Goal: Use online tool/utility: Utilize a website feature to perform a specific function

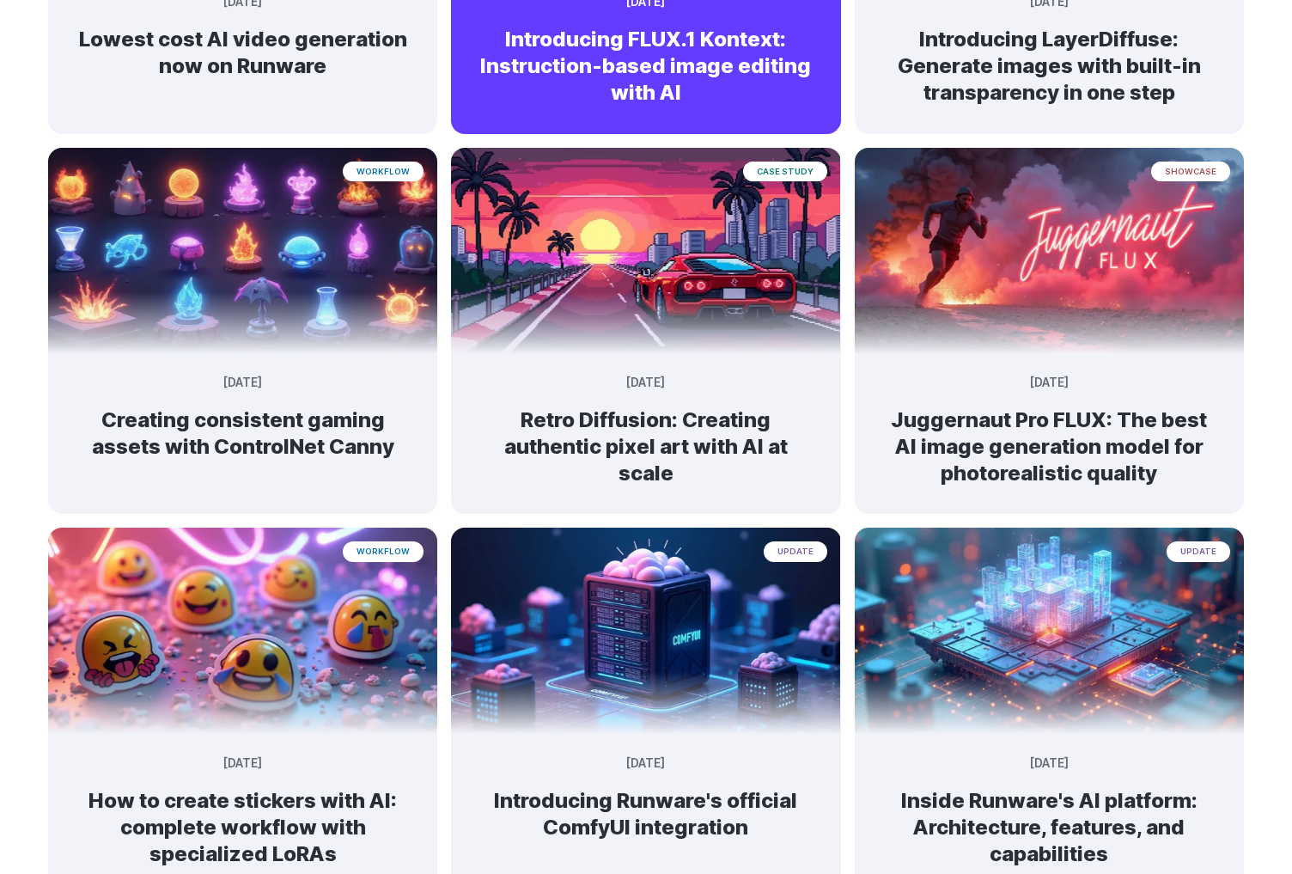
scroll to position [227, 0]
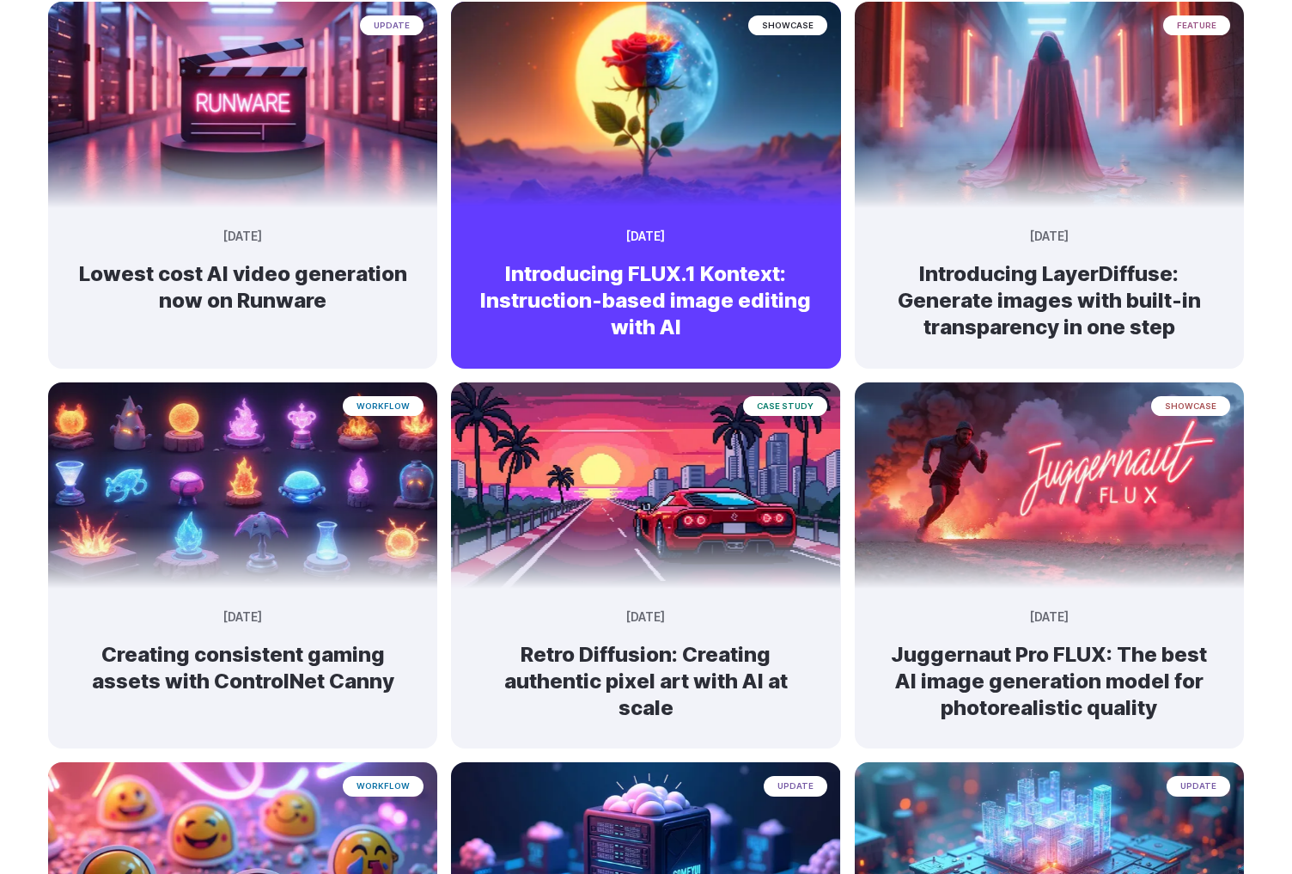
click at [641, 276] on h2 "Introducing FLUX.1 Kontext: Instruction-based image editing with AI" at bounding box center [646, 300] width 334 height 81
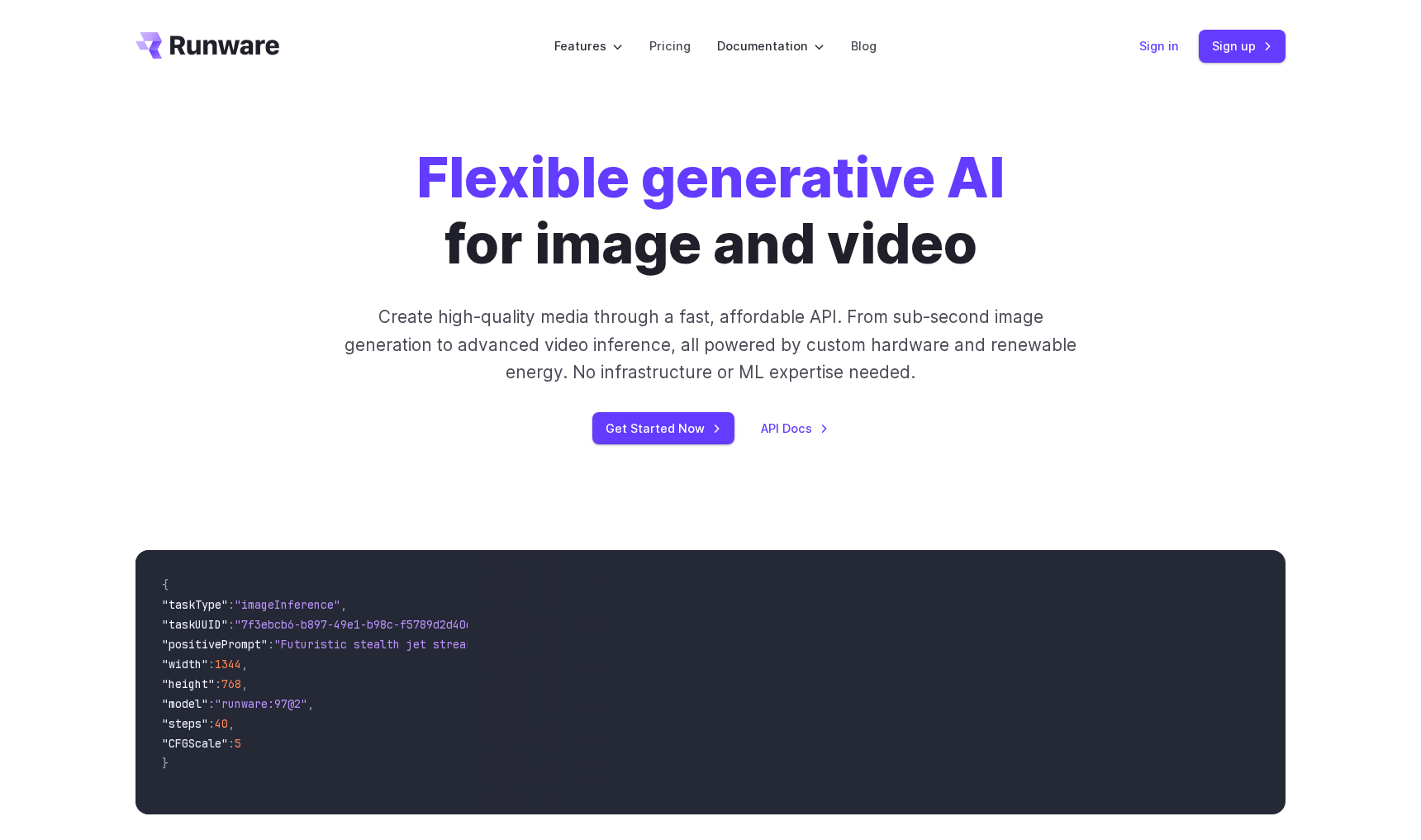
click at [1159, 43] on link "Sign in" at bounding box center [1159, 46] width 39 height 19
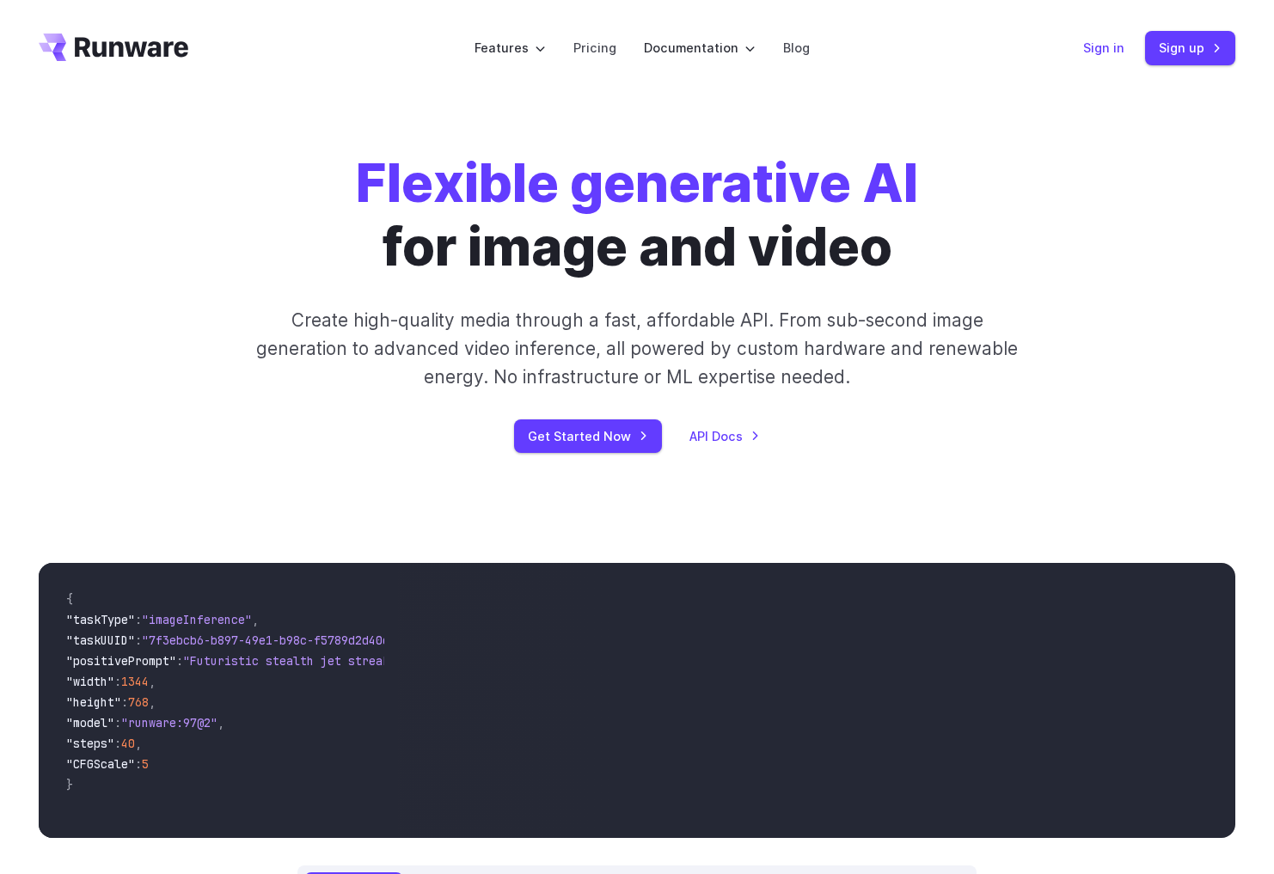
click at [1109, 51] on link "Sign in" at bounding box center [1103, 48] width 41 height 20
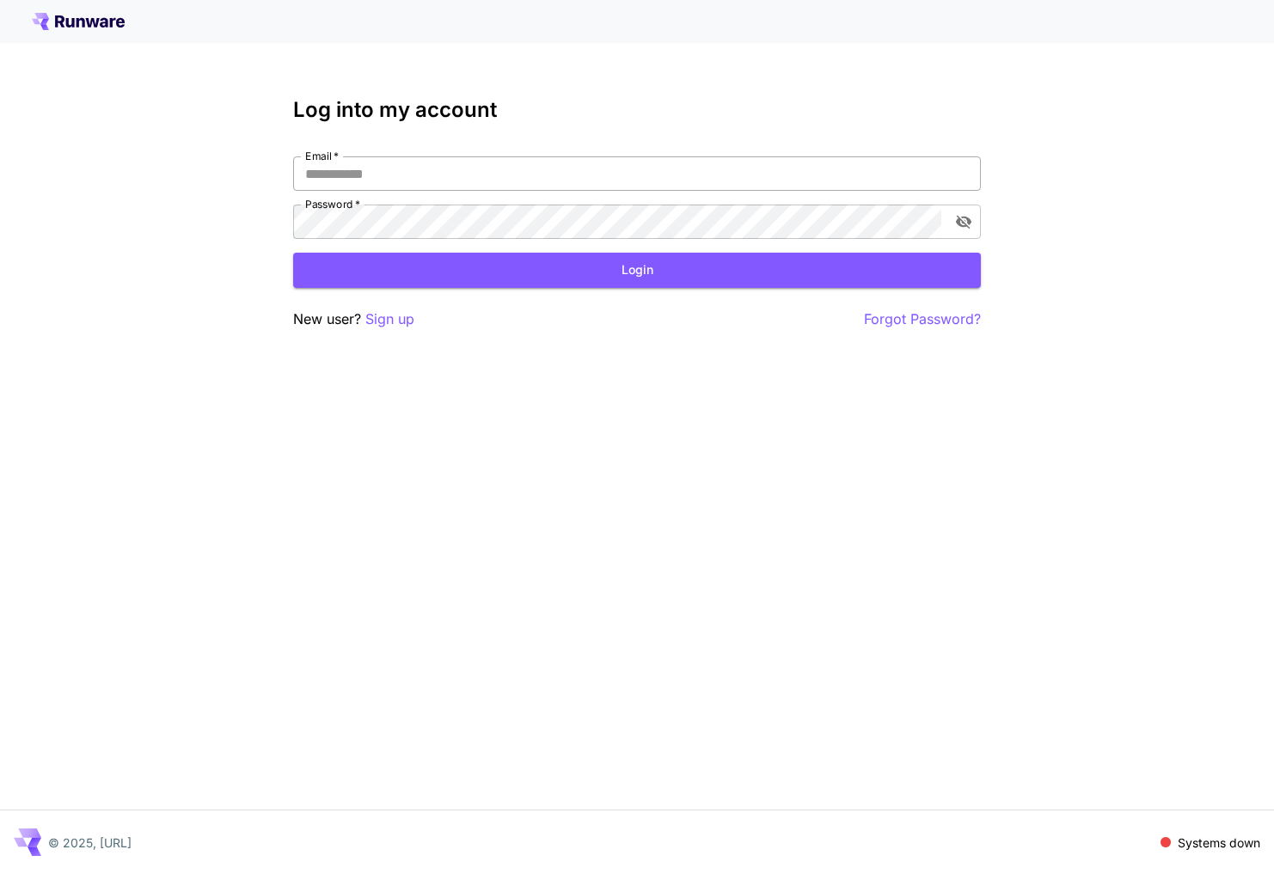
click at [534, 170] on input "Email   *" at bounding box center [636, 173] width 687 height 34
type input "**********"
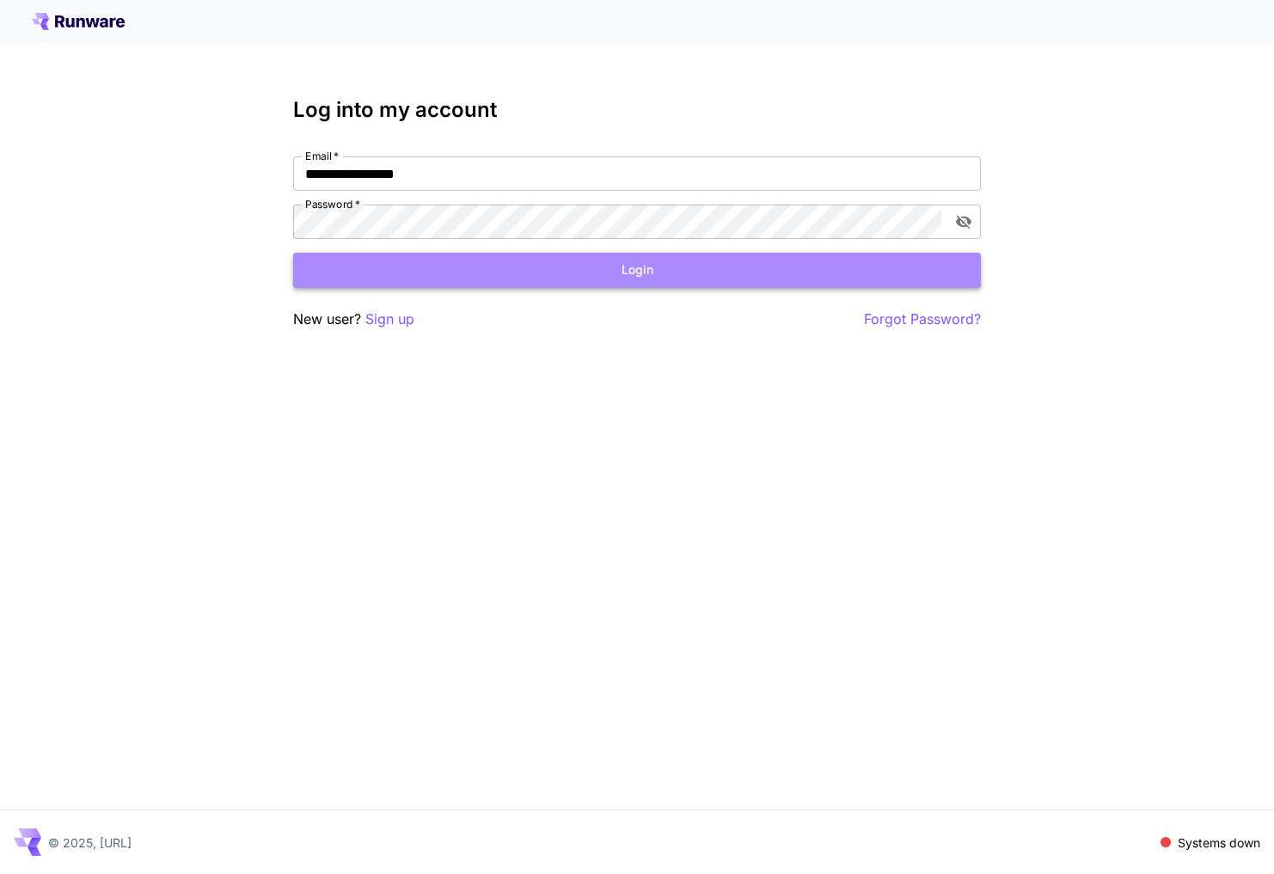
click at [601, 270] on button "Login" at bounding box center [636, 270] width 687 height 35
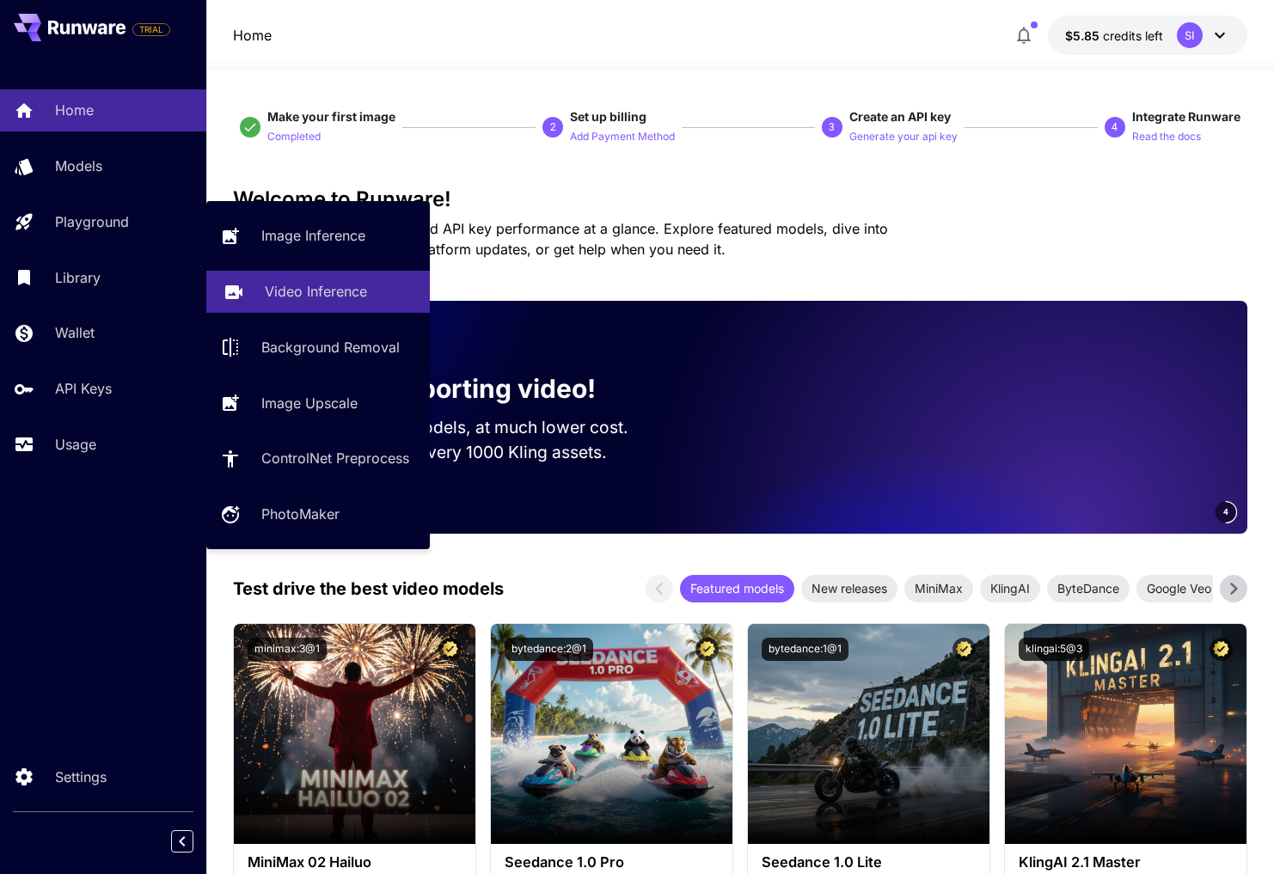
click at [290, 285] on p "Video Inference" at bounding box center [316, 291] width 102 height 21
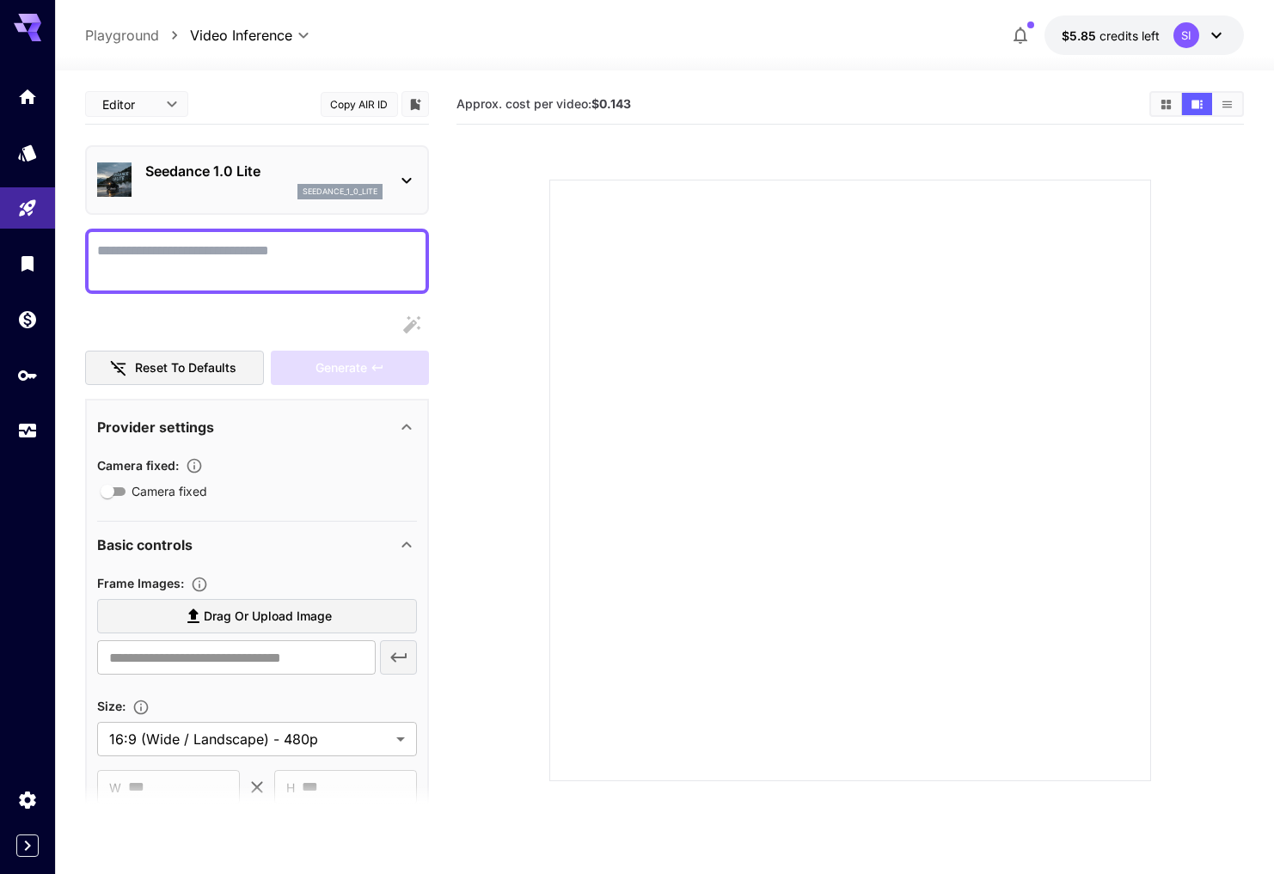
click at [265, 180] on p "Seedance 1.0 Lite" at bounding box center [263, 171] width 237 height 21
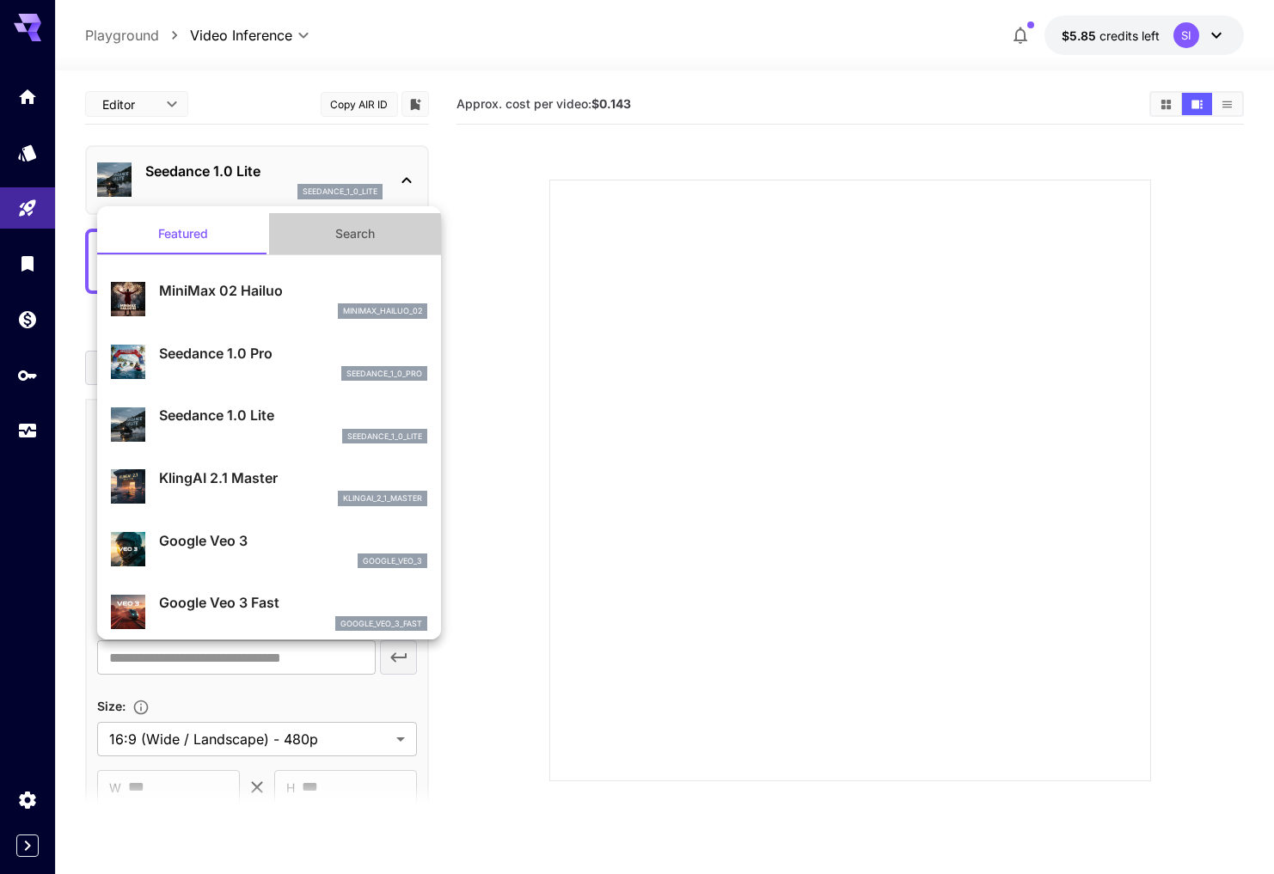
click at [314, 229] on button "Search" at bounding box center [355, 233] width 172 height 41
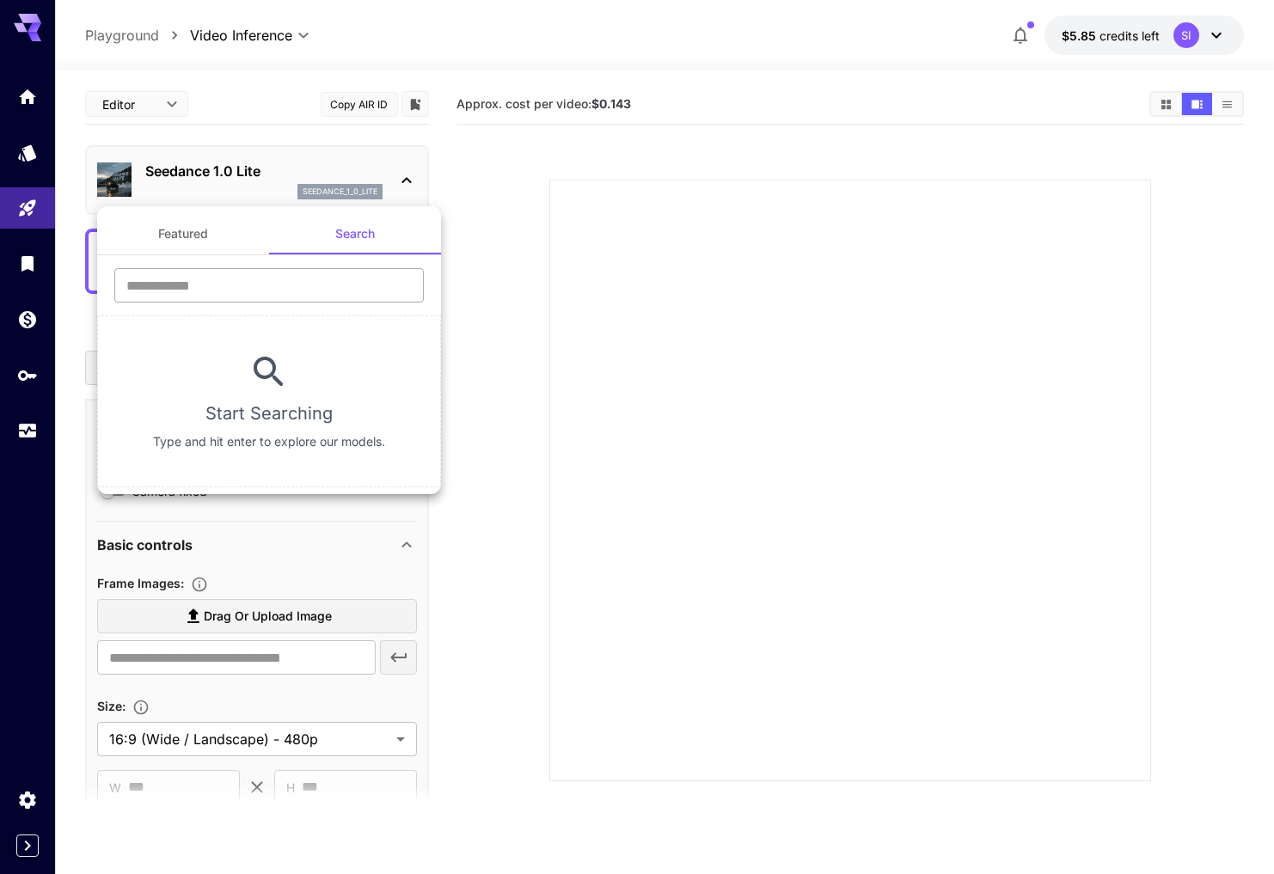
click at [164, 287] on input "text" at bounding box center [268, 285] width 309 height 34
type input "*"
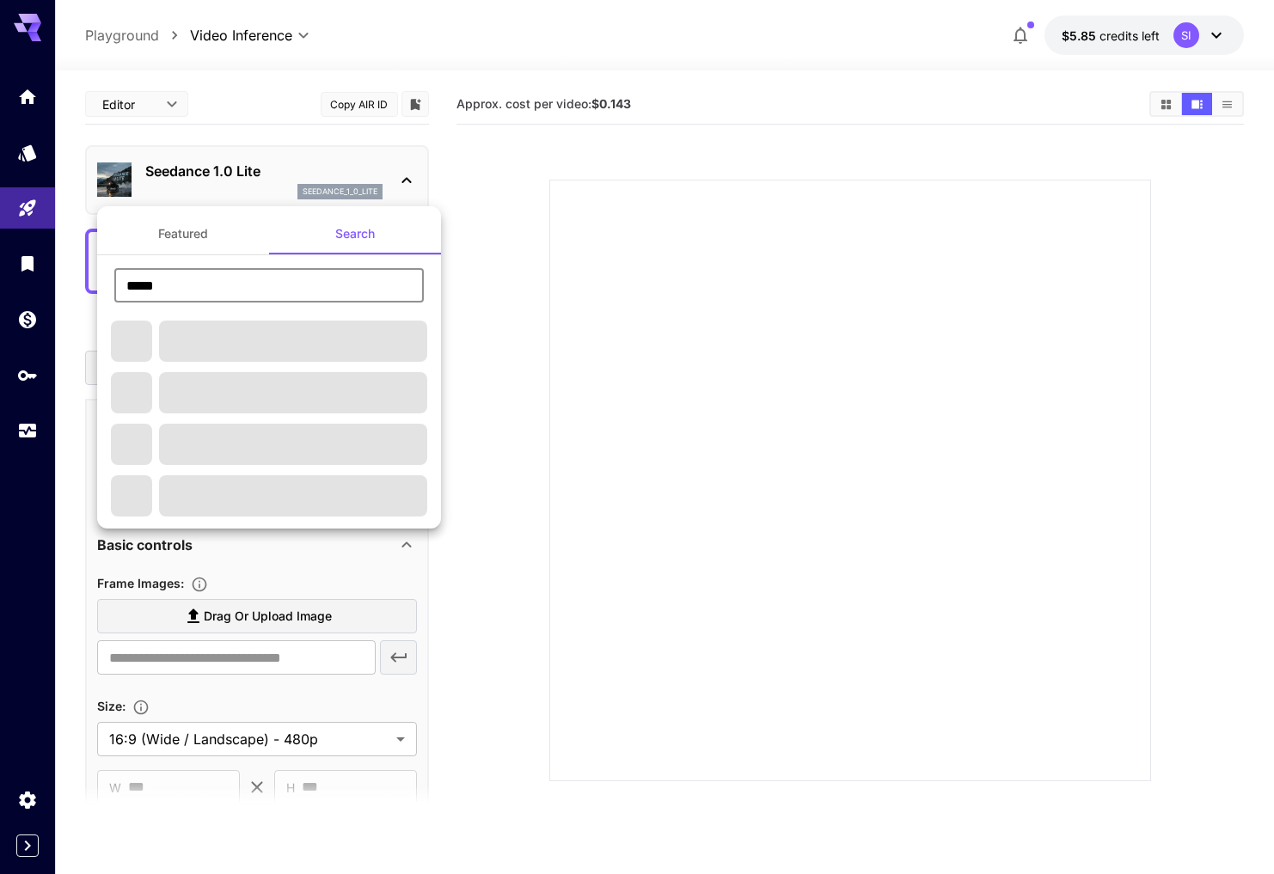
type input "******"
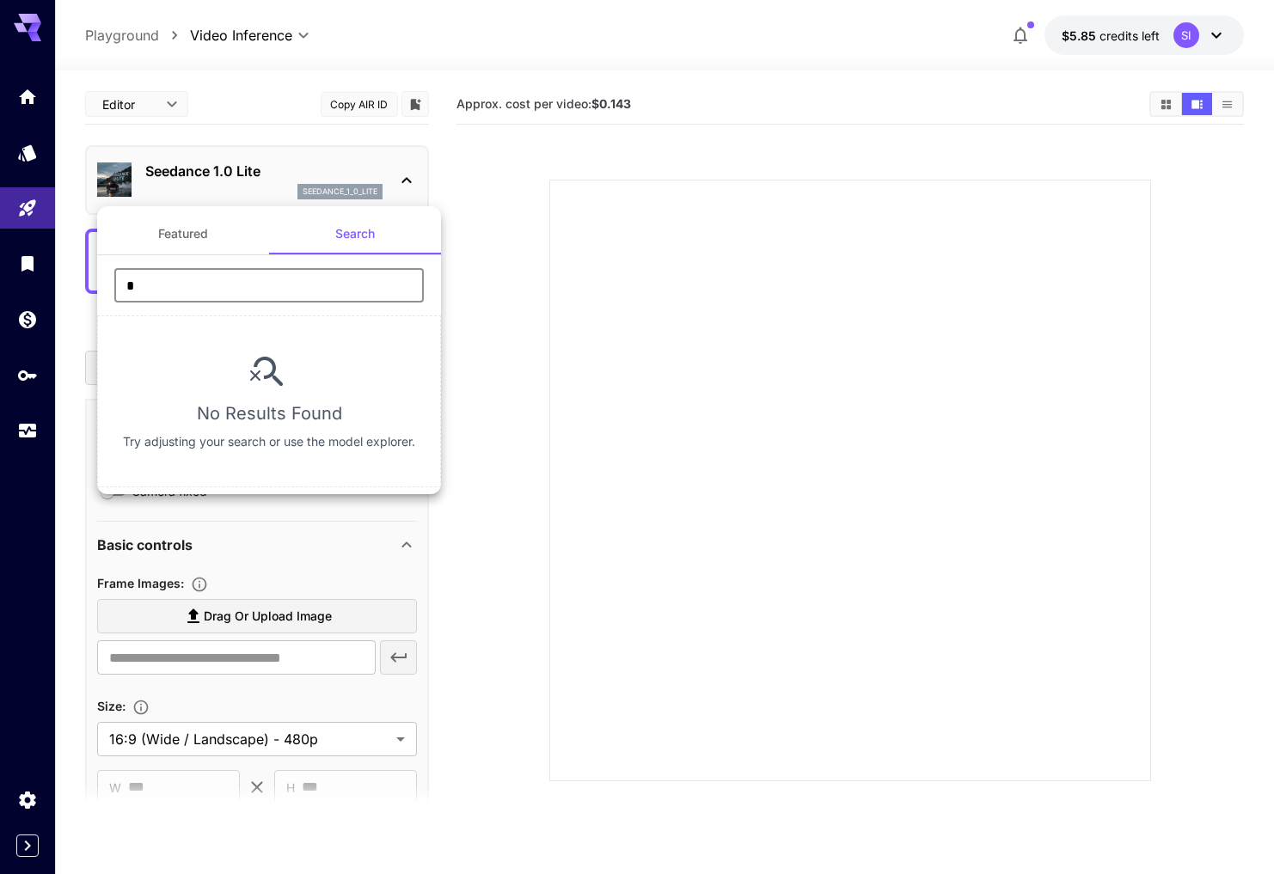
type input "**"
type input "*****"
type input "***"
click at [482, 231] on div at bounding box center [637, 437] width 1274 height 874
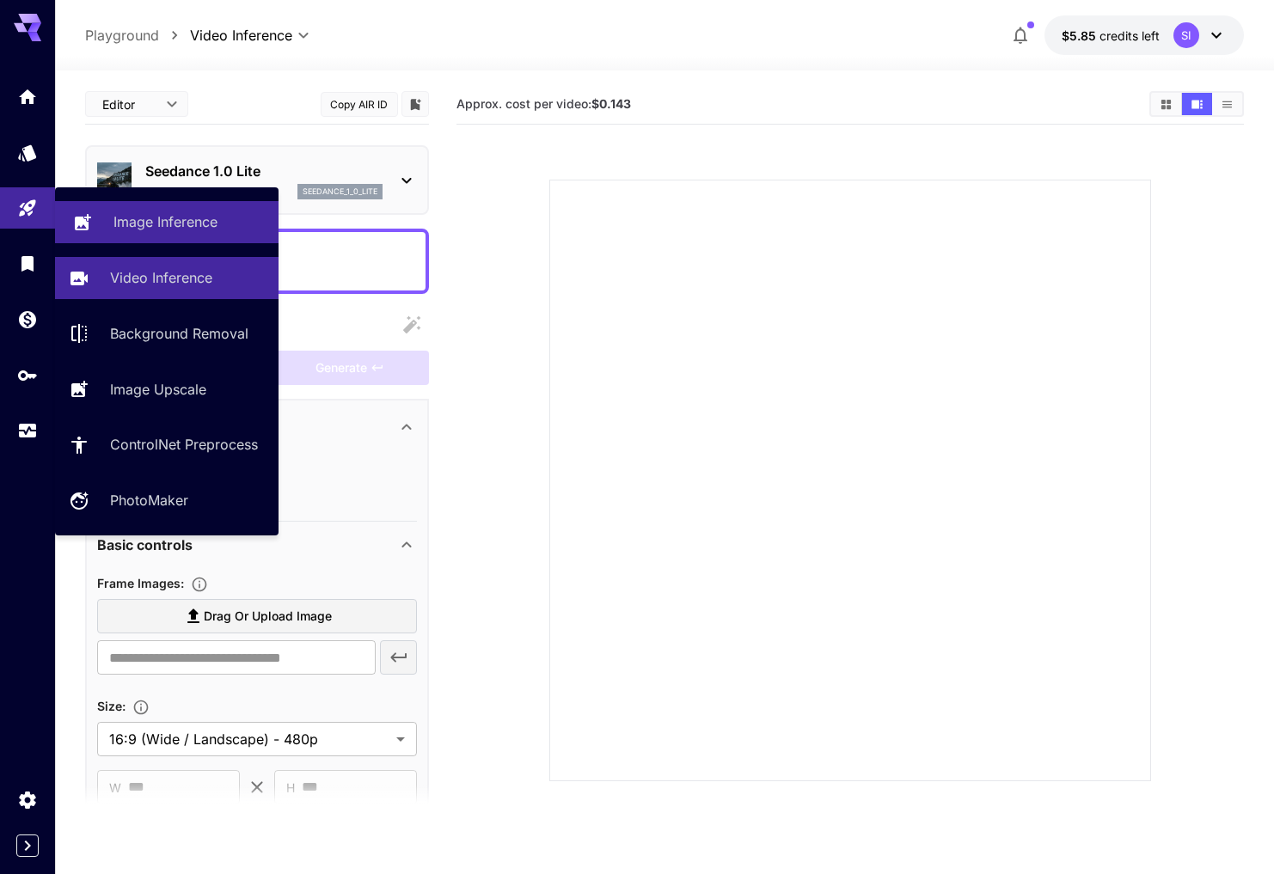
click at [172, 220] on p "Image Inference" at bounding box center [165, 221] width 104 height 21
type input "**********"
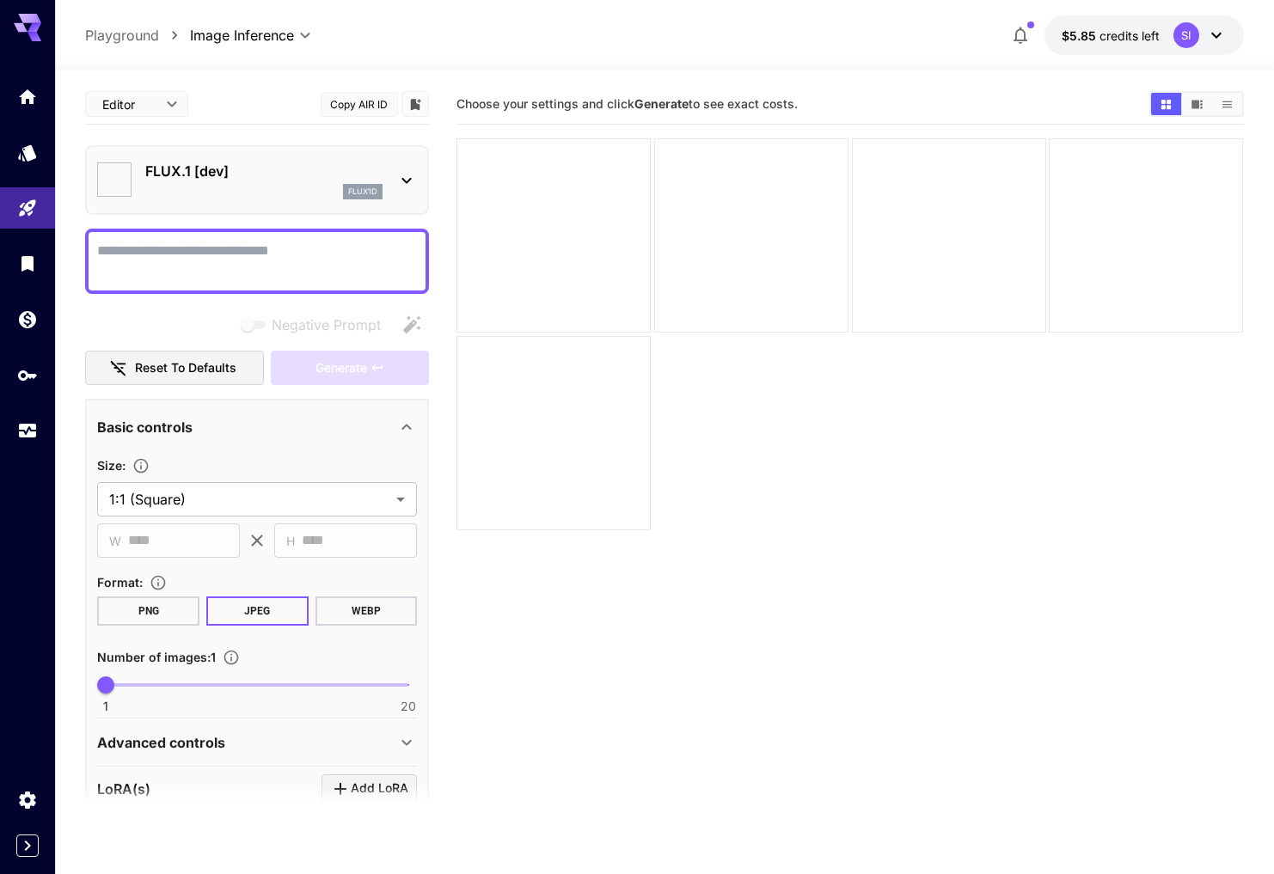
type input "**********"
click at [223, 177] on p "FLUX.1 [dev]" at bounding box center [263, 171] width 237 height 21
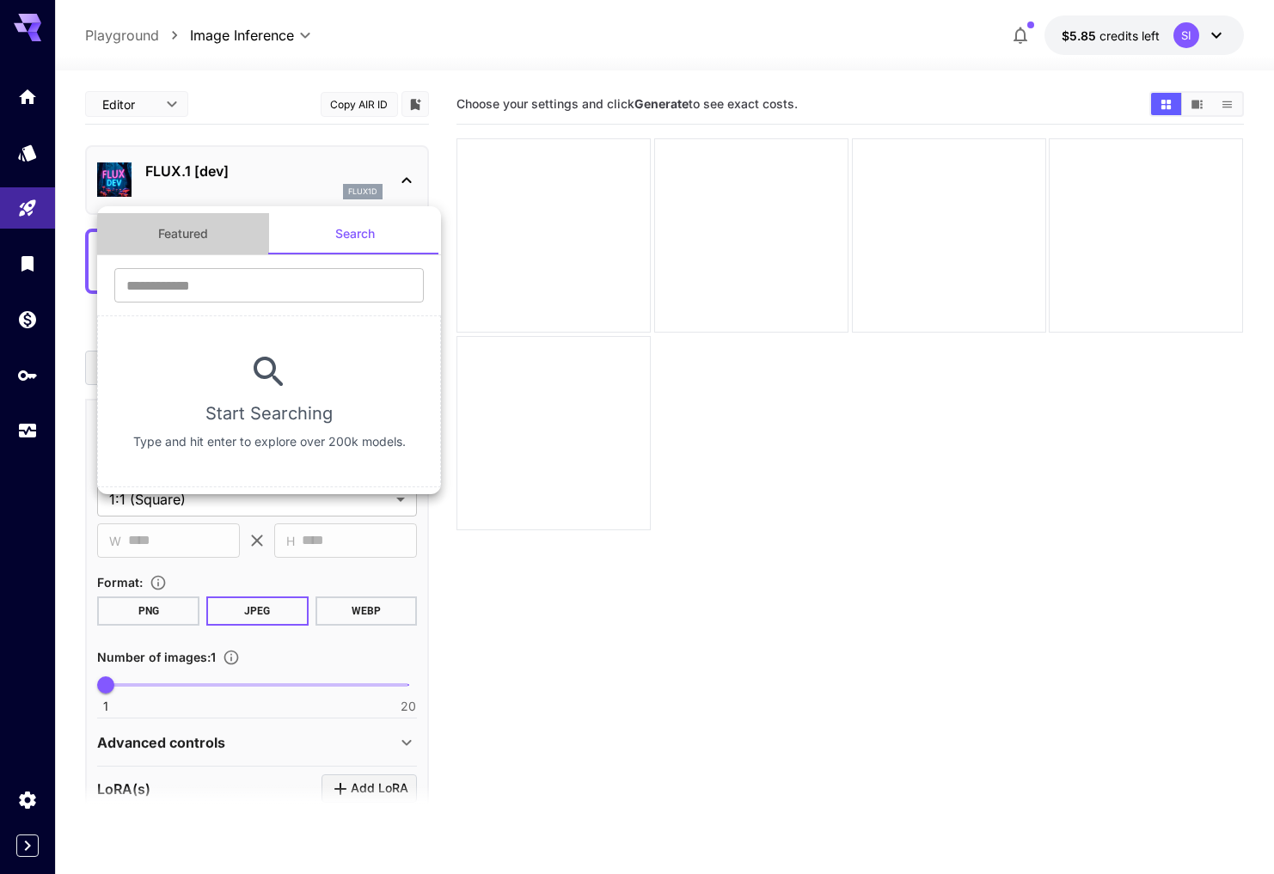
click at [190, 240] on button "Featured" at bounding box center [183, 233] width 172 height 41
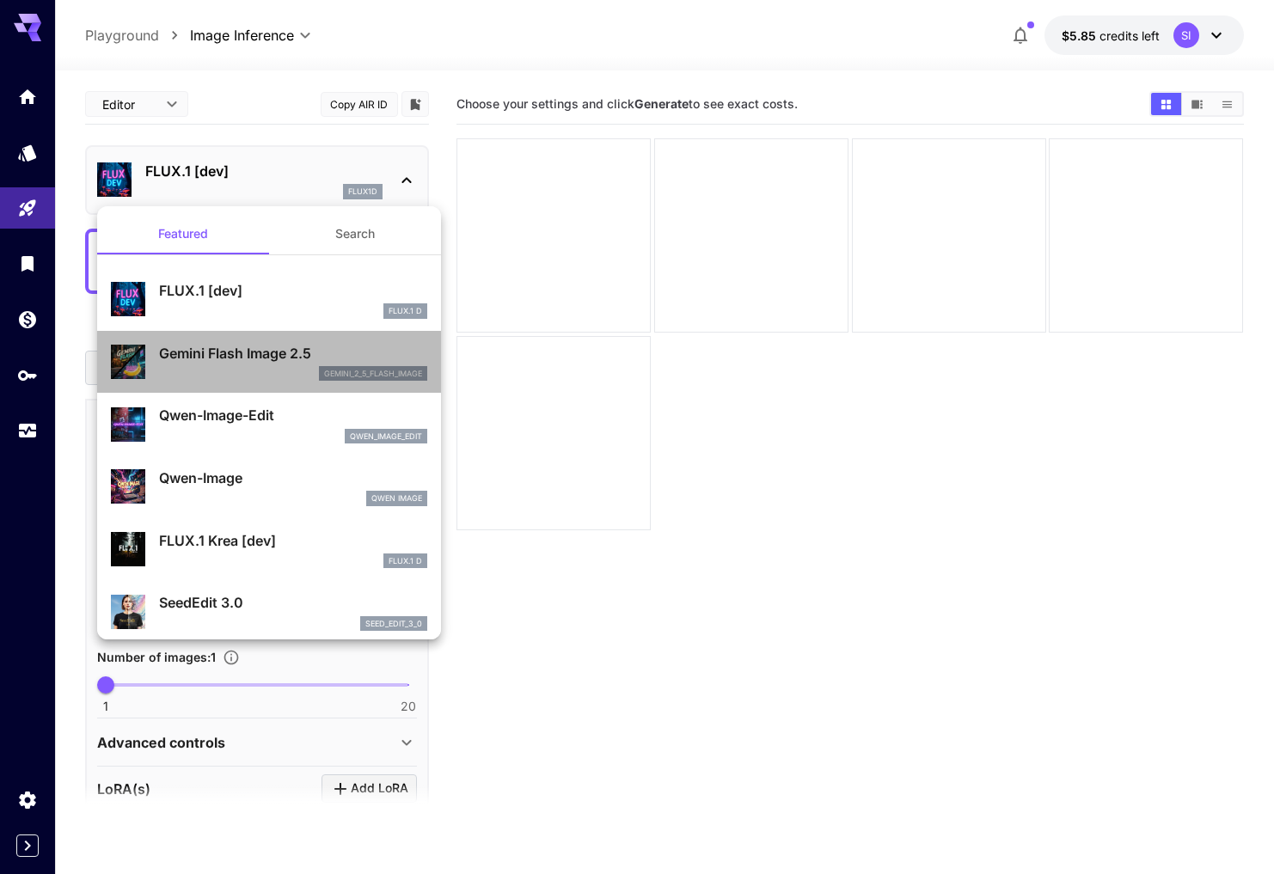
click at [238, 357] on p "Gemini Flash Image 2.5" at bounding box center [293, 353] width 268 height 21
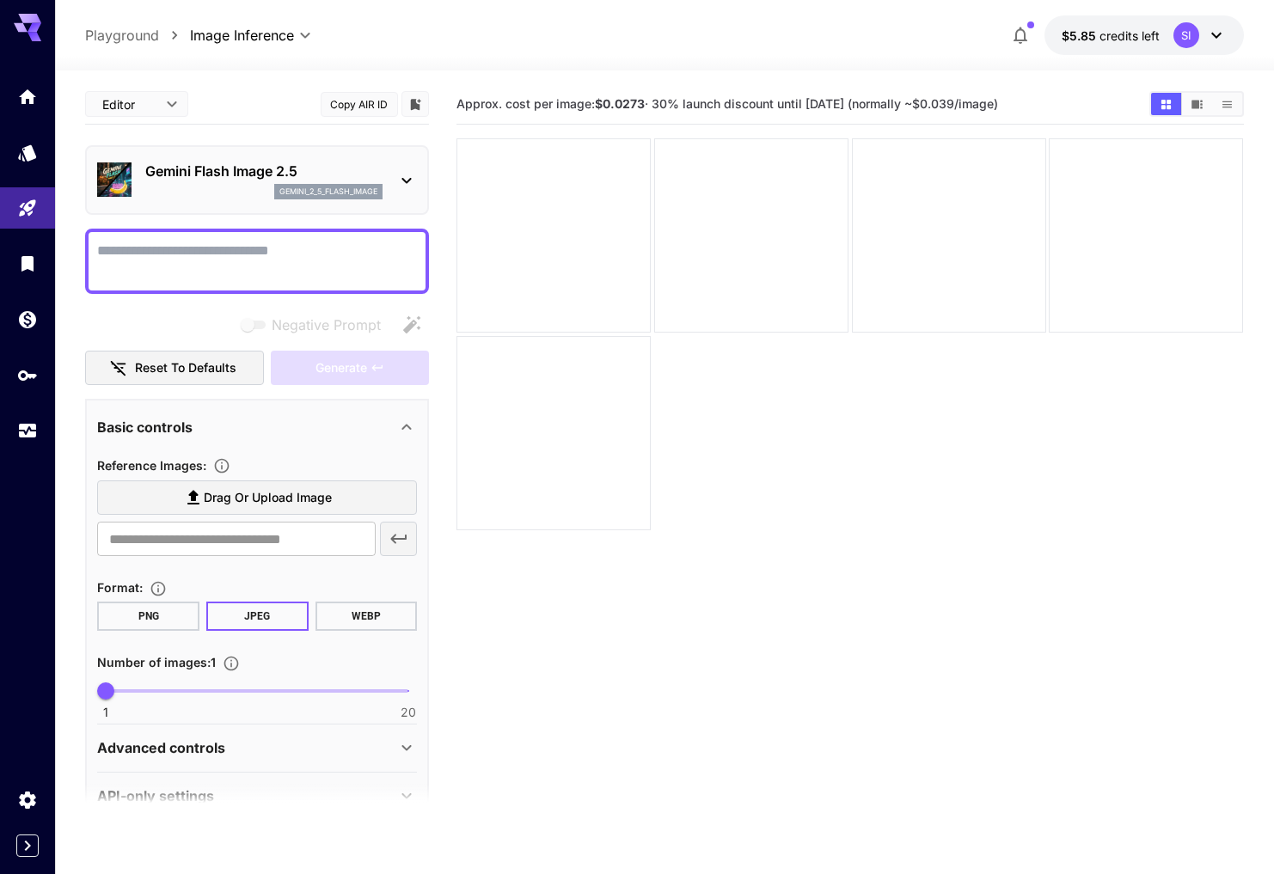
scroll to position [37, 0]
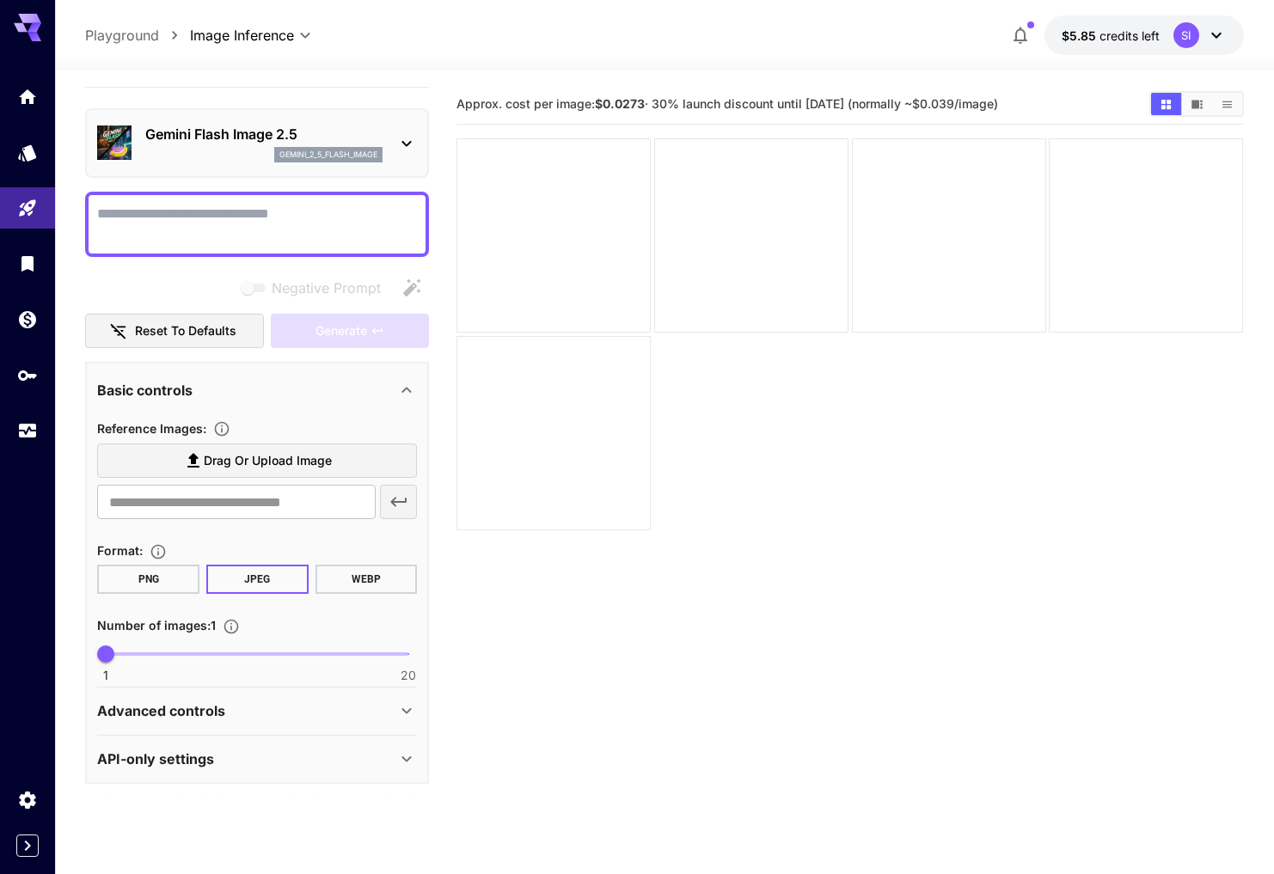
click at [254, 719] on div "Advanced controls" at bounding box center [246, 710] width 299 height 21
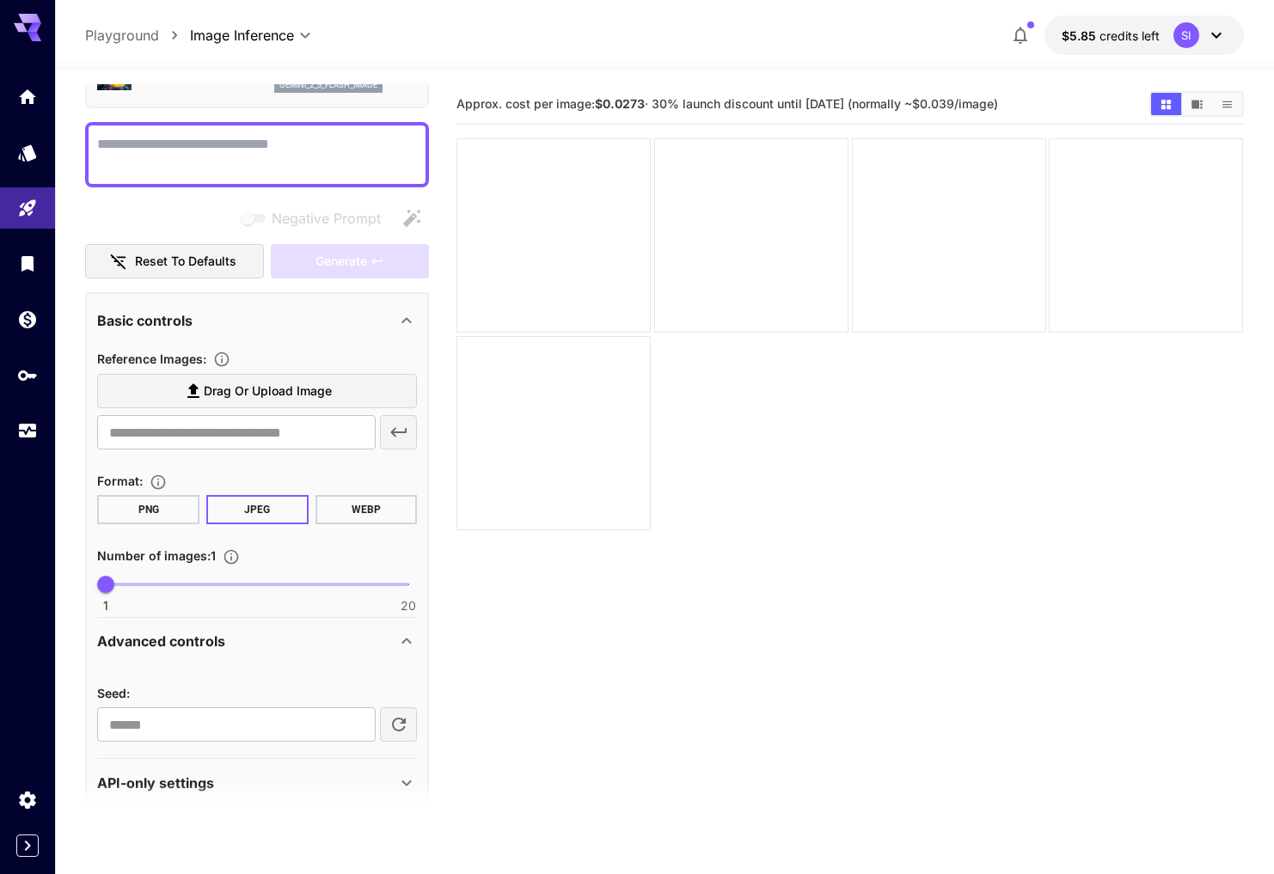
scroll to position [131, 0]
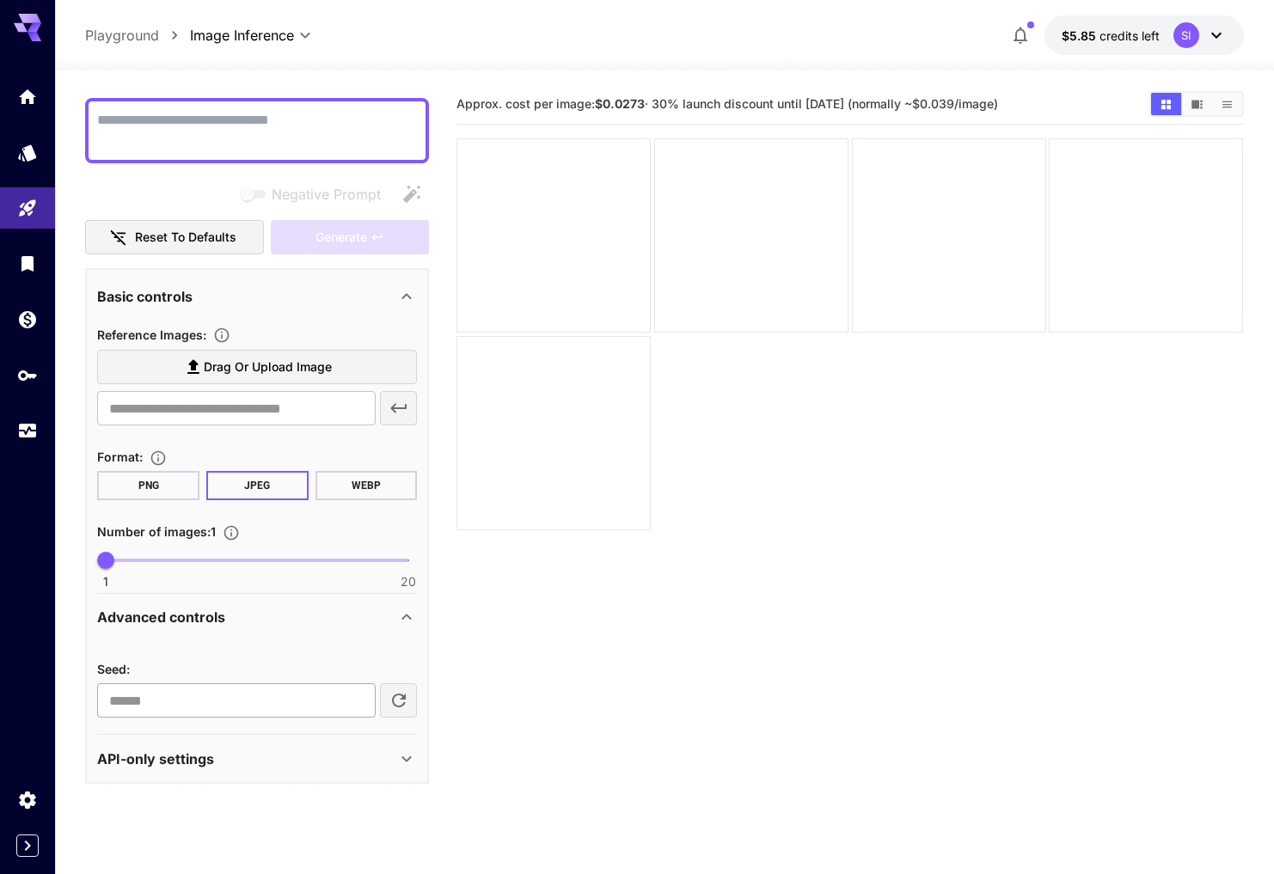
drag, startPoint x: 235, startPoint y: 768, endPoint x: 255, endPoint y: 694, distance: 76.5
click at [235, 768] on div "API-only settings" at bounding box center [257, 758] width 320 height 41
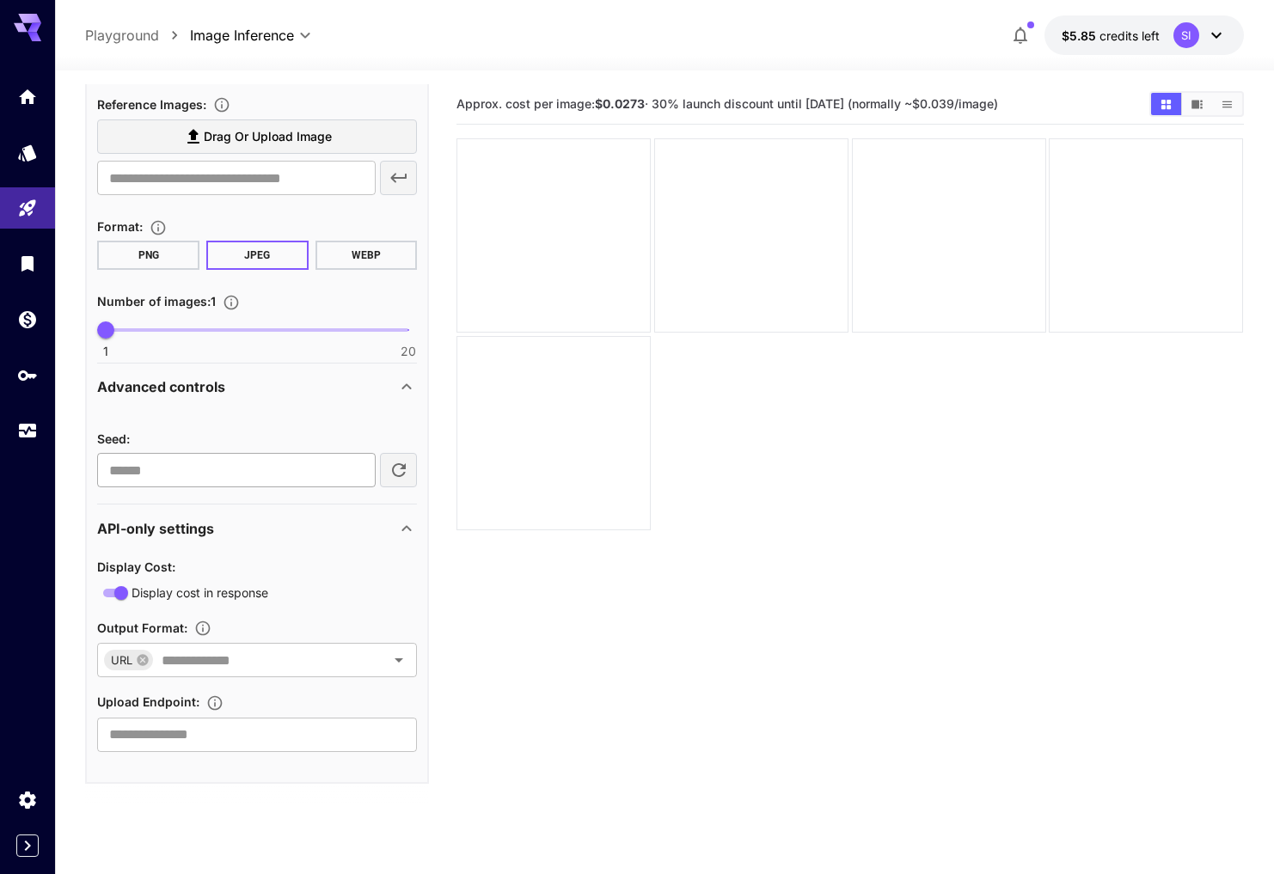
click at [202, 527] on p "API-only settings" at bounding box center [155, 528] width 117 height 21
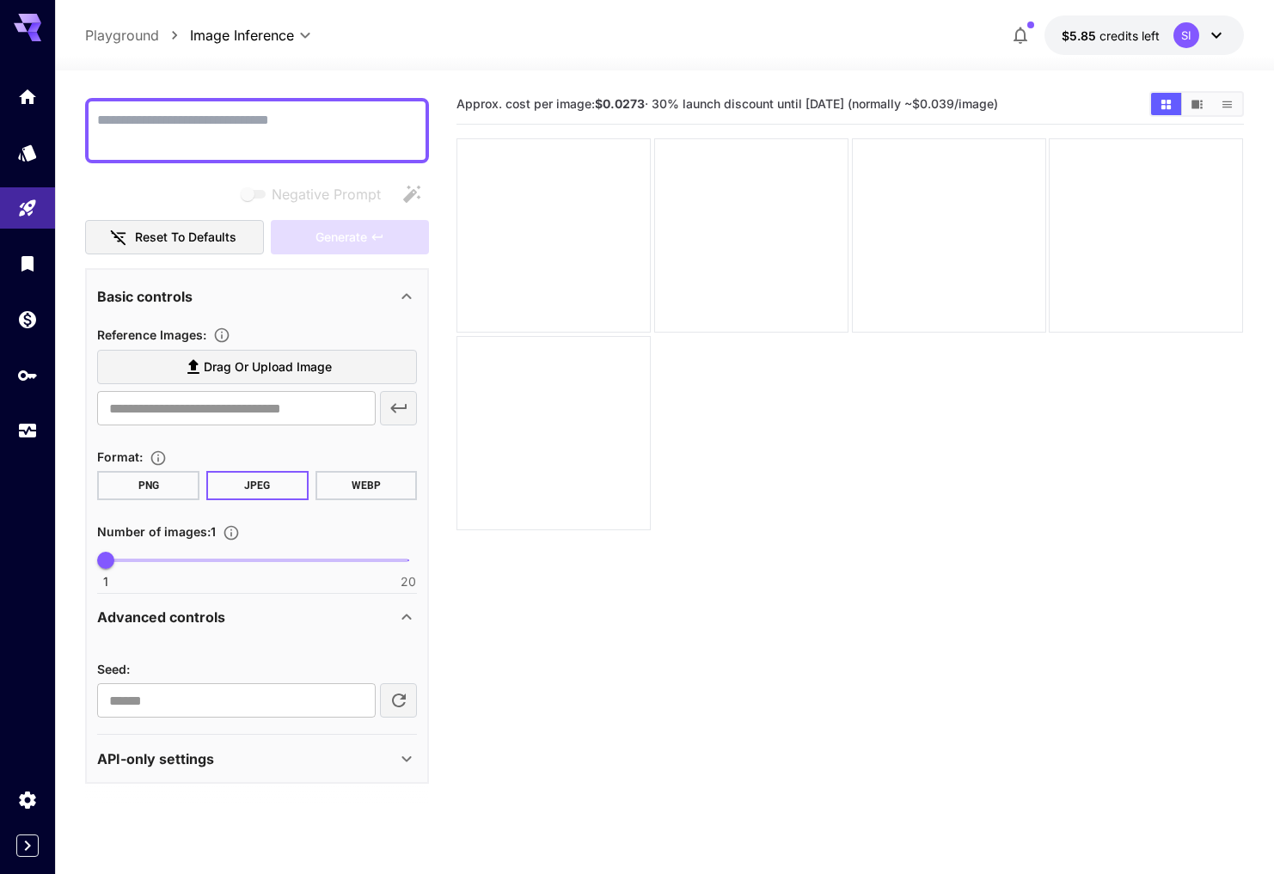
drag, startPoint x: 189, startPoint y: 617, endPoint x: 214, endPoint y: 601, distance: 29.8
click at [189, 617] on p "Advanced controls" at bounding box center [161, 617] width 128 height 21
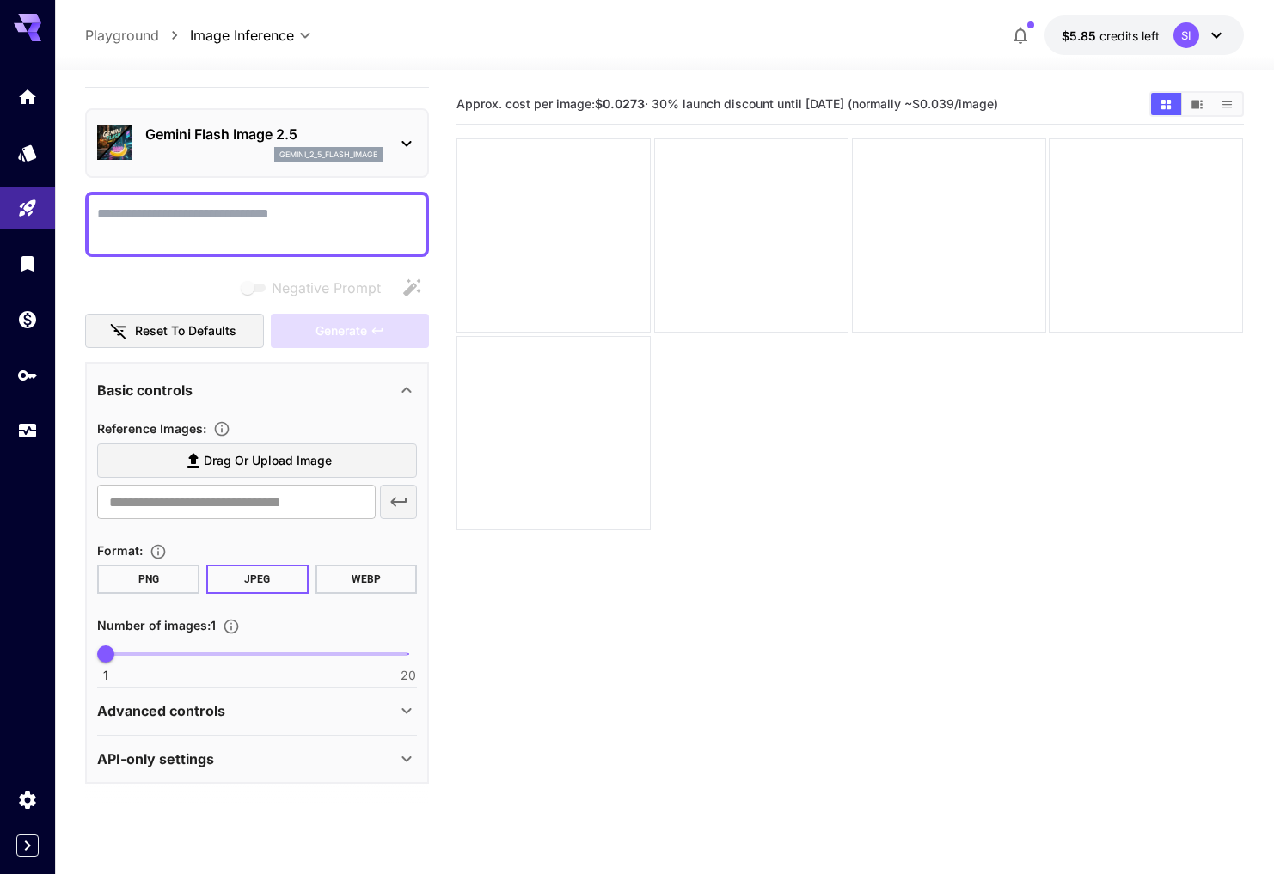
scroll to position [37, 0]
click at [145, 214] on textarea "Negative Prompt" at bounding box center [257, 224] width 320 height 41
paste textarea "**********"
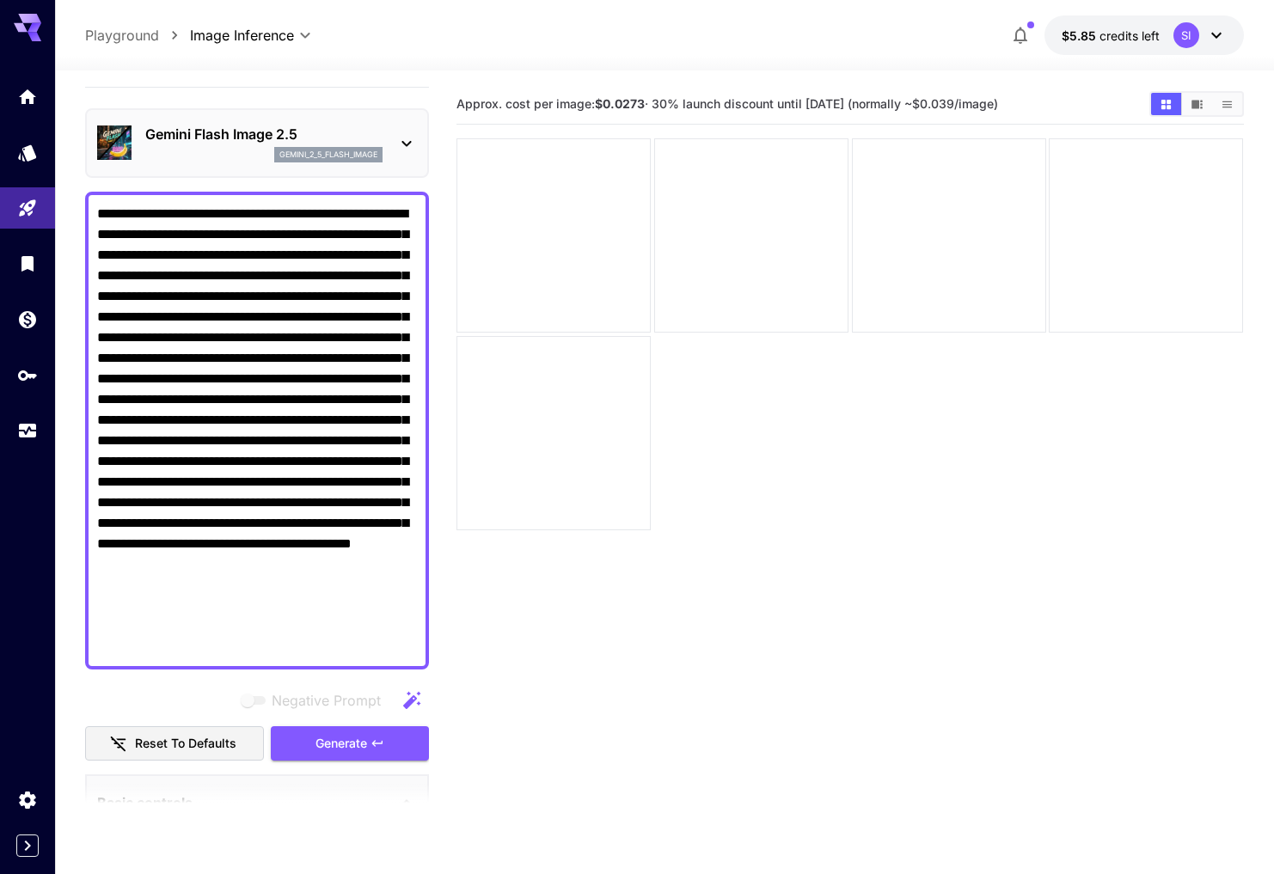
type textarea "**********"
click at [362, 745] on span "Generate" at bounding box center [341, 743] width 52 height 21
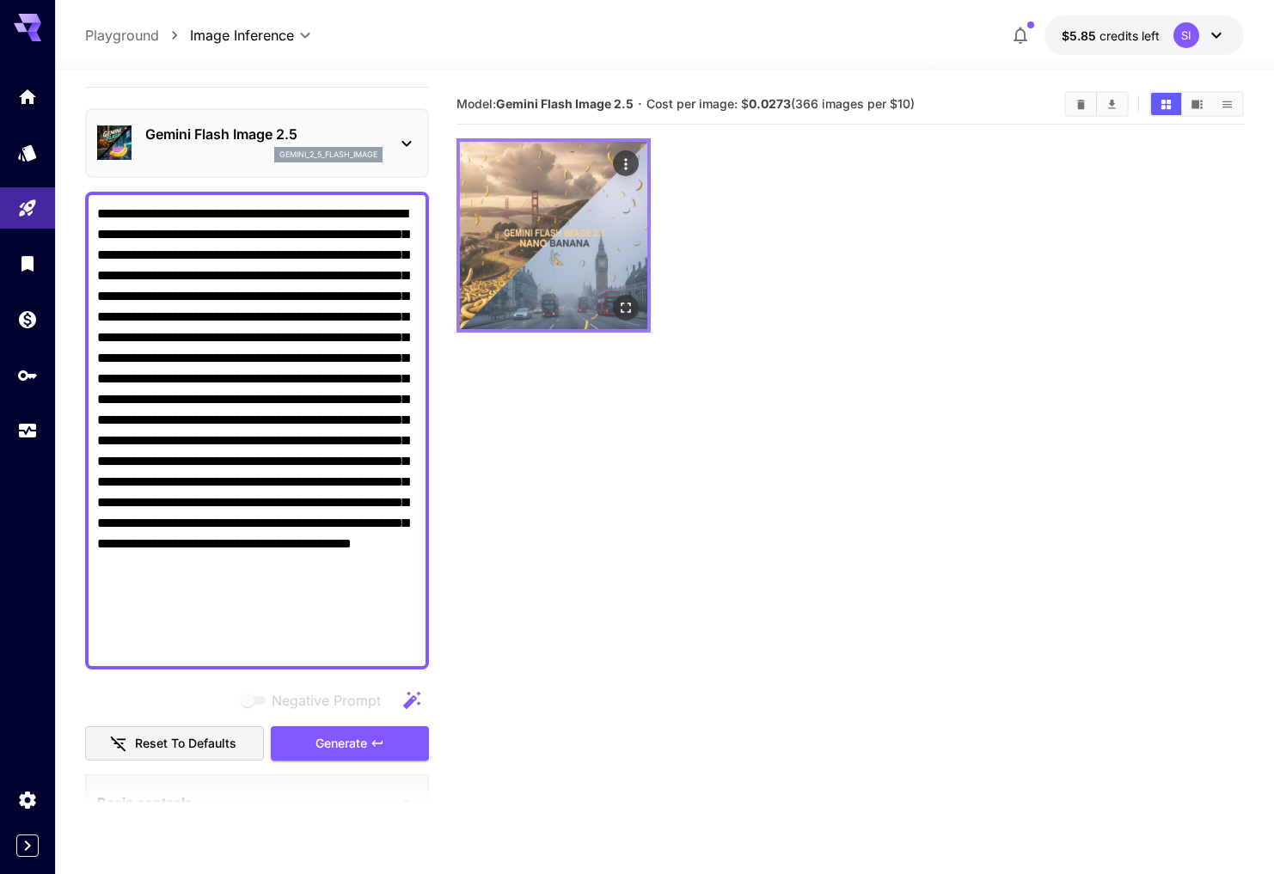
click at [583, 260] on img at bounding box center [553, 235] width 187 height 187
click at [627, 314] on icon "Open in fullscreen" at bounding box center [626, 307] width 17 height 17
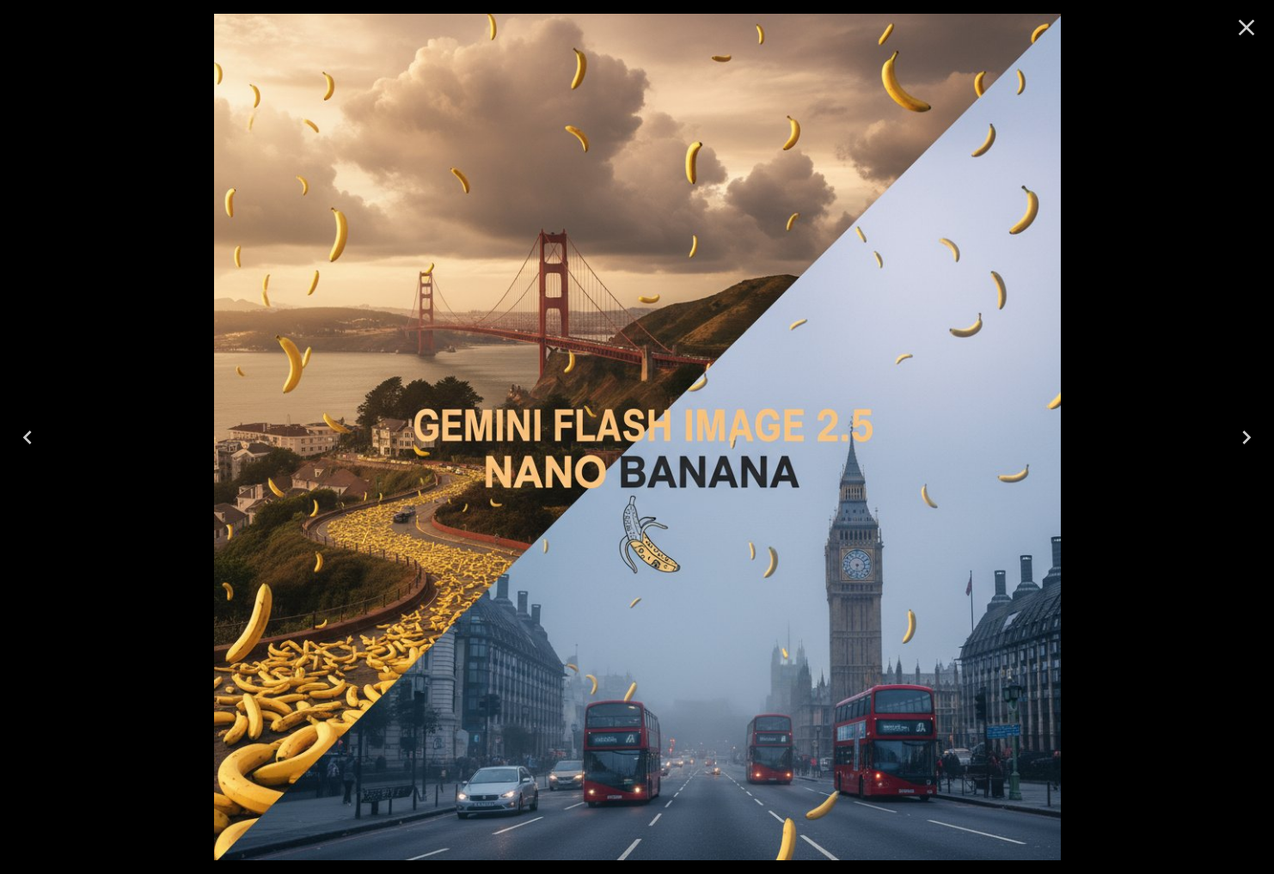
click at [1234, 34] on icon "Close" at bounding box center [1245, 27] width 27 height 27
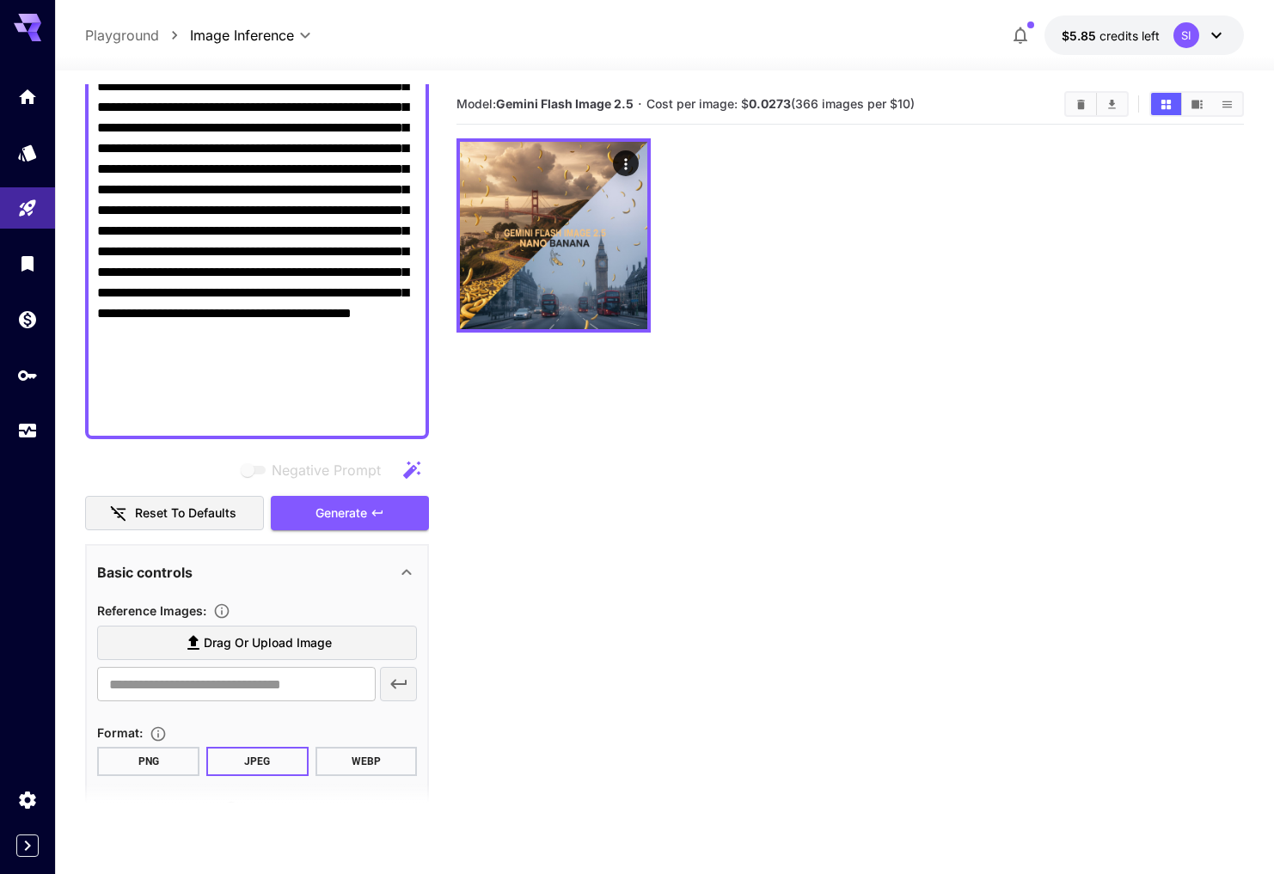
scroll to position [364, 0]
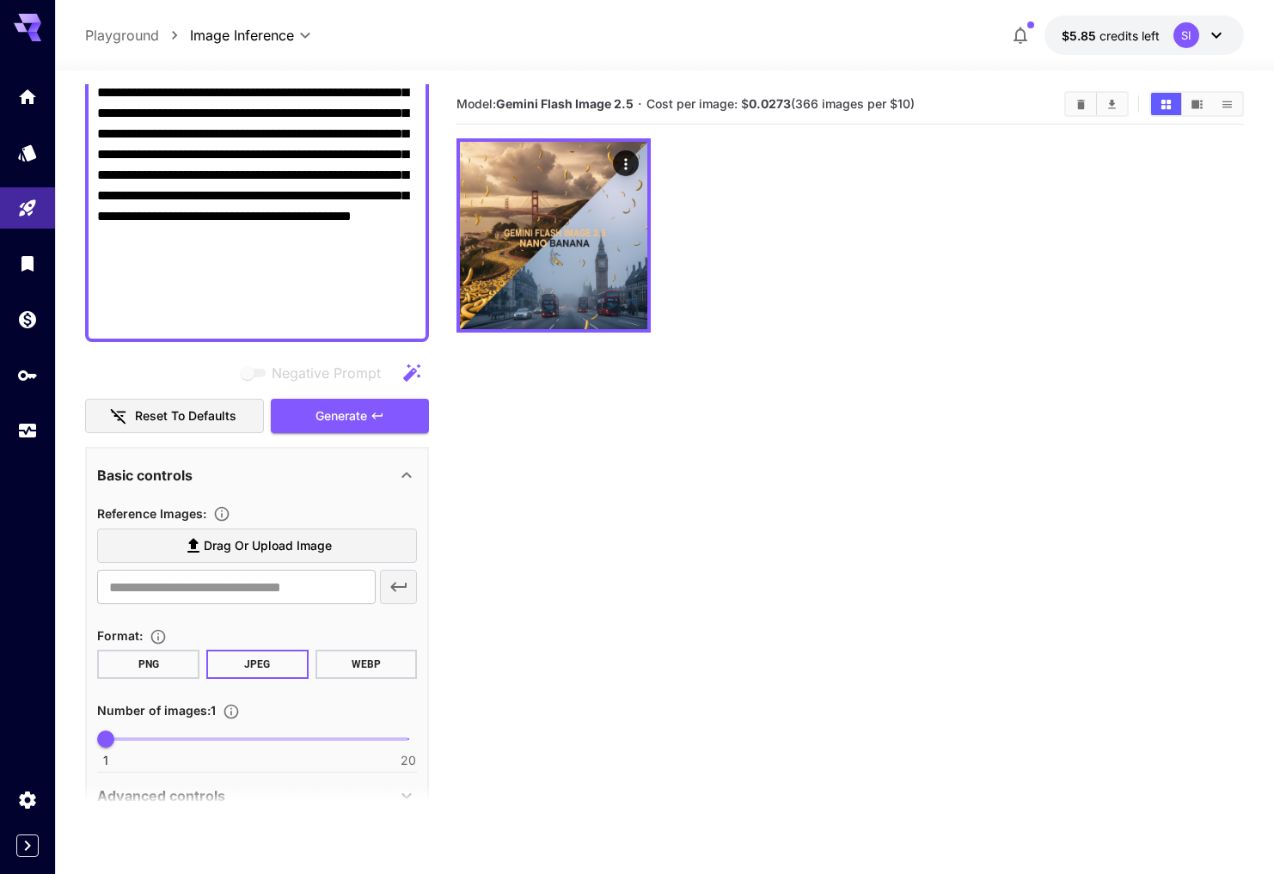
type input "*"
click at [153, 737] on span "1 20 4" at bounding box center [257, 739] width 302 height 26
click at [341, 424] on span "Generate" at bounding box center [341, 416] width 52 height 21
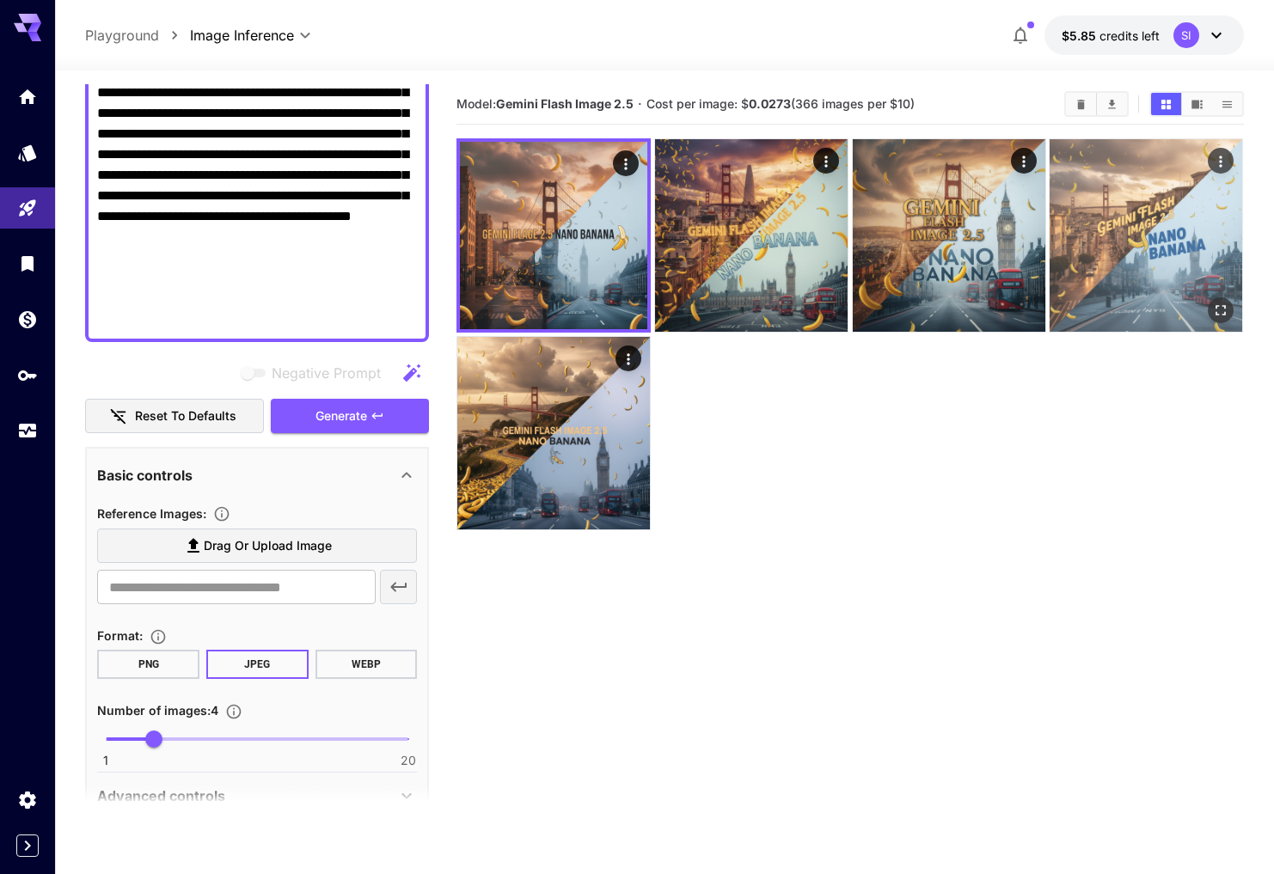
click at [1166, 280] on img at bounding box center [1145, 235] width 192 height 192
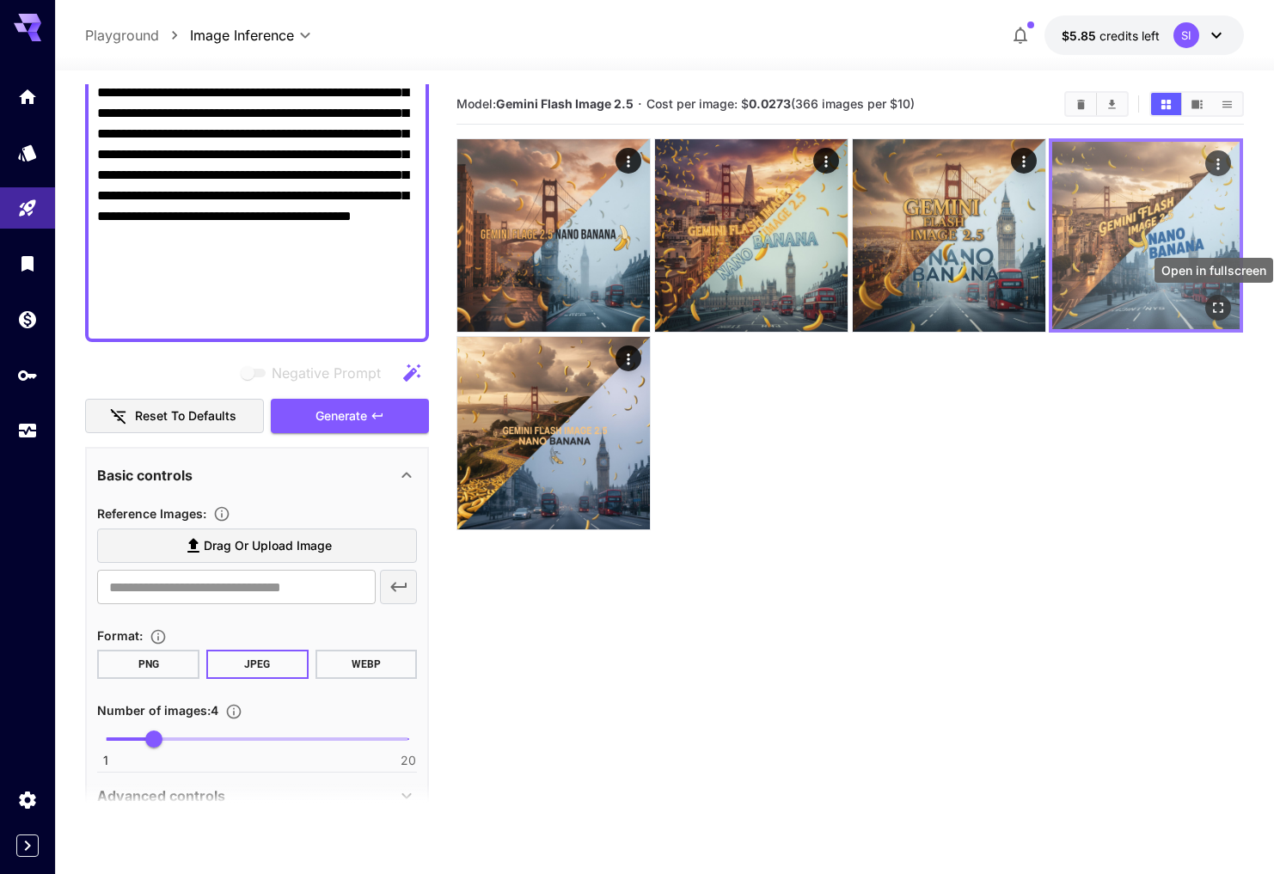
click at [1219, 309] on icon "Open in fullscreen" at bounding box center [1218, 307] width 17 height 17
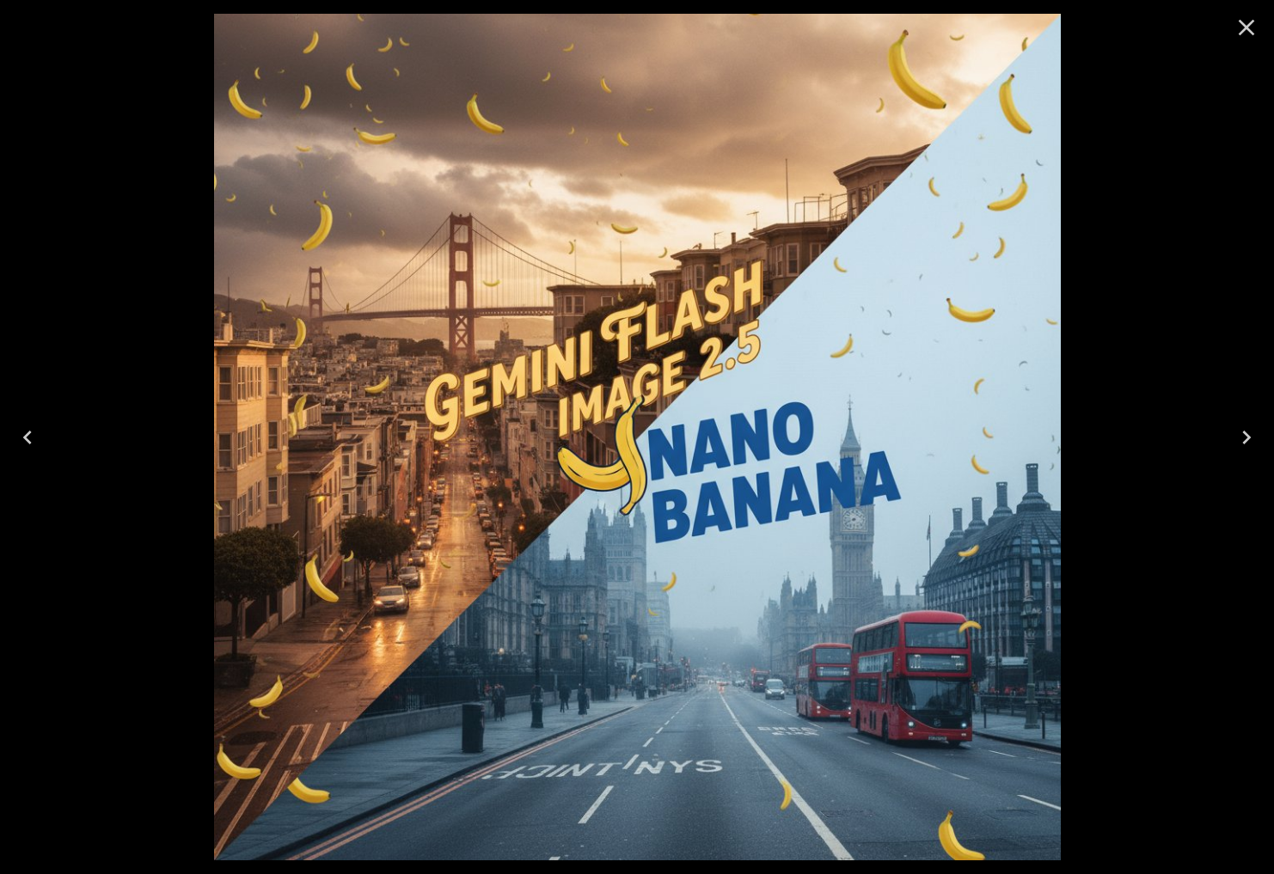
click at [1243, 27] on icon "Close" at bounding box center [1245, 27] width 27 height 27
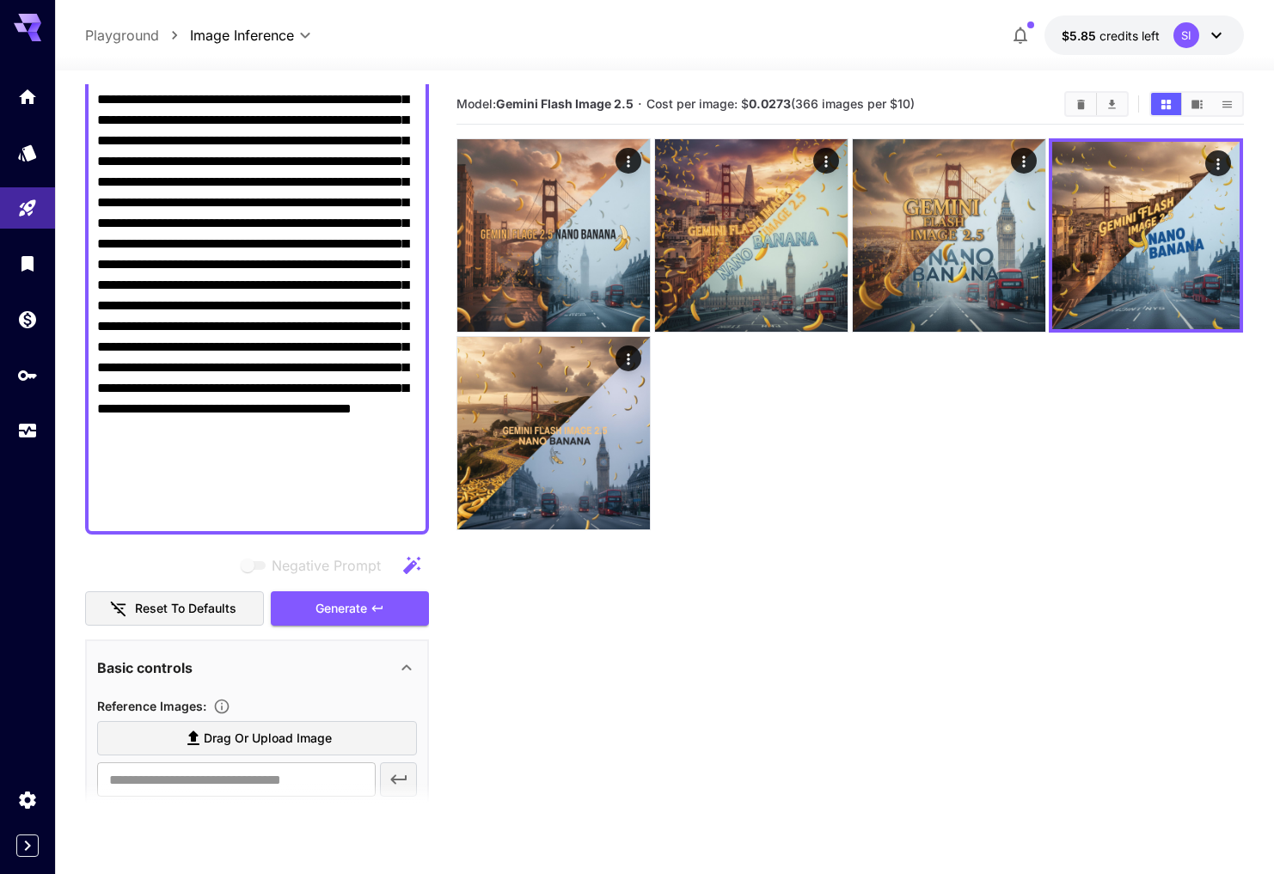
scroll to position [169, 0]
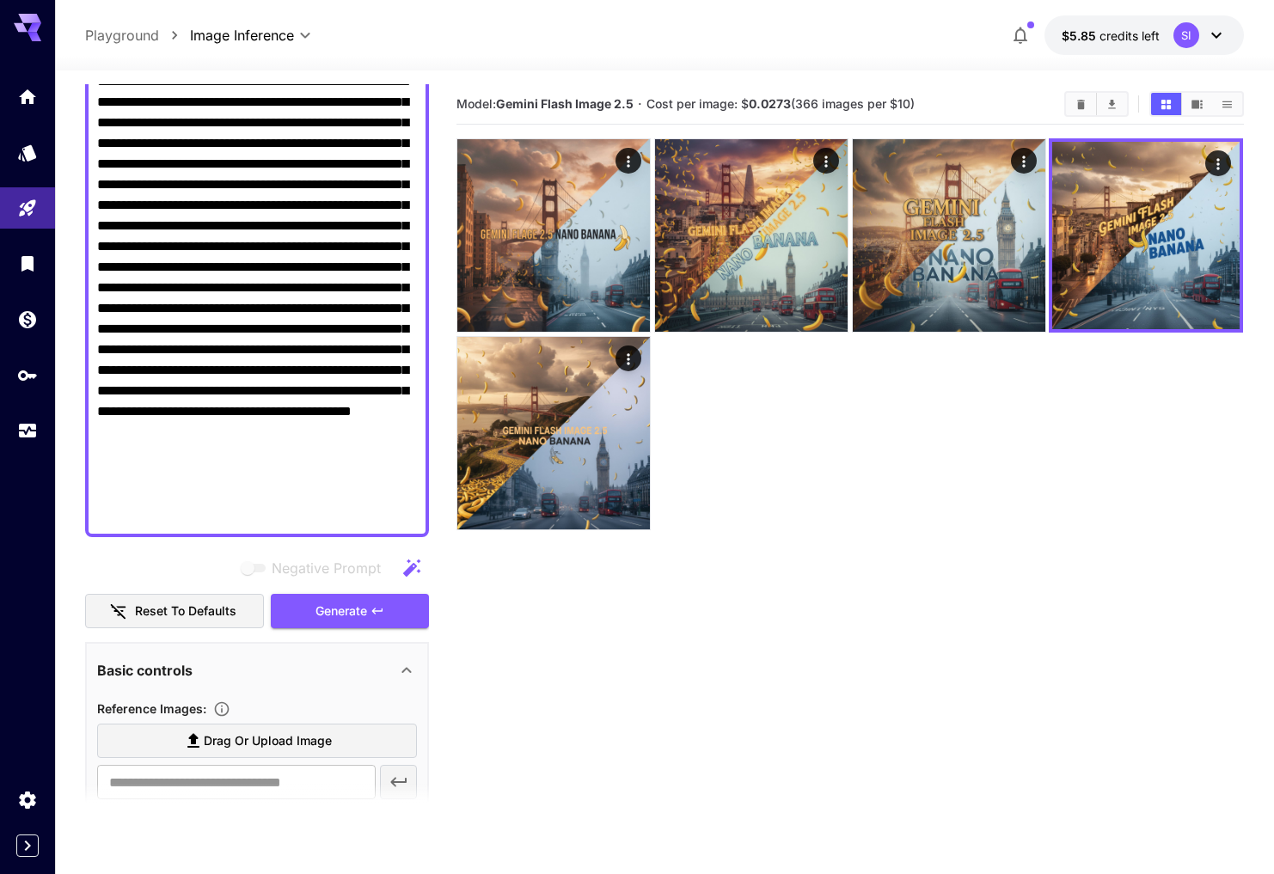
click at [345, 370] on textarea "**********" at bounding box center [257, 298] width 320 height 454
paste textarea
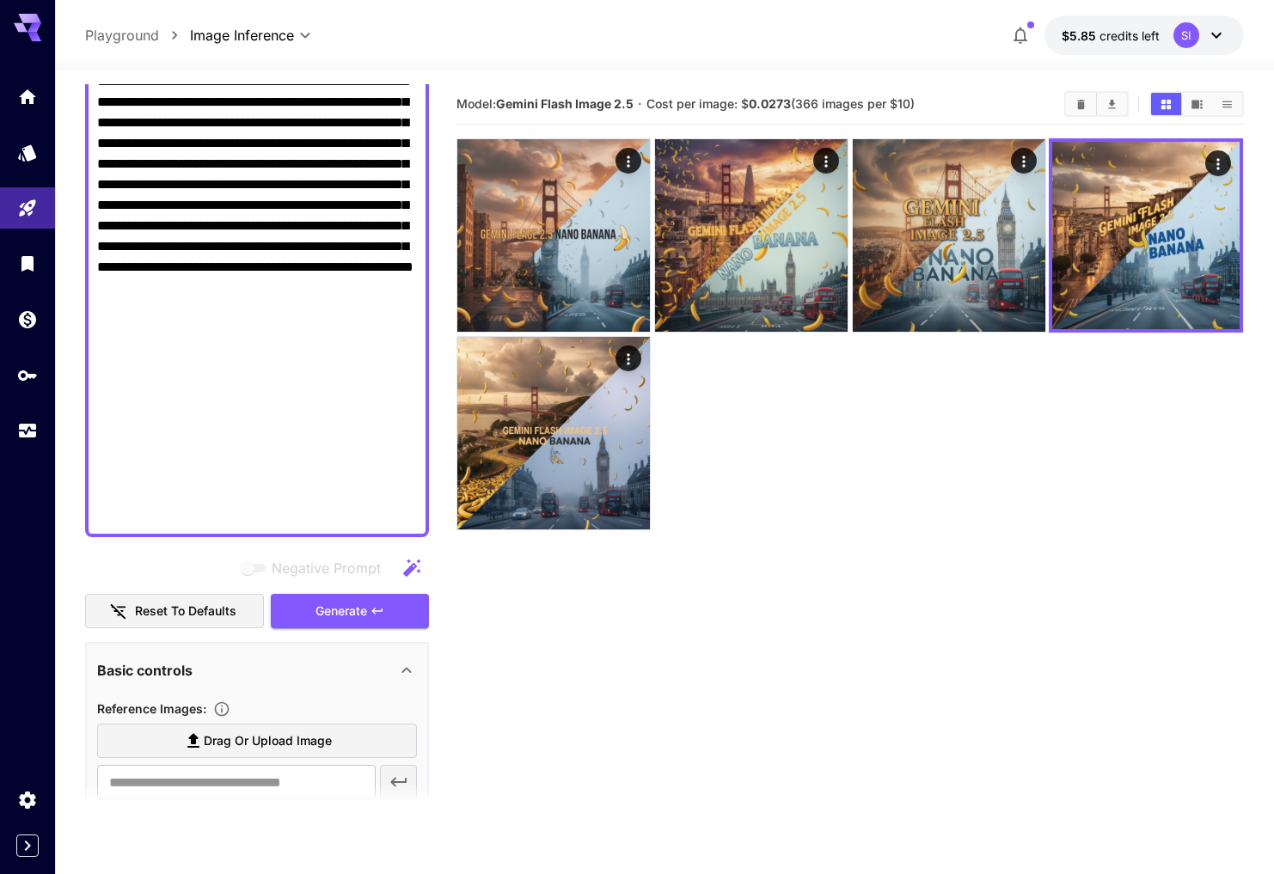
scroll to position [37, 0]
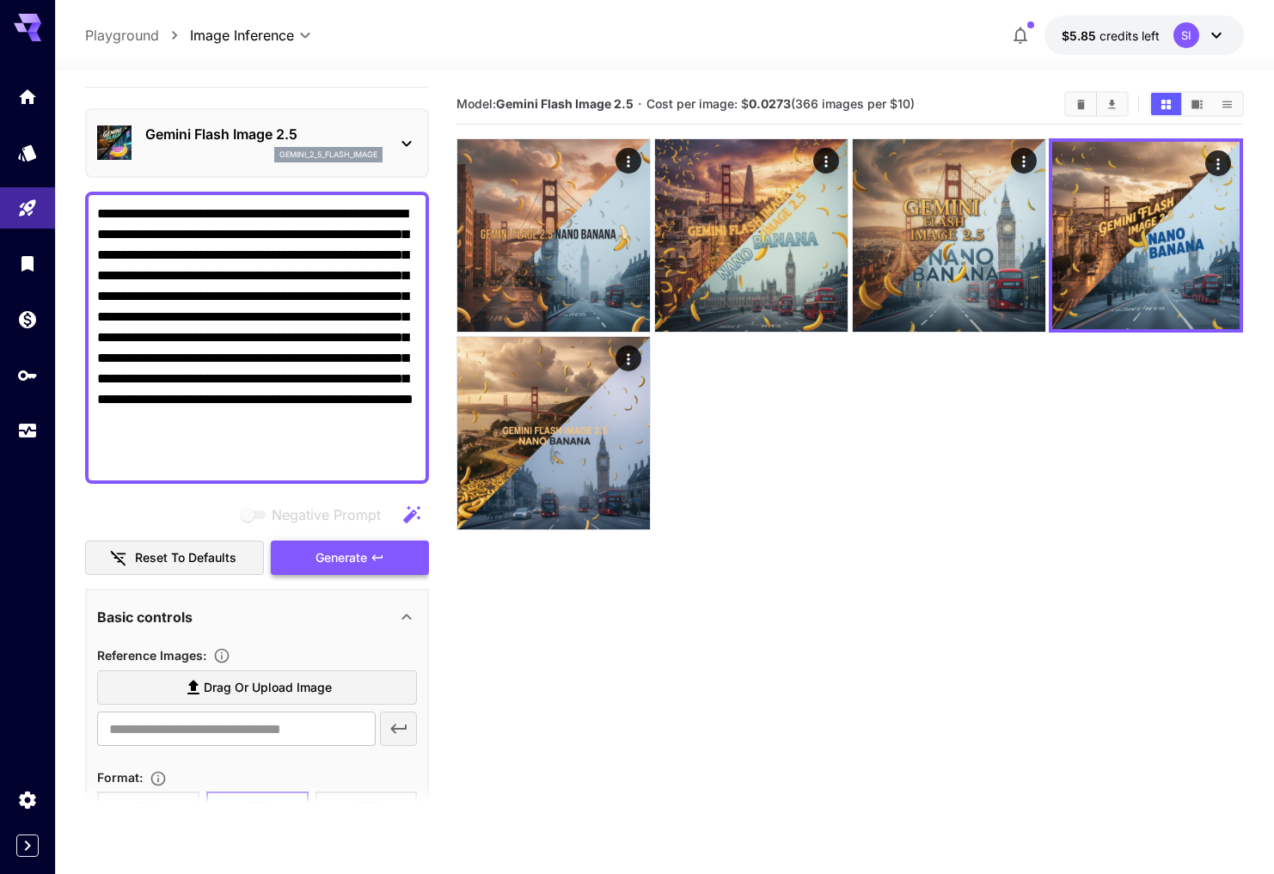
click at [356, 552] on span "Generate" at bounding box center [341, 557] width 52 height 21
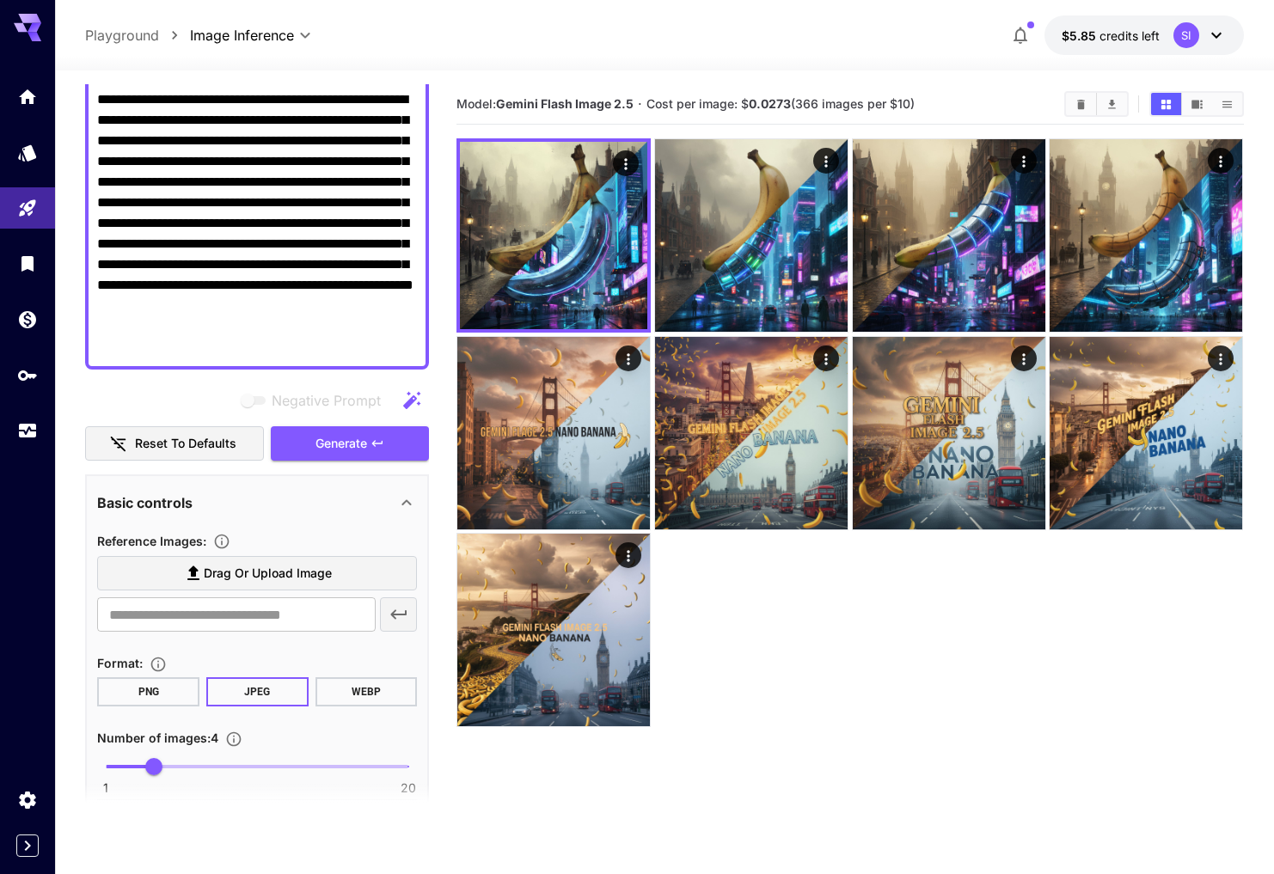
scroll to position [5, 0]
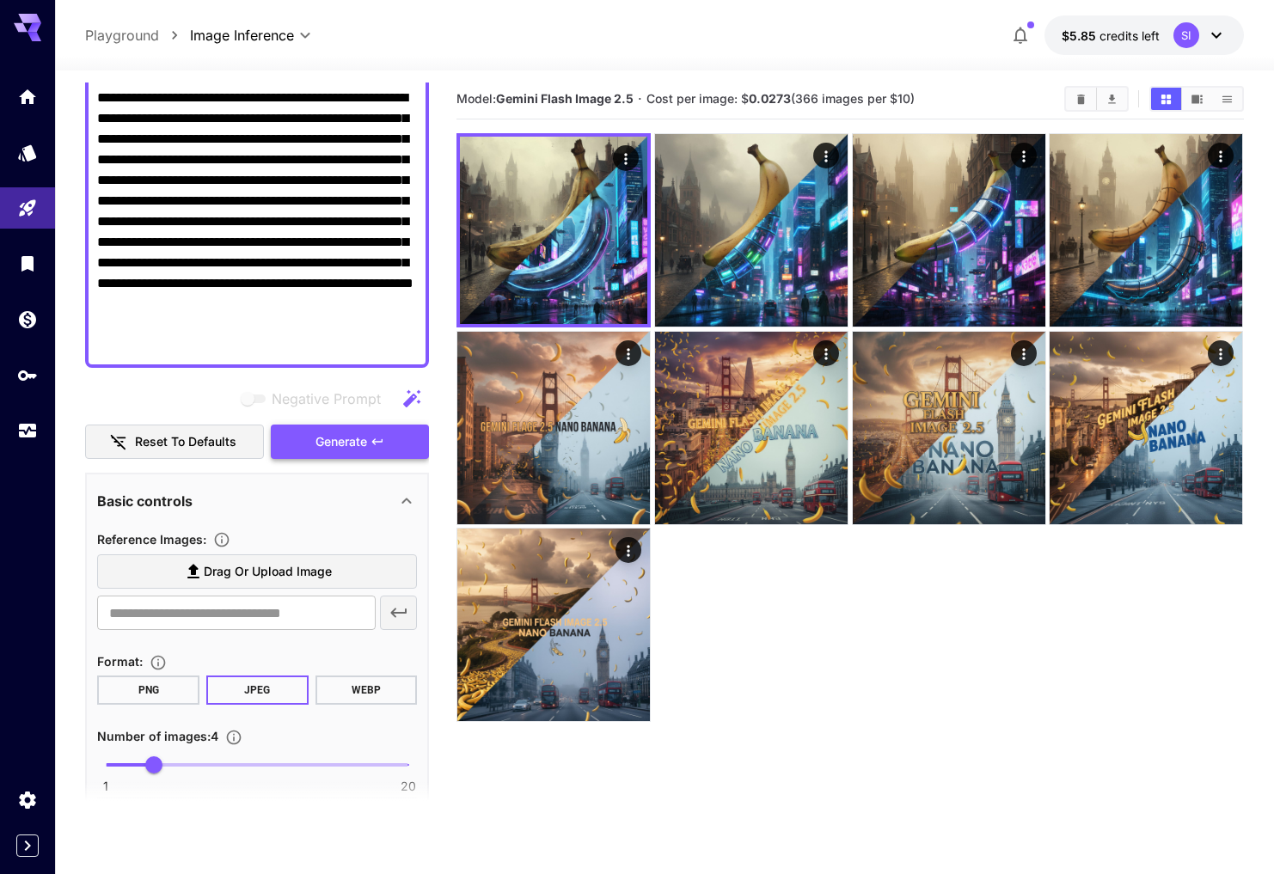
click at [373, 452] on button "Generate" at bounding box center [350, 442] width 158 height 35
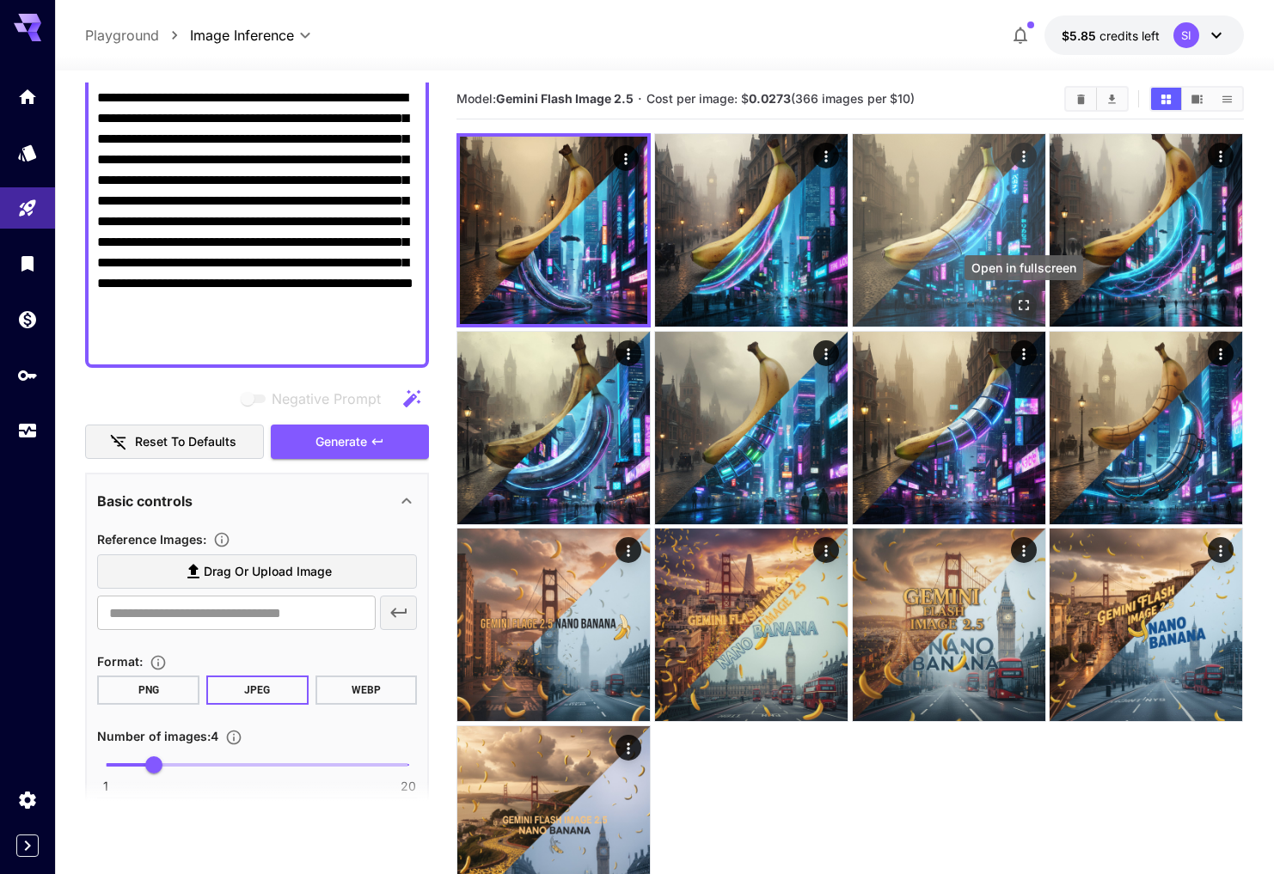
click at [1024, 303] on icon "Open in fullscreen" at bounding box center [1023, 304] width 17 height 17
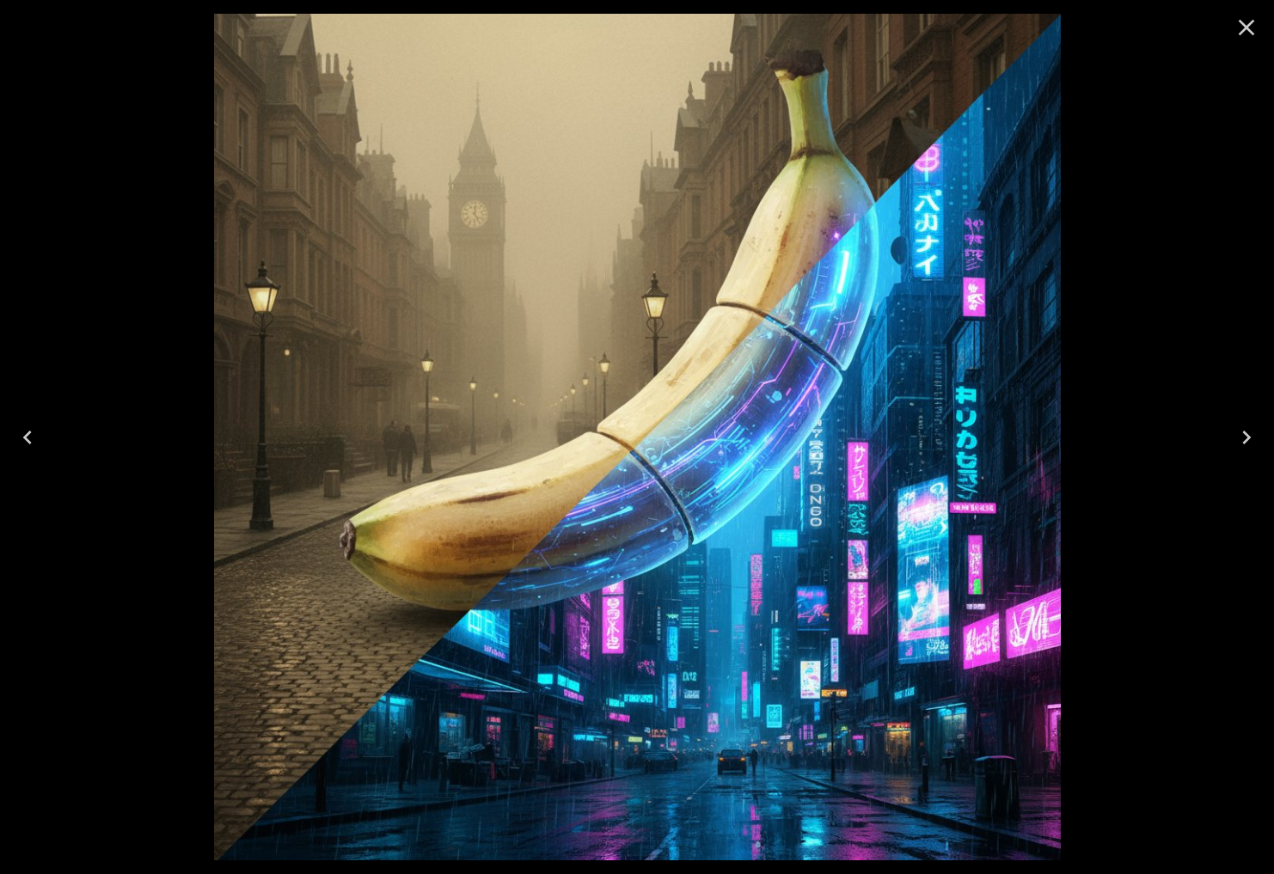
click at [1255, 26] on icon "Close" at bounding box center [1245, 27] width 27 height 27
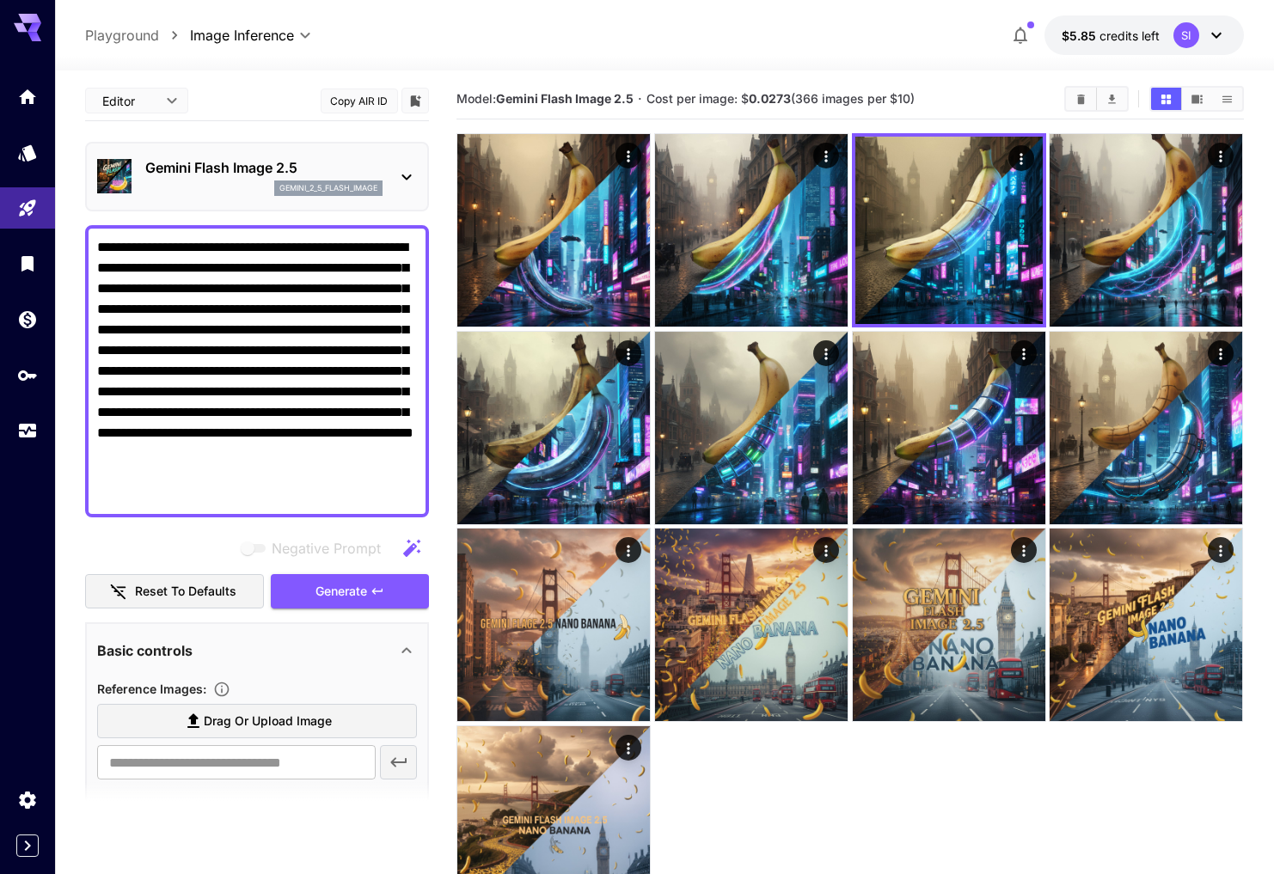
scroll to position [0, 0]
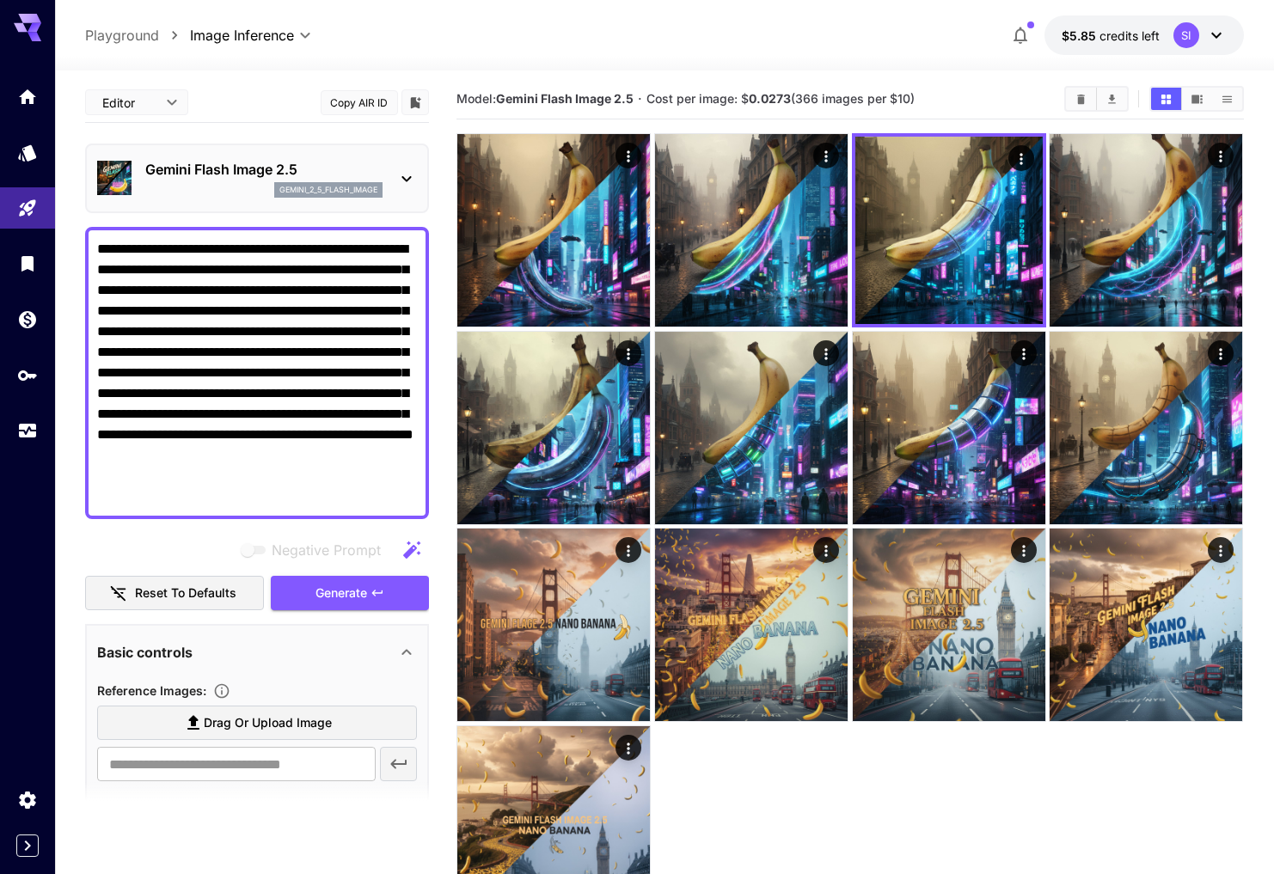
click at [212, 284] on textarea "**********" at bounding box center [257, 373] width 320 height 268
paste textarea
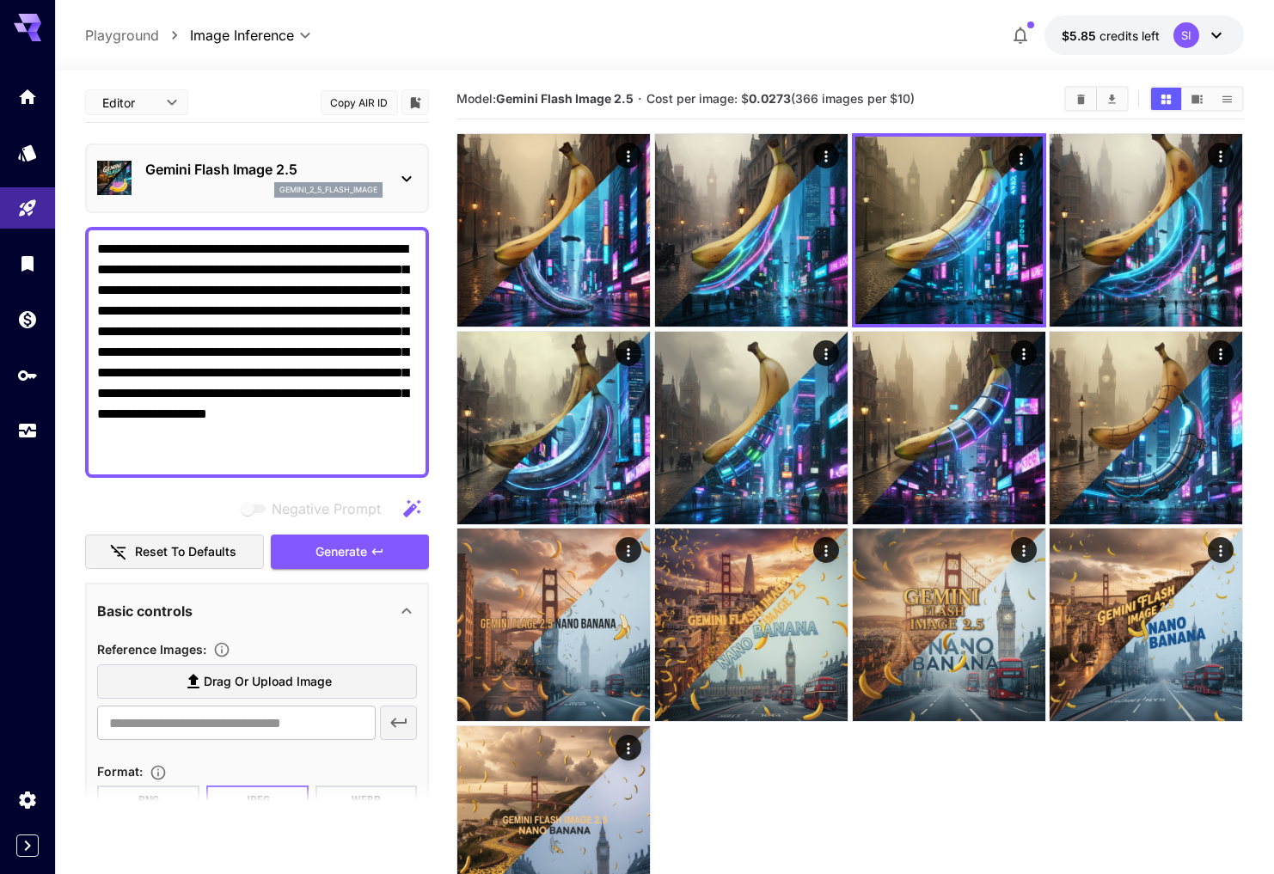
type textarea "**********"
click at [371, 554] on icon "button" at bounding box center [377, 552] width 14 height 14
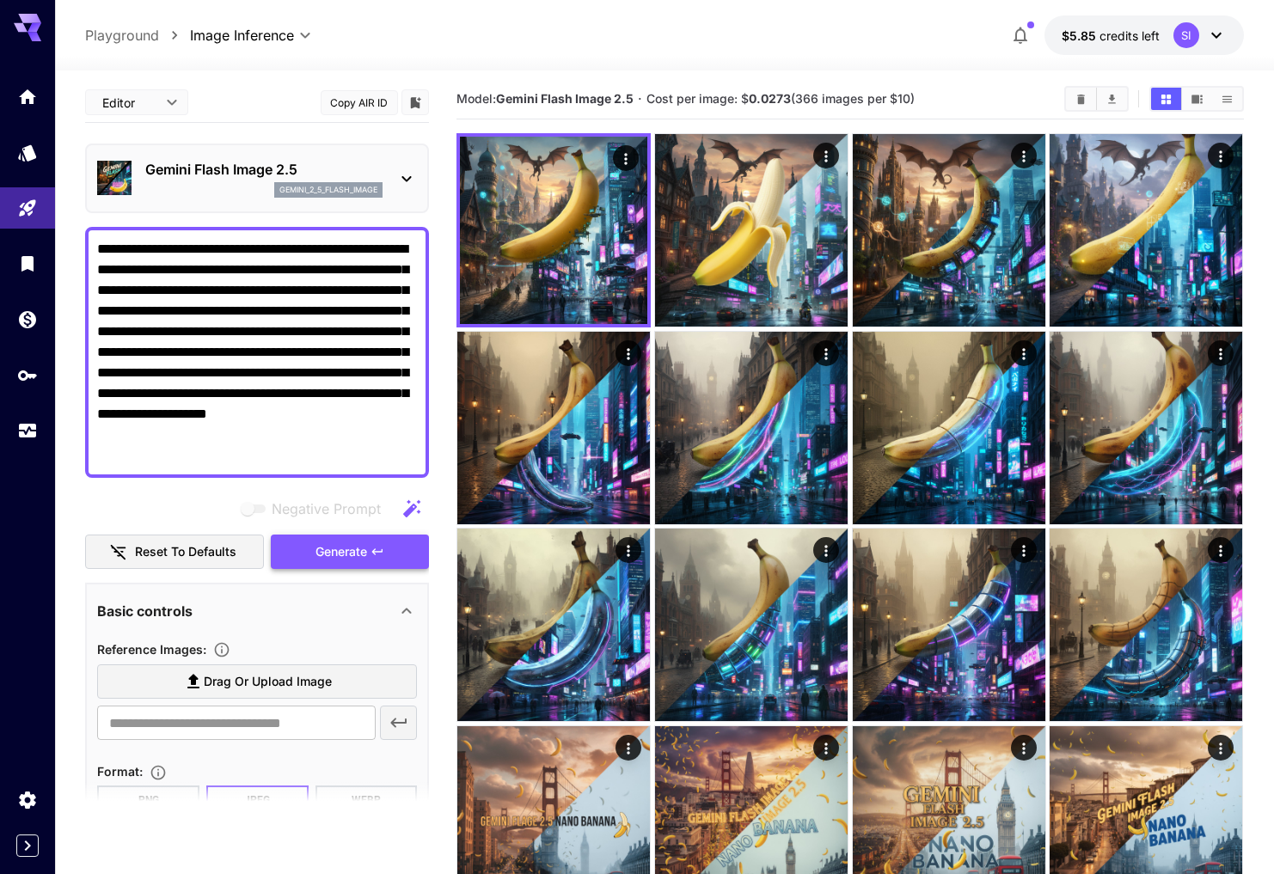
click at [376, 556] on icon "button" at bounding box center [377, 552] width 14 height 14
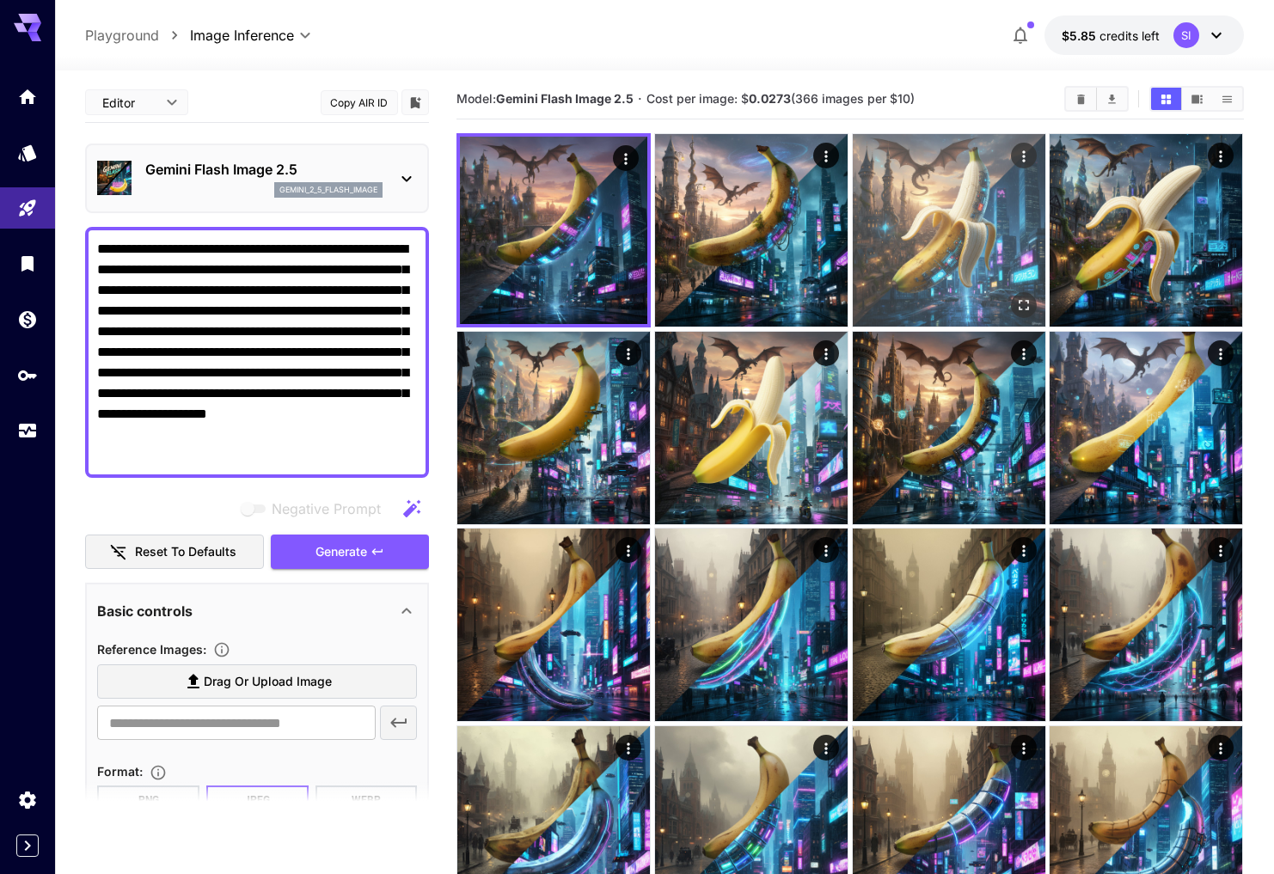
click at [1005, 252] on img at bounding box center [948, 230] width 192 height 192
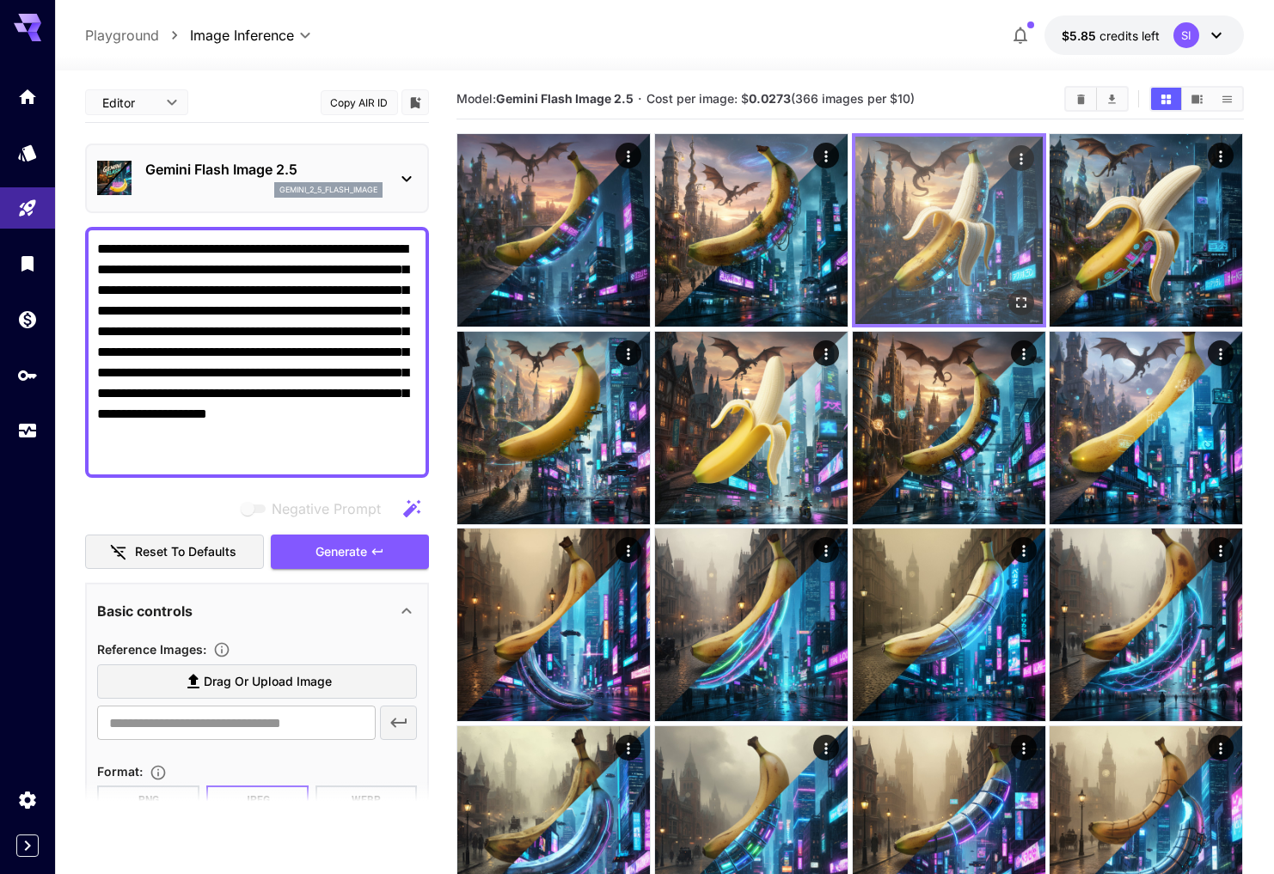
click at [1018, 295] on icon "Open in fullscreen" at bounding box center [1020, 302] width 17 height 17
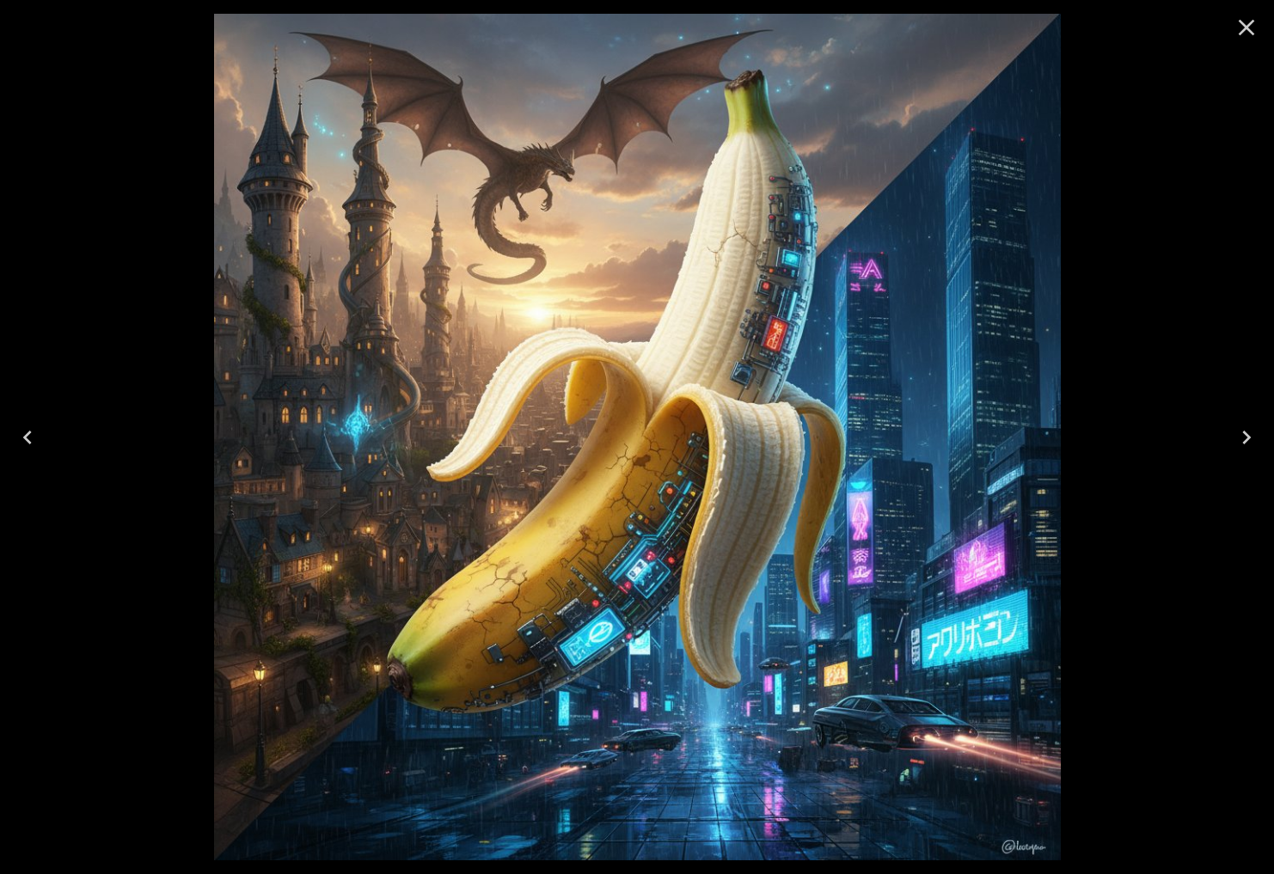
click at [1253, 29] on icon "Close" at bounding box center [1245, 27] width 27 height 27
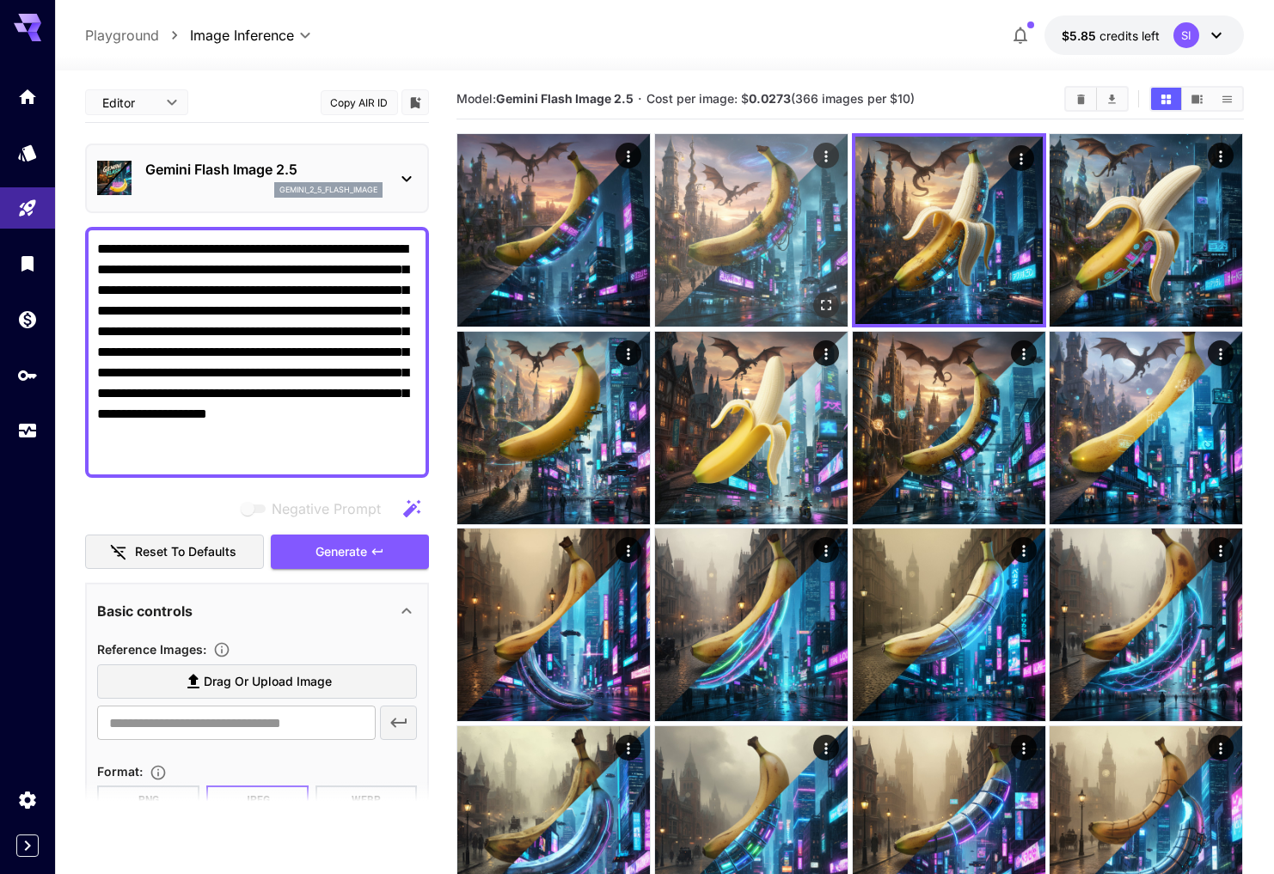
click at [725, 260] on img at bounding box center [751, 230] width 192 height 192
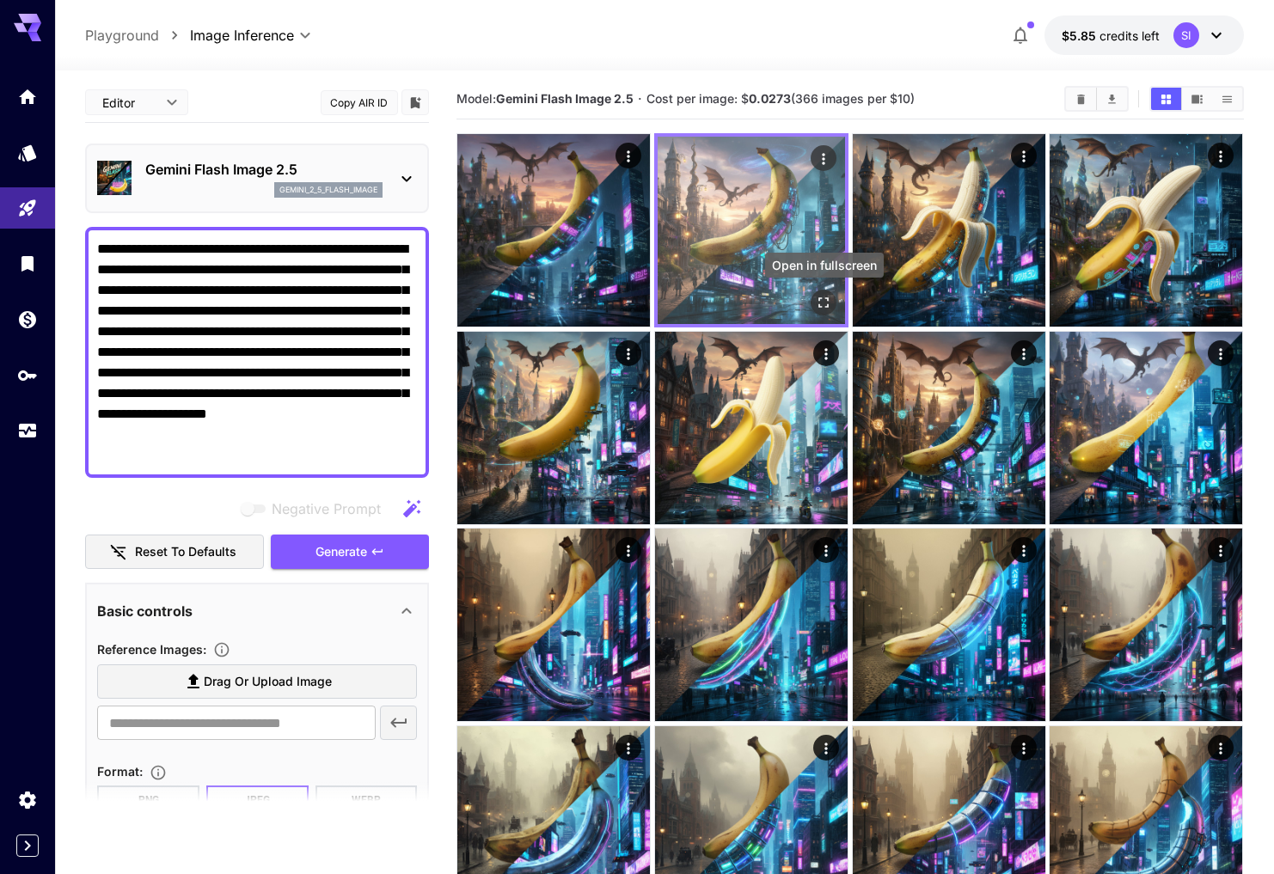
click at [822, 302] on icon "Open in fullscreen" at bounding box center [823, 302] width 17 height 17
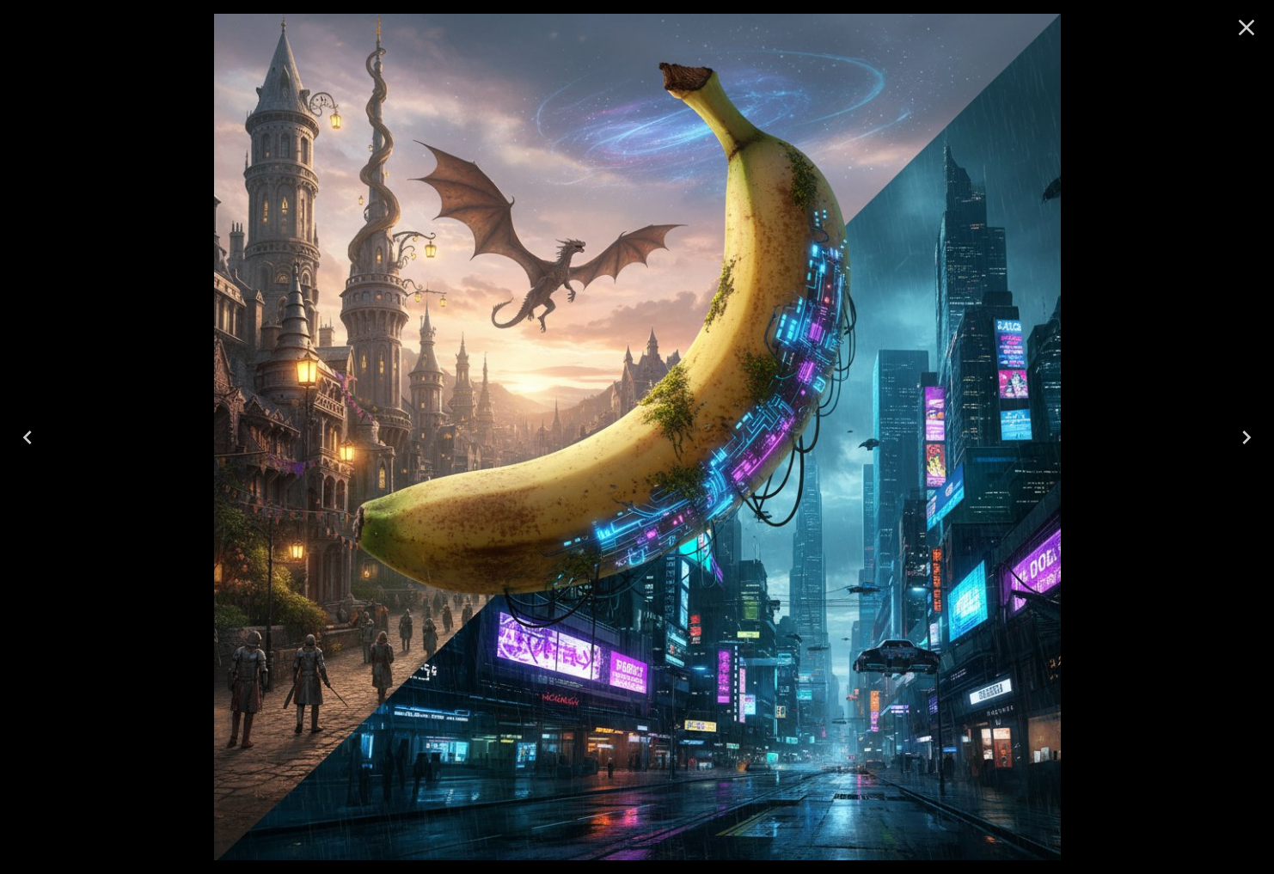
click at [1237, 440] on icon "Next" at bounding box center [1245, 437] width 27 height 27
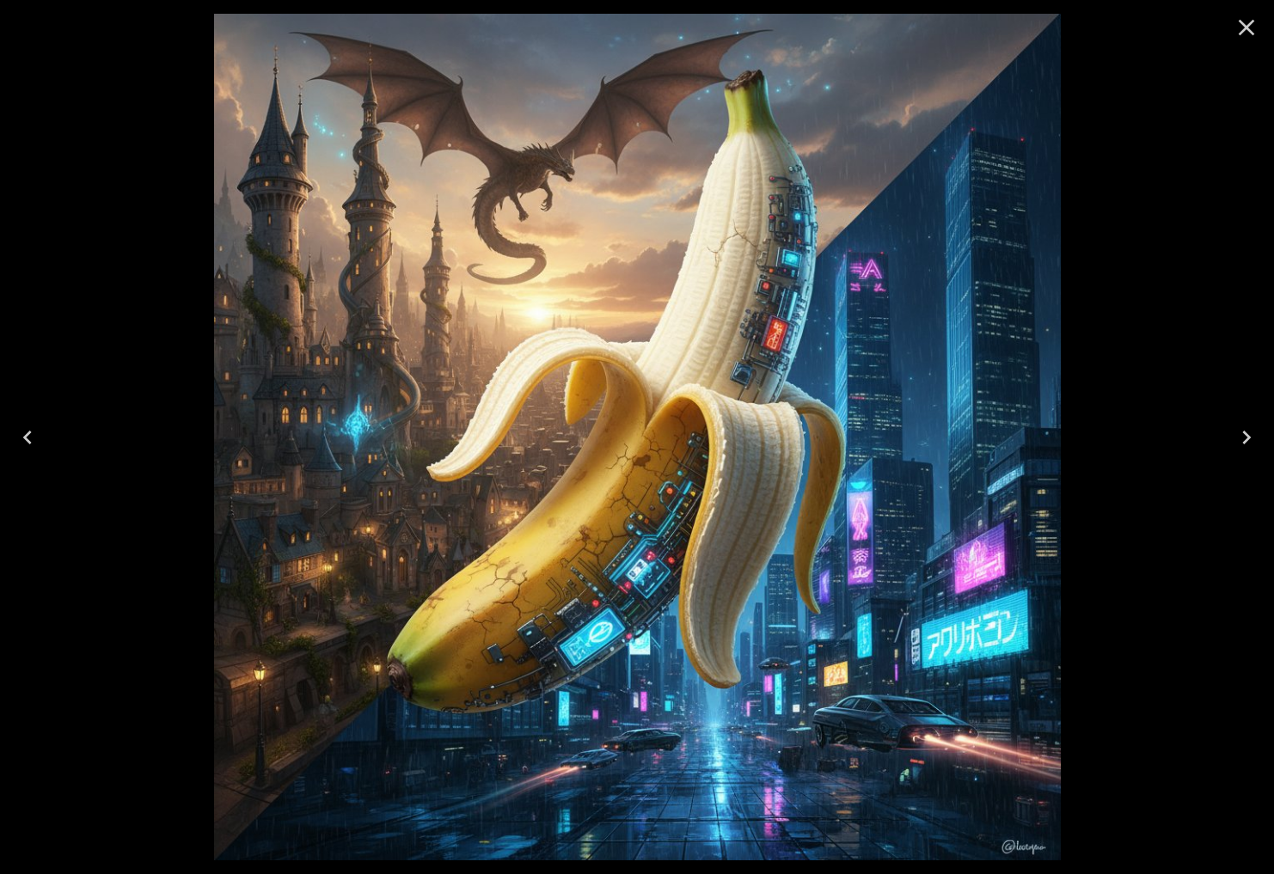
click at [32, 438] on icon "Previous" at bounding box center [27, 437] width 27 height 27
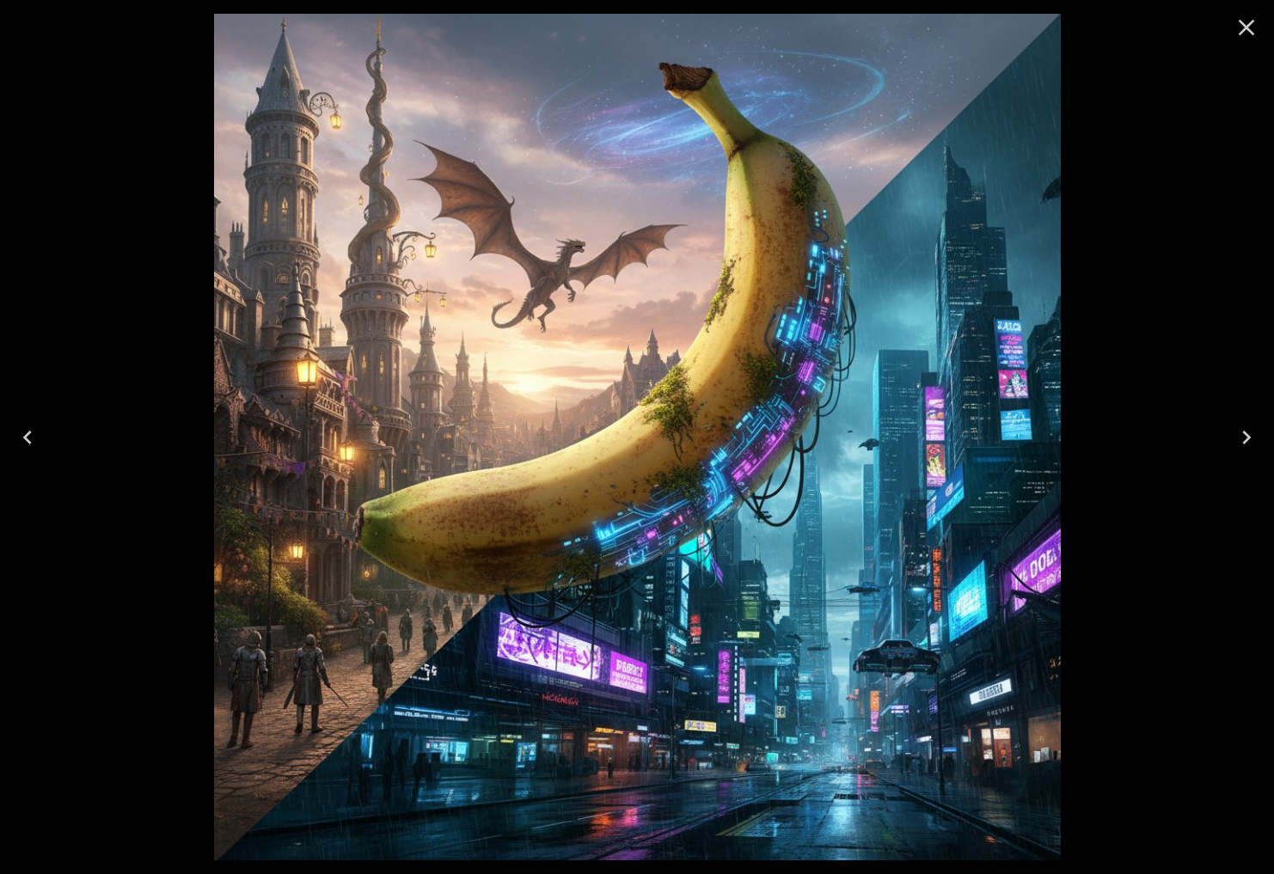
click at [33, 438] on icon "Previous" at bounding box center [27, 437] width 27 height 27
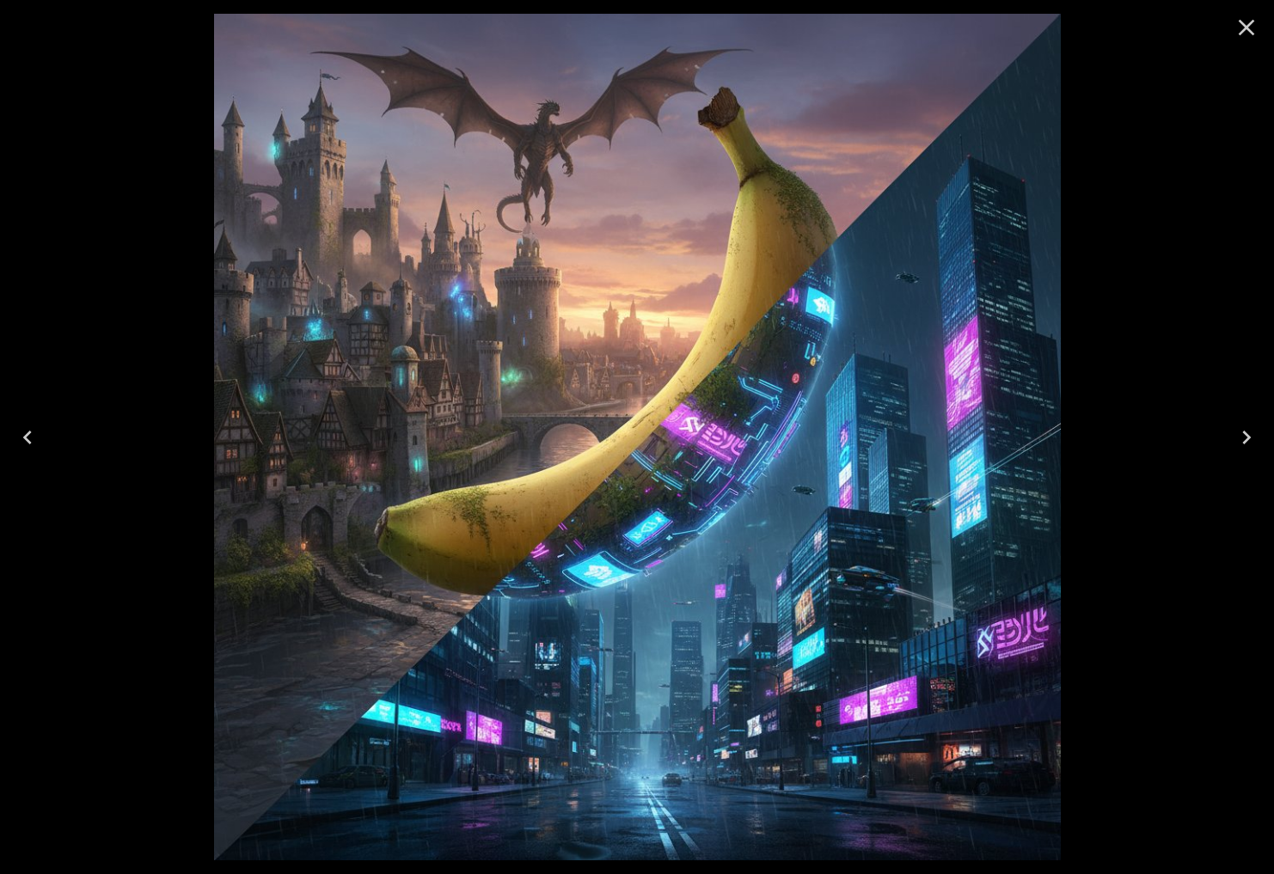
click at [32, 438] on icon "Previous" at bounding box center [27, 437] width 27 height 27
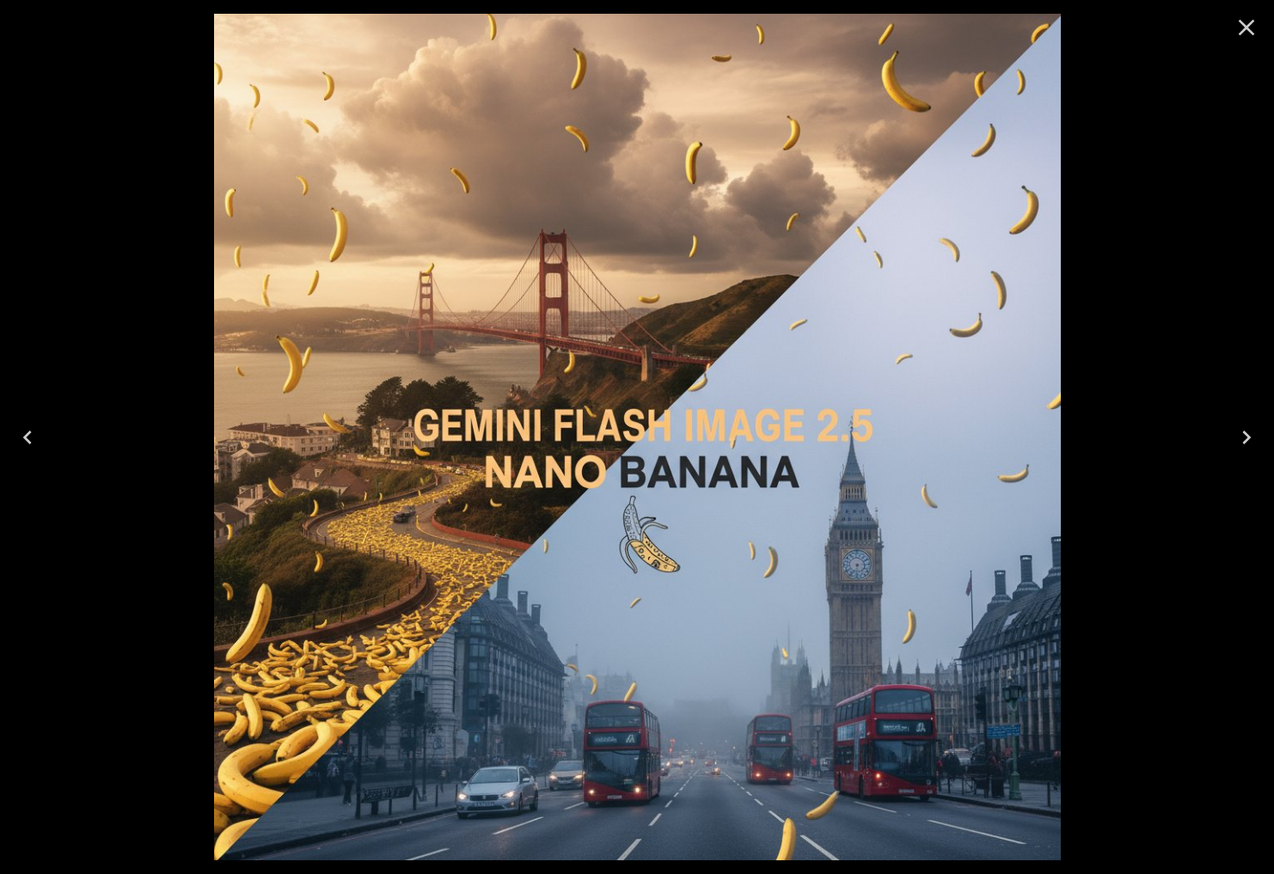
click at [1245, 441] on icon "Next" at bounding box center [1246, 438] width 9 height 14
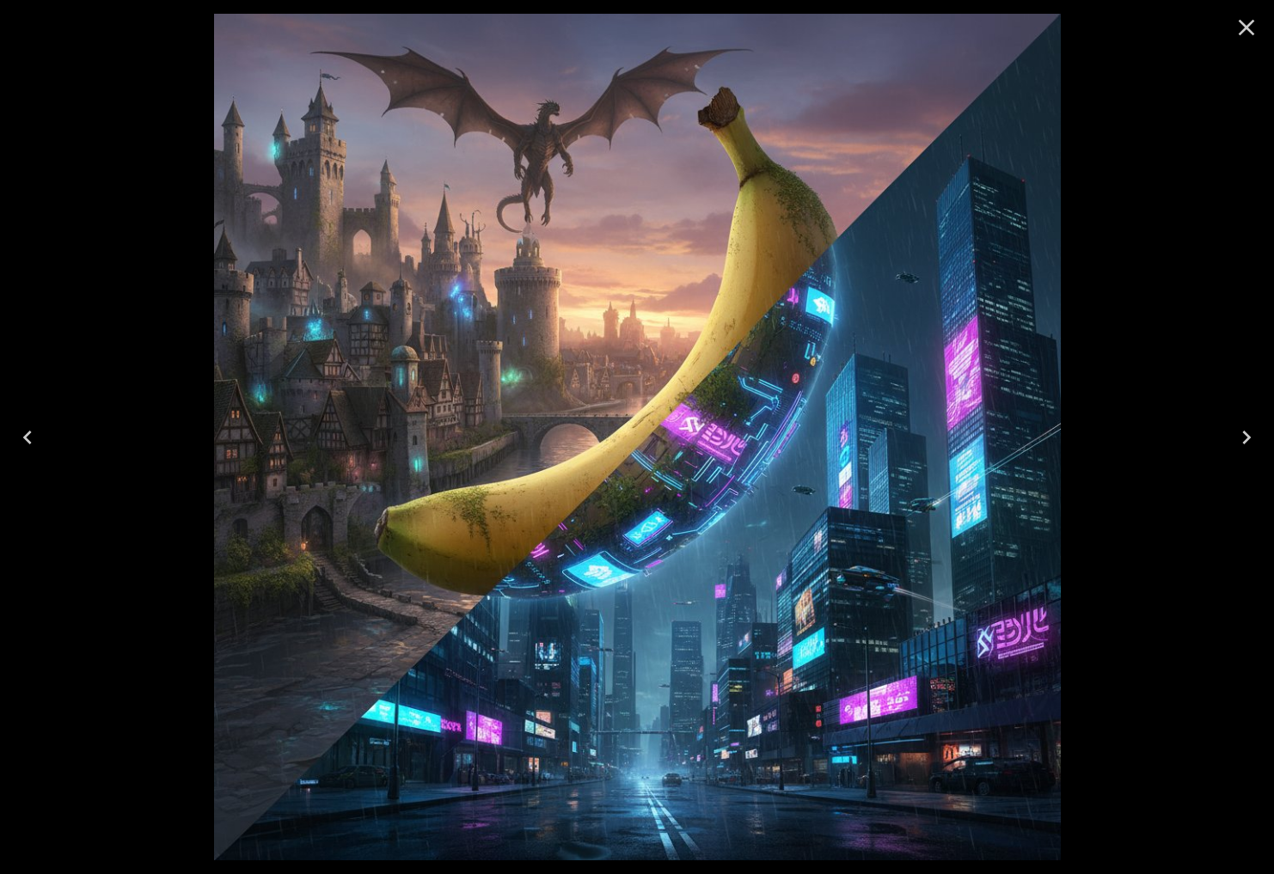
click at [1245, 441] on icon "Next" at bounding box center [1246, 438] width 9 height 14
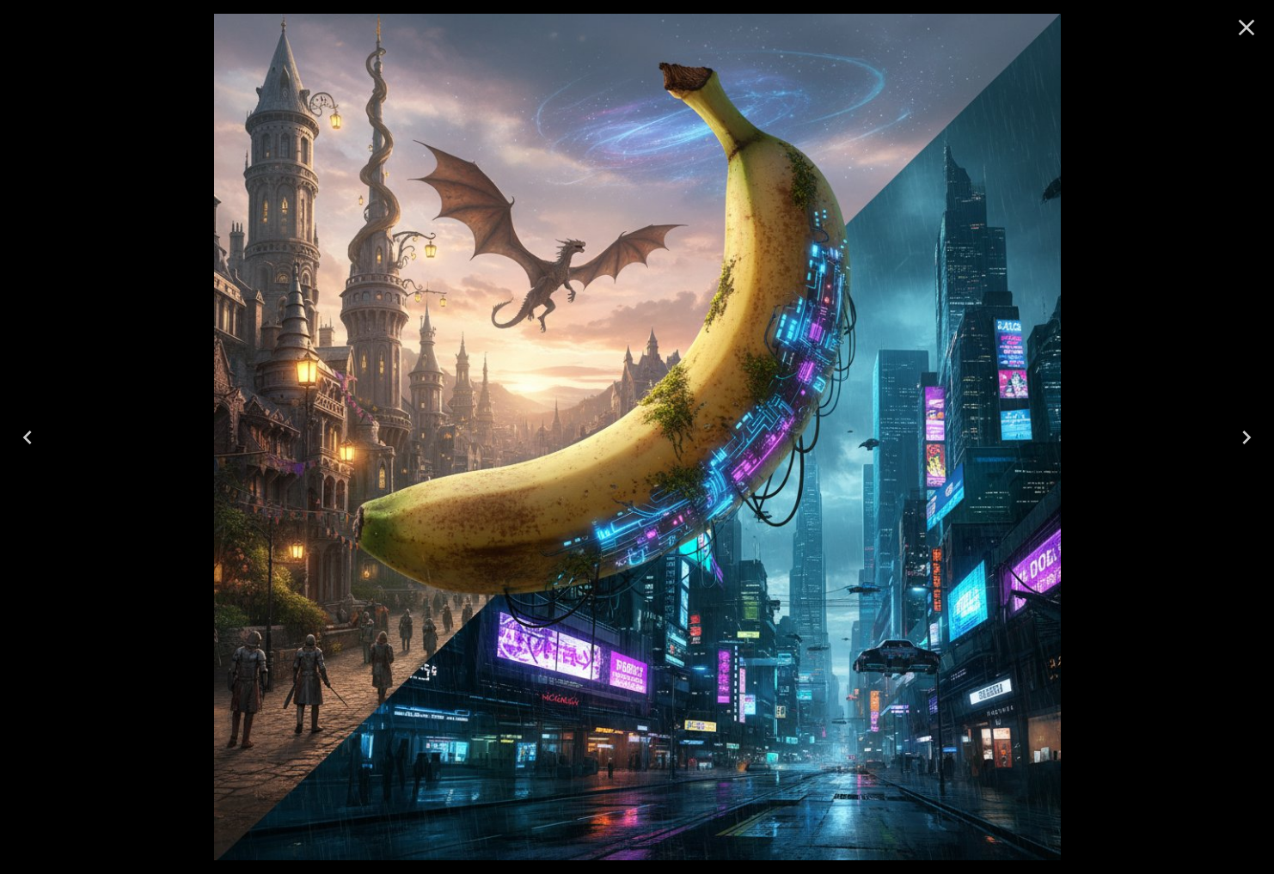
drag, startPoint x: 1255, startPoint y: 26, endPoint x: 1263, endPoint y: 37, distance: 14.1
click at [1255, 26] on icon "Close" at bounding box center [1245, 27] width 27 height 27
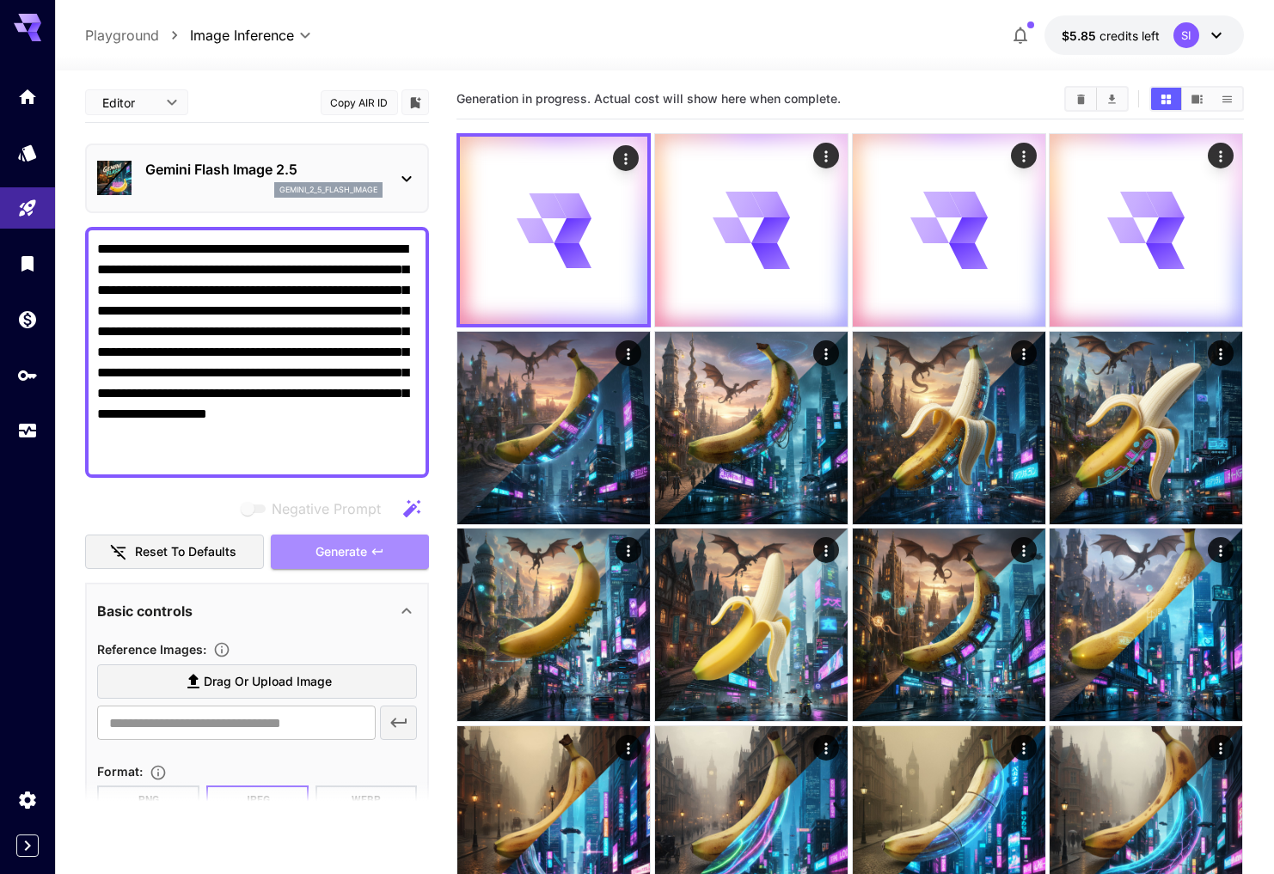
drag, startPoint x: 305, startPoint y: 553, endPoint x: 353, endPoint y: 525, distance: 55.9
click at [305, 553] on button "Generate" at bounding box center [350, 552] width 158 height 35
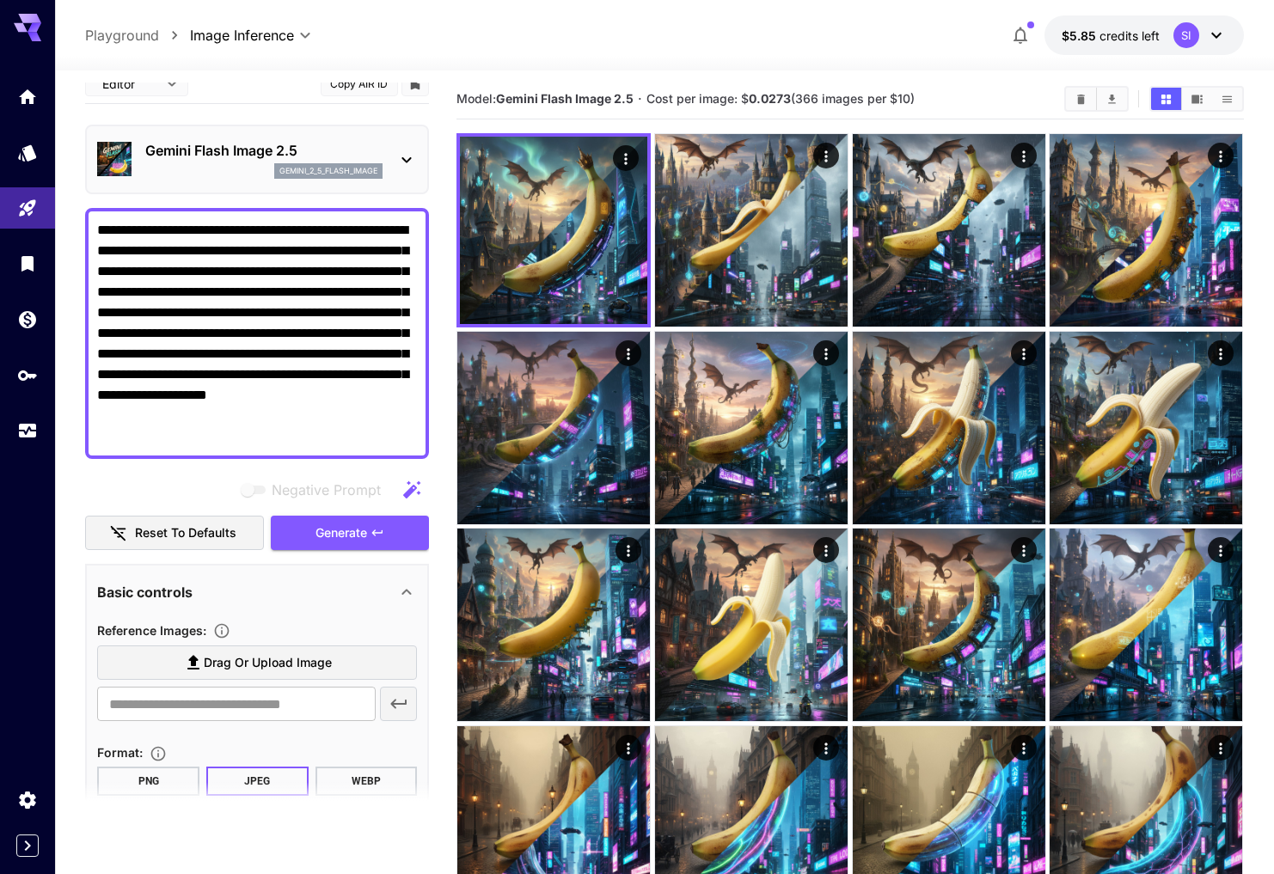
scroll to position [14, 0]
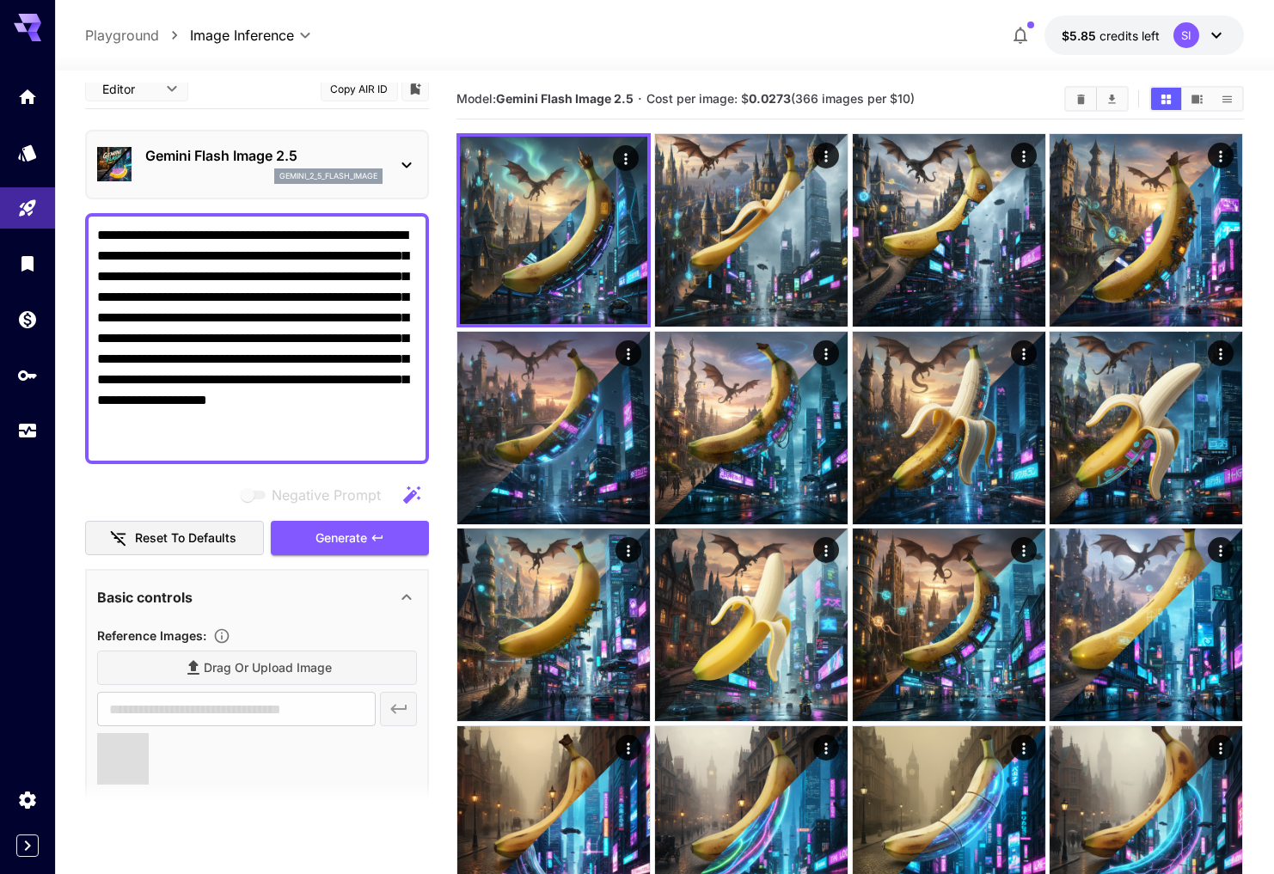
type input "**********"
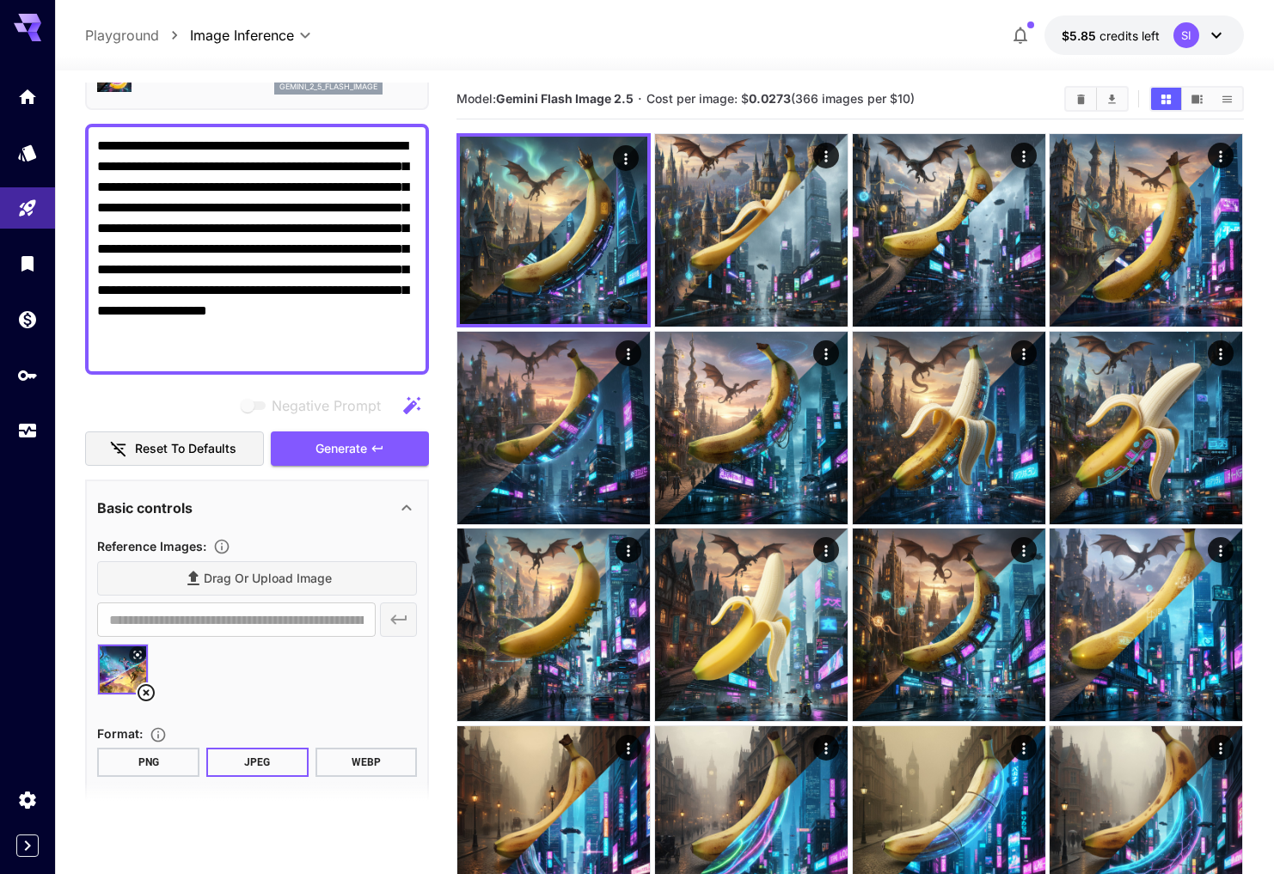
scroll to position [94, 0]
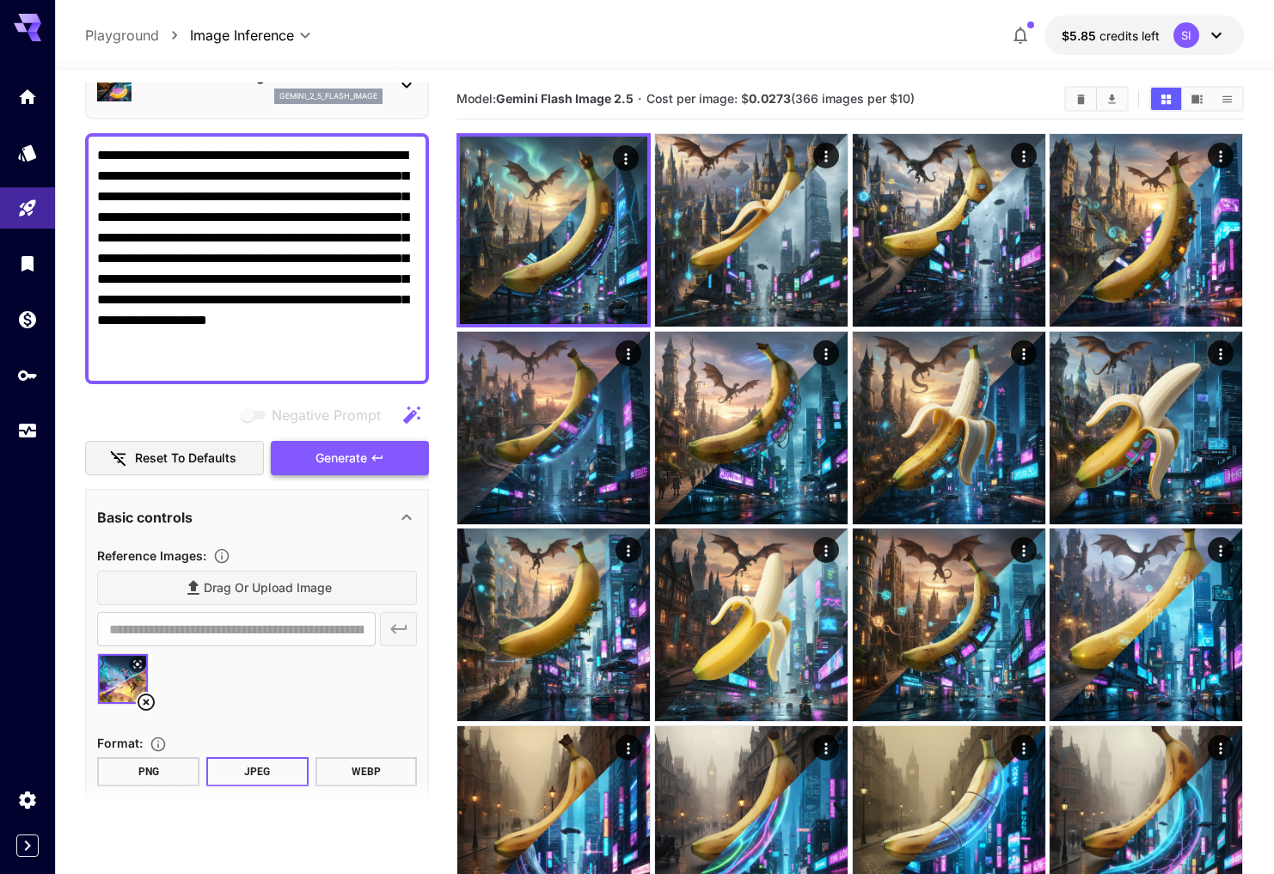
click at [343, 455] on span "Generate" at bounding box center [341, 458] width 52 height 21
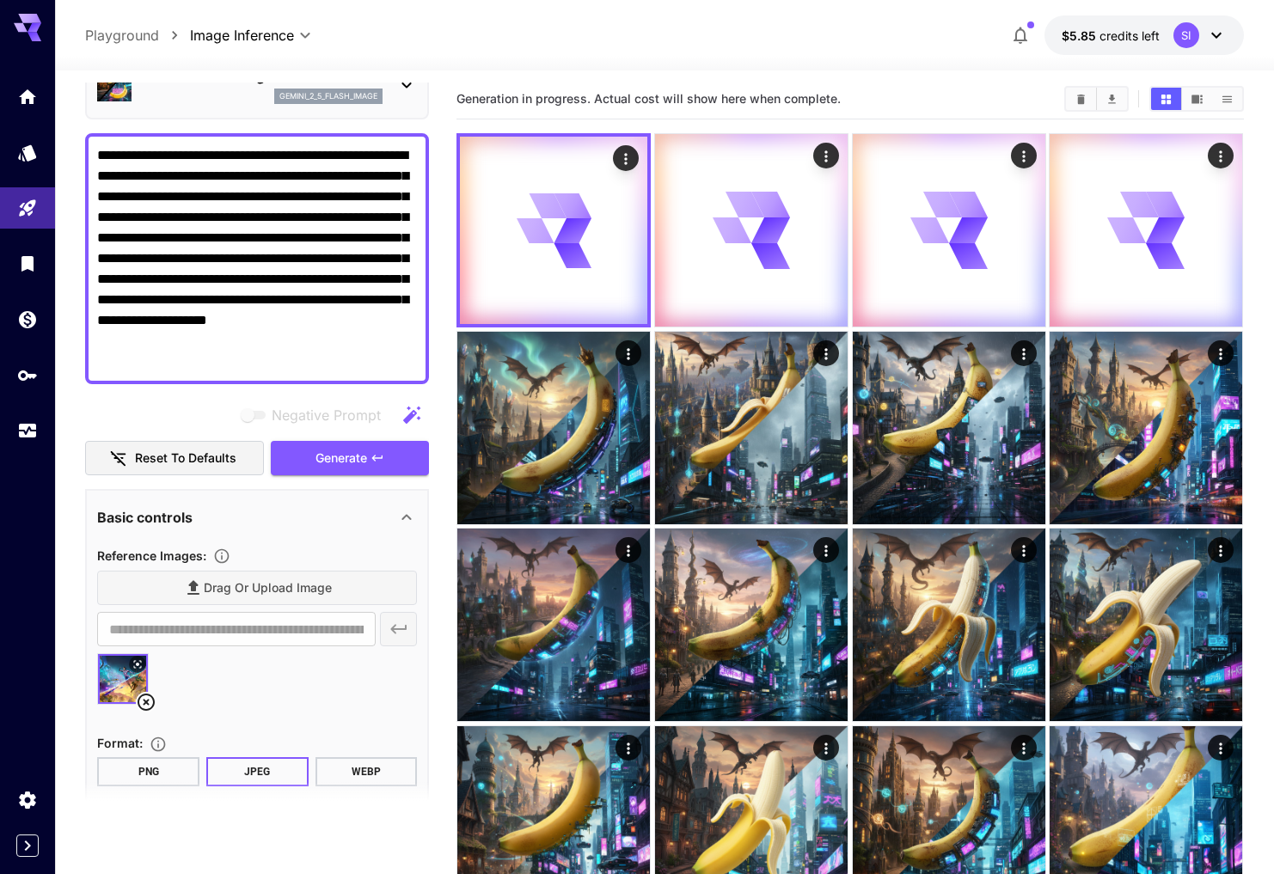
scroll to position [100, 0]
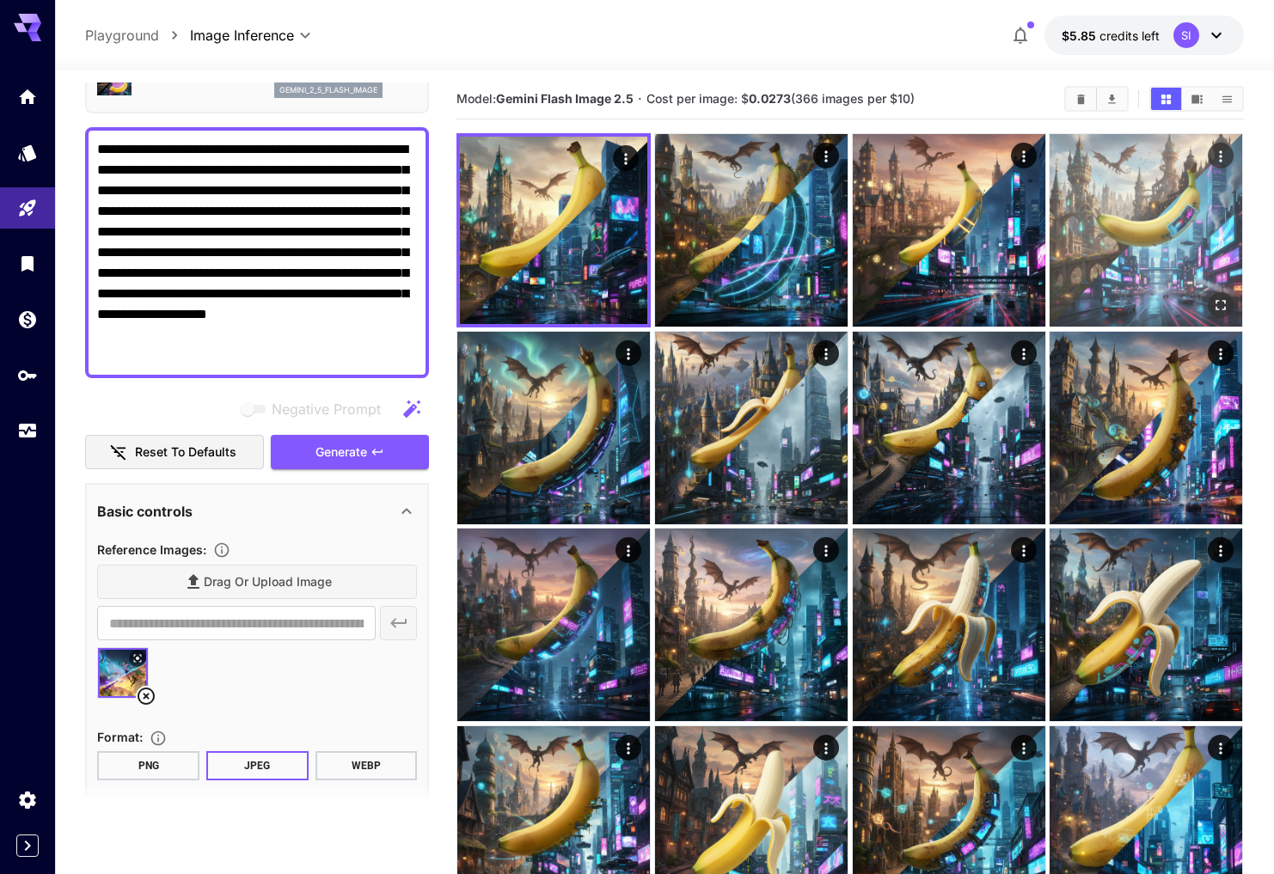
click at [1124, 249] on img at bounding box center [1145, 230] width 192 height 192
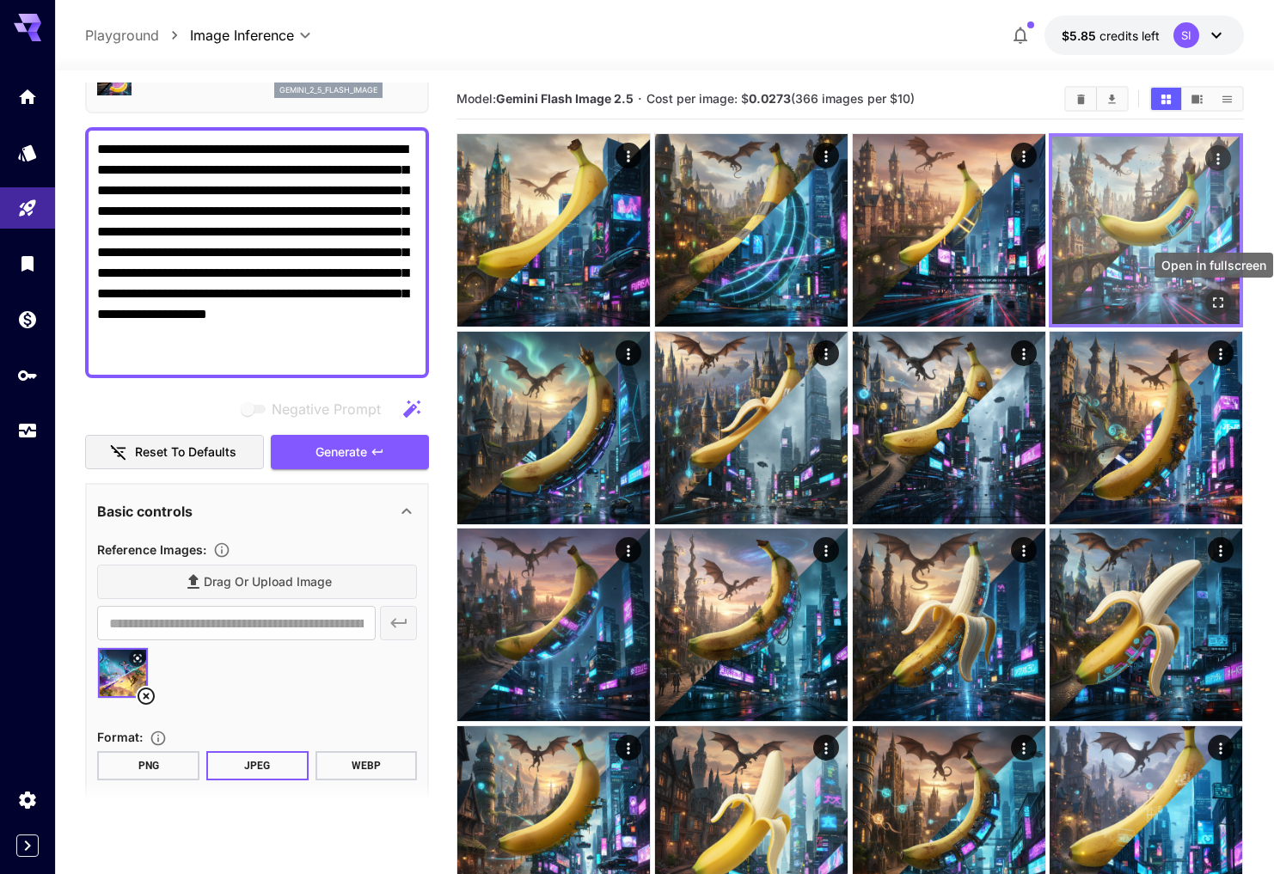
click at [1226, 296] on button "Open in fullscreen" at bounding box center [1219, 303] width 26 height 26
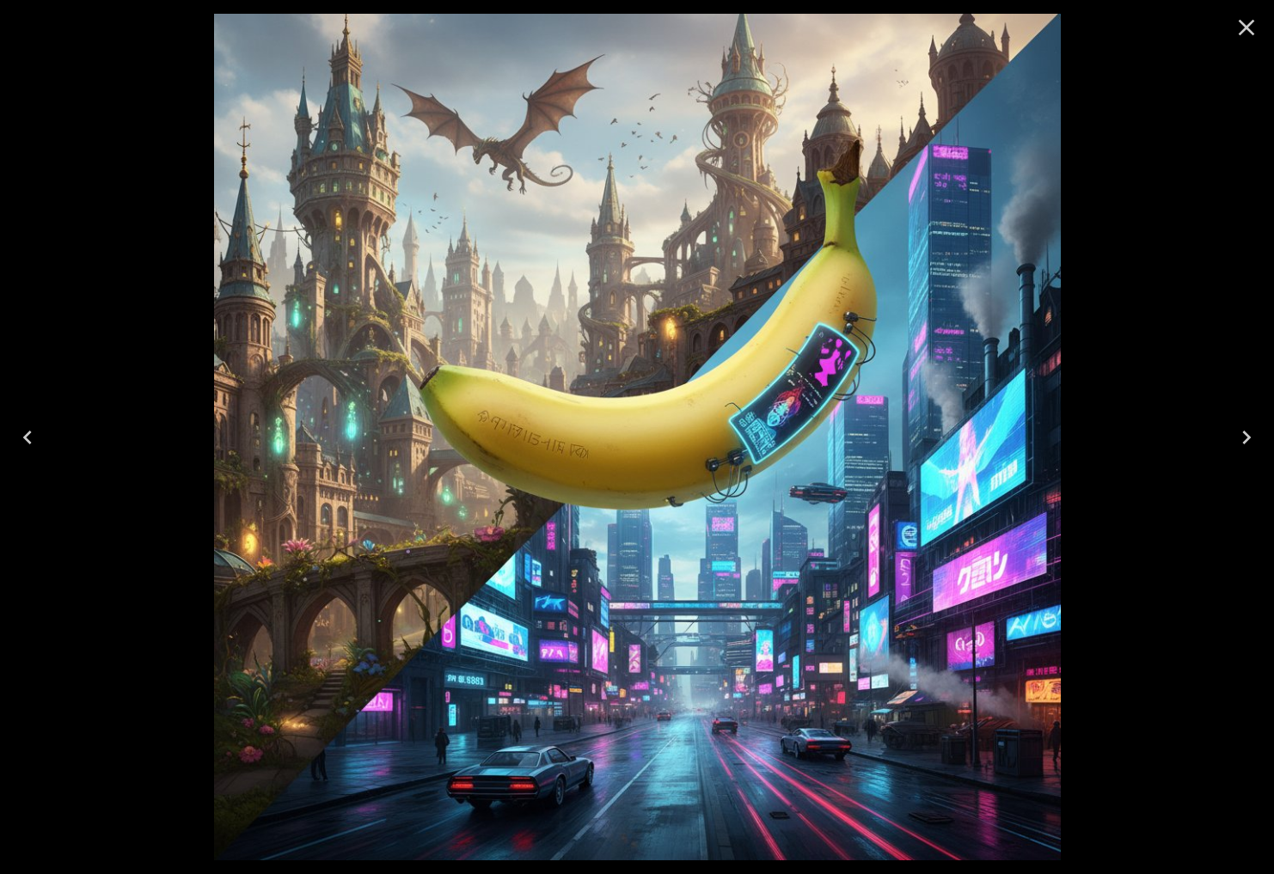
click at [1250, 440] on icon "Next" at bounding box center [1245, 437] width 27 height 27
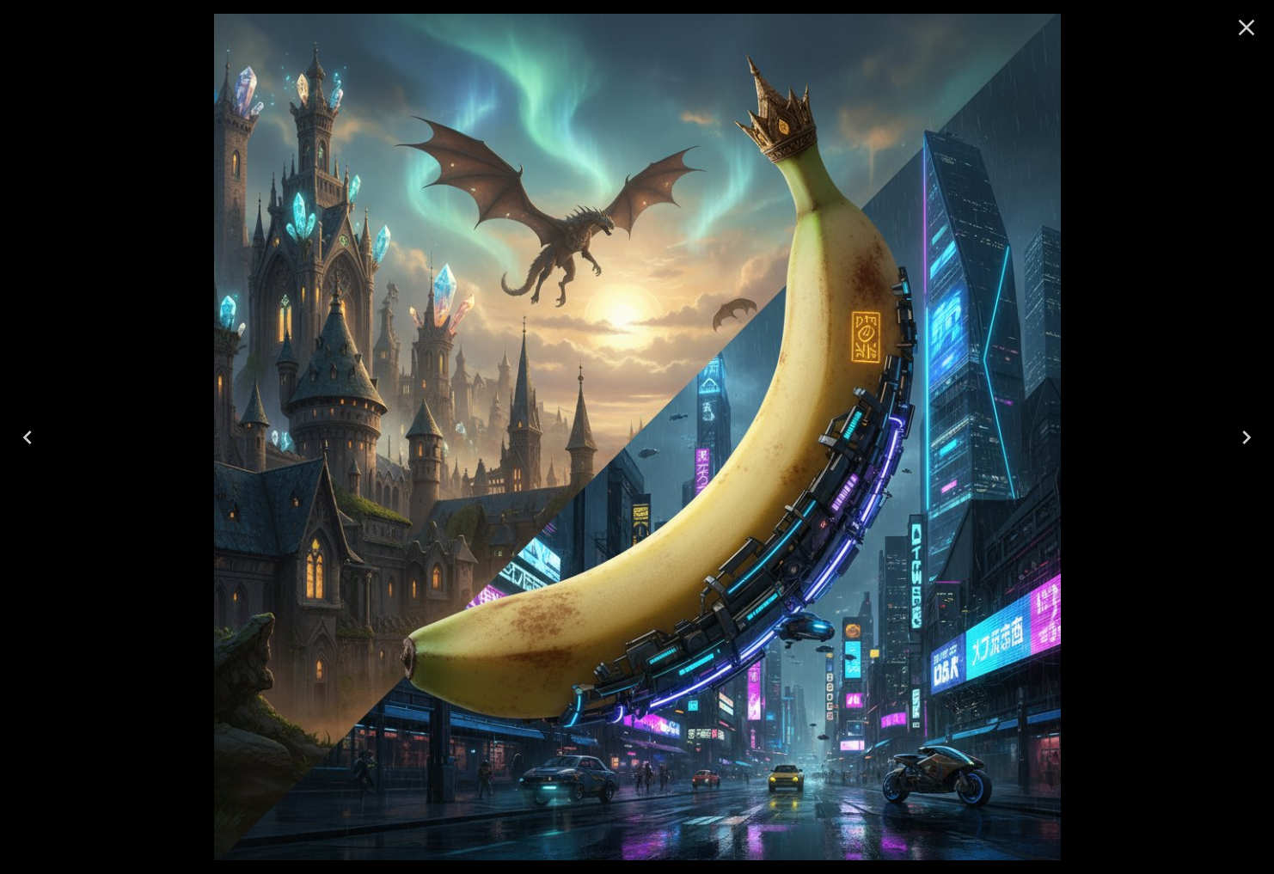
click at [1249, 438] on icon "Next" at bounding box center [1245, 437] width 27 height 27
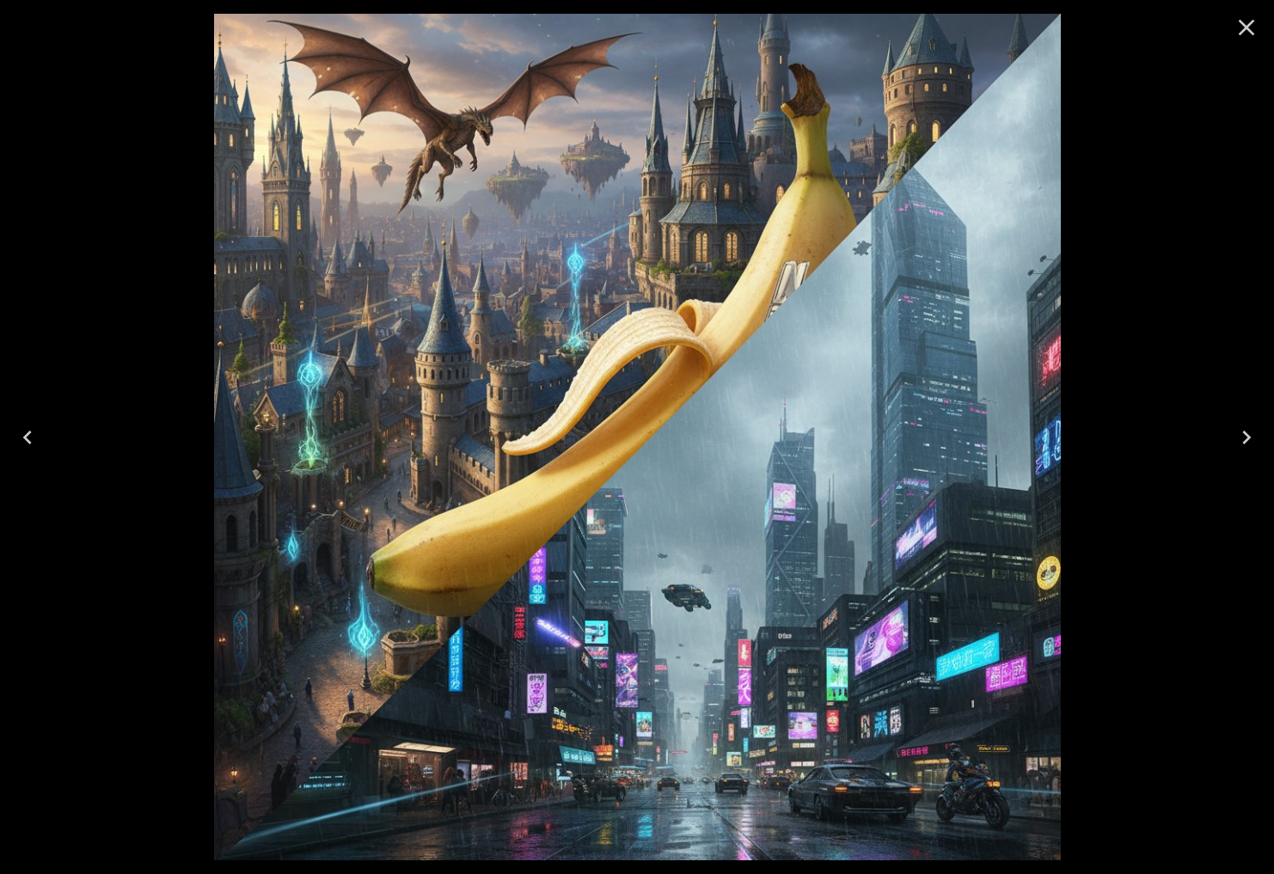
click at [1249, 438] on icon "Next" at bounding box center [1245, 437] width 27 height 27
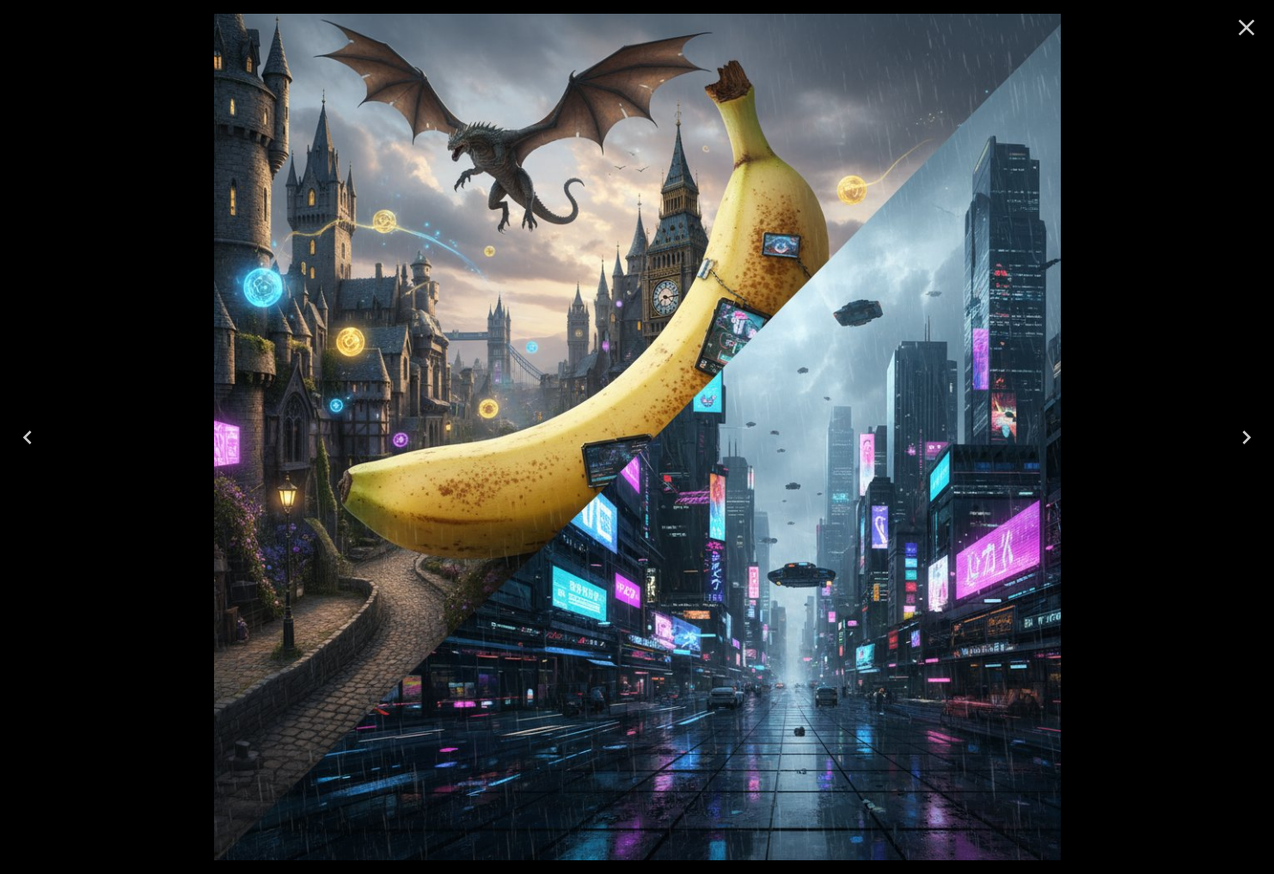
click at [1249, 438] on icon "Next" at bounding box center [1245, 437] width 27 height 27
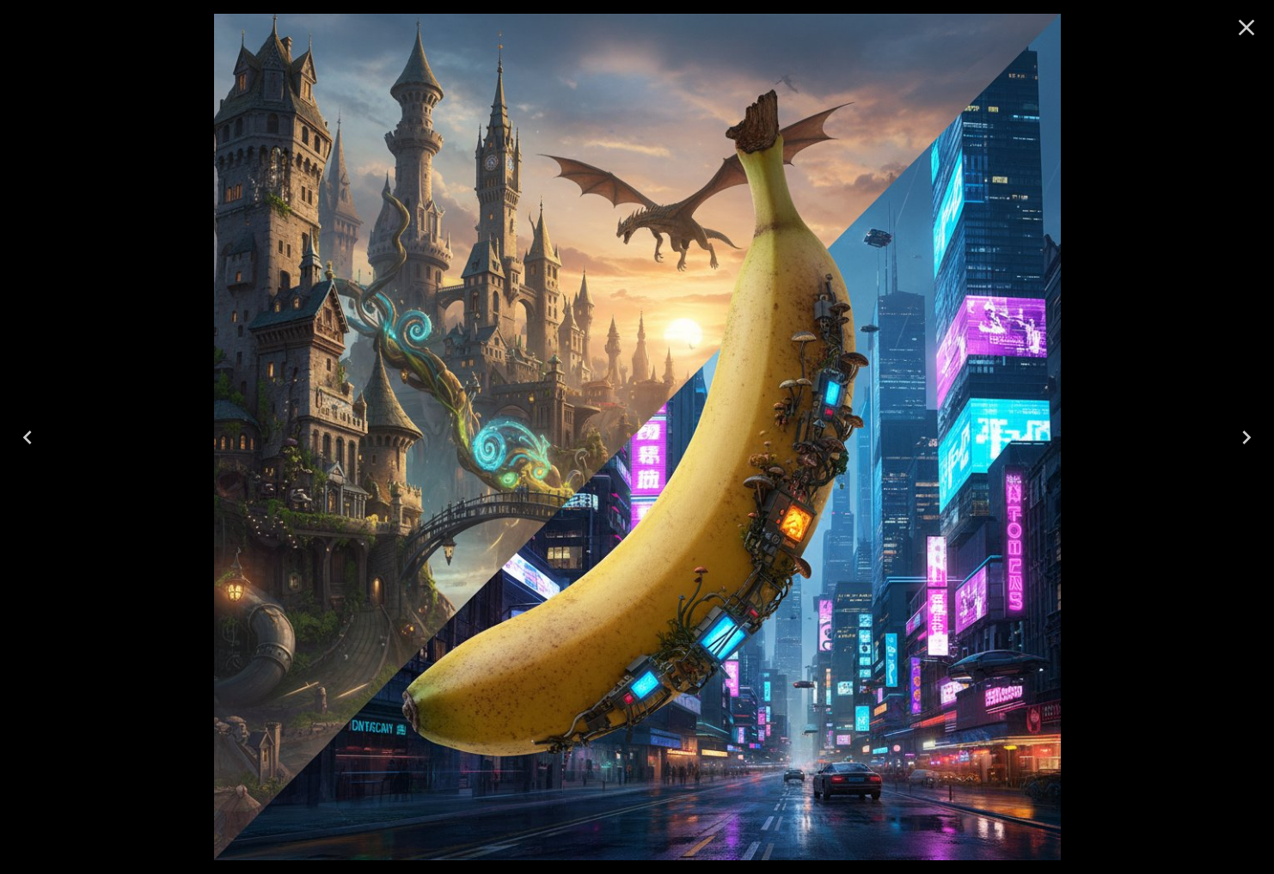
click at [1248, 433] on icon "Next" at bounding box center [1245, 437] width 27 height 27
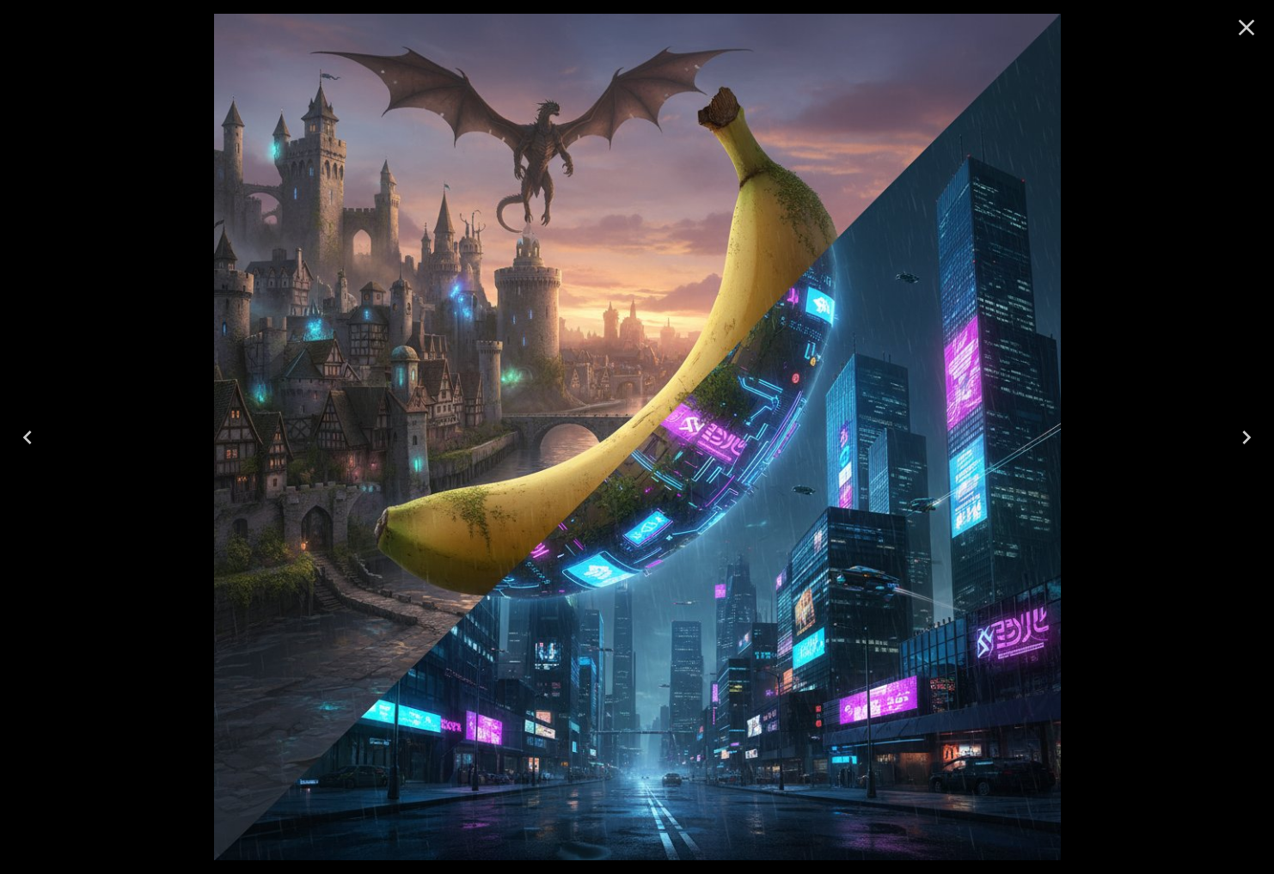
drag, startPoint x: 1248, startPoint y: 34, endPoint x: 1243, endPoint y: 50, distance: 16.1
click at [1248, 35] on icon "Close" at bounding box center [1245, 27] width 27 height 27
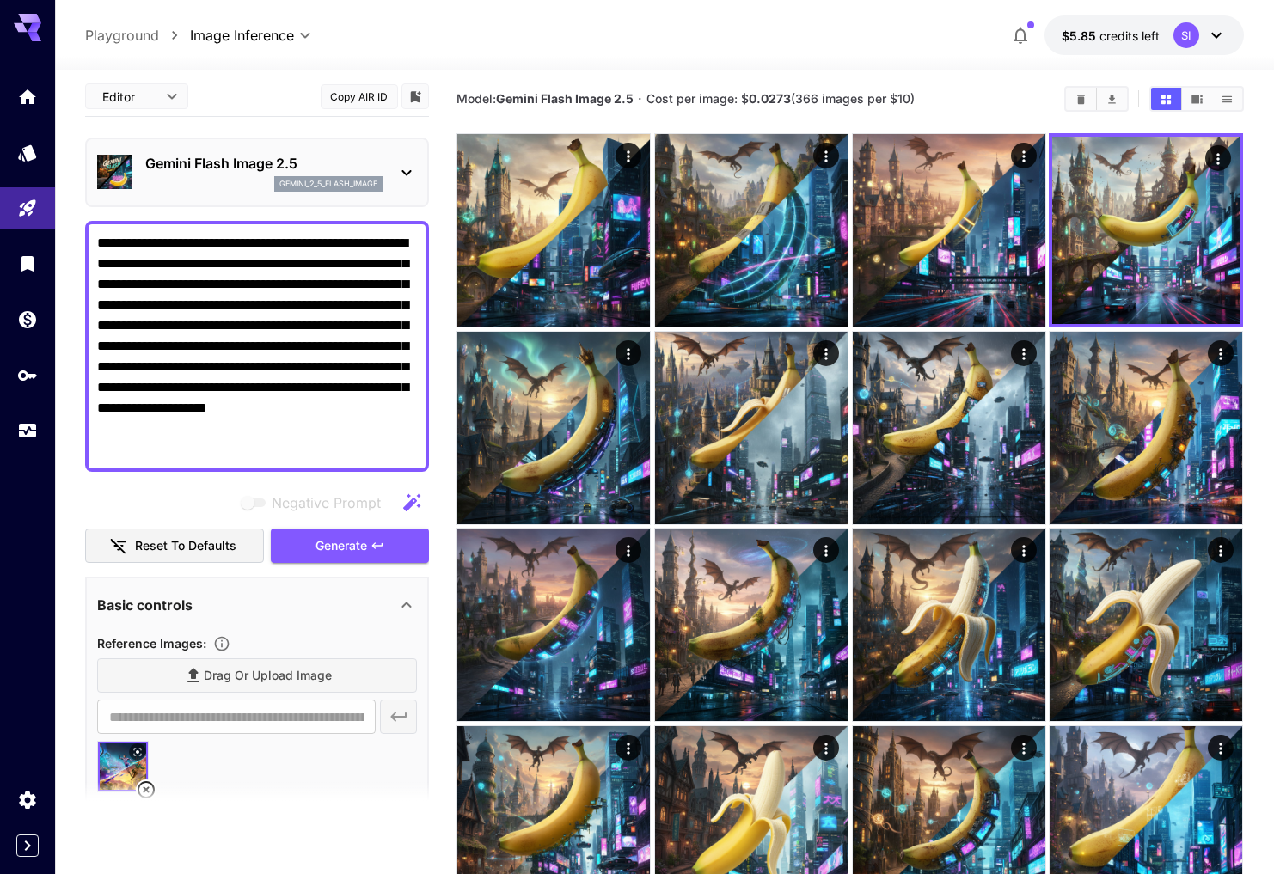
scroll to position [3, 0]
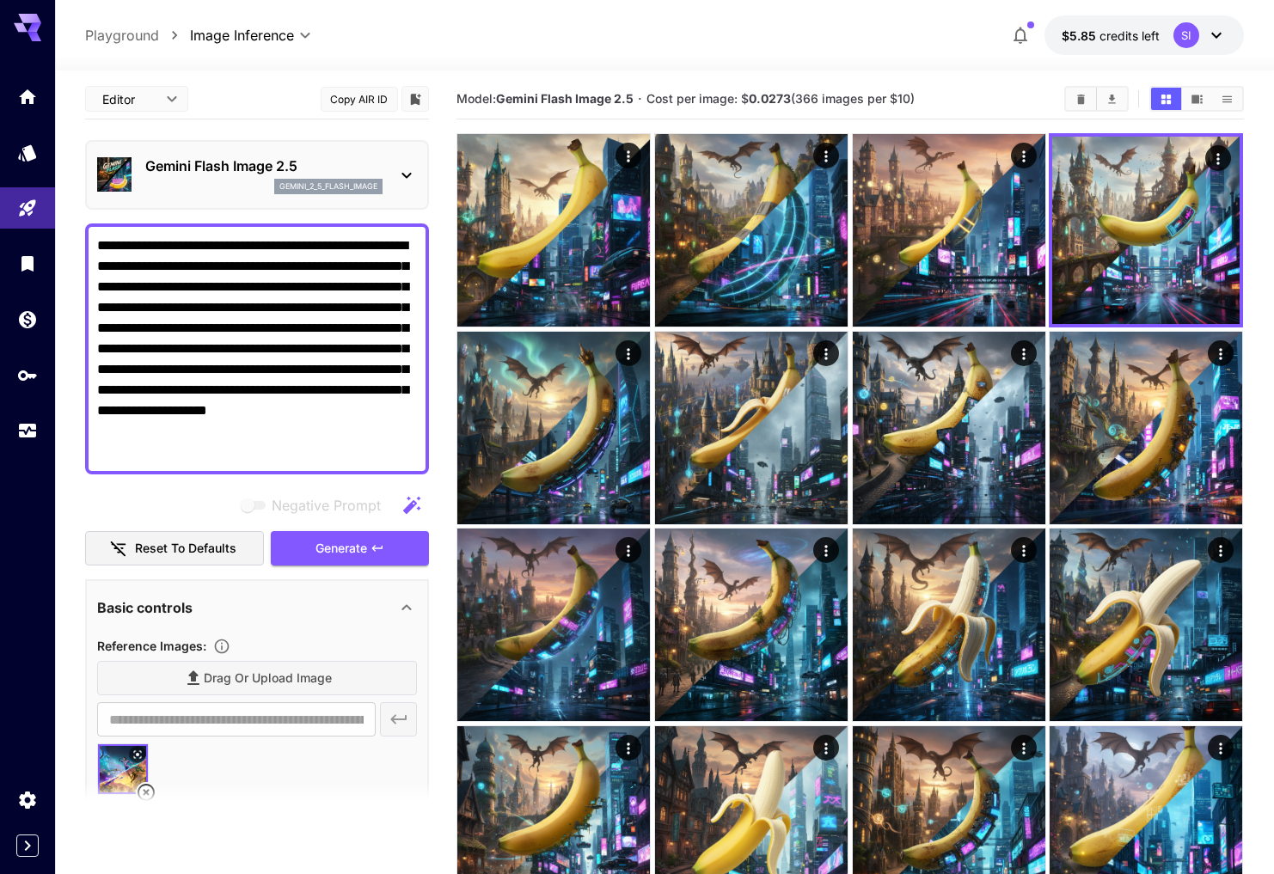
click at [174, 262] on textarea "**********" at bounding box center [257, 348] width 320 height 227
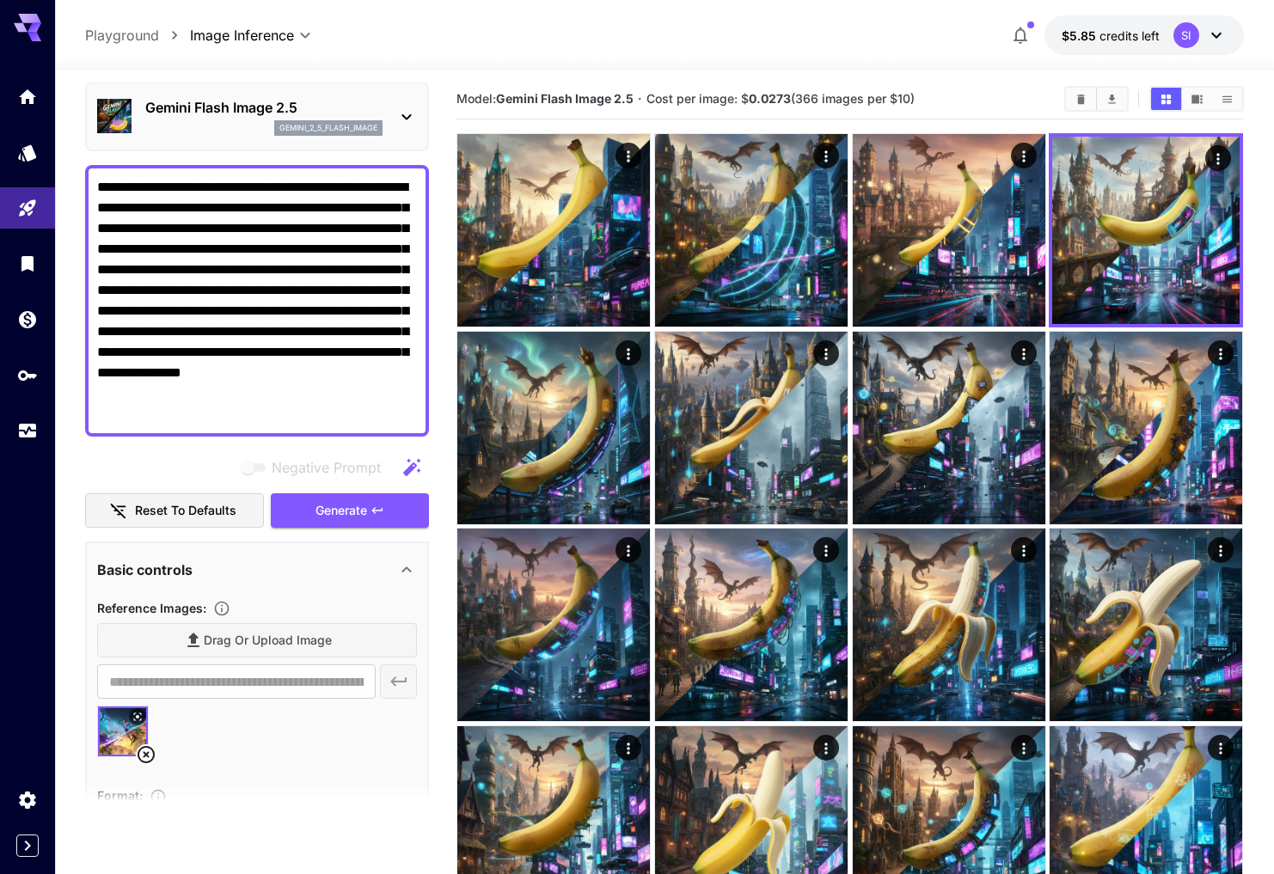
scroll to position [76, 0]
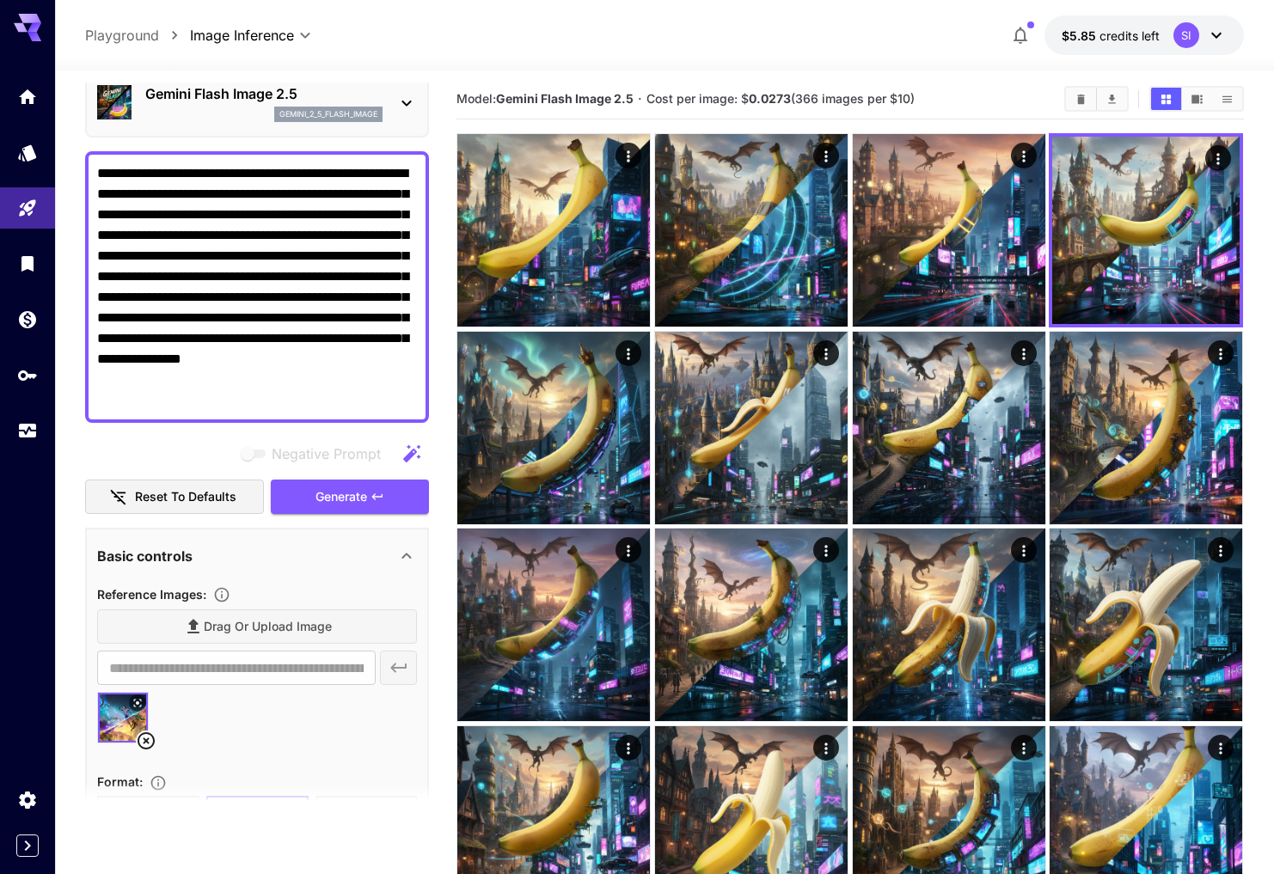
drag, startPoint x: 354, startPoint y: 382, endPoint x: 365, endPoint y: 379, distance: 11.5
click at [354, 382] on textarea "**********" at bounding box center [257, 286] width 320 height 247
click at [333, 349] on textarea "**********" at bounding box center [257, 286] width 320 height 247
paste textarea "**********"
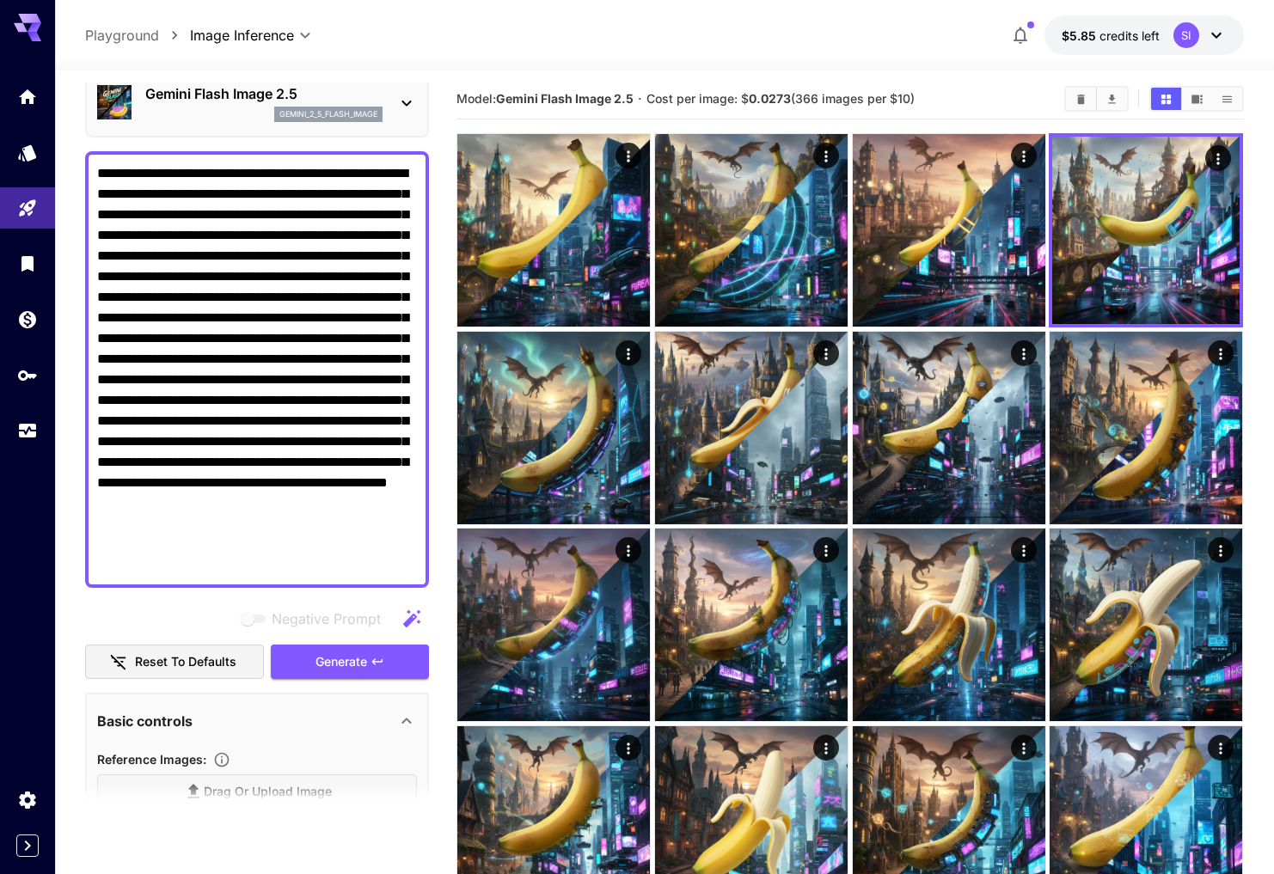
click at [266, 237] on textarea "**********" at bounding box center [257, 369] width 320 height 412
drag, startPoint x: 173, startPoint y: 191, endPoint x: 199, endPoint y: 206, distance: 30.8
click at [173, 191] on textarea "**********" at bounding box center [257, 369] width 320 height 412
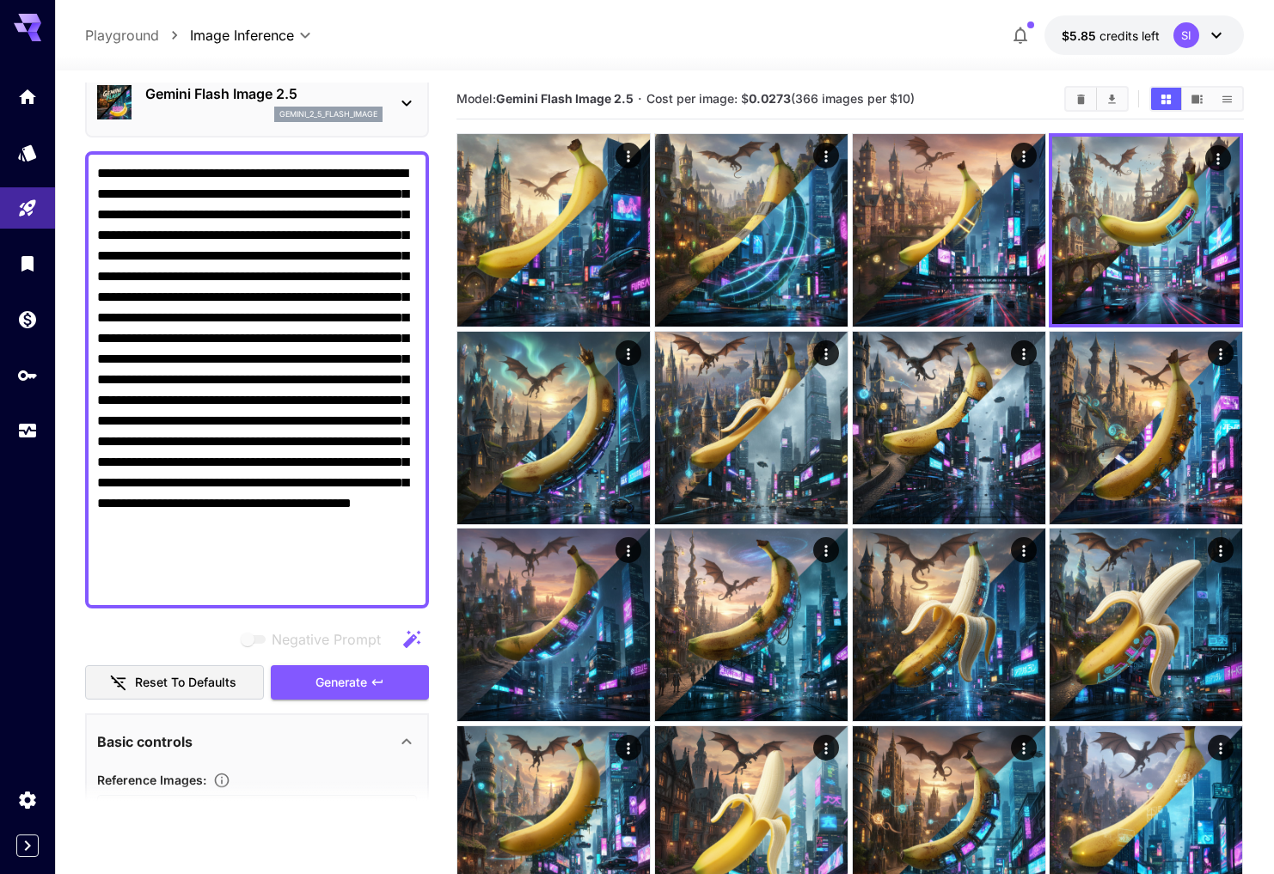
click at [365, 672] on span "Generate" at bounding box center [341, 682] width 52 height 21
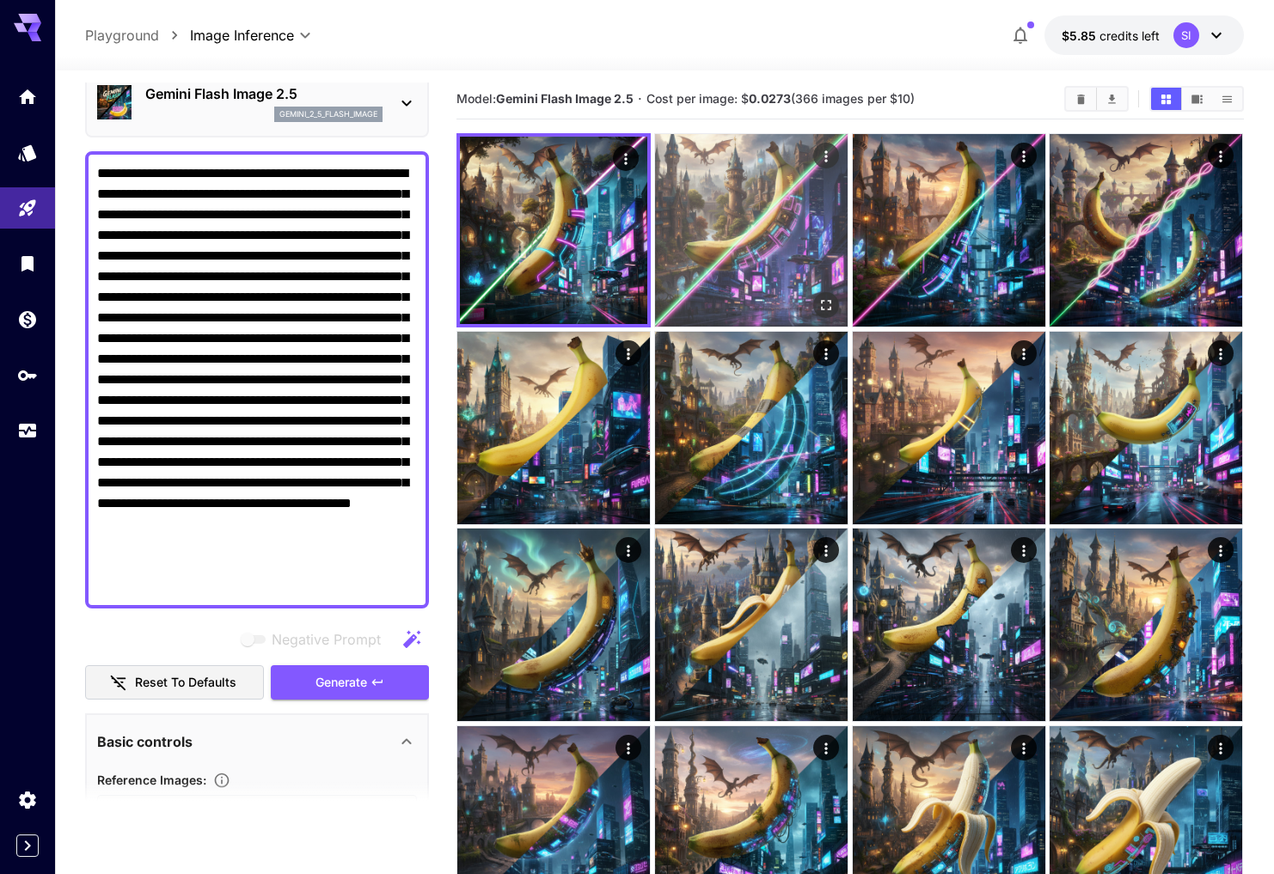
click at [823, 300] on icon "Open in fullscreen" at bounding box center [825, 304] width 17 height 17
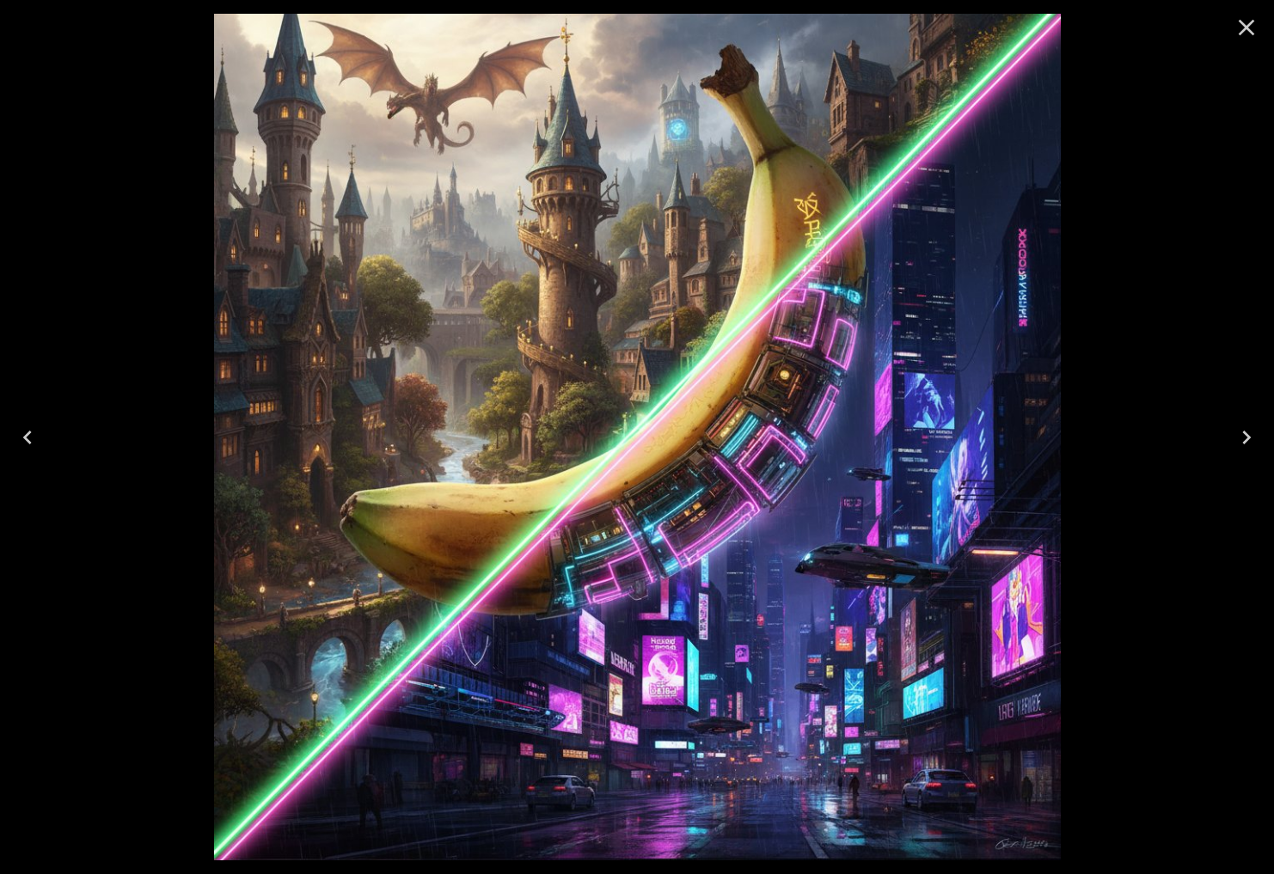
click at [1251, 34] on icon "Close" at bounding box center [1246, 28] width 16 height 16
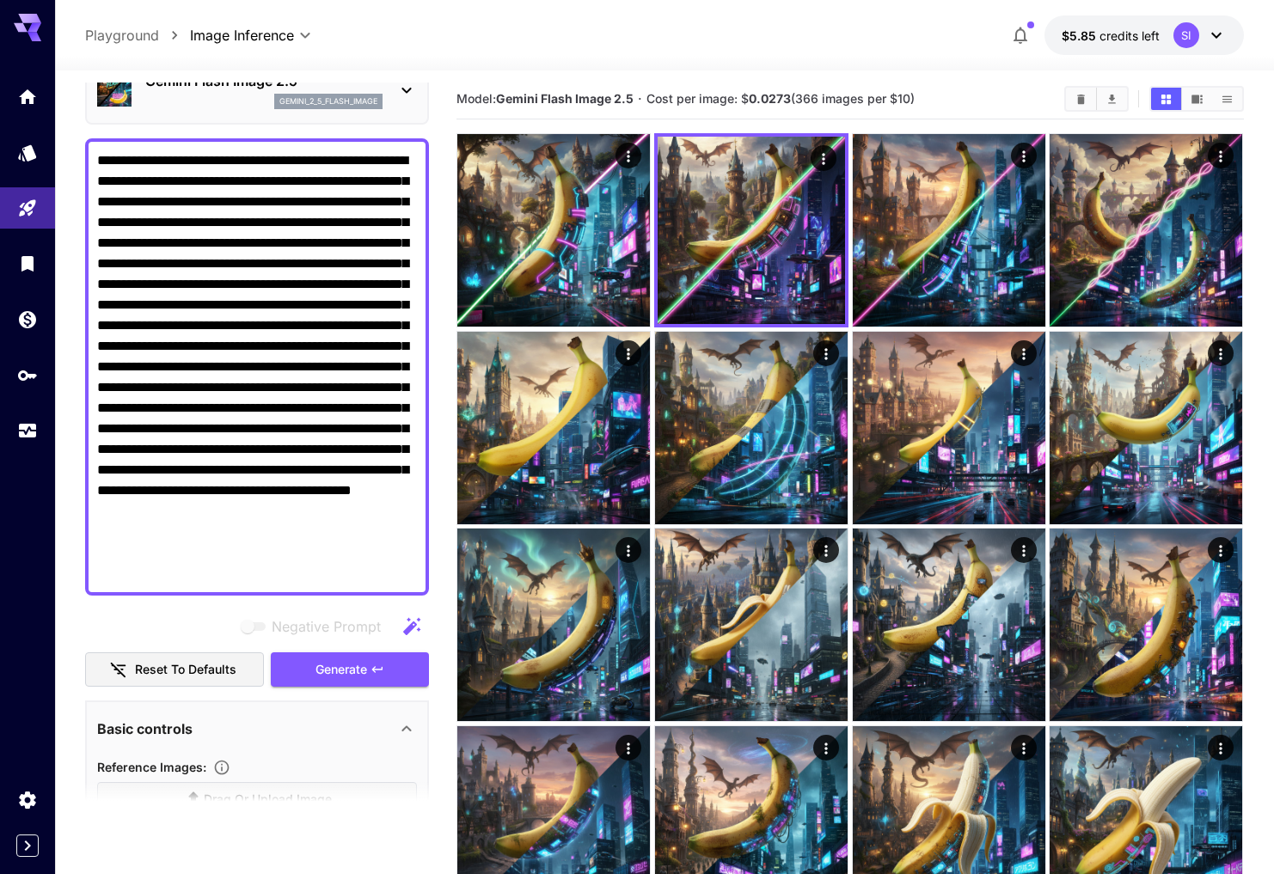
scroll to position [87, 0]
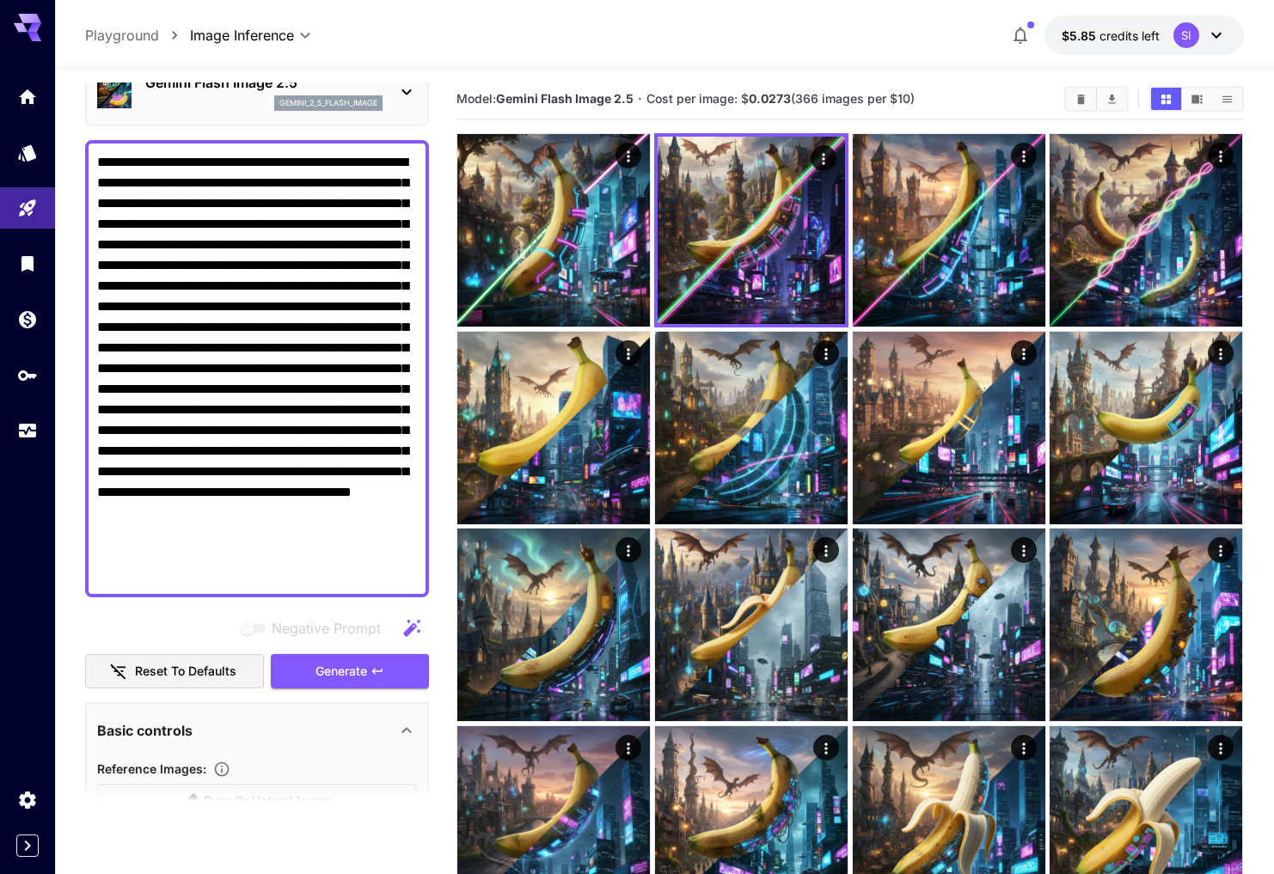
drag, startPoint x: 407, startPoint y: 364, endPoint x: 419, endPoint y: 383, distance: 22.0
click at [406, 364] on textarea "**********" at bounding box center [257, 368] width 320 height 433
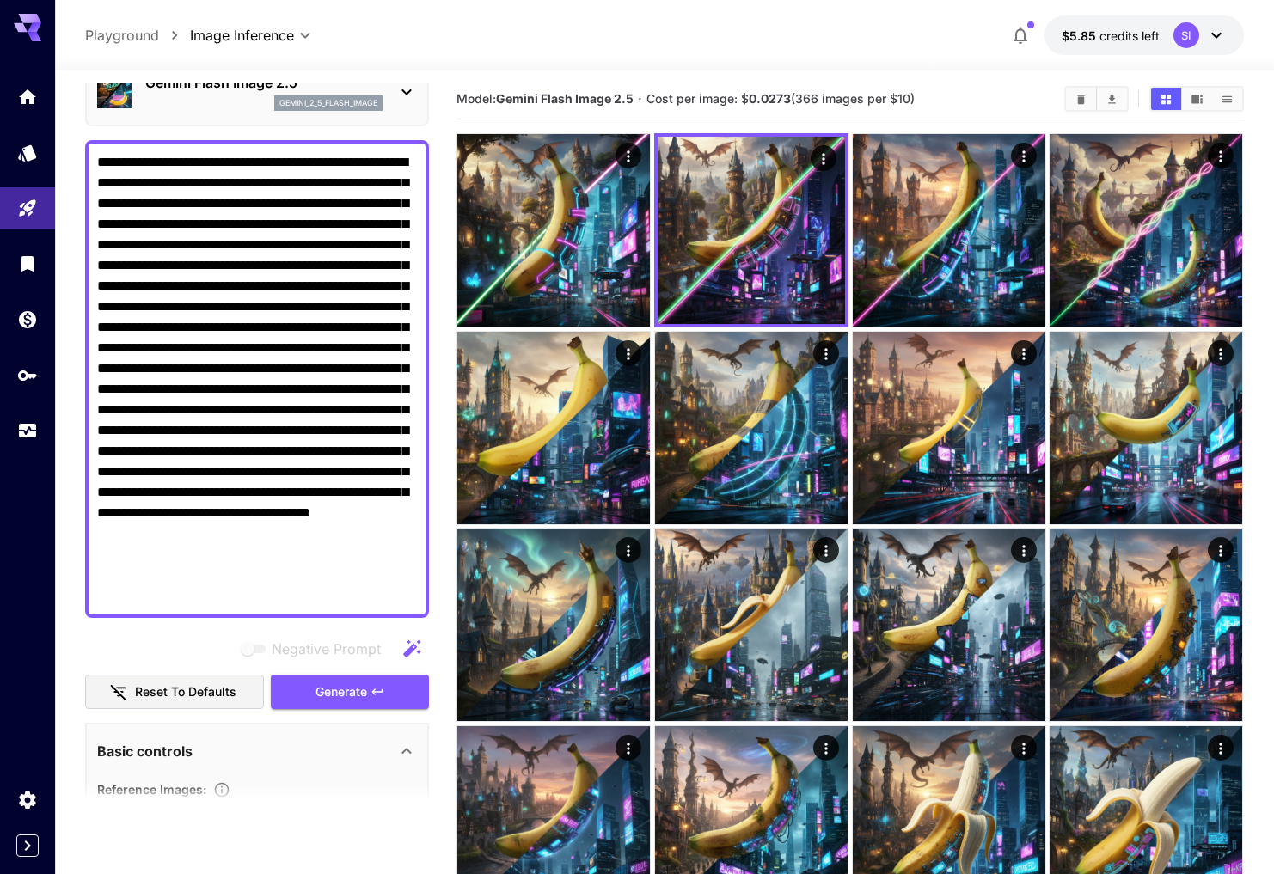
click at [224, 431] on textarea "Negative Prompt" at bounding box center [257, 379] width 320 height 454
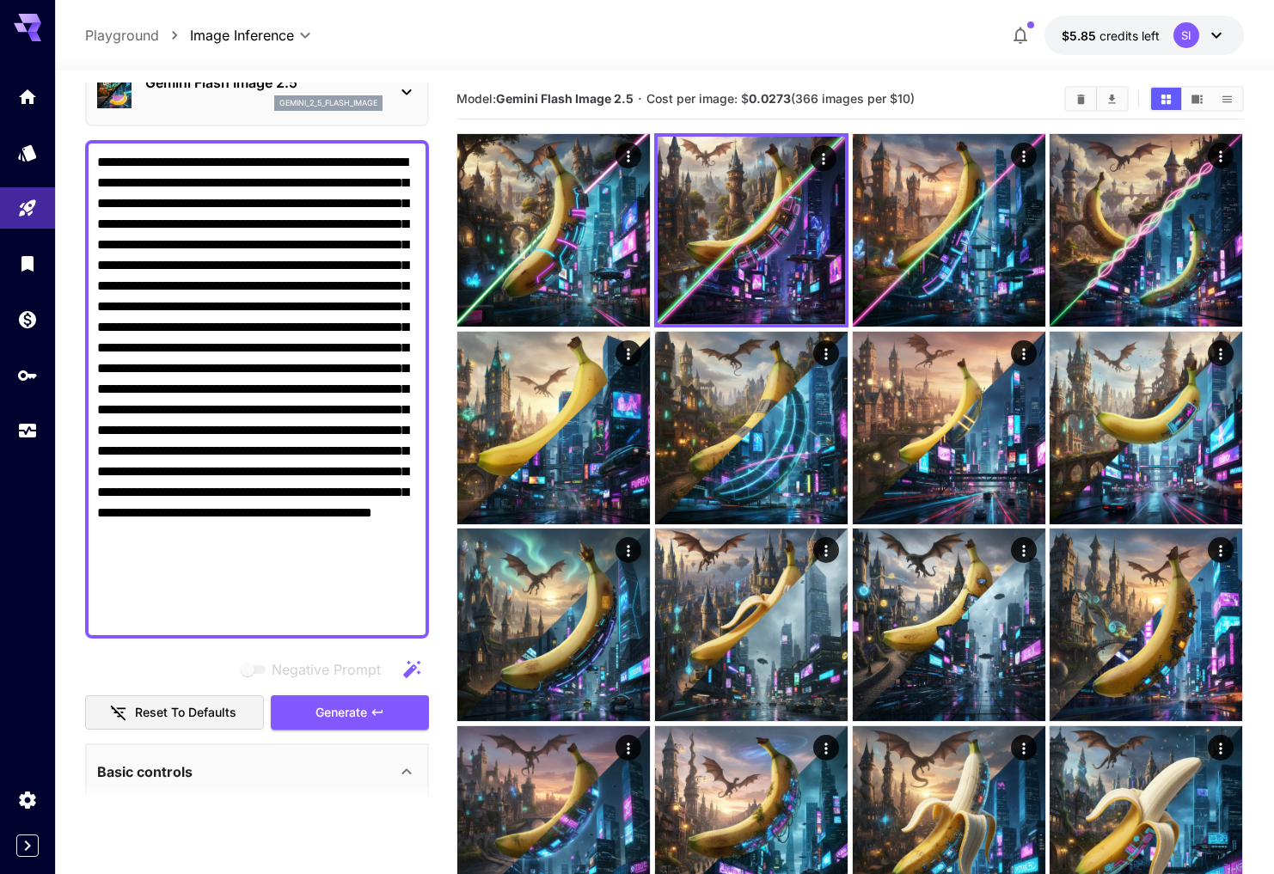
click at [340, 430] on textarea "Negative Prompt" at bounding box center [257, 389] width 320 height 474
type textarea "**********"
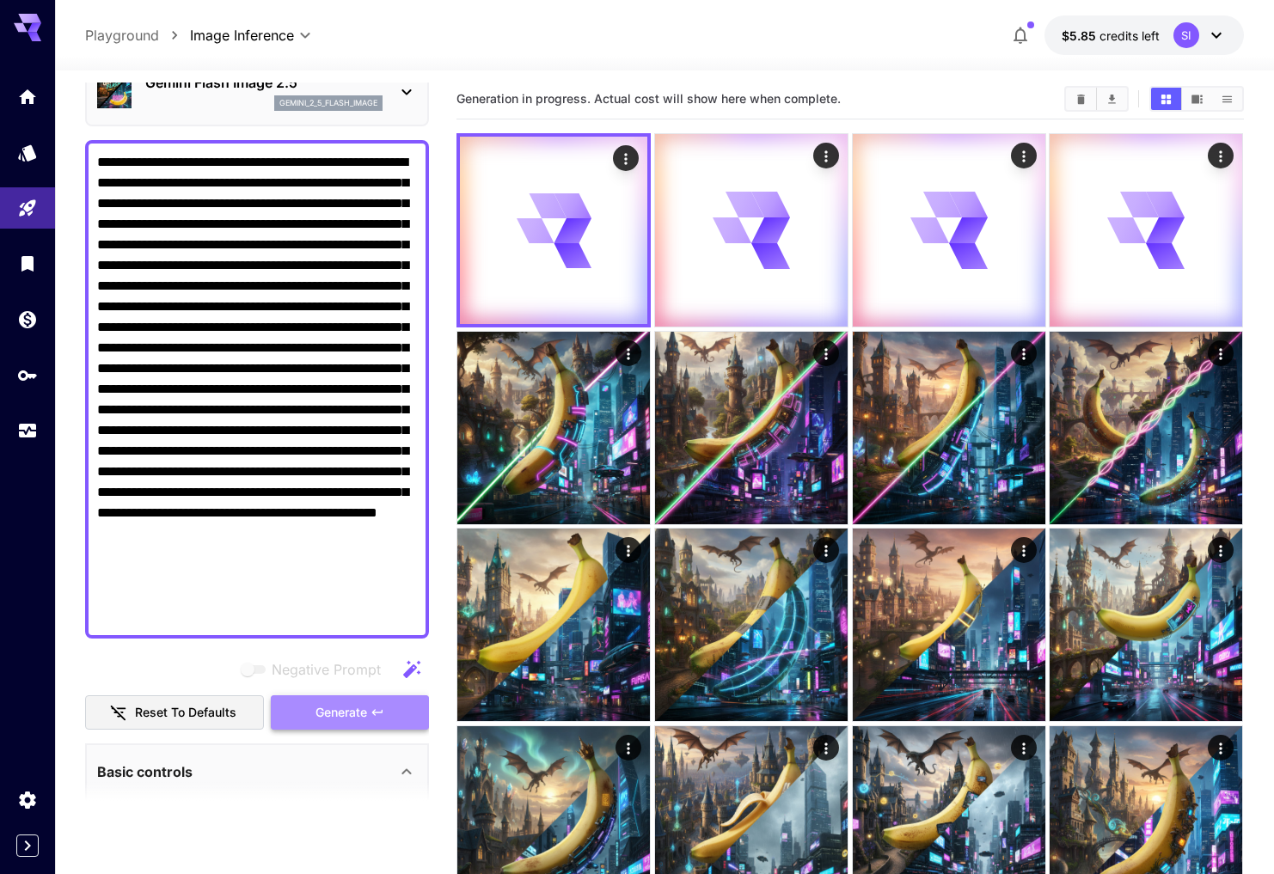
click at [351, 719] on span "Generate" at bounding box center [341, 712] width 52 height 21
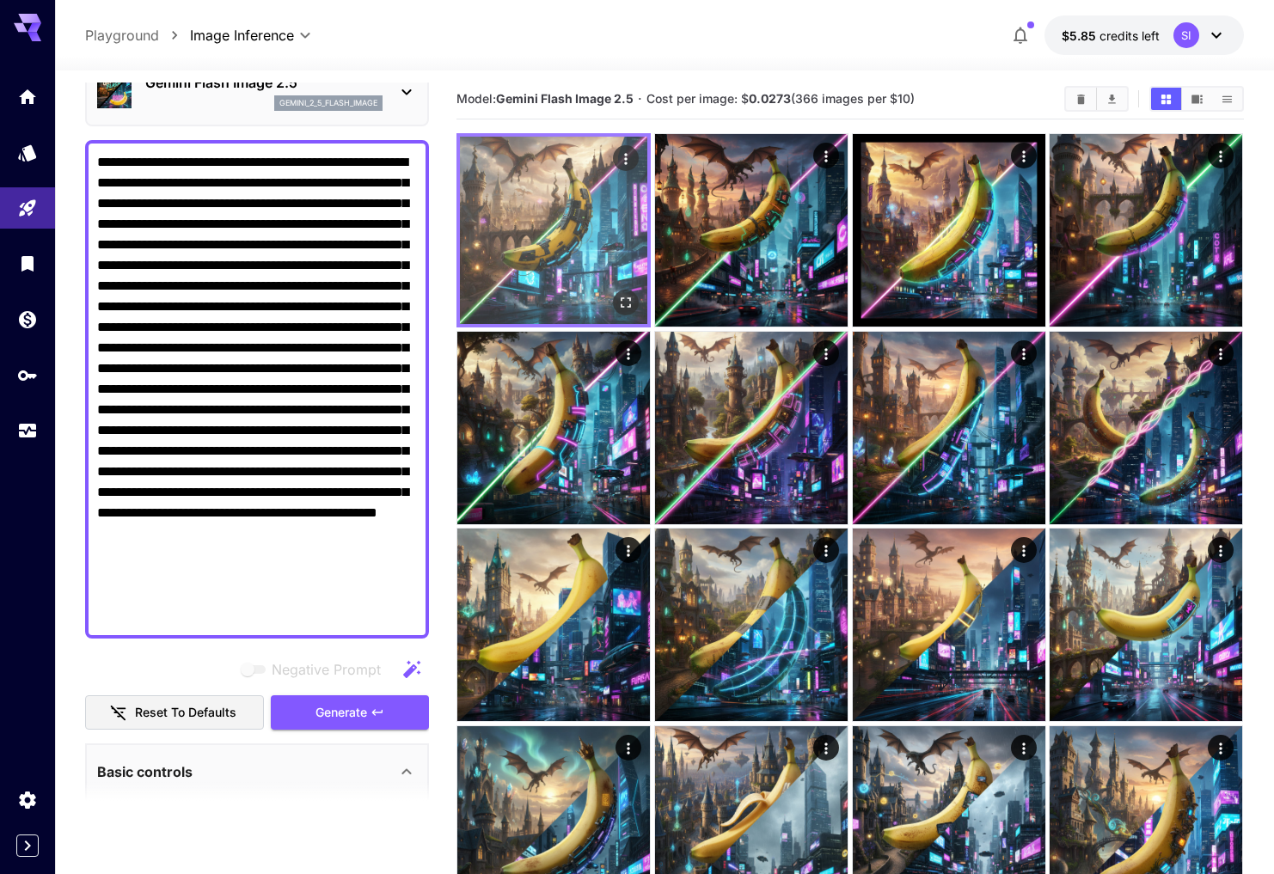
click at [620, 302] on icon "Open in fullscreen" at bounding box center [626, 302] width 17 height 17
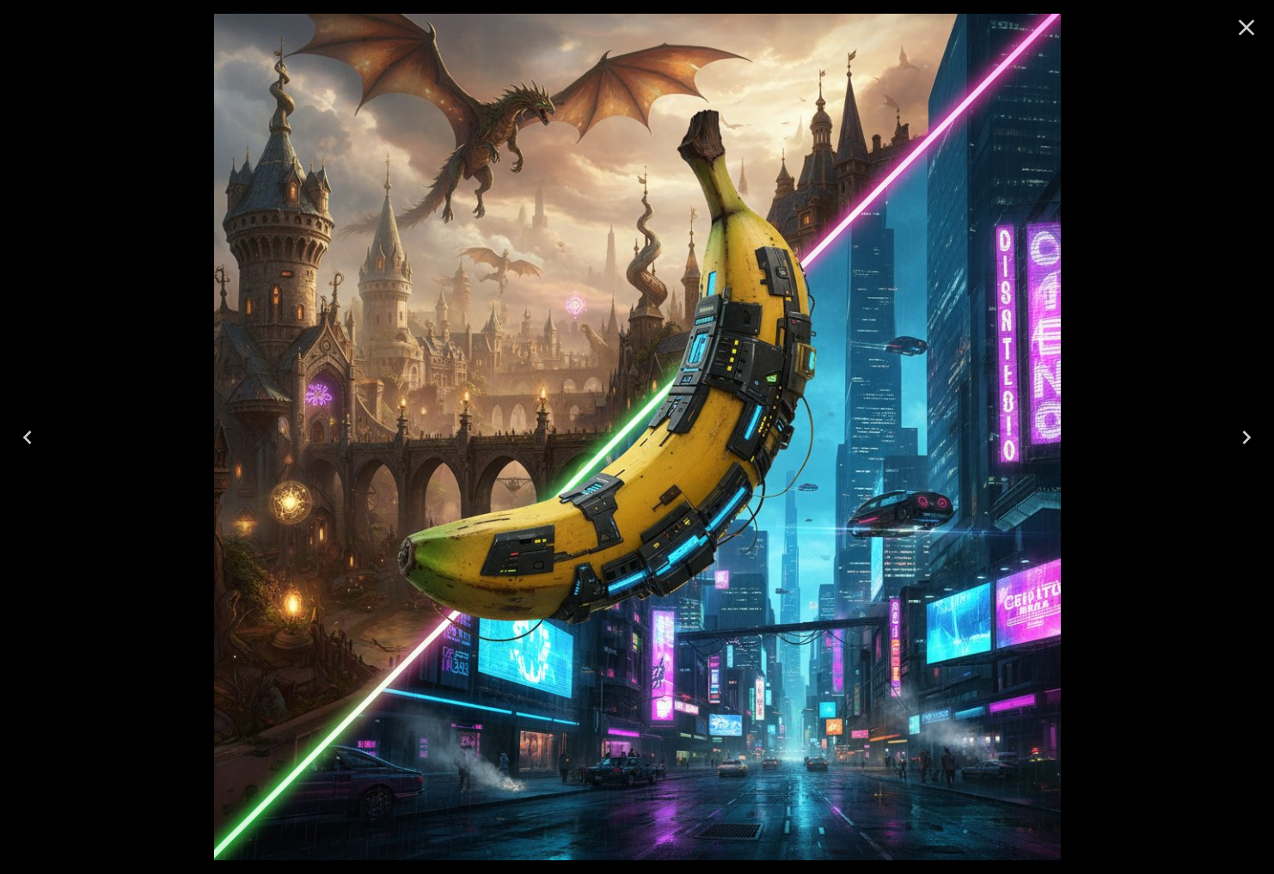
drag, startPoint x: 1256, startPoint y: 23, endPoint x: 1253, endPoint y: 37, distance: 14.2
click at [1256, 23] on icon "Close" at bounding box center [1245, 27] width 27 height 27
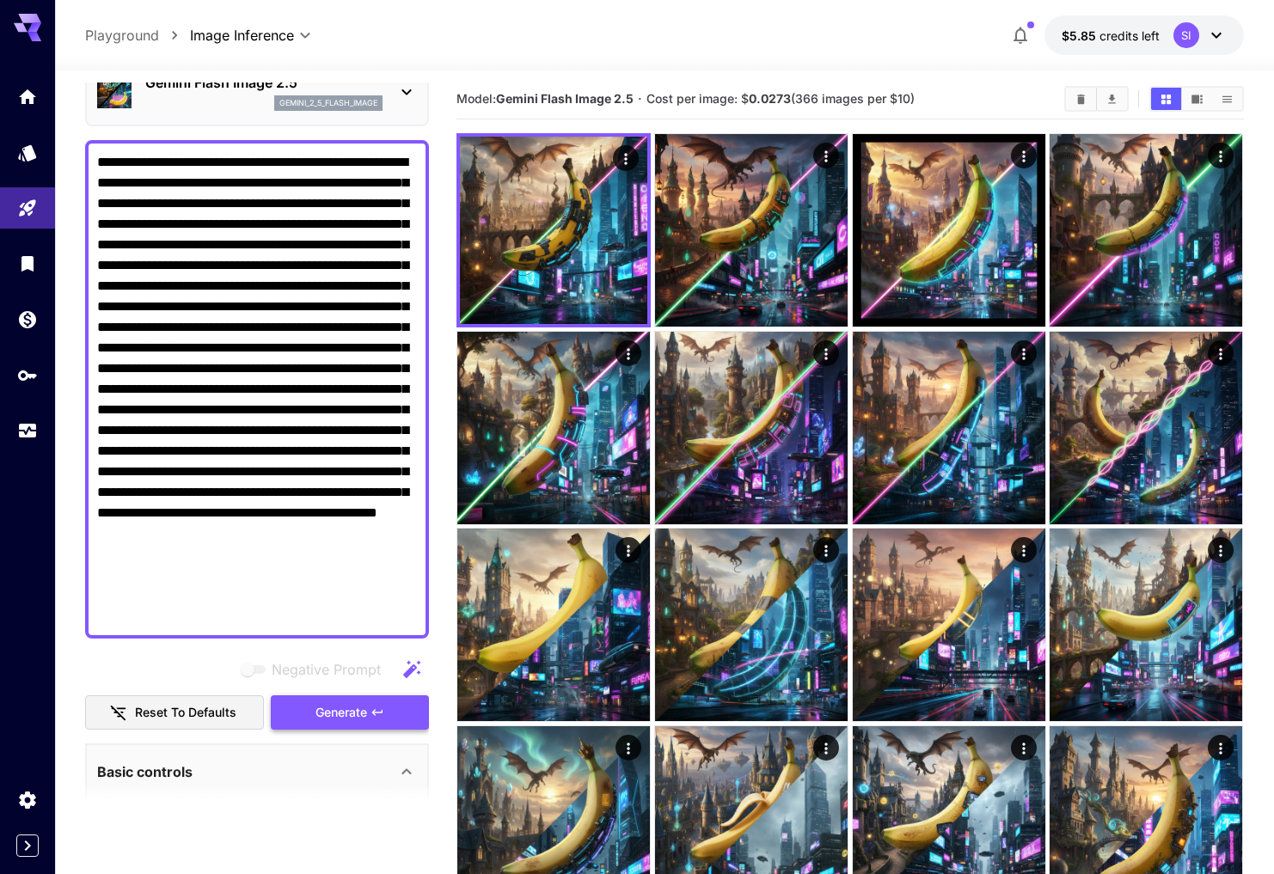
click at [311, 706] on button "Generate" at bounding box center [350, 712] width 158 height 35
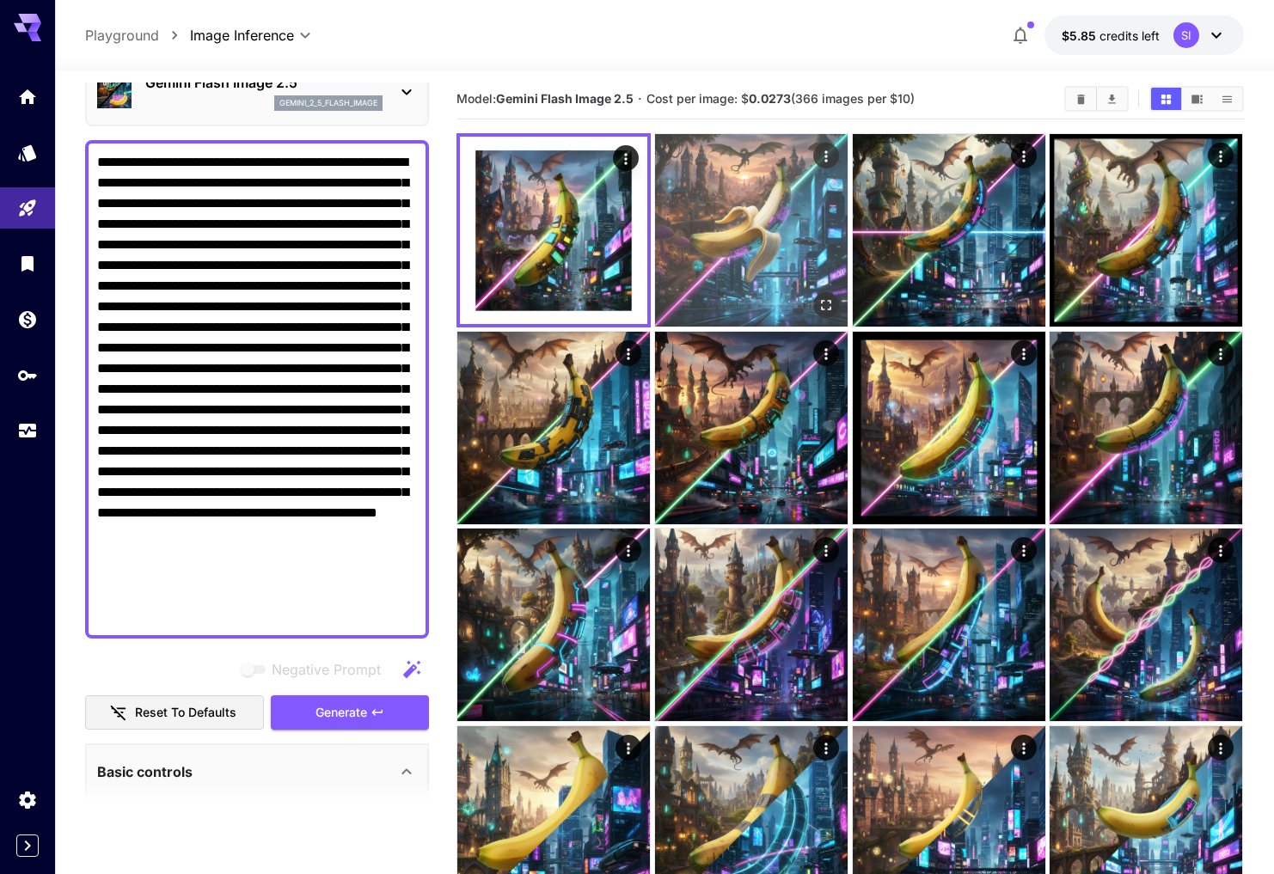
click at [758, 239] on img at bounding box center [751, 230] width 192 height 192
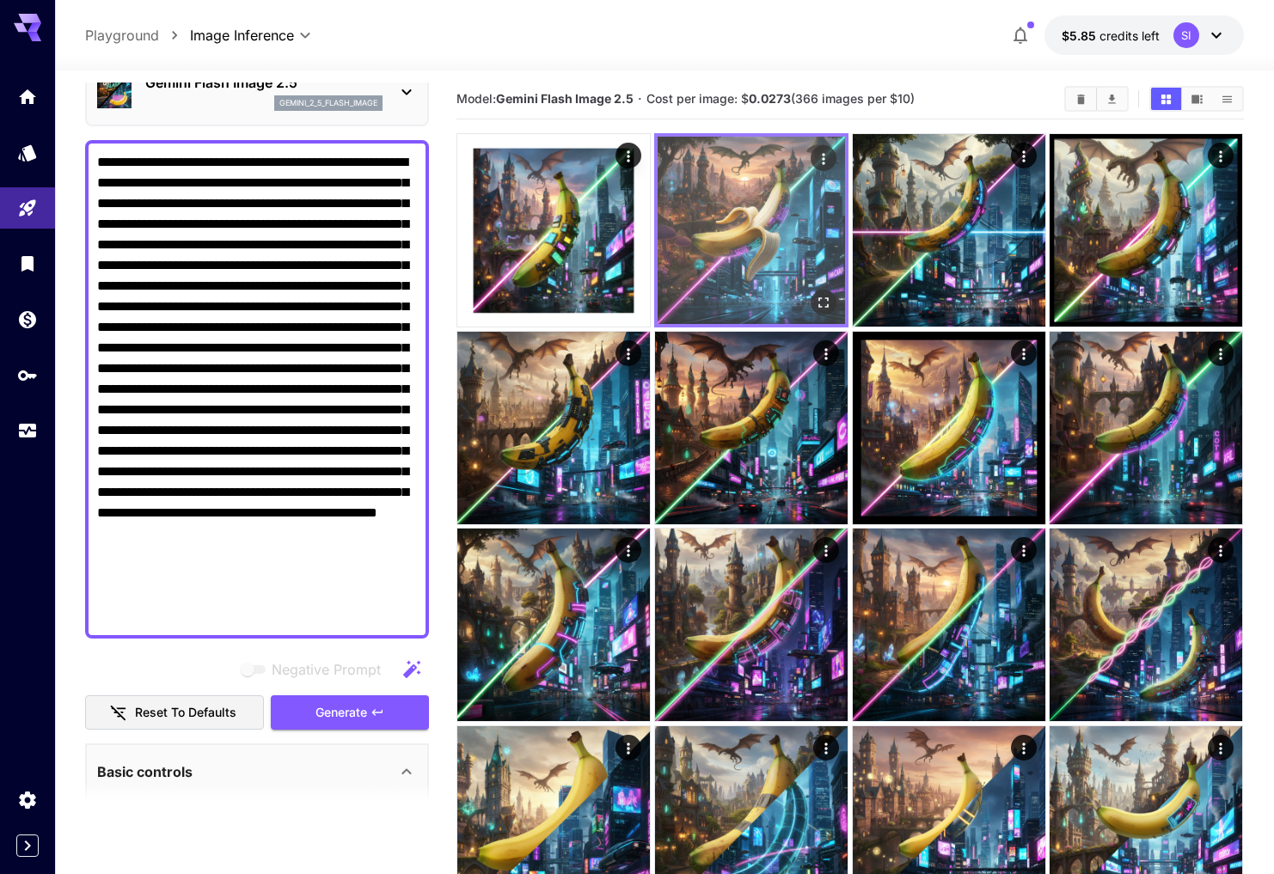
click at [816, 297] on icon "Open in fullscreen" at bounding box center [823, 302] width 17 height 17
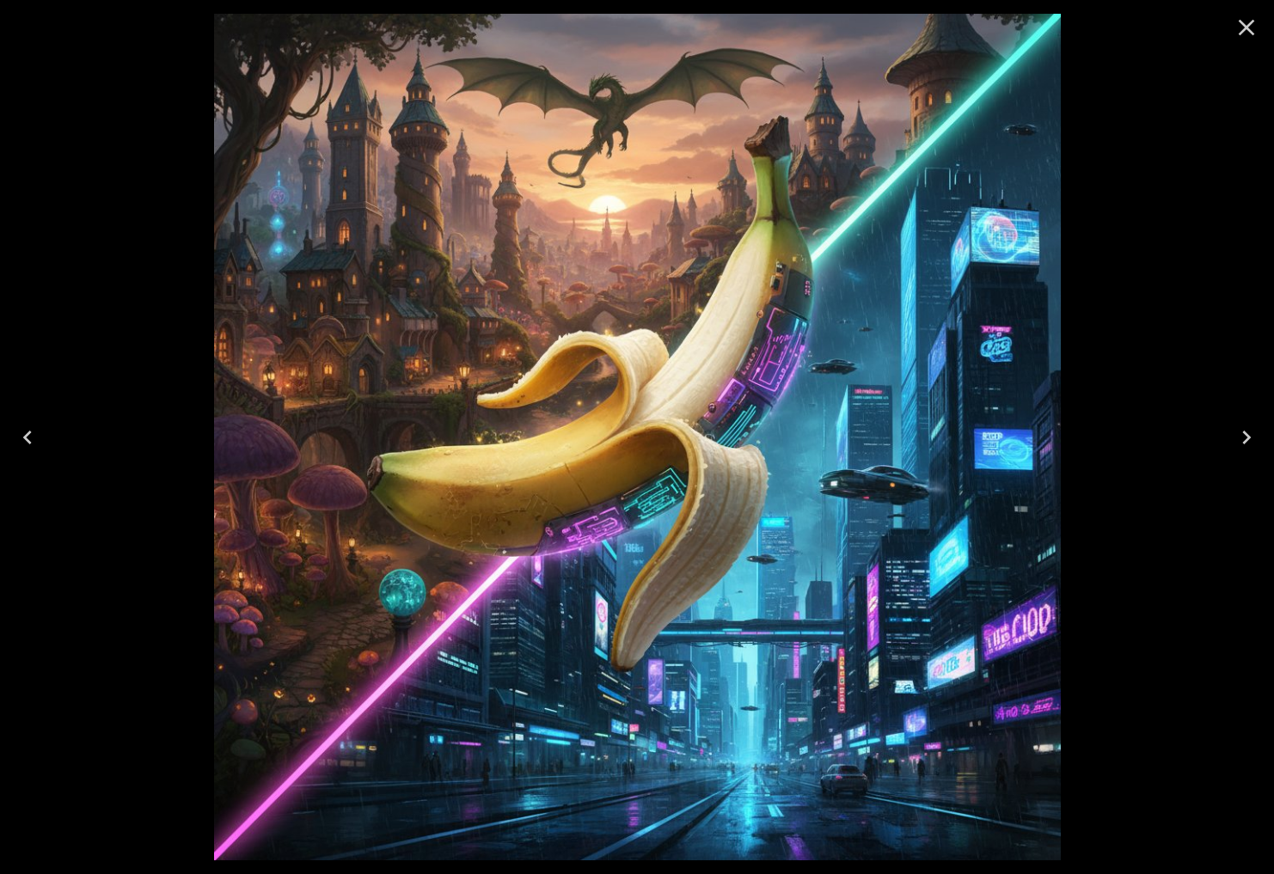
scroll to position [87, 0]
drag, startPoint x: 1251, startPoint y: 21, endPoint x: 1207, endPoint y: 5, distance: 46.8
click at [1251, 21] on icon "Close" at bounding box center [1246, 28] width 16 height 16
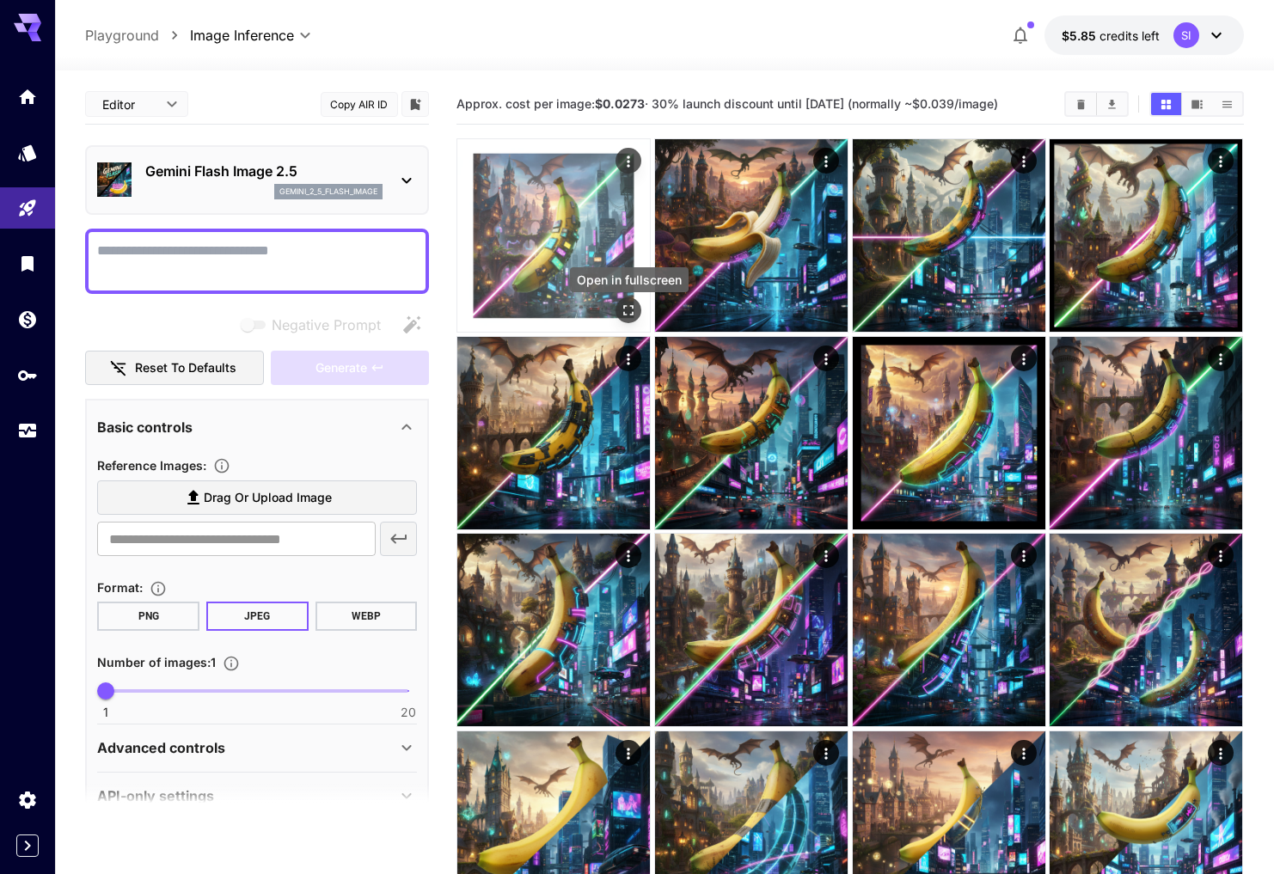
click at [626, 313] on icon "Open in fullscreen" at bounding box center [629, 311] width 10 height 10
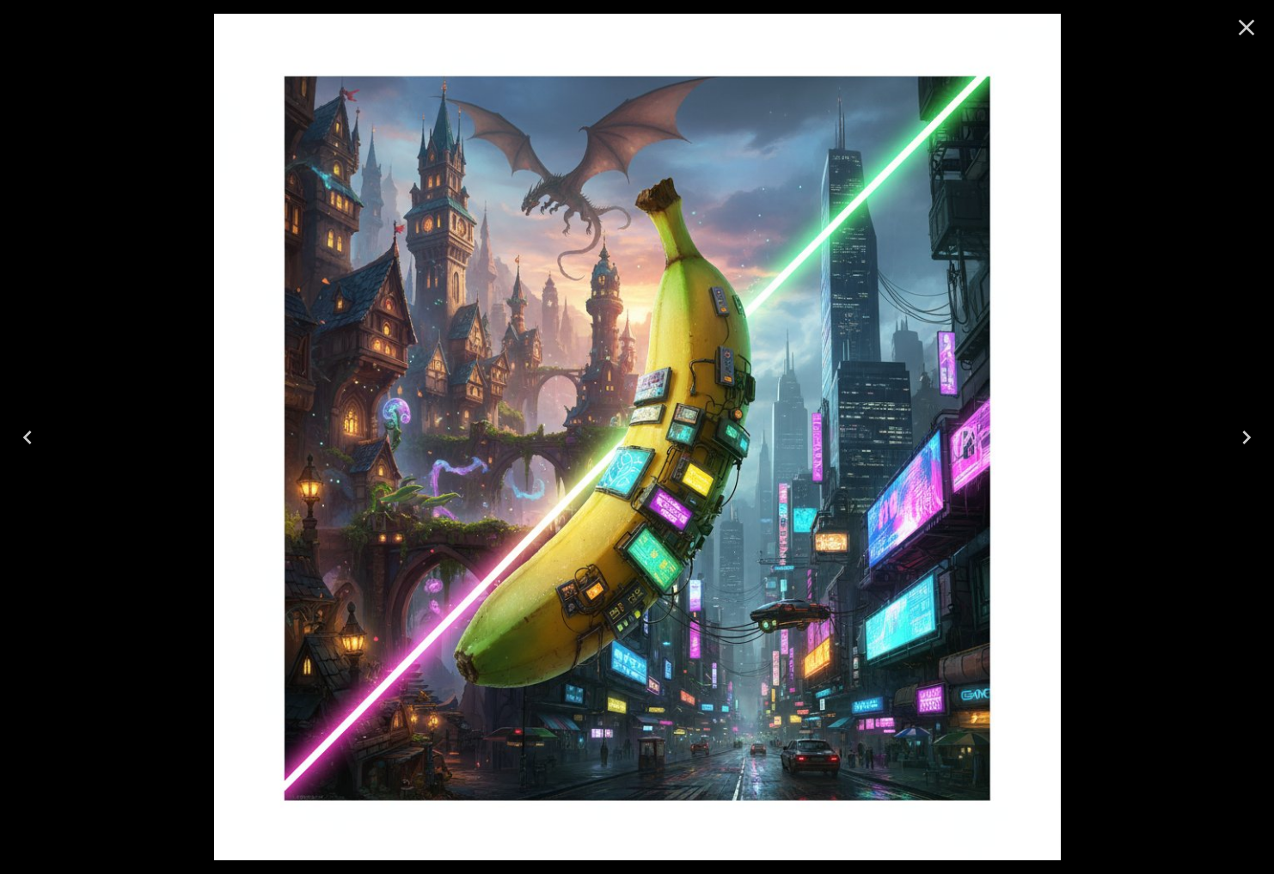
click at [1239, 36] on icon "Close" at bounding box center [1245, 27] width 27 height 27
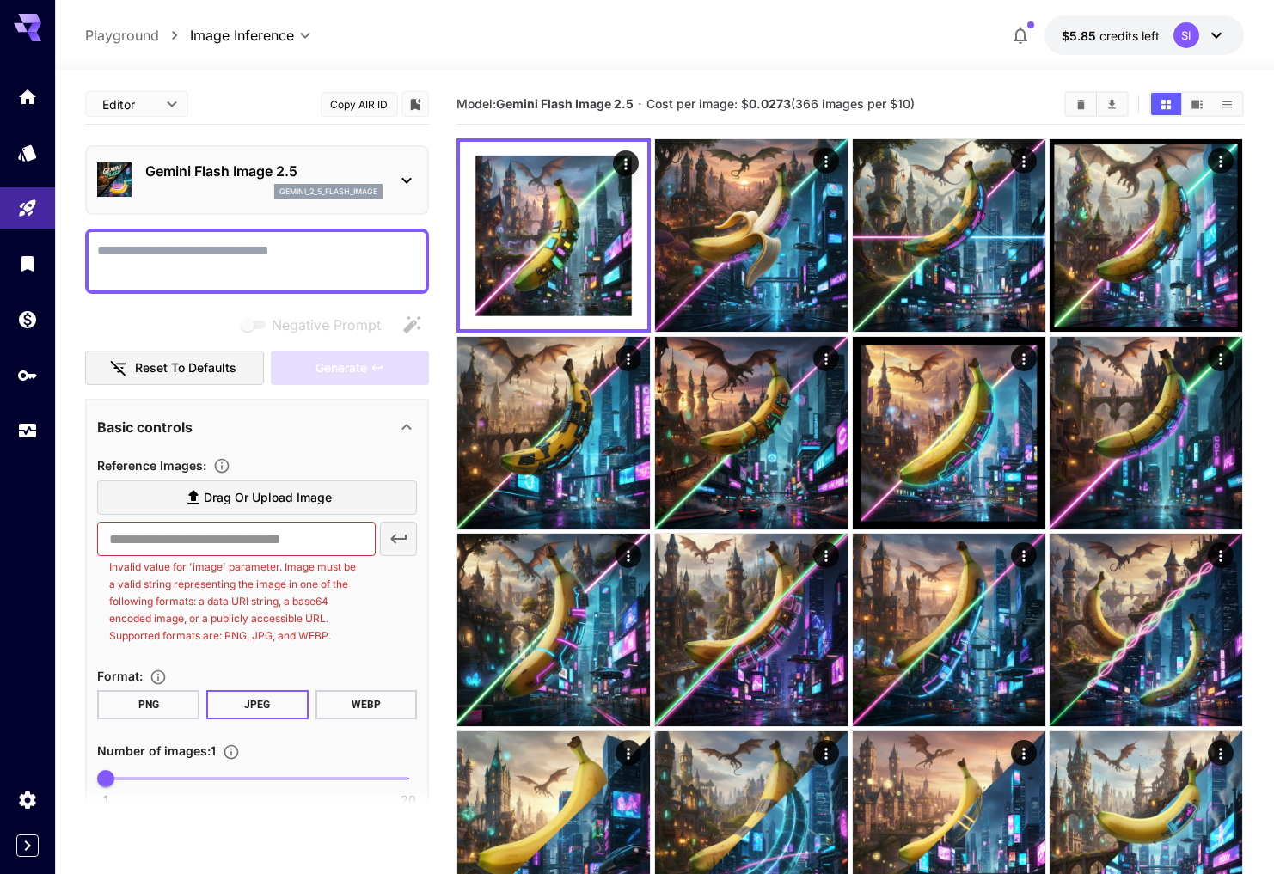
click at [171, 248] on textarea "Negative Prompt" at bounding box center [257, 261] width 320 height 41
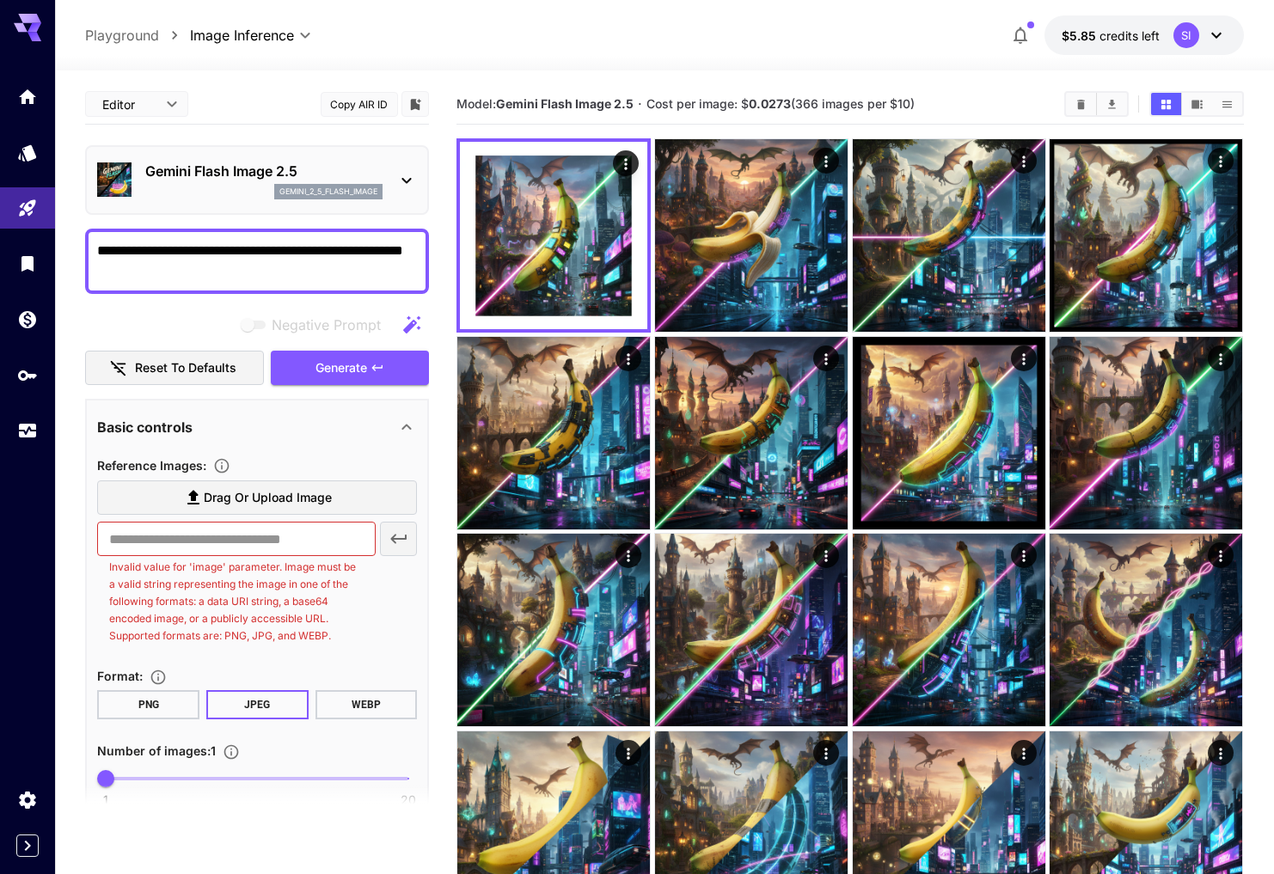
type textarea "**********"
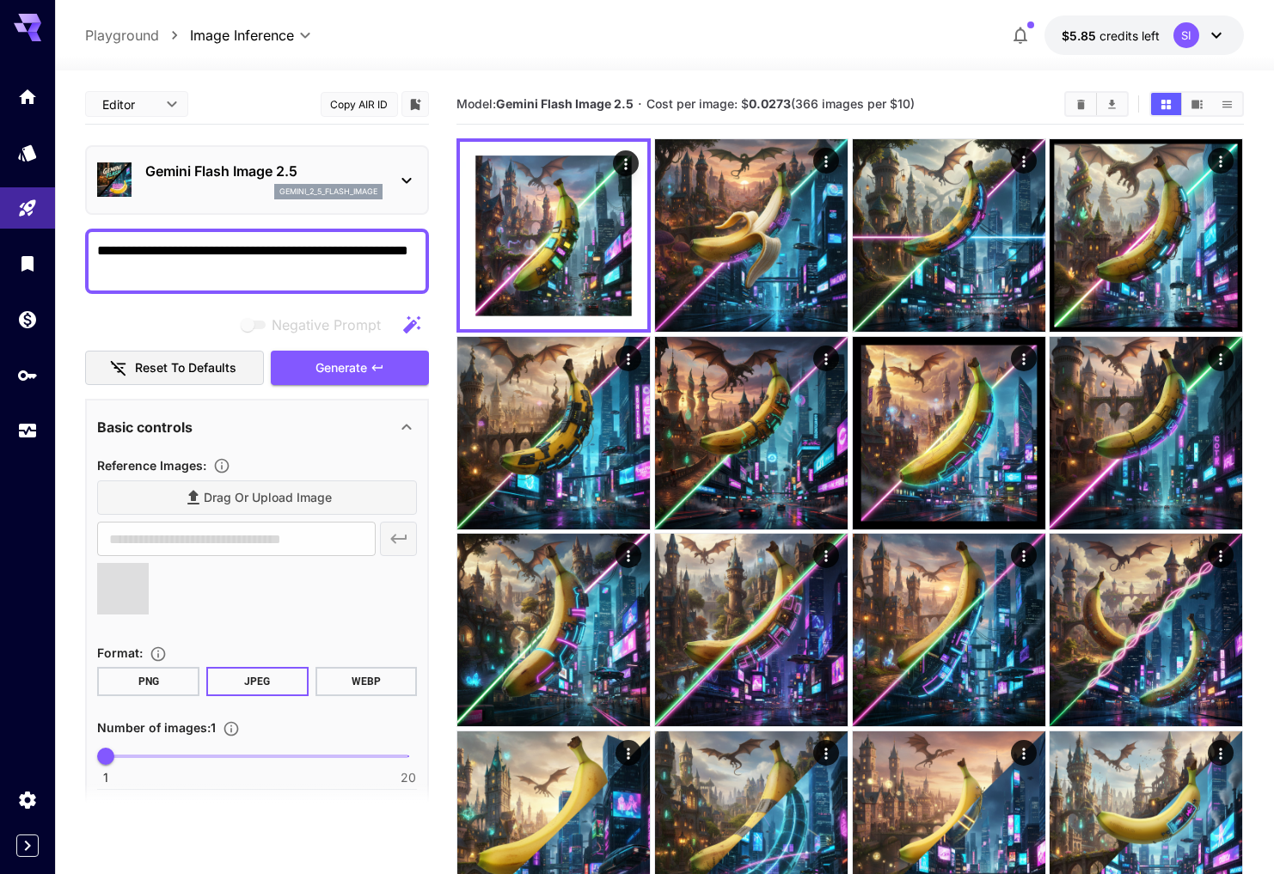
type input "**********"
type textarea "**********"
click at [352, 367] on span "Generate" at bounding box center [341, 367] width 52 height 21
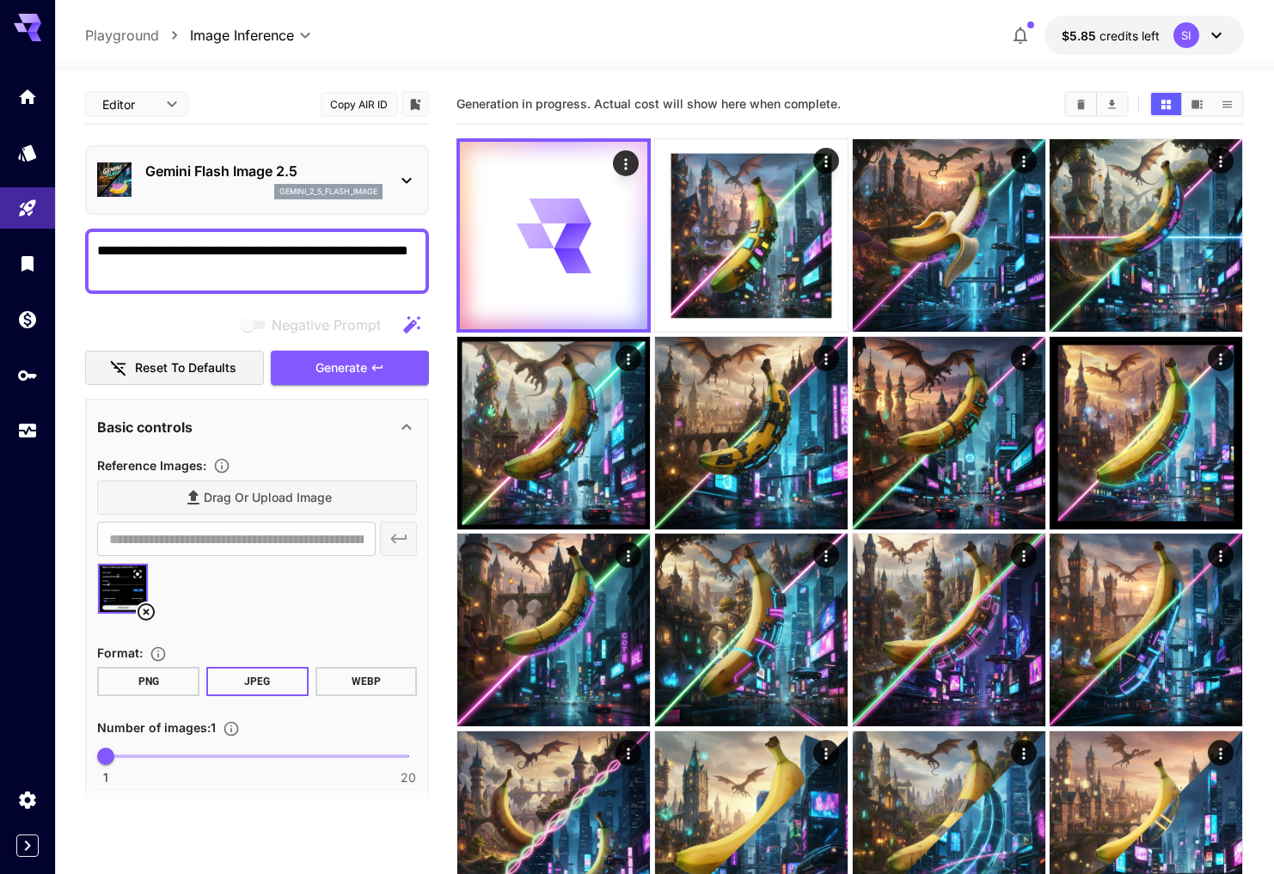
click at [147, 610] on icon at bounding box center [145, 611] width 17 height 17
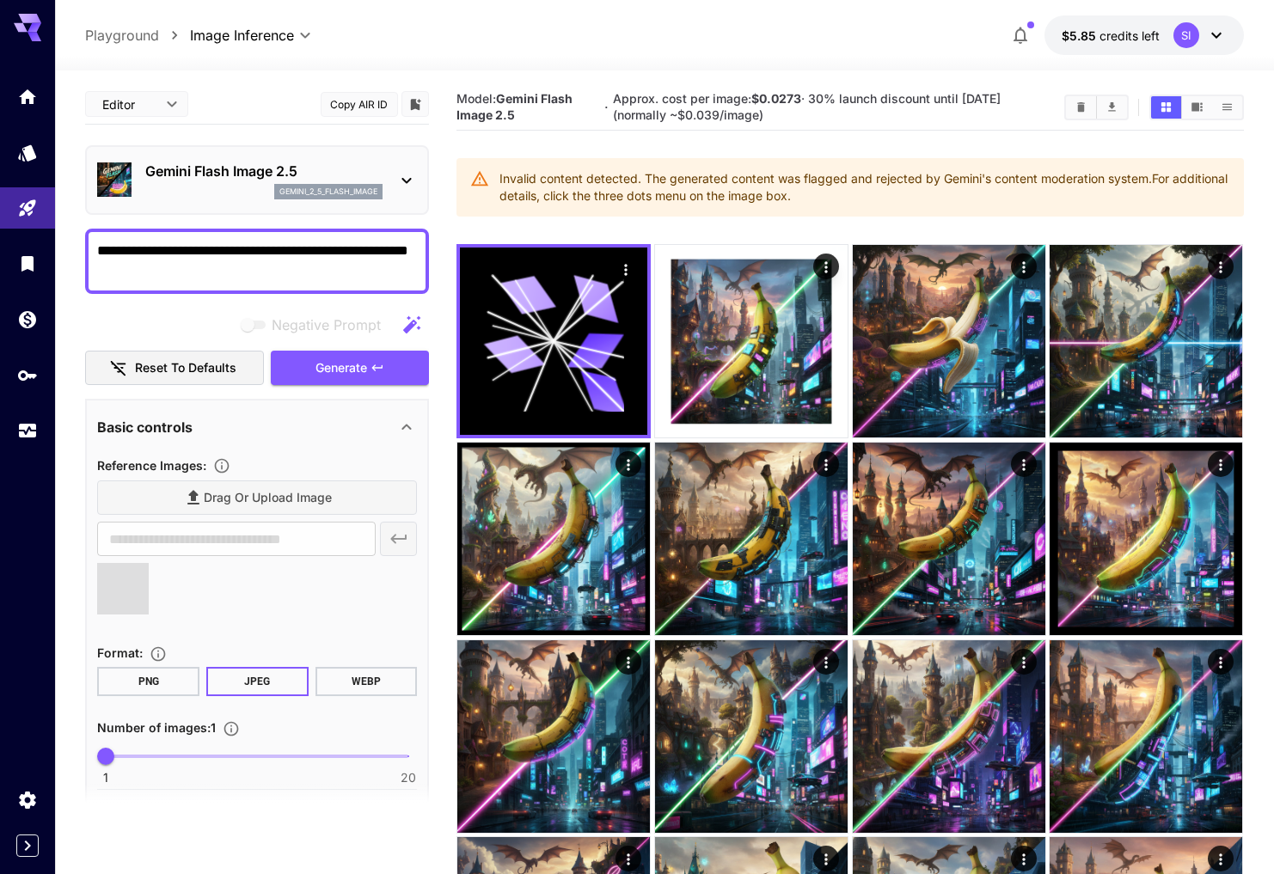
type input "**********"
click at [352, 365] on span "Generate" at bounding box center [341, 367] width 52 height 21
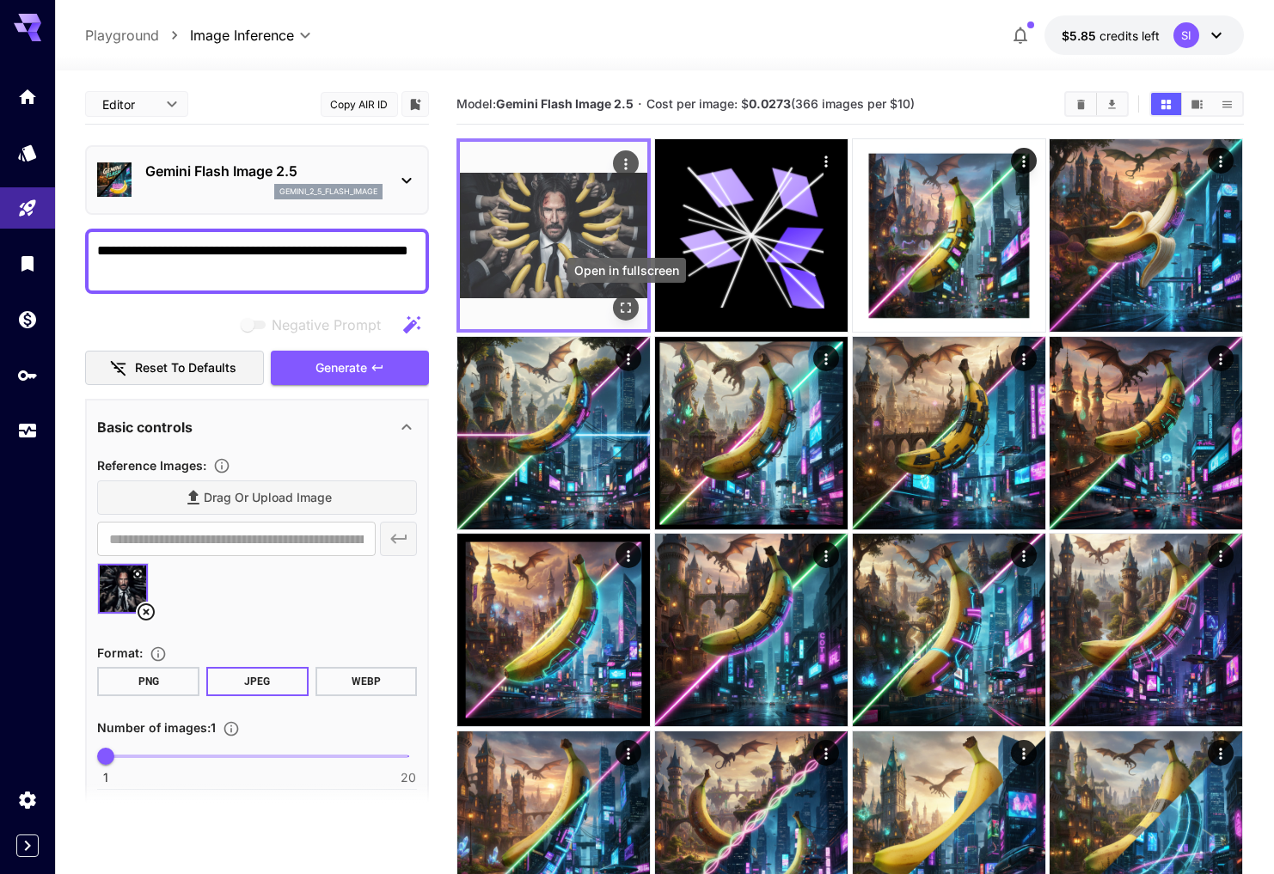
click at [615, 304] on button "Open in fullscreen" at bounding box center [627, 308] width 26 height 26
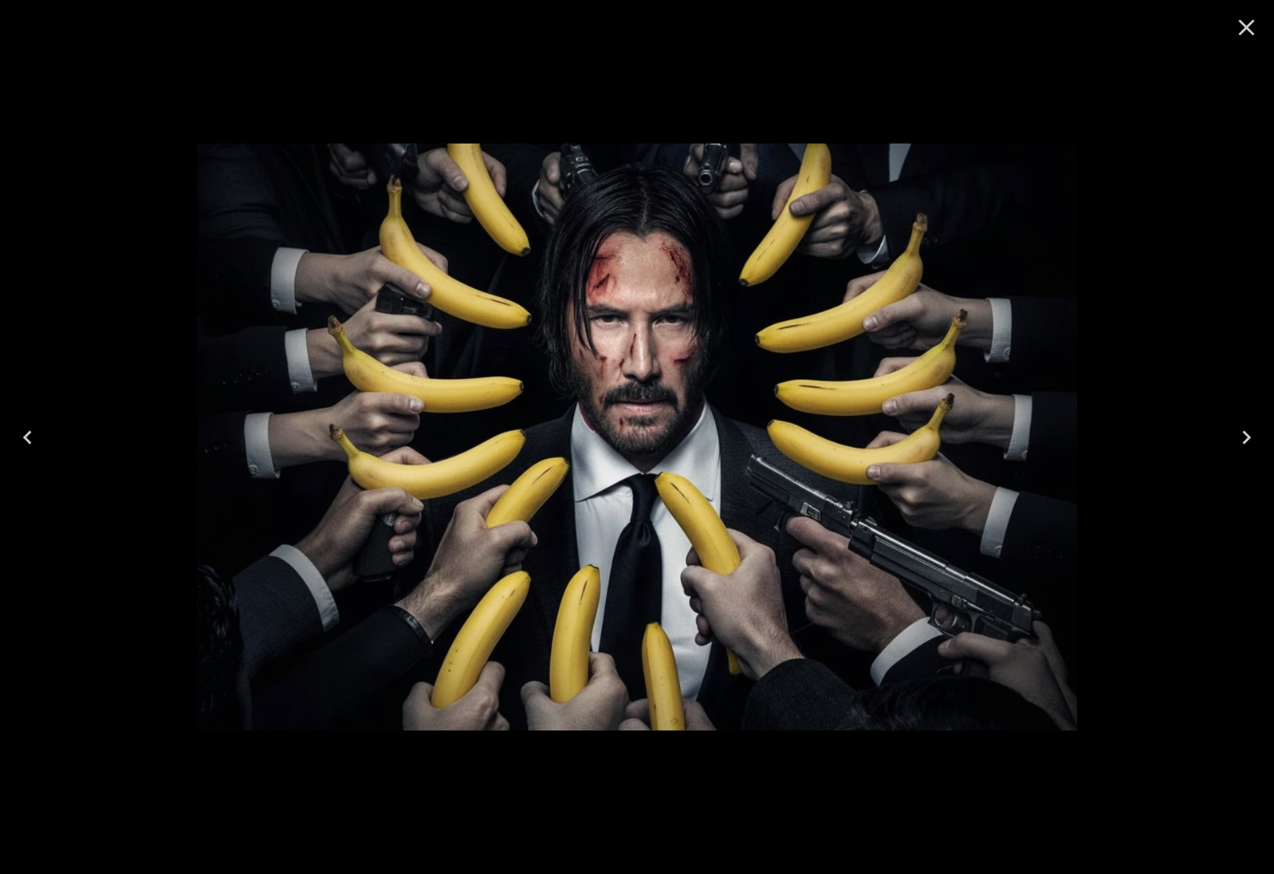
click at [1251, 30] on icon "Close" at bounding box center [1245, 27] width 27 height 27
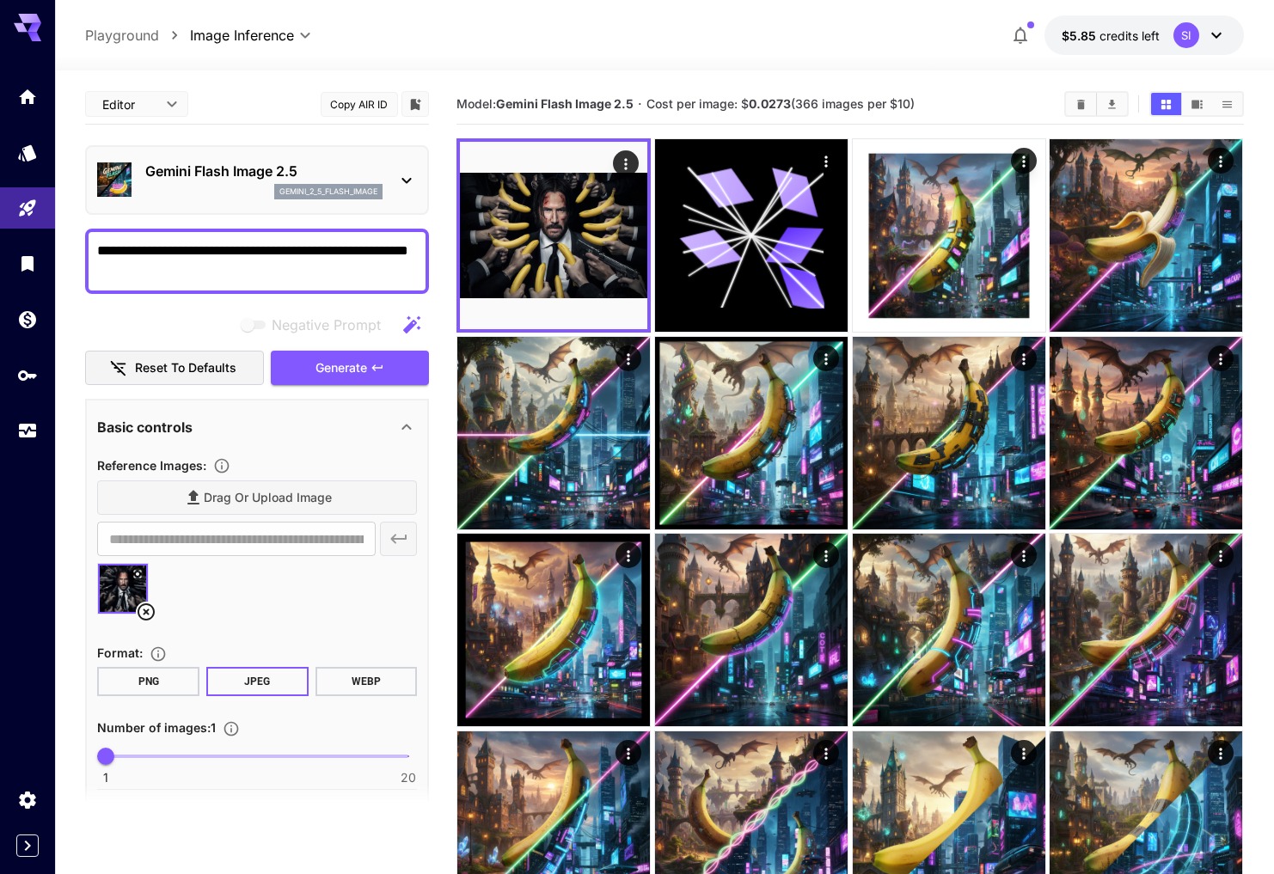
click at [167, 754] on span "1 20 1" at bounding box center [257, 756] width 302 height 26
type input "*"
click at [365, 364] on span "Generate" at bounding box center [341, 367] width 52 height 21
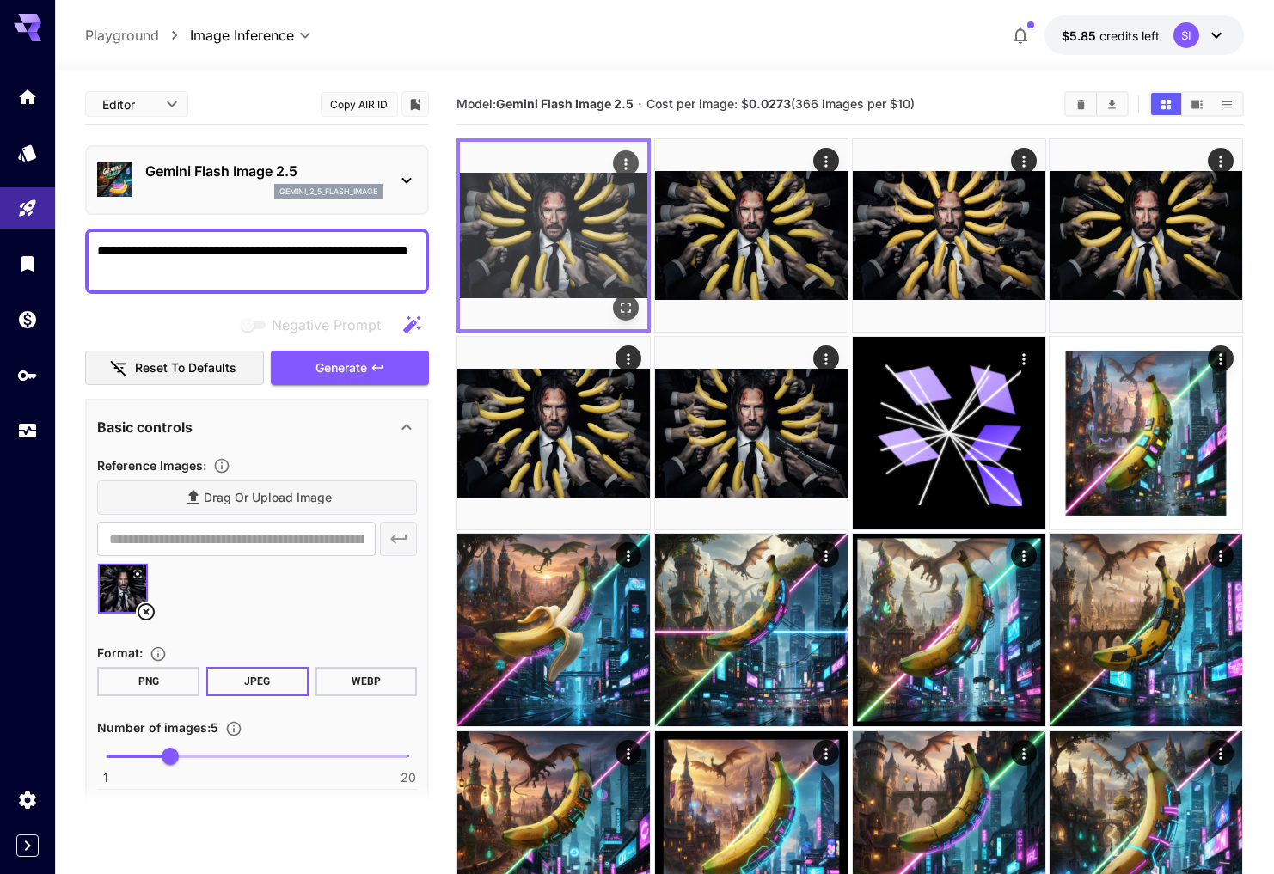
click at [553, 266] on img at bounding box center [553, 235] width 187 height 187
click at [619, 306] on icon "Open in fullscreen" at bounding box center [626, 307] width 17 height 17
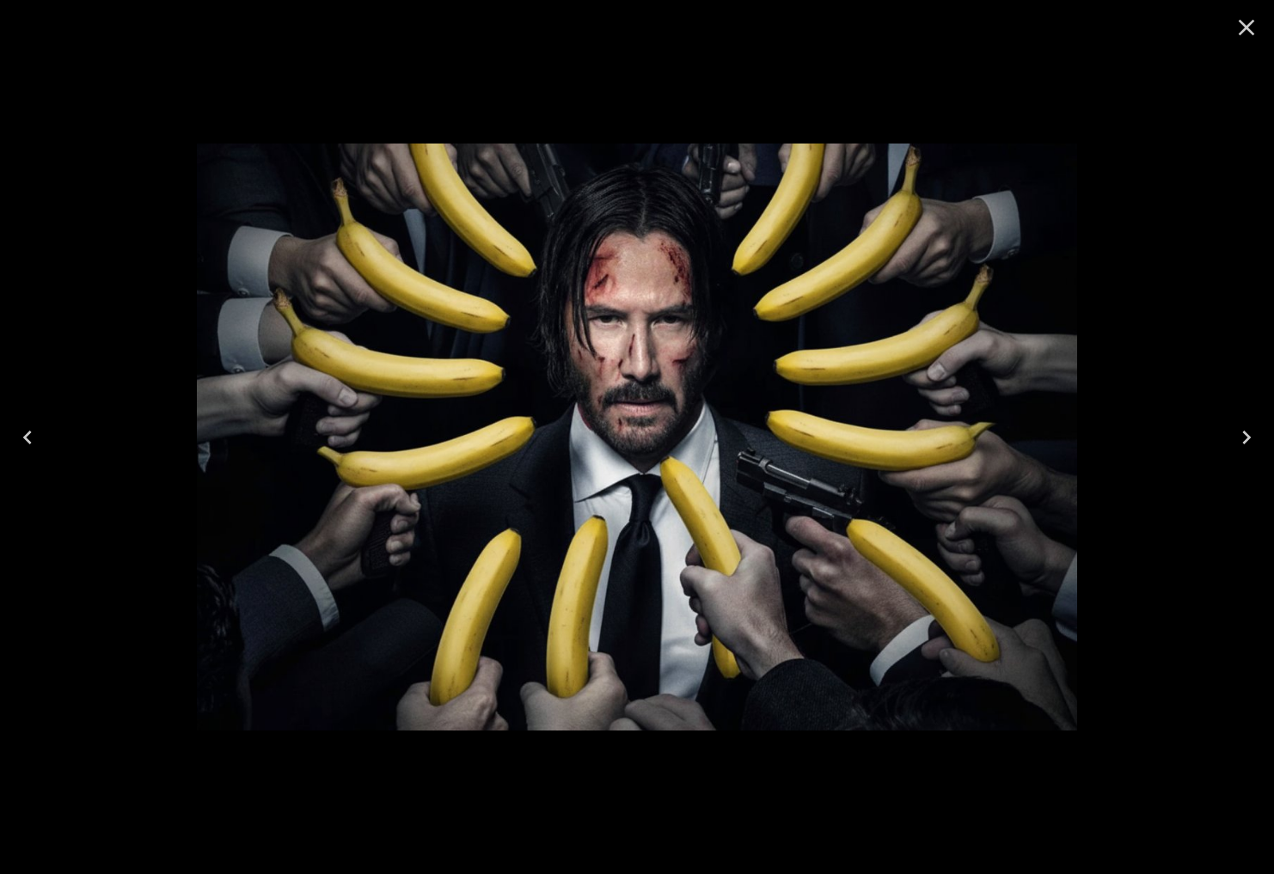
drag, startPoint x: 1246, startPoint y: 23, endPoint x: 407, endPoint y: 456, distance: 944.0
click at [1246, 23] on icon "Close" at bounding box center [1245, 27] width 27 height 27
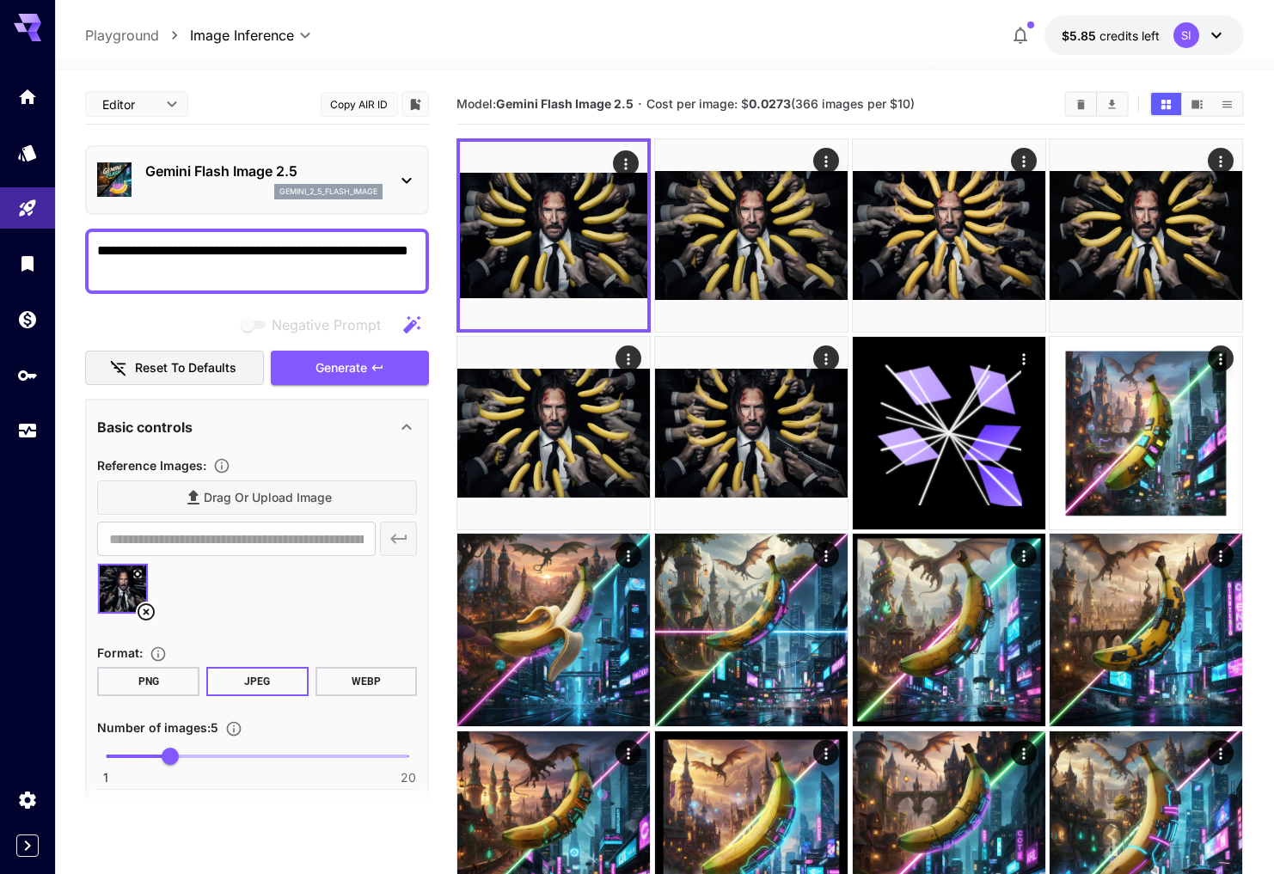
drag, startPoint x: 99, startPoint y: 251, endPoint x: 82, endPoint y: 249, distance: 17.3
type textarea "**********"
click at [373, 361] on icon "button" at bounding box center [377, 368] width 14 height 14
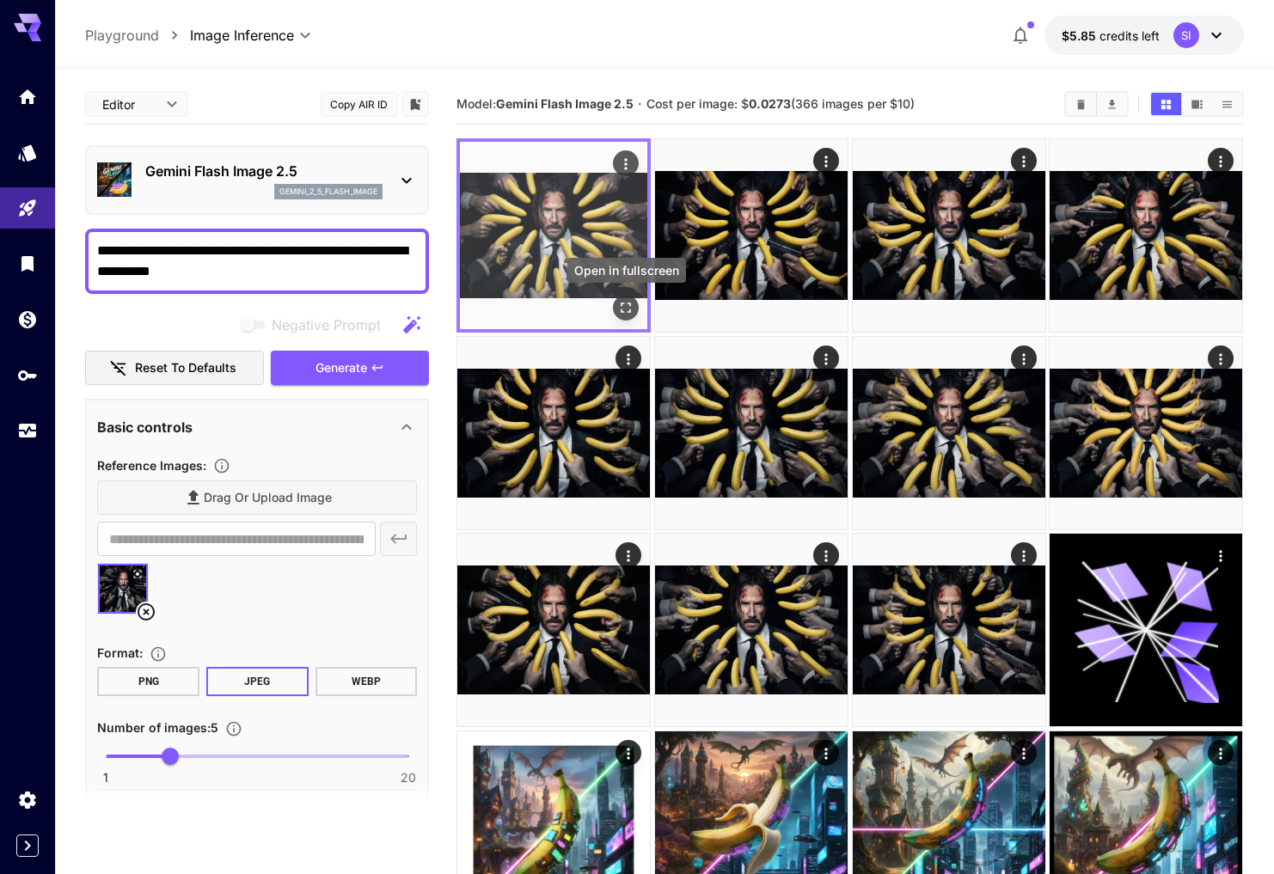
click at [622, 299] on icon "Open in fullscreen" at bounding box center [626, 307] width 17 height 17
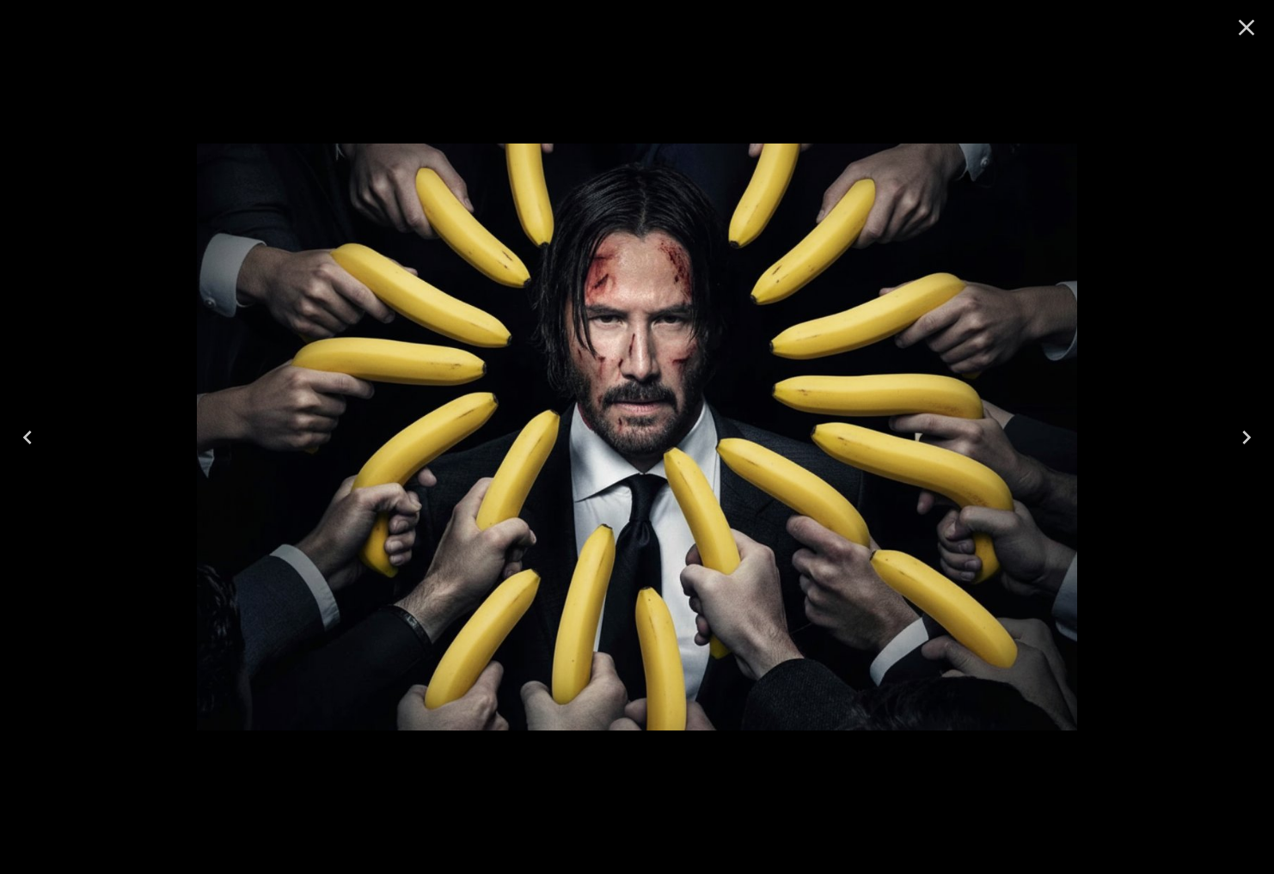
click at [1245, 23] on icon "Close" at bounding box center [1245, 27] width 27 height 27
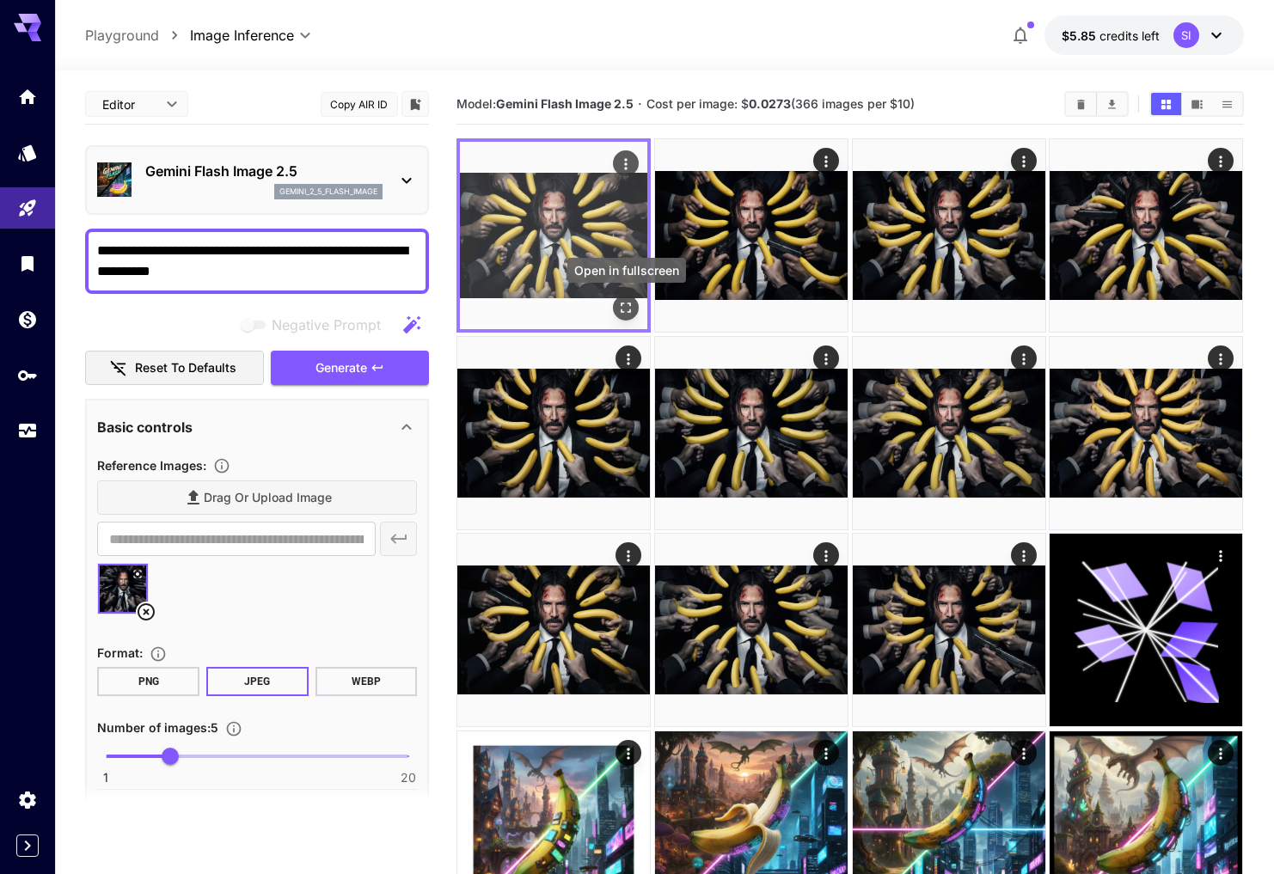
click at [633, 311] on icon "Open in fullscreen" at bounding box center [626, 307] width 17 height 17
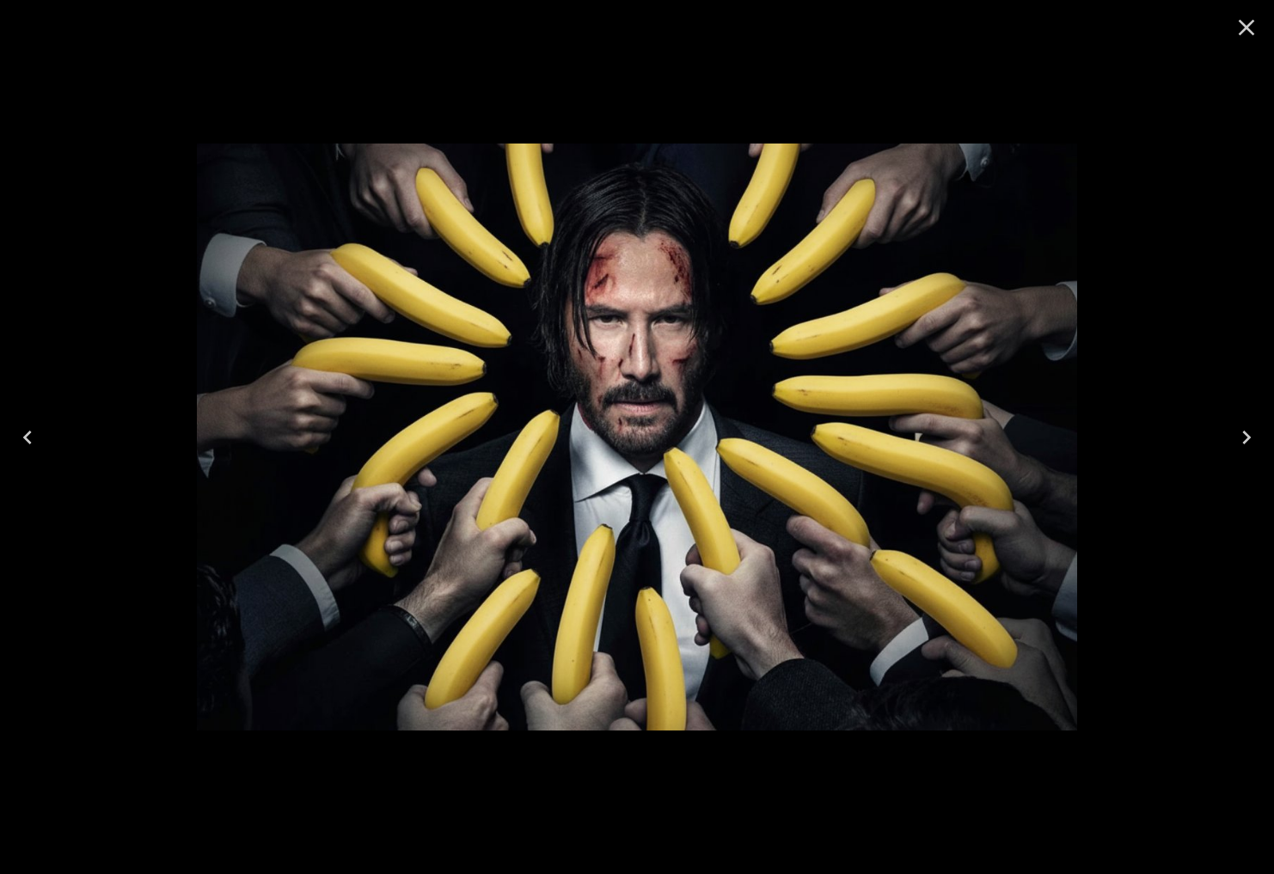
click at [1242, 437] on icon "Next" at bounding box center [1245, 437] width 27 height 27
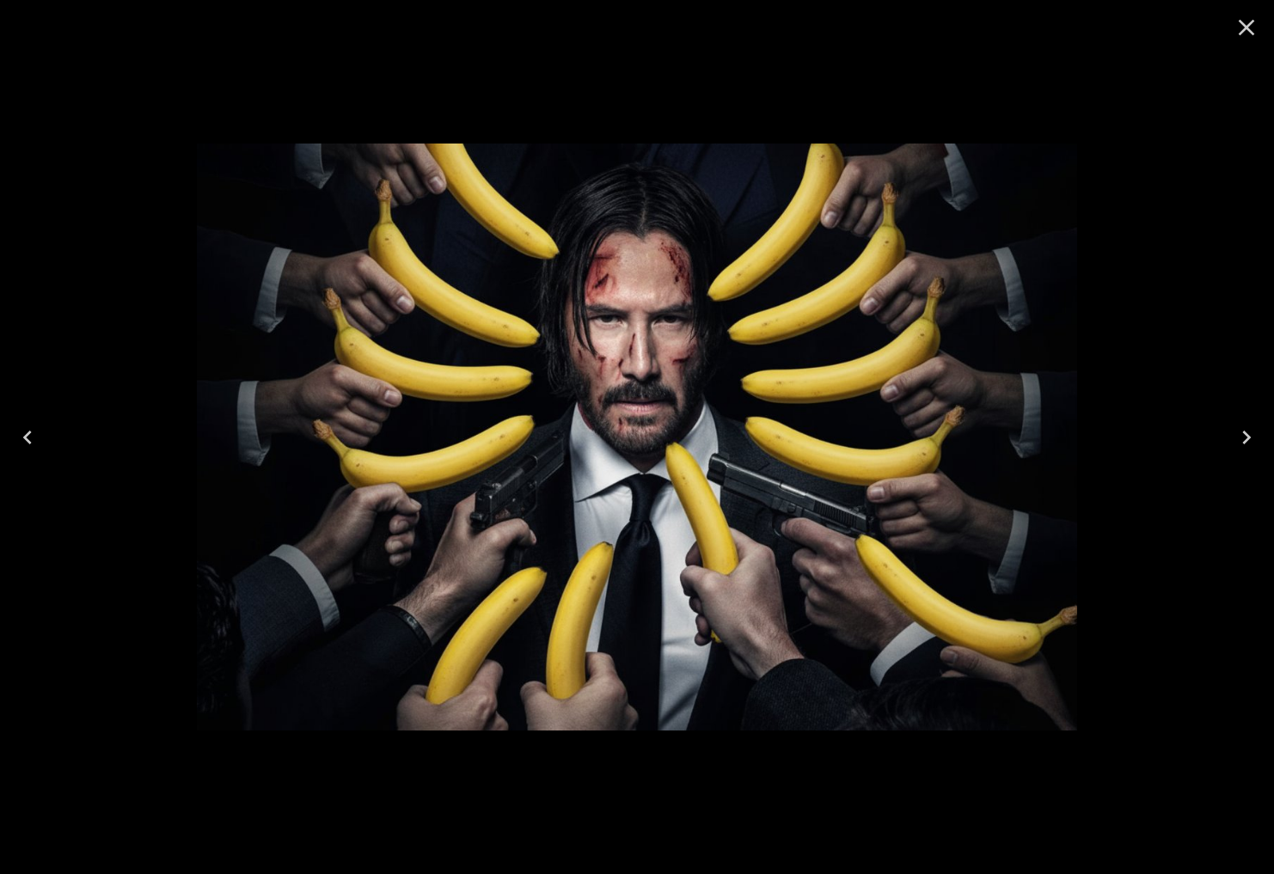
click at [1242, 437] on icon "Next" at bounding box center [1245, 437] width 27 height 27
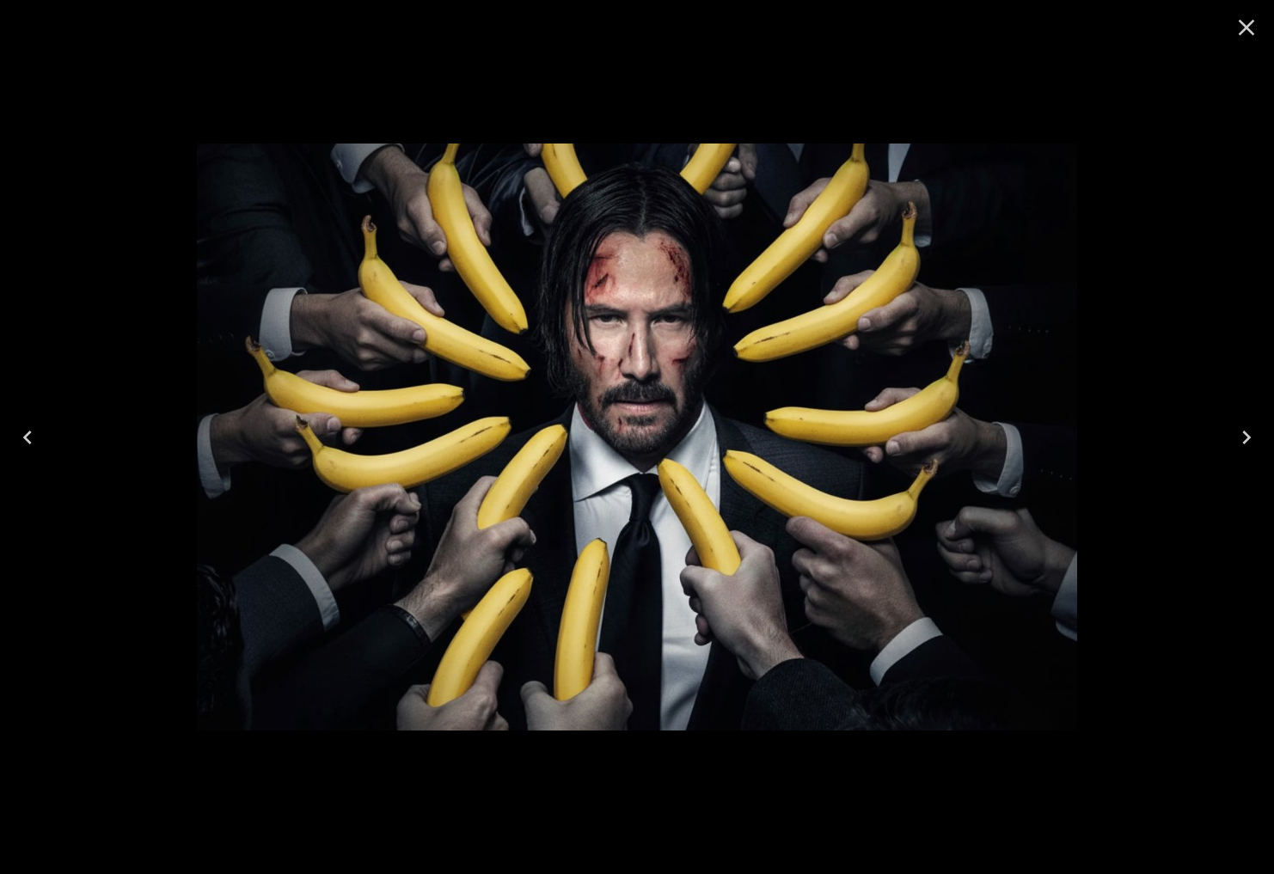
click at [40, 432] on icon "Previous" at bounding box center [27, 437] width 27 height 27
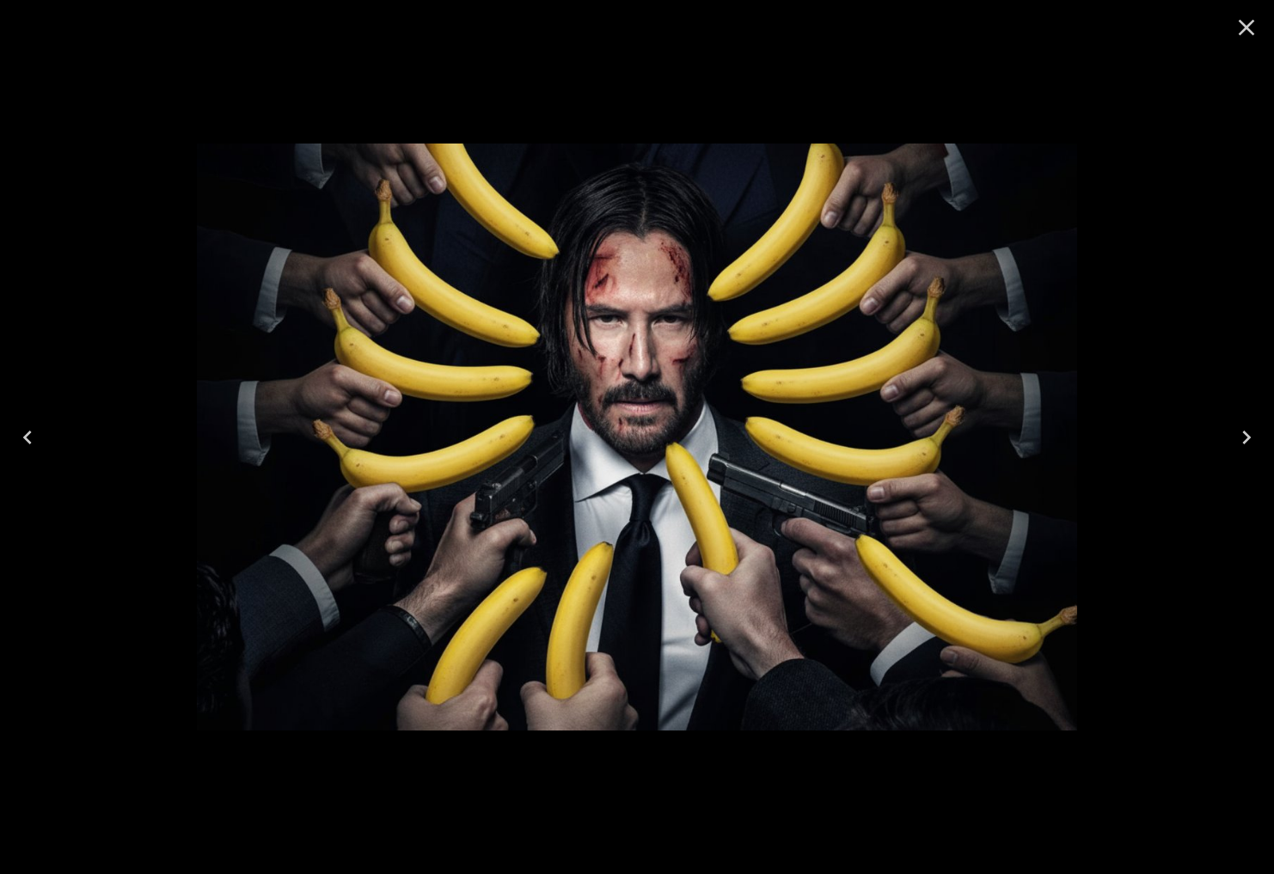
click at [40, 432] on icon "Previous" at bounding box center [27, 437] width 27 height 27
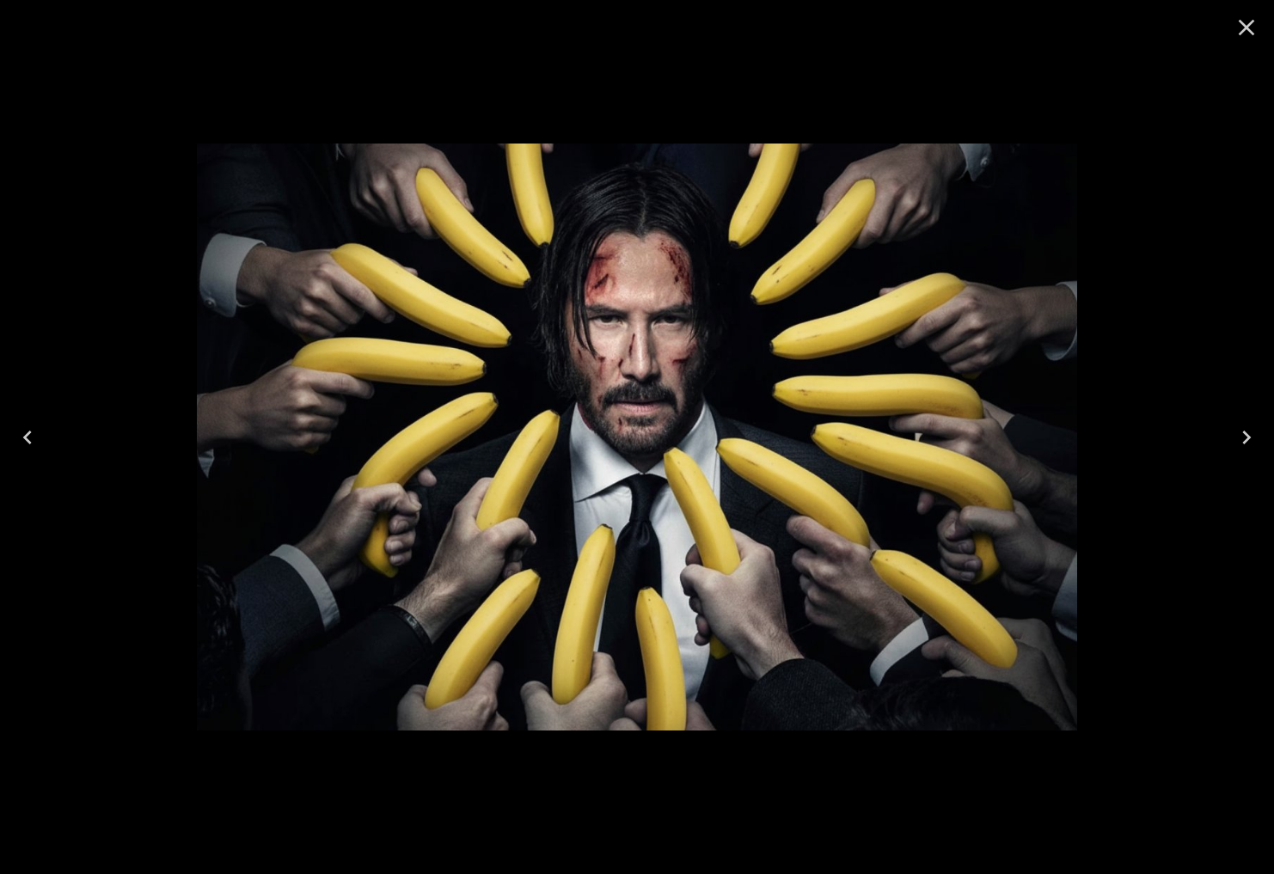
drag, startPoint x: 1241, startPoint y: 24, endPoint x: 1269, endPoint y: 35, distance: 30.5
click at [1241, 24] on icon "Close" at bounding box center [1246, 28] width 16 height 16
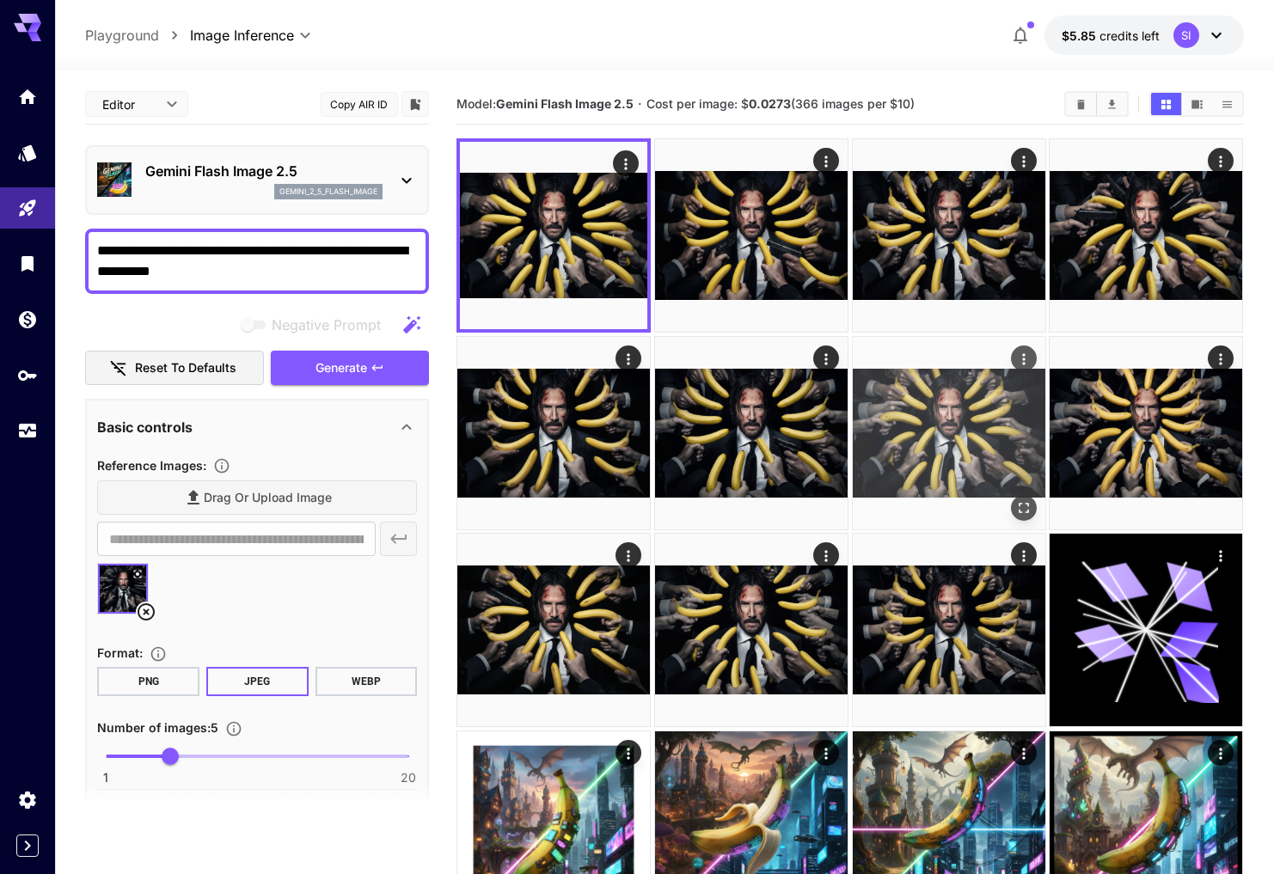
scroll to position [1, 0]
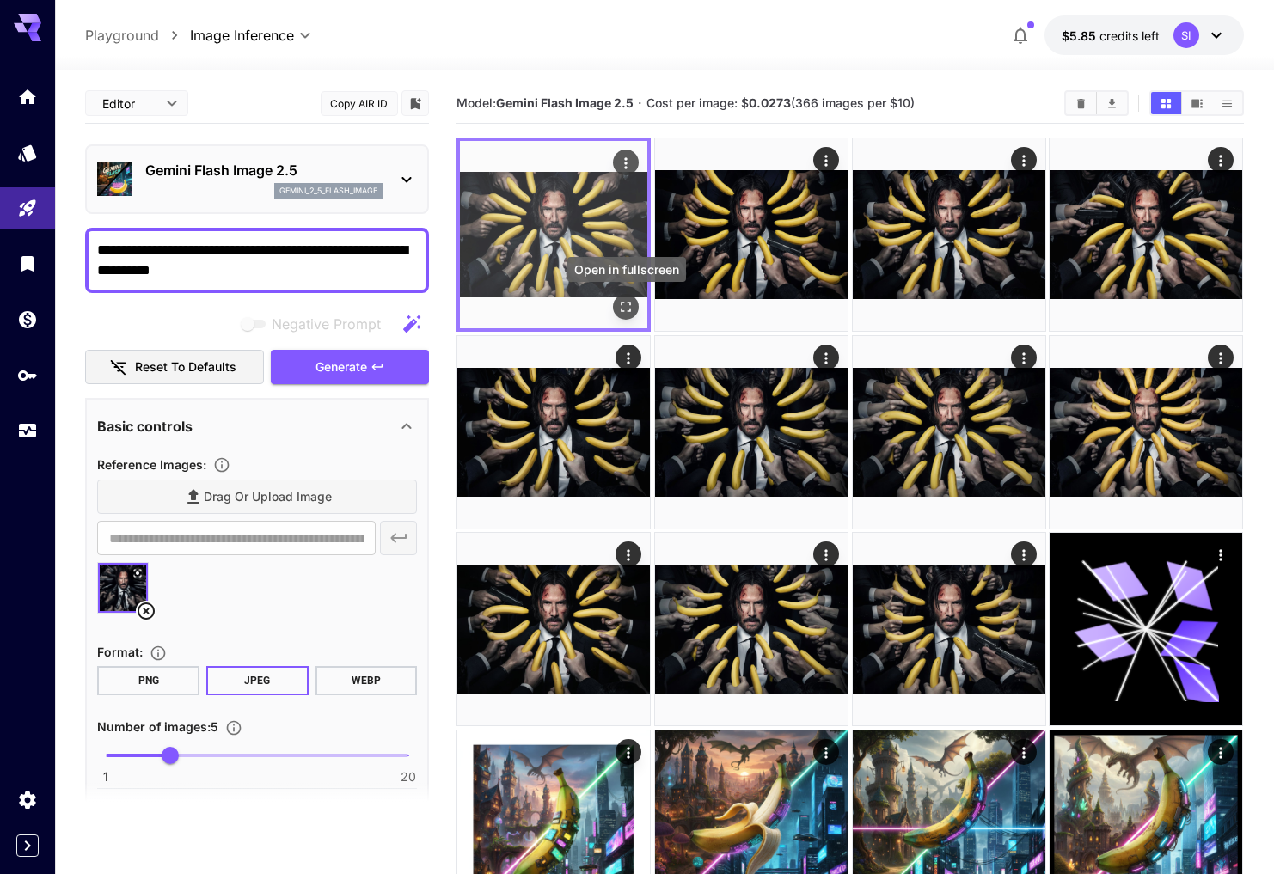
click at [630, 311] on icon "Open in fullscreen" at bounding box center [626, 307] width 10 height 10
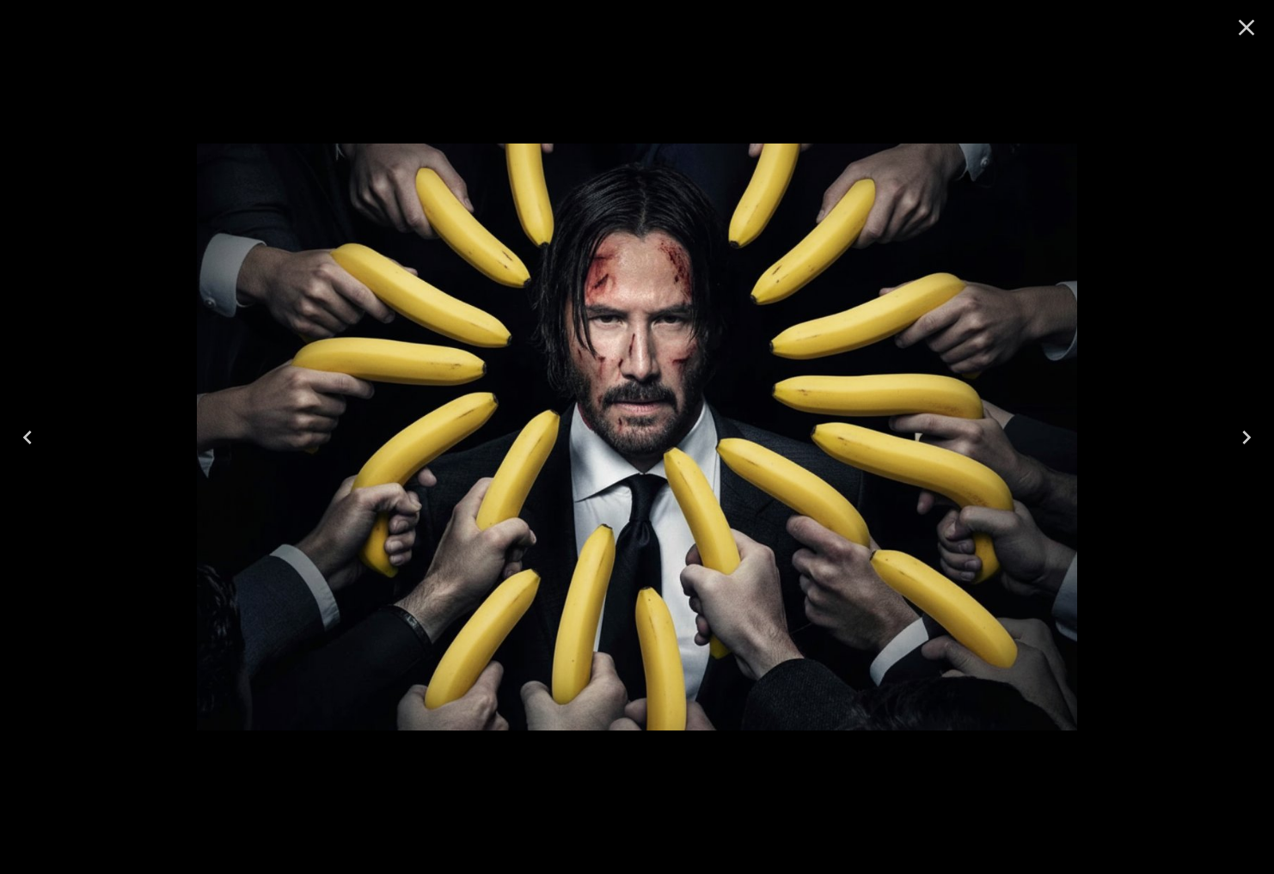
click at [1243, 23] on icon "Close" at bounding box center [1245, 27] width 27 height 27
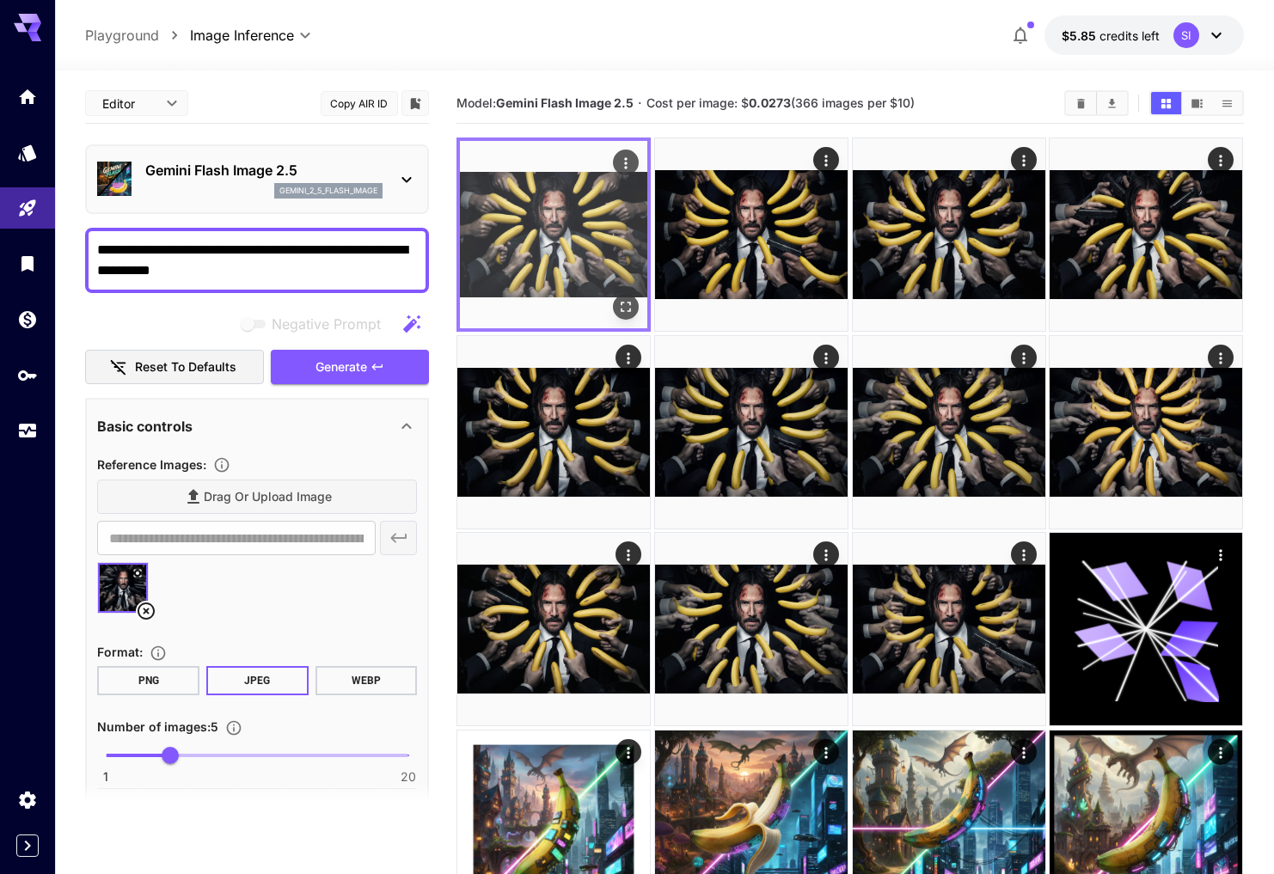
click at [565, 211] on img at bounding box center [553, 234] width 187 height 187
click at [625, 165] on icon "Actions" at bounding box center [626, 163] width 17 height 17
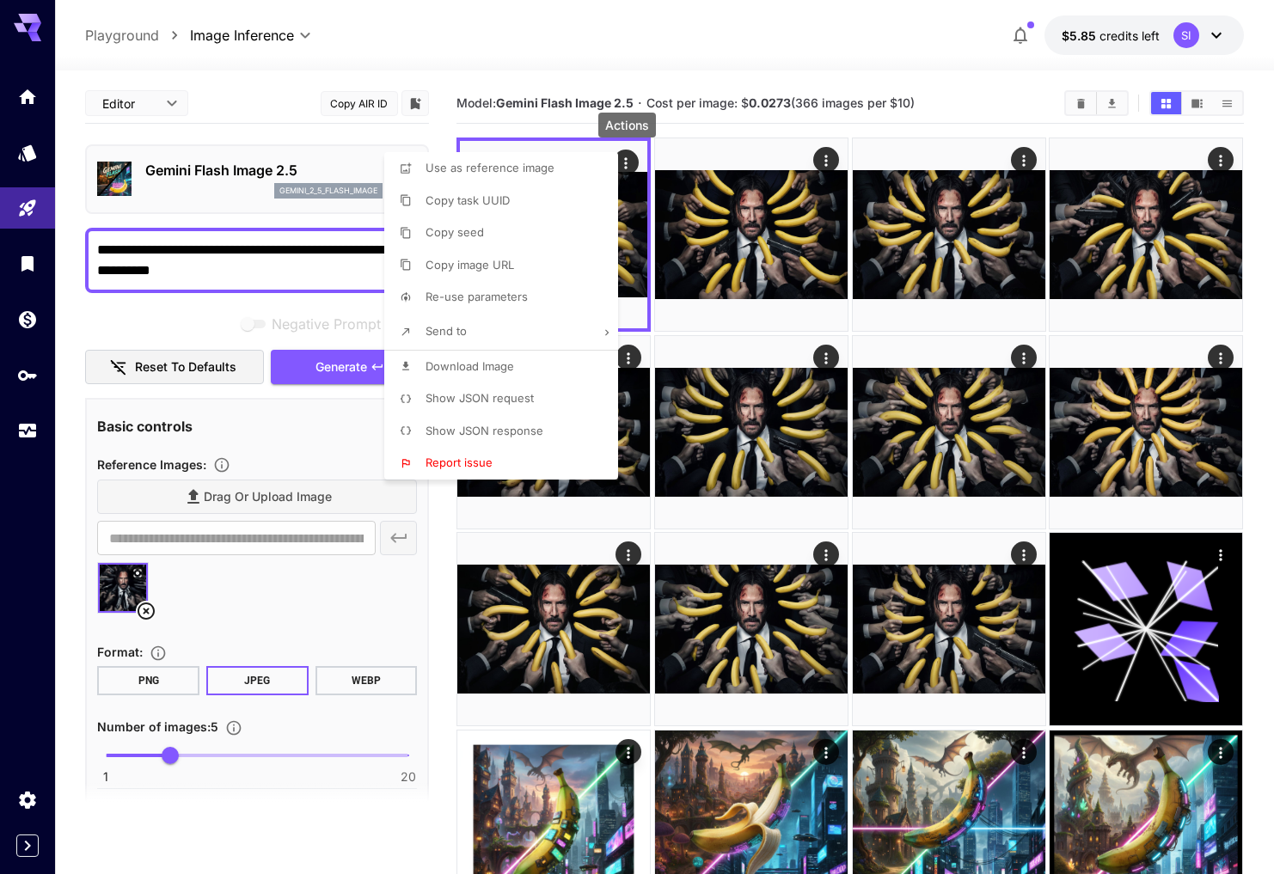
click at [489, 359] on span "Download Image" at bounding box center [469, 366] width 89 height 14
click at [511, 64] on div at bounding box center [637, 437] width 1274 height 874
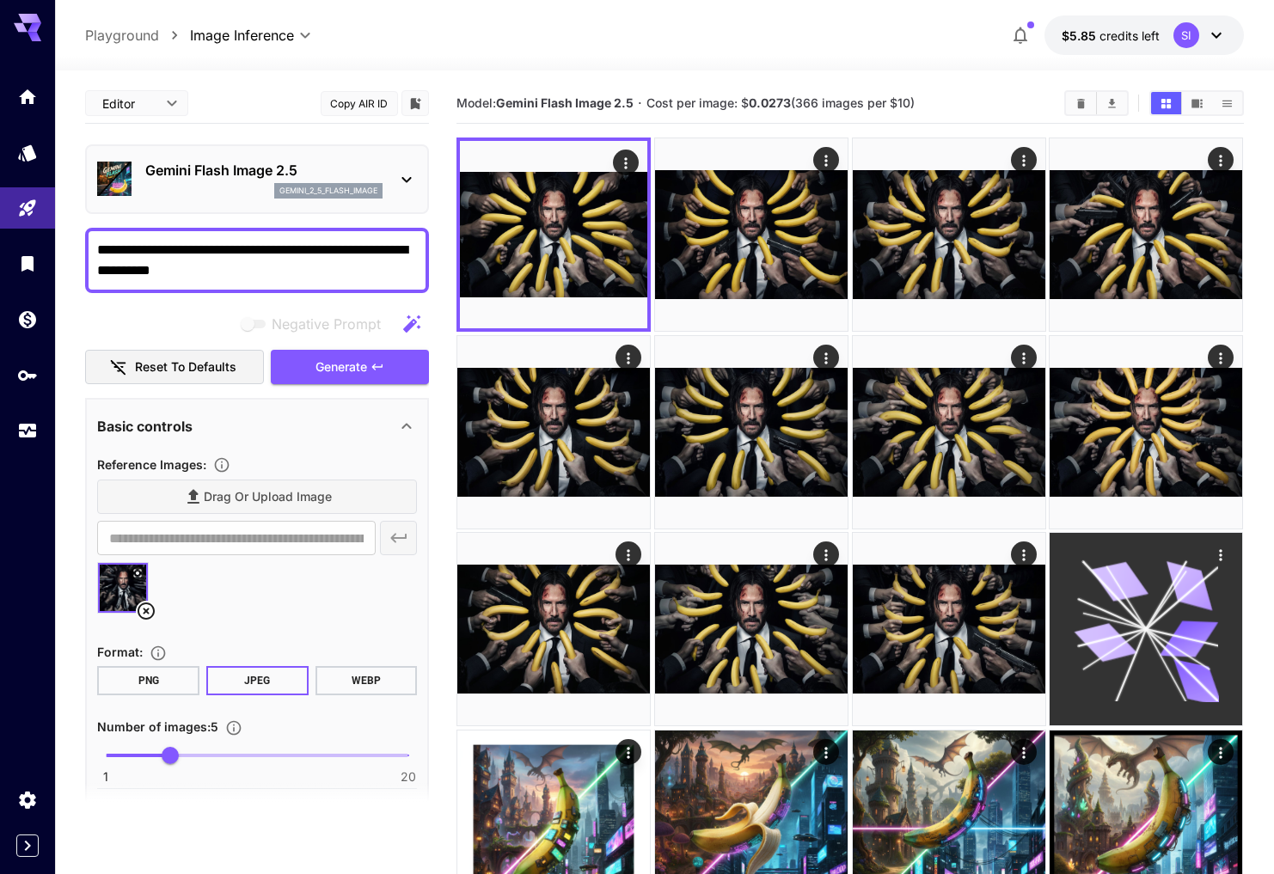
click at [144, 609] on icon at bounding box center [145, 610] width 17 height 17
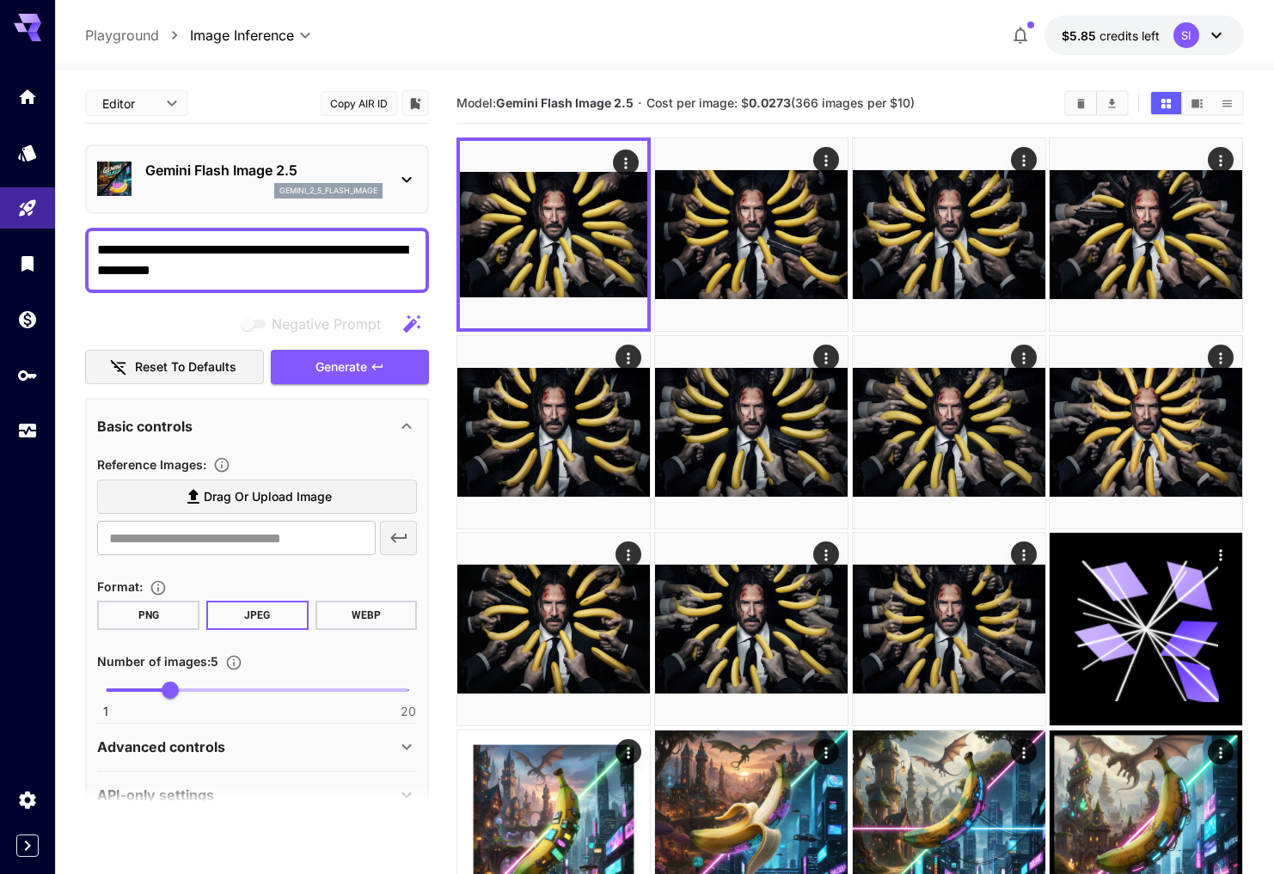
click at [241, 271] on textarea "**********" at bounding box center [257, 260] width 320 height 41
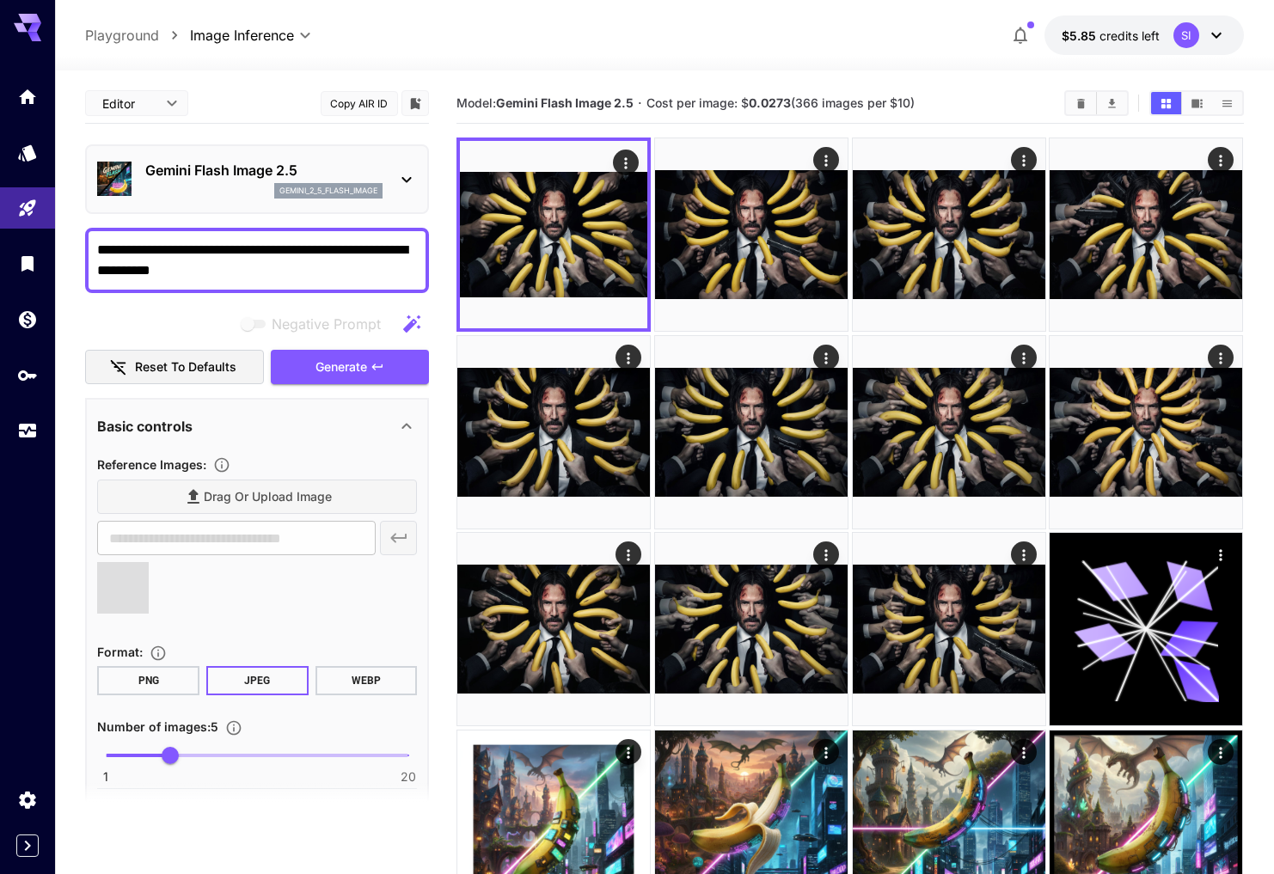
type input "**********"
click at [342, 371] on span "Generate" at bounding box center [341, 367] width 52 height 21
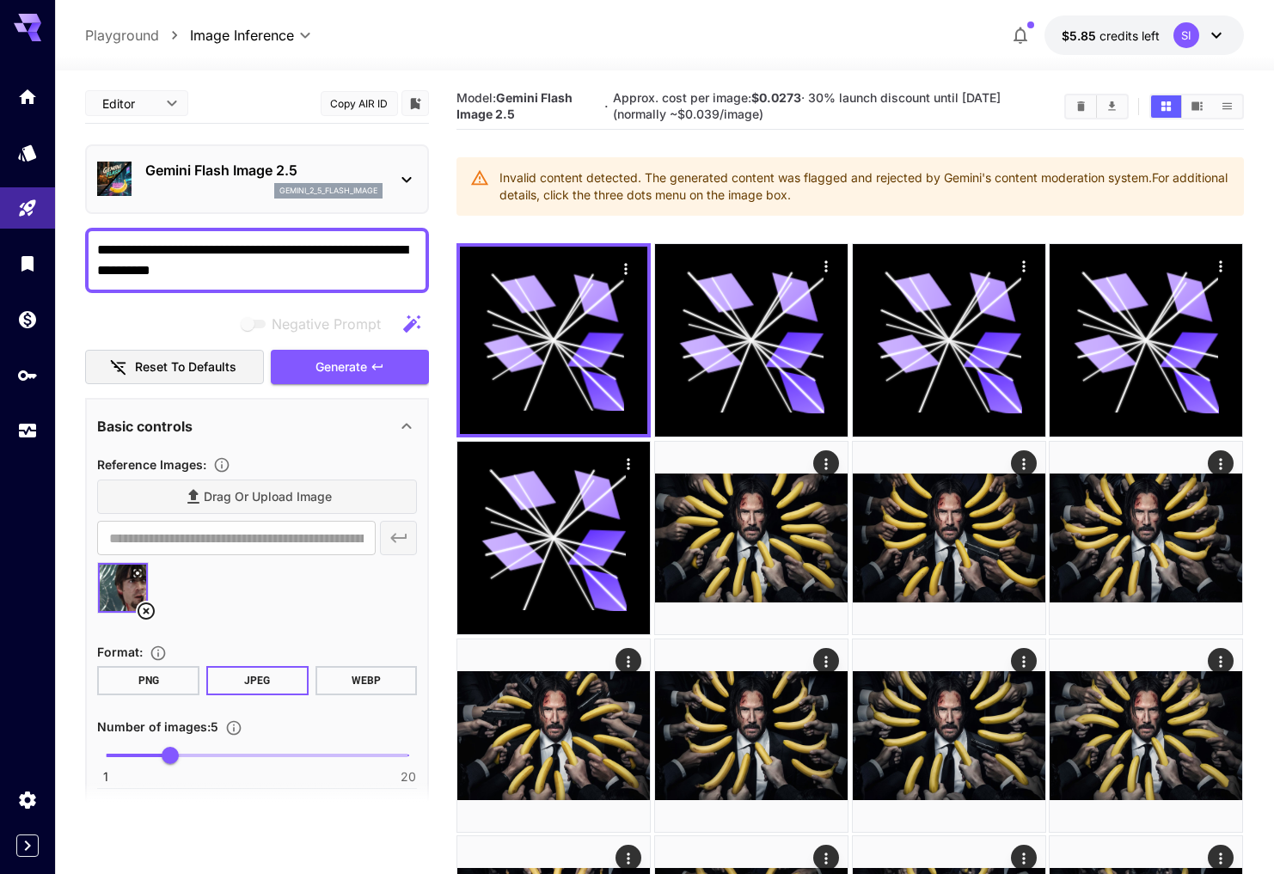
click at [274, 247] on textarea "**********" at bounding box center [257, 260] width 320 height 41
click at [160, 268] on textarea "**********" at bounding box center [257, 260] width 320 height 41
type textarea "**********"
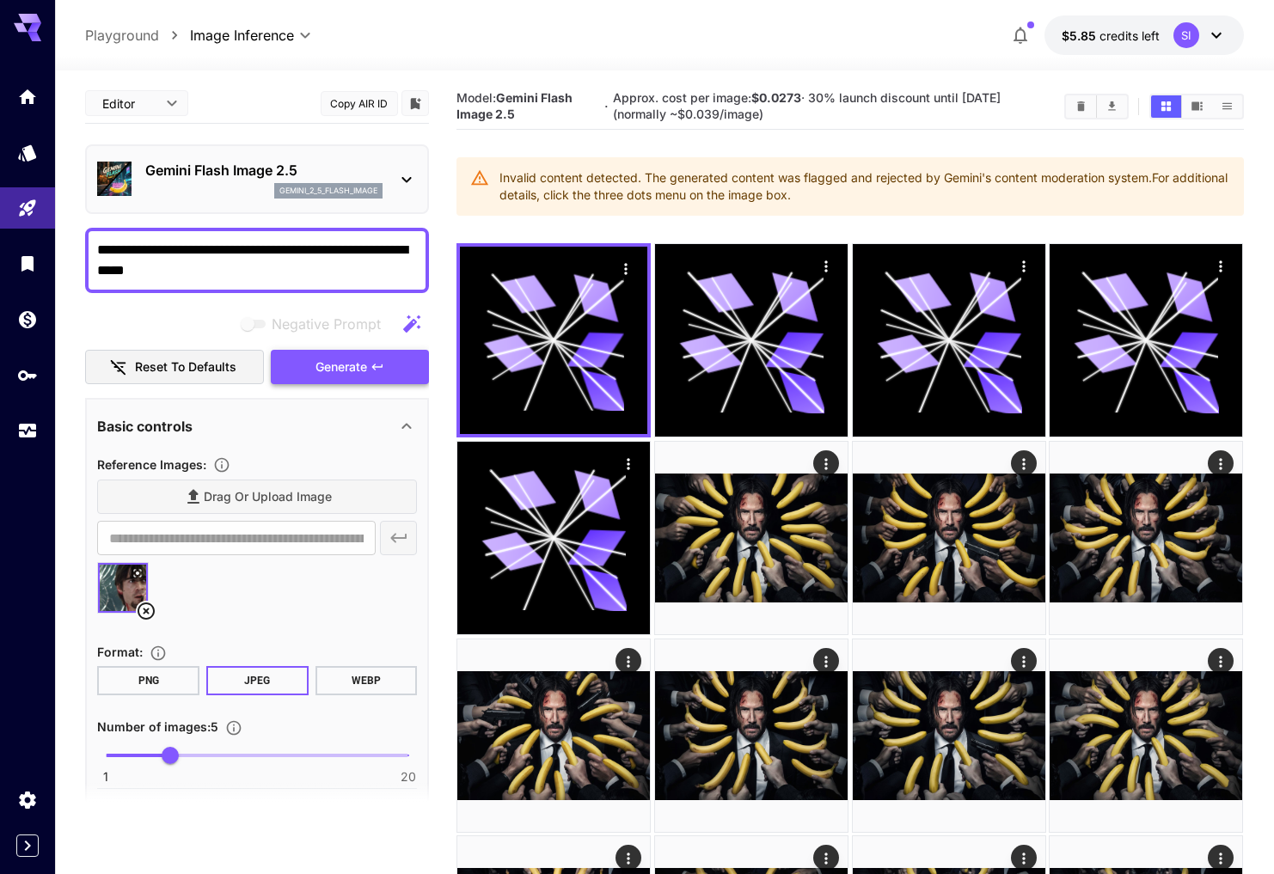
click at [368, 362] on button "Generate" at bounding box center [350, 367] width 158 height 35
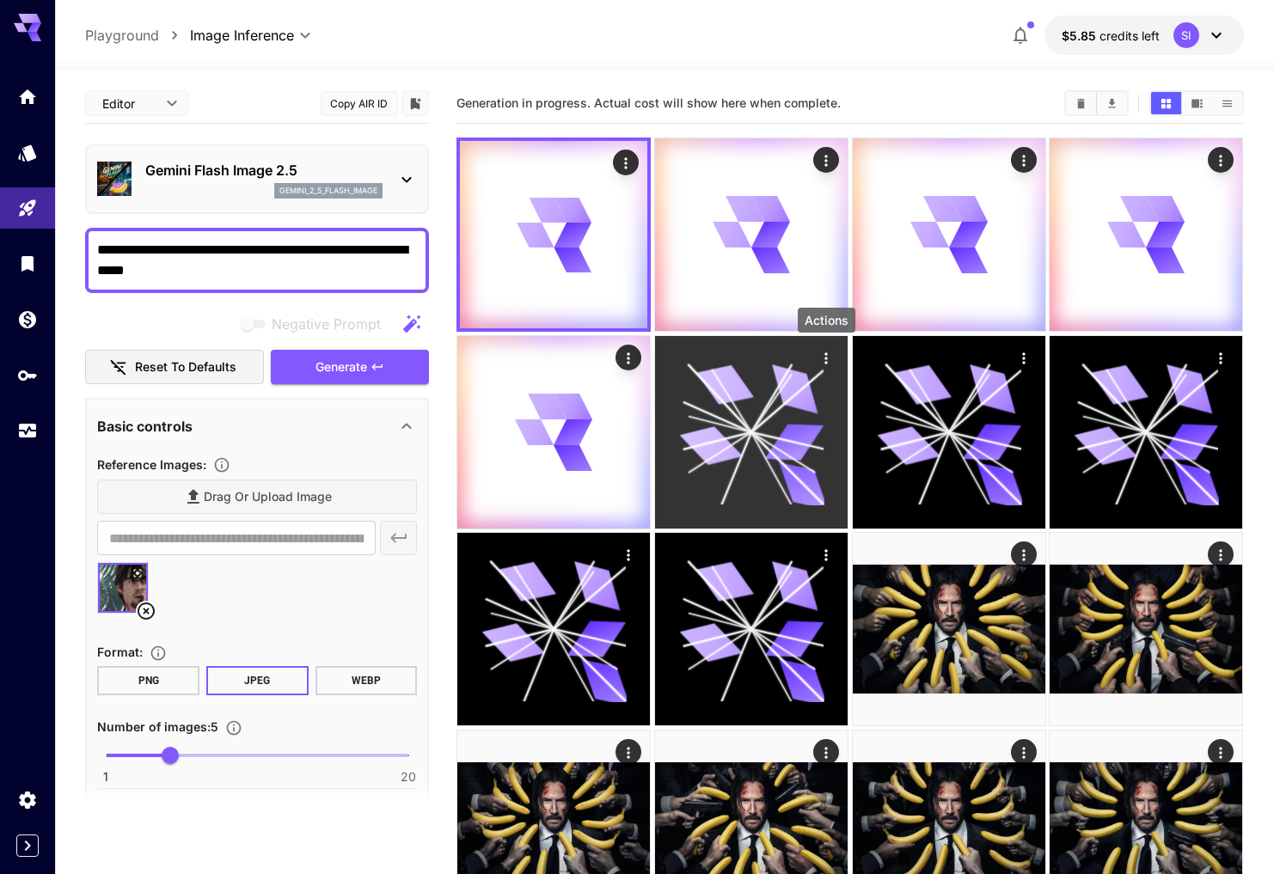
click at [824, 361] on icon "Actions" at bounding box center [825, 357] width 17 height 17
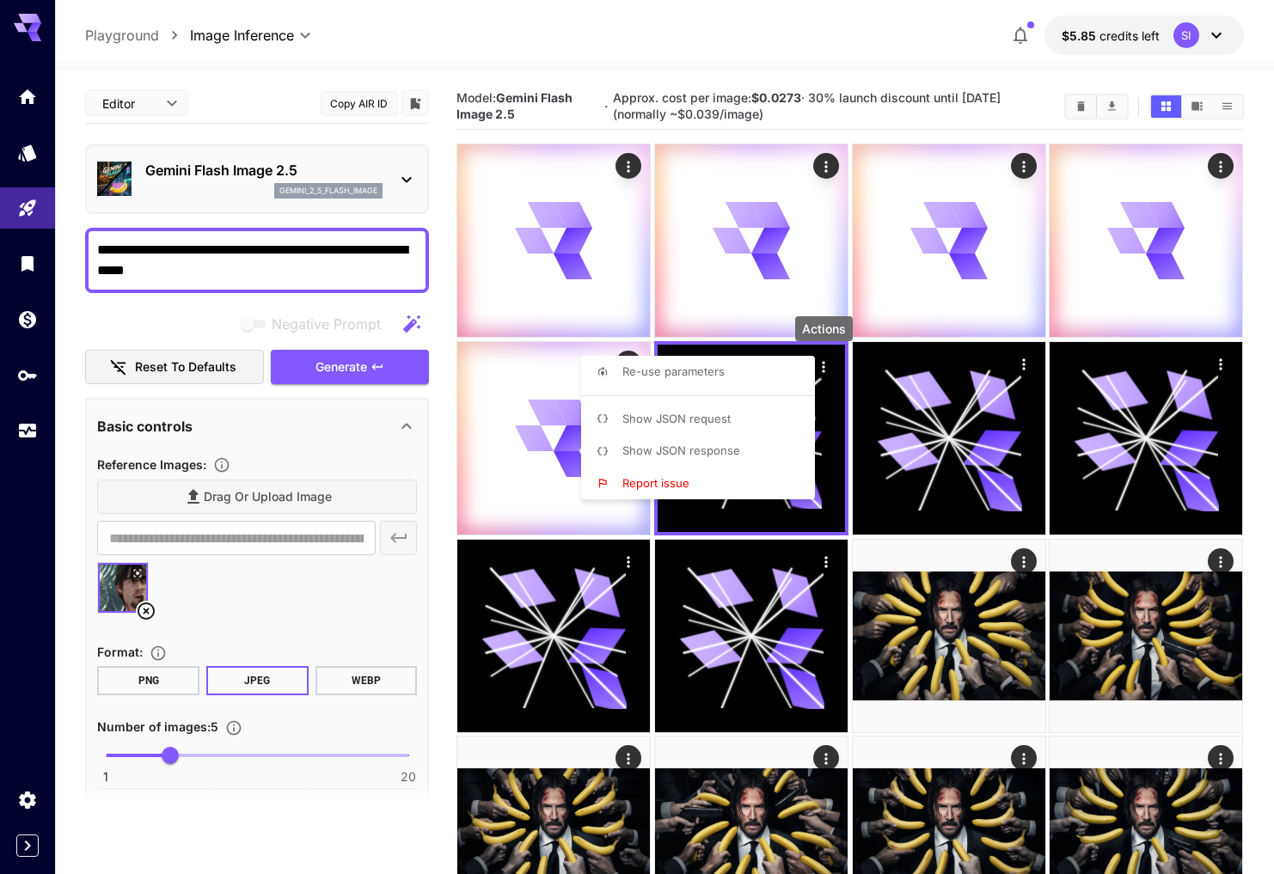
click at [753, 51] on div at bounding box center [637, 437] width 1274 height 874
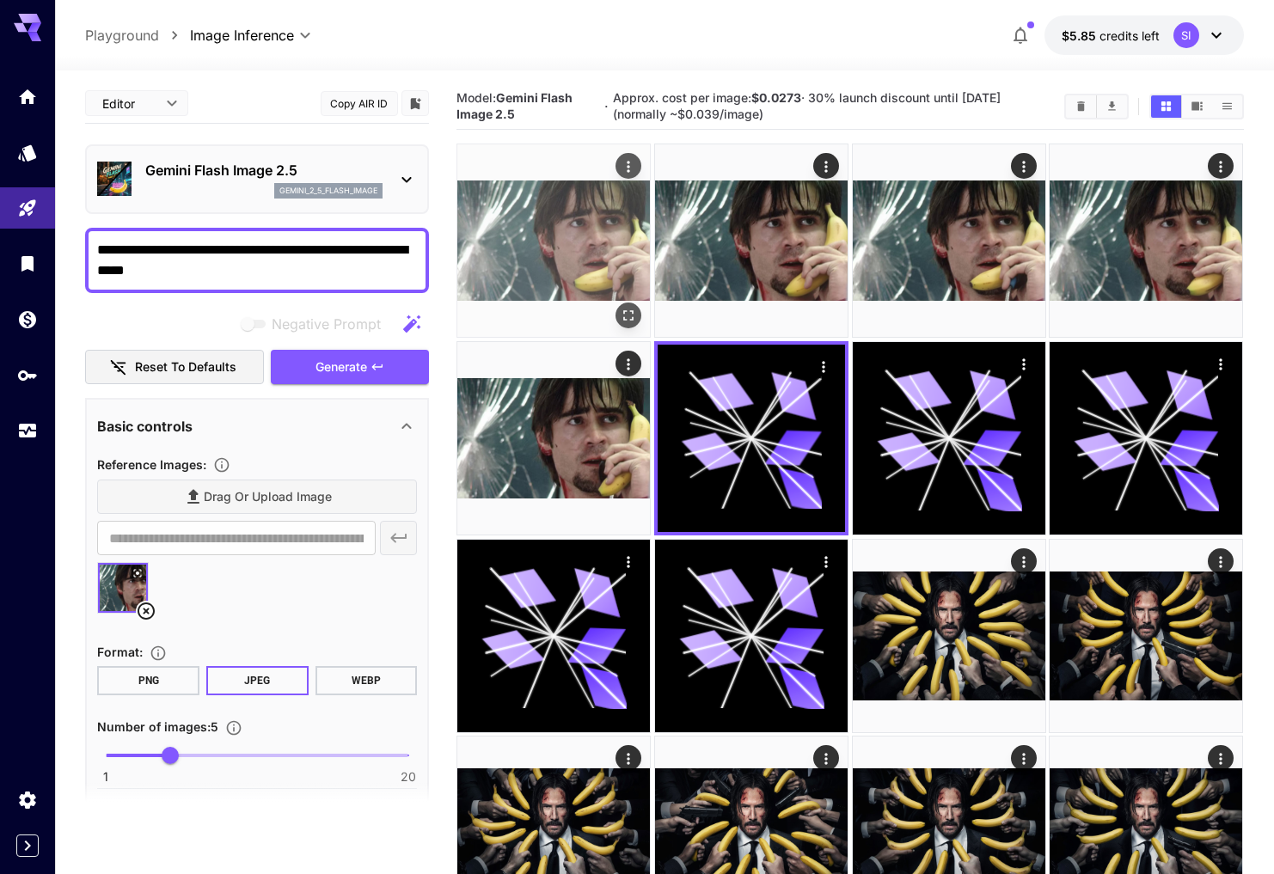
click at [626, 313] on icon "Open in fullscreen" at bounding box center [628, 316] width 17 height 17
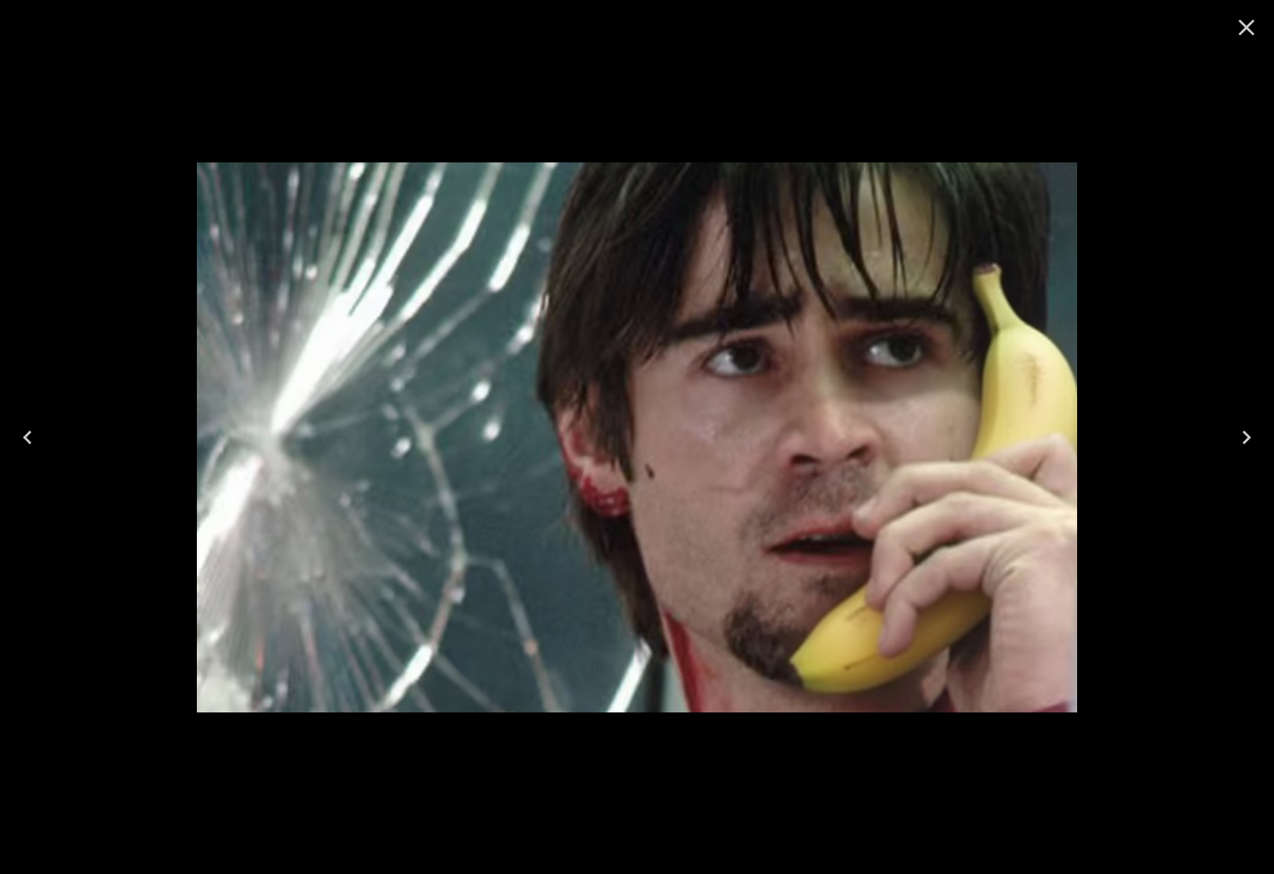
click at [1245, 435] on icon "Next" at bounding box center [1246, 438] width 9 height 14
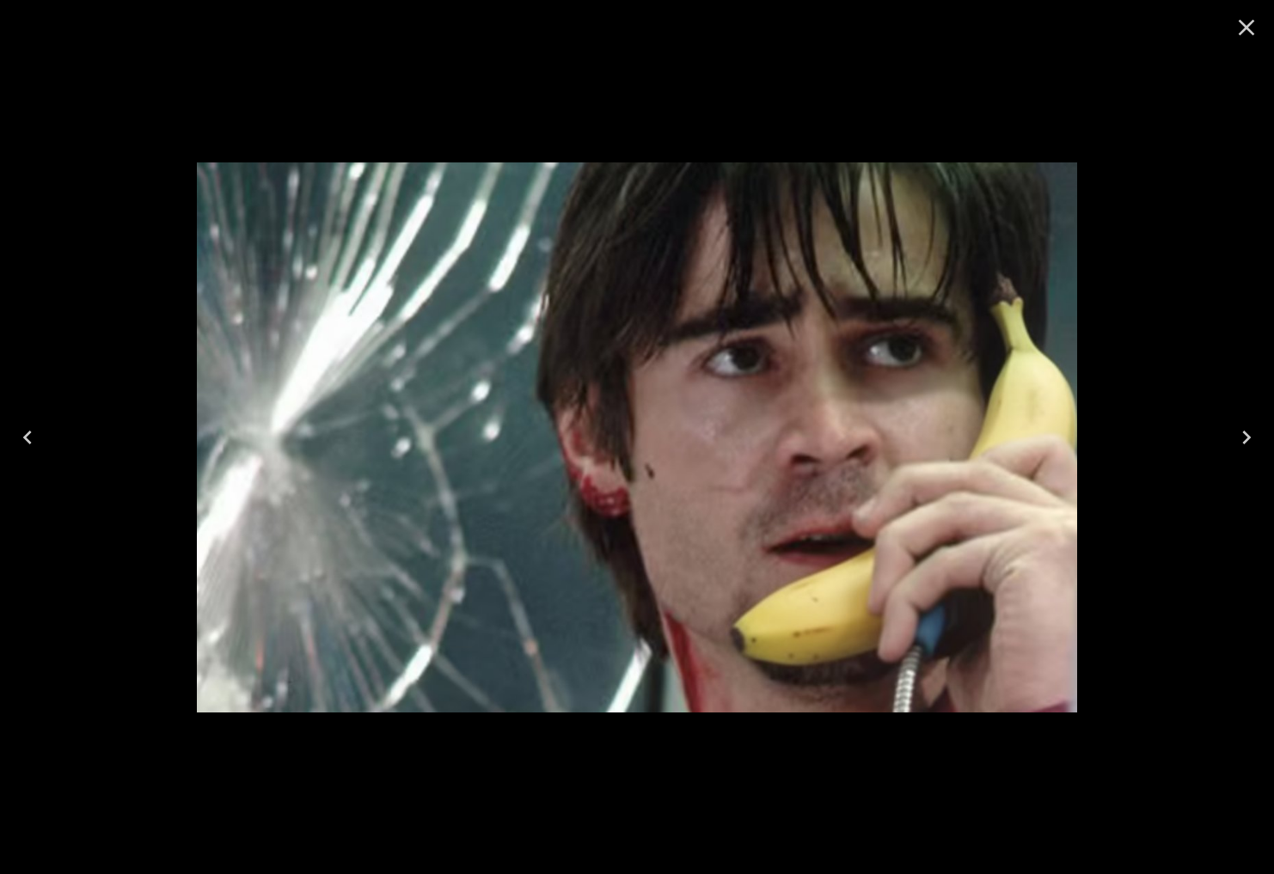
click at [1245, 435] on icon "Next" at bounding box center [1246, 438] width 9 height 14
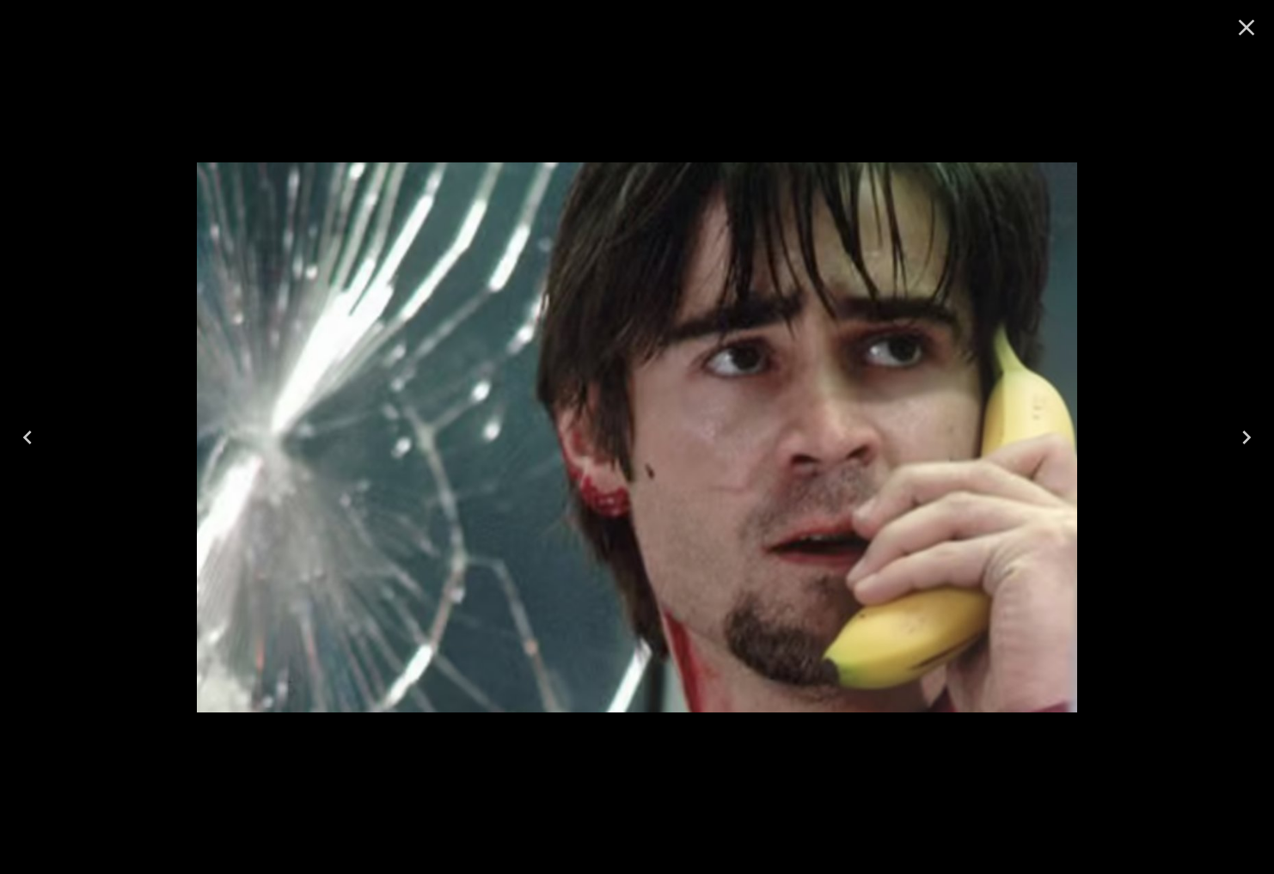
click at [18, 431] on icon "Previous" at bounding box center [27, 437] width 27 height 27
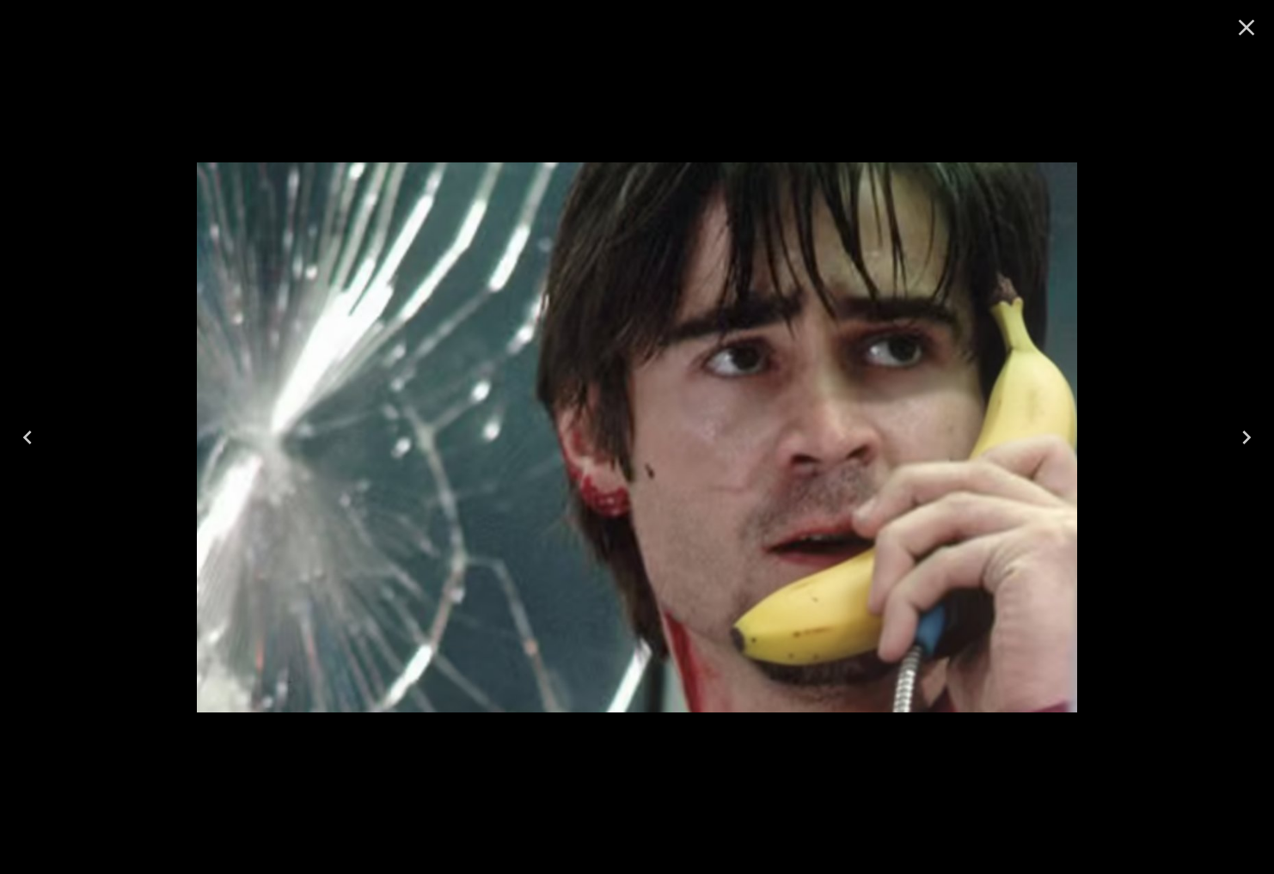
click at [18, 431] on icon "Previous" at bounding box center [27, 437] width 27 height 27
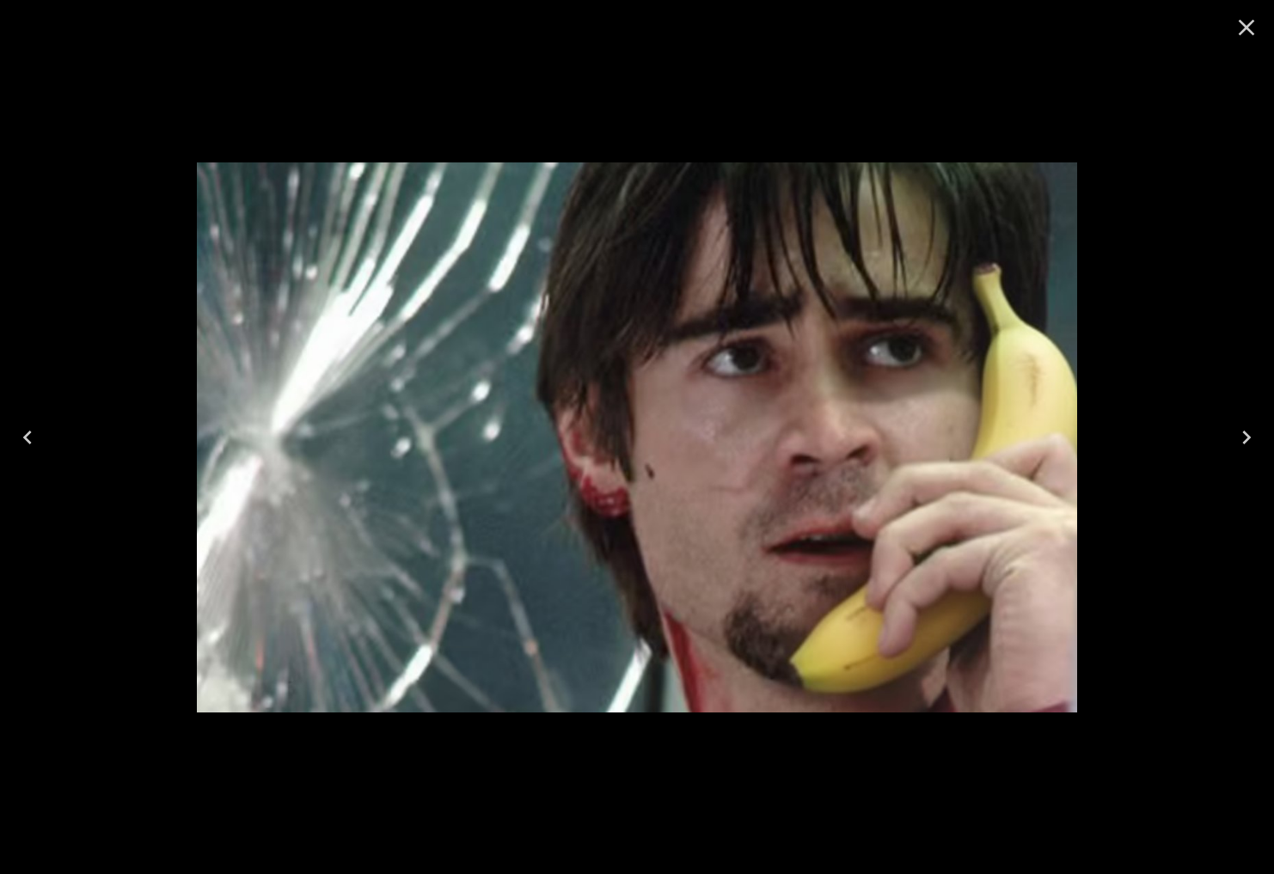
drag, startPoint x: 1240, startPoint y: 23, endPoint x: 671, endPoint y: 255, distance: 614.4
click at [1240, 23] on icon "Close" at bounding box center [1245, 27] width 27 height 27
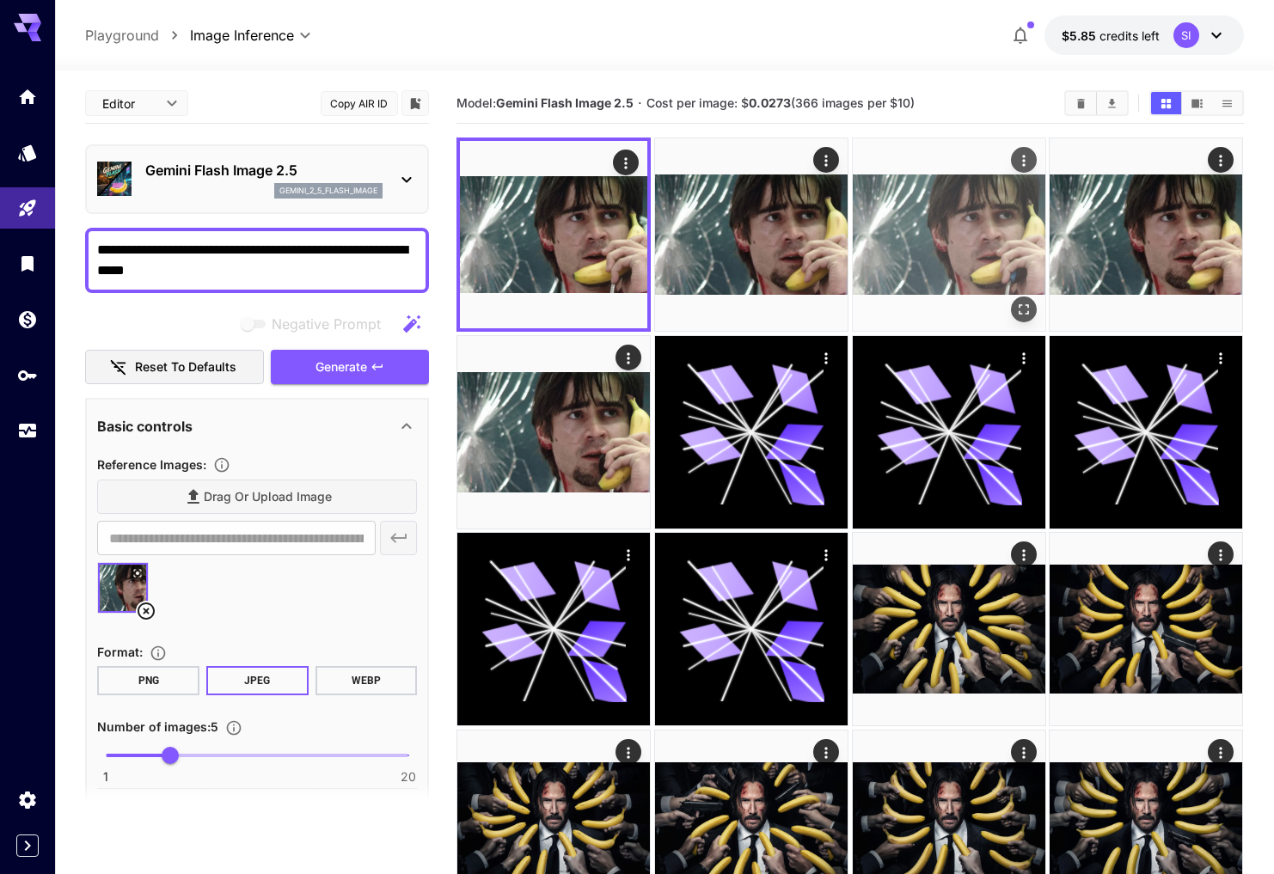
click at [1005, 224] on img at bounding box center [948, 234] width 192 height 192
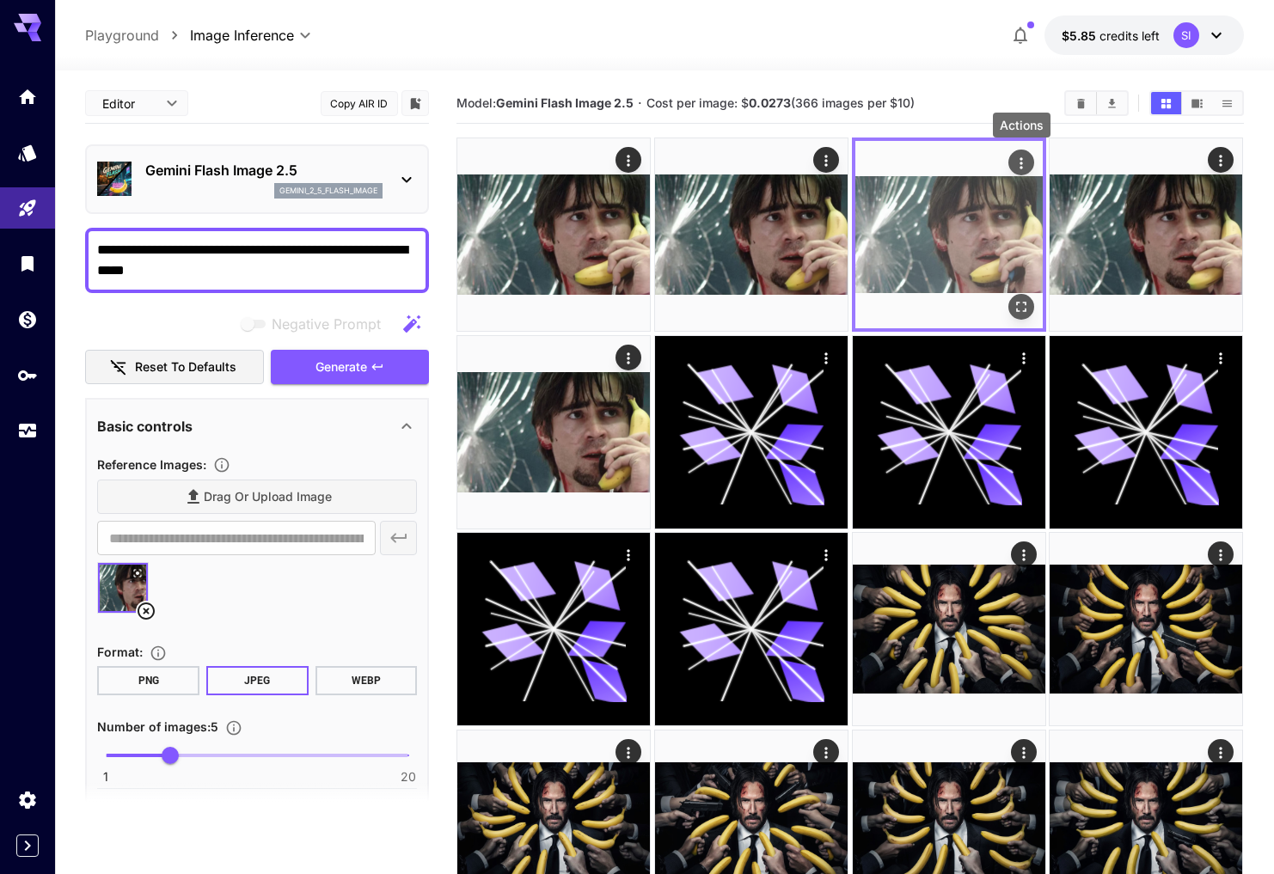
click at [1015, 164] on icon "Actions" at bounding box center [1020, 163] width 17 height 17
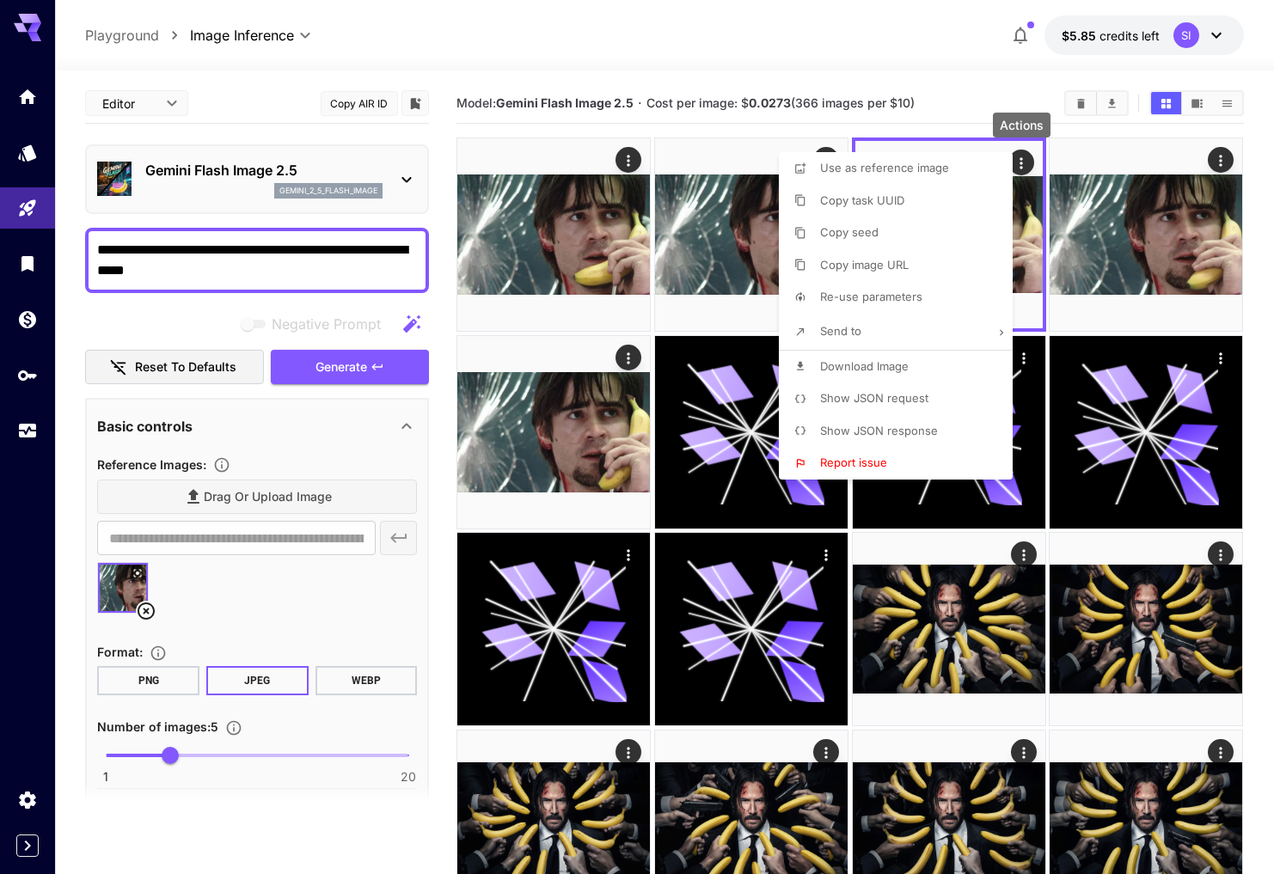
click at [867, 369] on span "Download Image" at bounding box center [864, 366] width 89 height 14
drag, startPoint x: 156, startPoint y: 608, endPoint x: 142, endPoint y: 611, distance: 14.8
click at [156, 608] on div at bounding box center [637, 437] width 1274 height 874
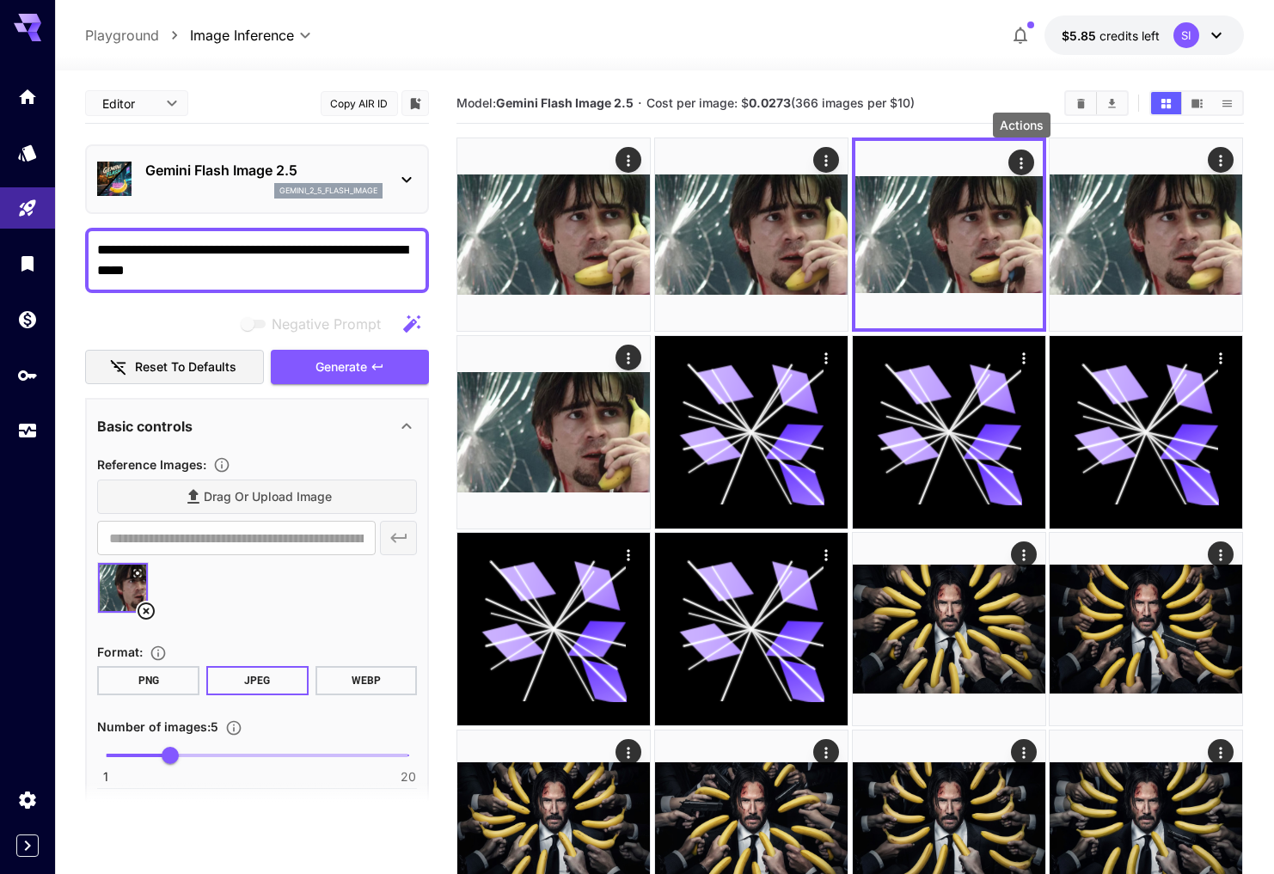
click at [148, 610] on icon at bounding box center [145, 610] width 17 height 17
click at [180, 256] on textarea "**********" at bounding box center [257, 260] width 320 height 41
click at [241, 248] on textarea "**********" at bounding box center [257, 260] width 320 height 41
type input "**********"
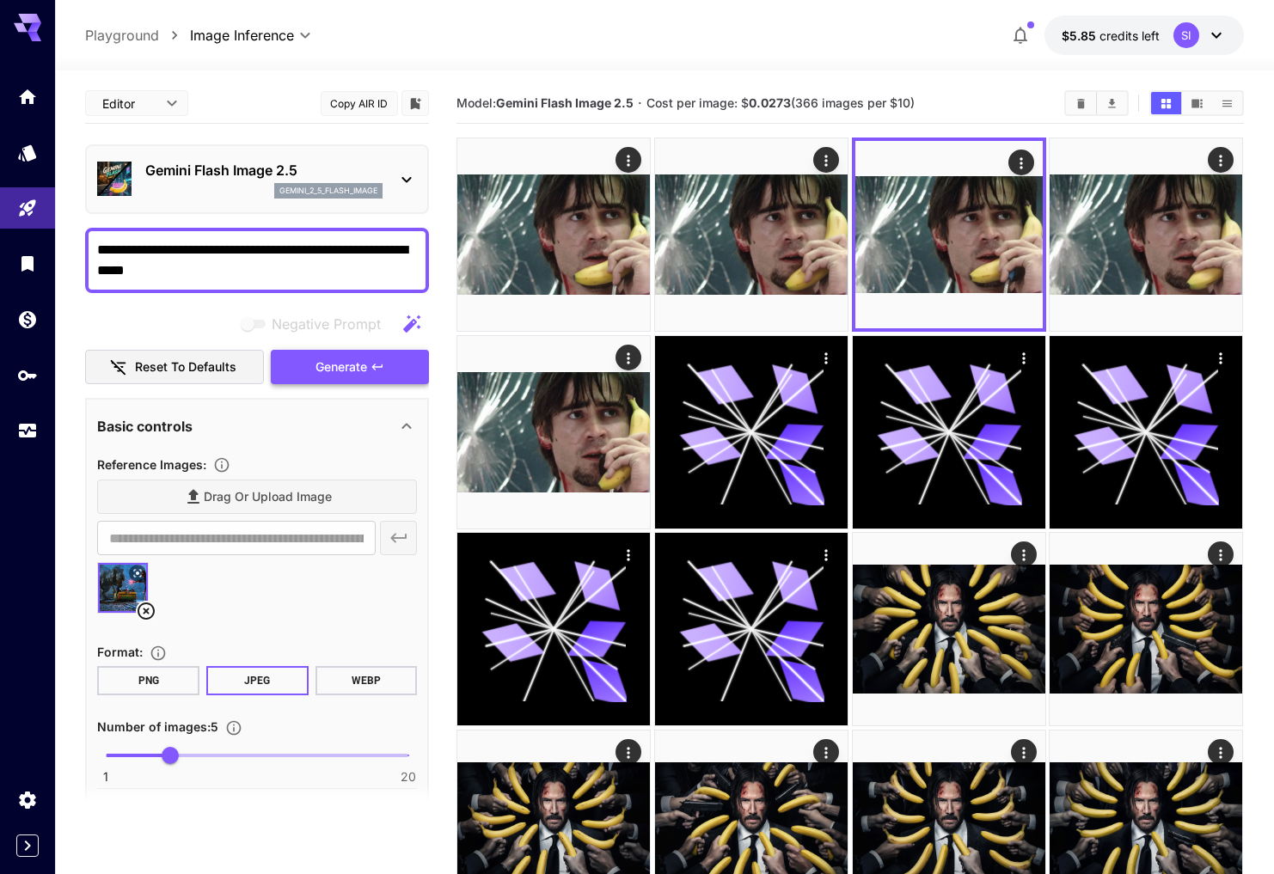
click at [332, 366] on span "Generate" at bounding box center [341, 367] width 52 height 21
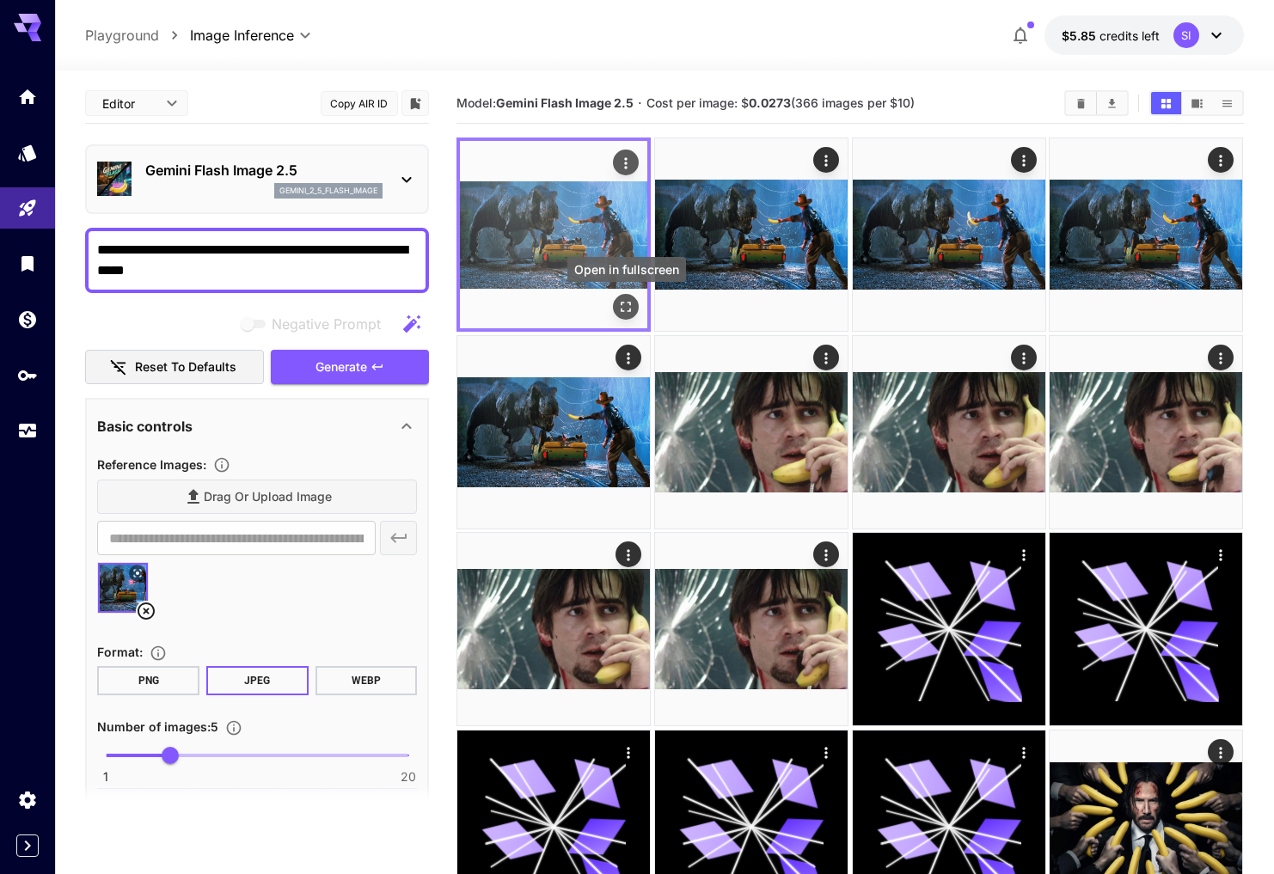
click at [626, 305] on icon "Open in fullscreen" at bounding box center [626, 306] width 17 height 17
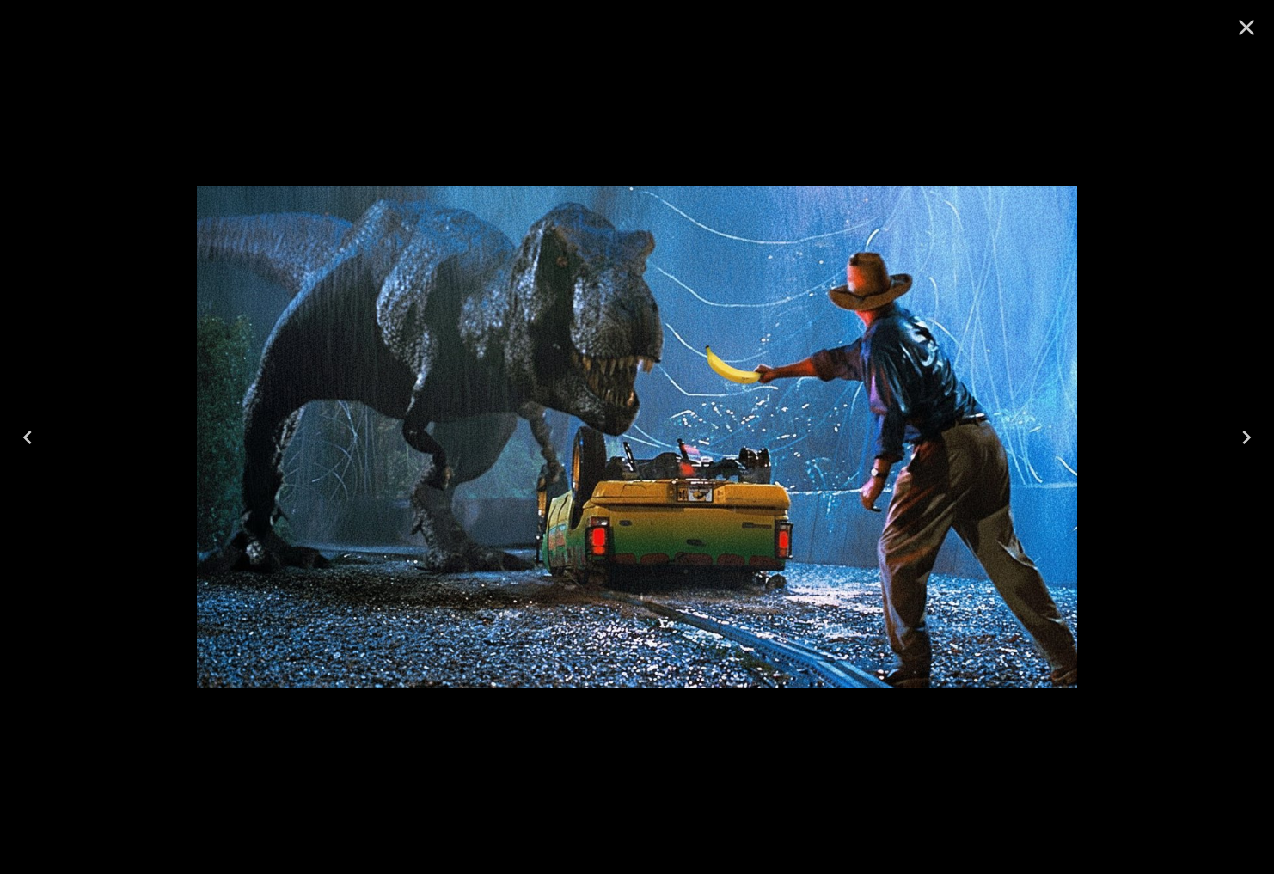
click at [1238, 426] on icon "Next" at bounding box center [1245, 437] width 27 height 27
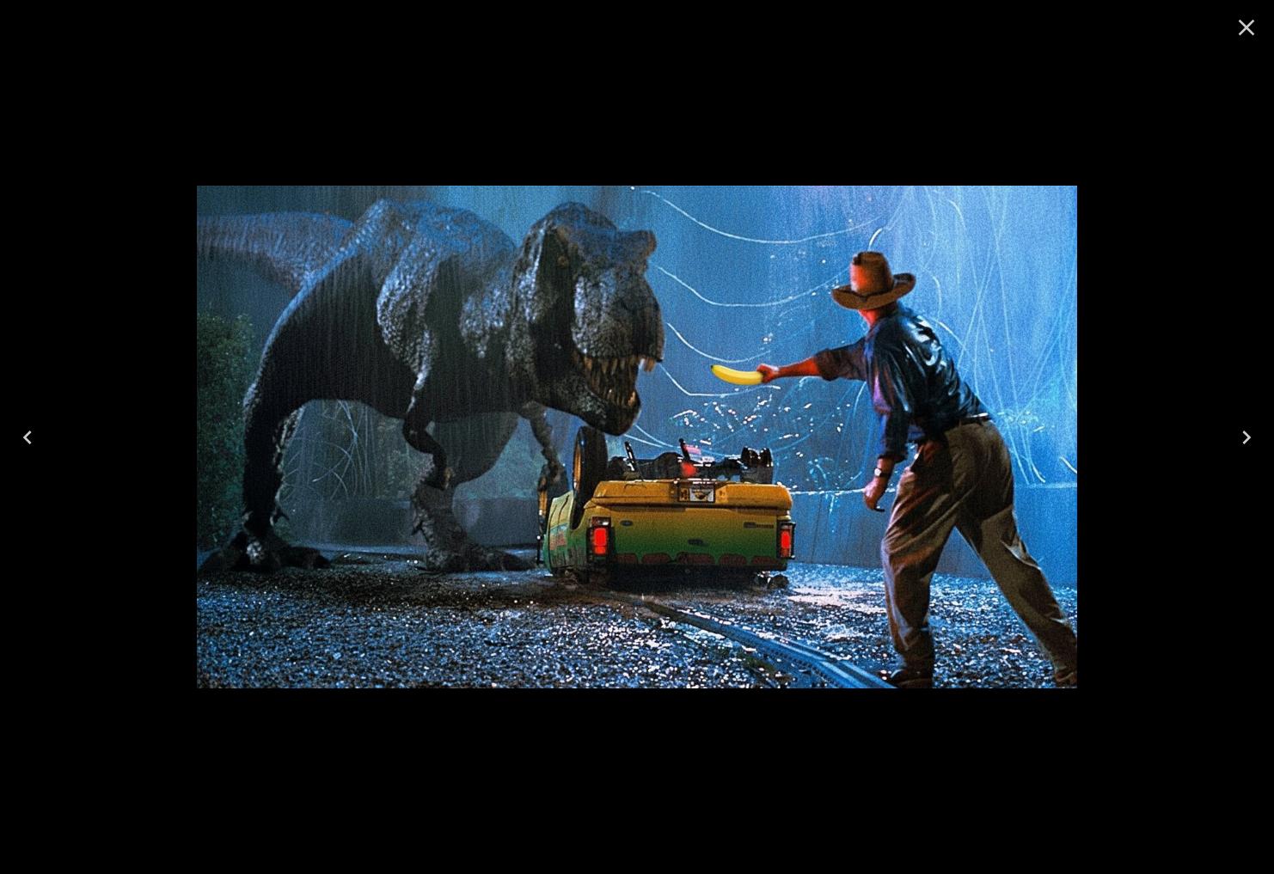
click at [1238, 426] on icon "Next" at bounding box center [1245, 437] width 27 height 27
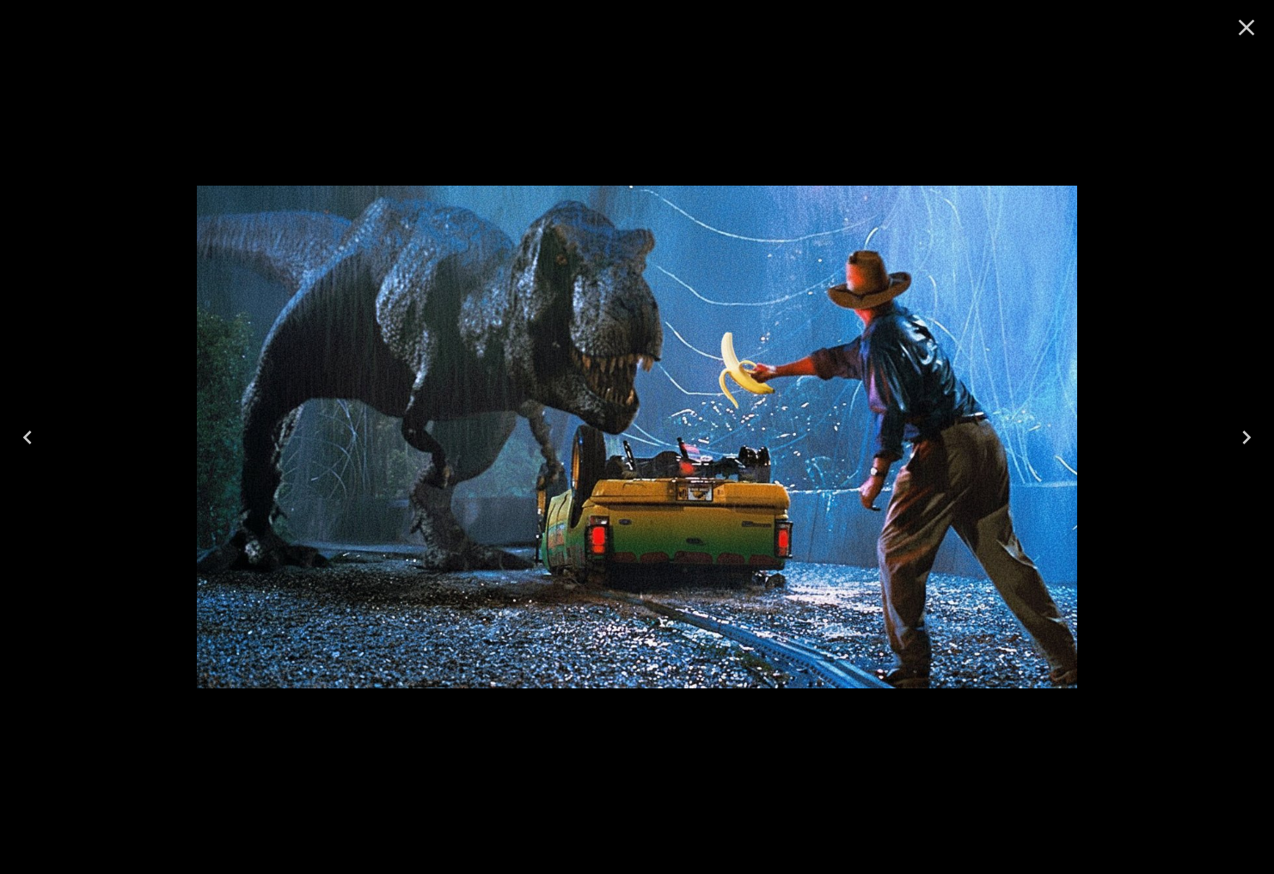
click at [1238, 426] on icon "Next" at bounding box center [1245, 437] width 27 height 27
click at [1243, 36] on icon "Close" at bounding box center [1245, 27] width 27 height 27
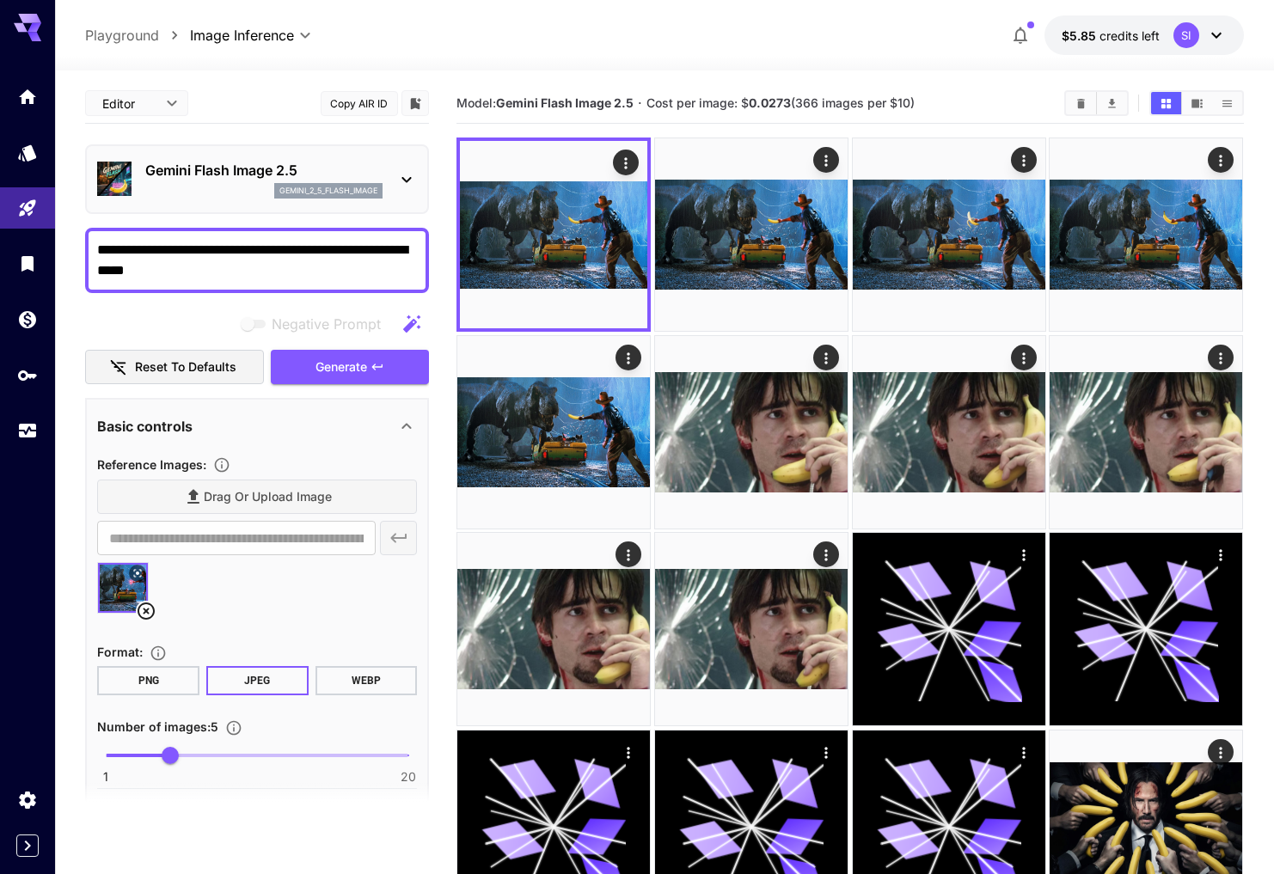
click at [207, 269] on textarea "**********" at bounding box center [257, 260] width 320 height 41
type textarea "**********"
